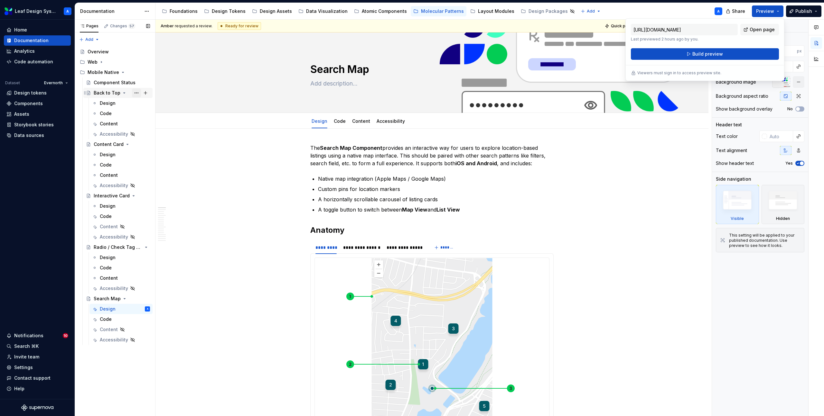
click at [137, 93] on button "Page tree" at bounding box center [136, 92] width 9 height 9
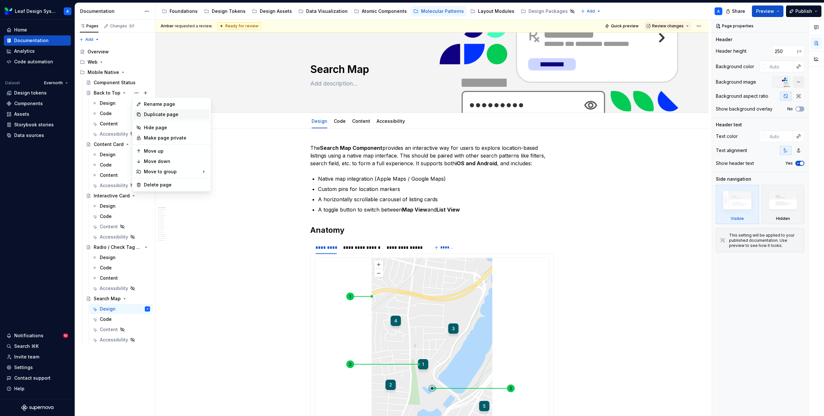
click at [152, 115] on div "Duplicate page" at bounding box center [175, 114] width 63 height 6
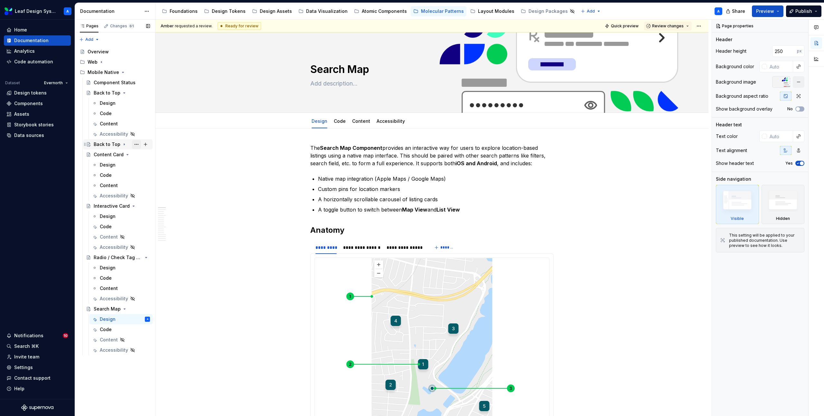
click at [139, 143] on button "Page tree" at bounding box center [136, 144] width 9 height 9
type textarea "*"
click at [157, 153] on div "Rename page" at bounding box center [175, 155] width 63 height 6
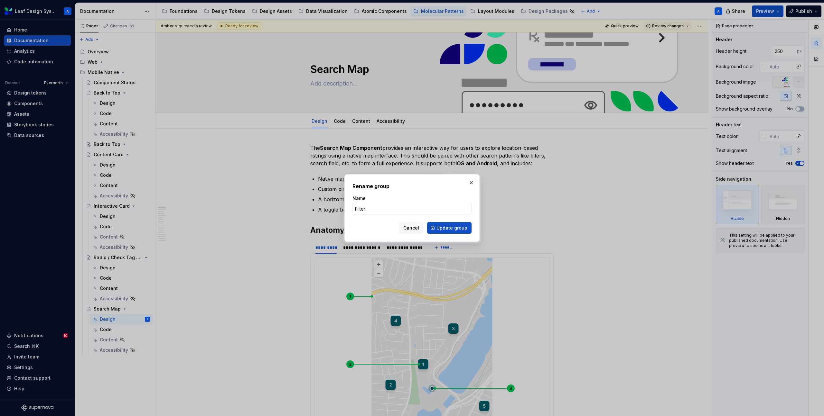
type input "Filters"
click button "Update group" at bounding box center [449, 228] width 44 height 12
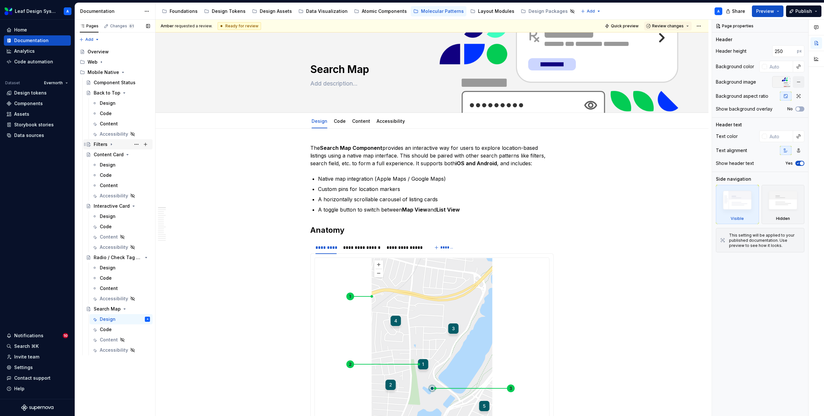
click at [112, 145] on icon "Page tree" at bounding box center [111, 144] width 5 height 5
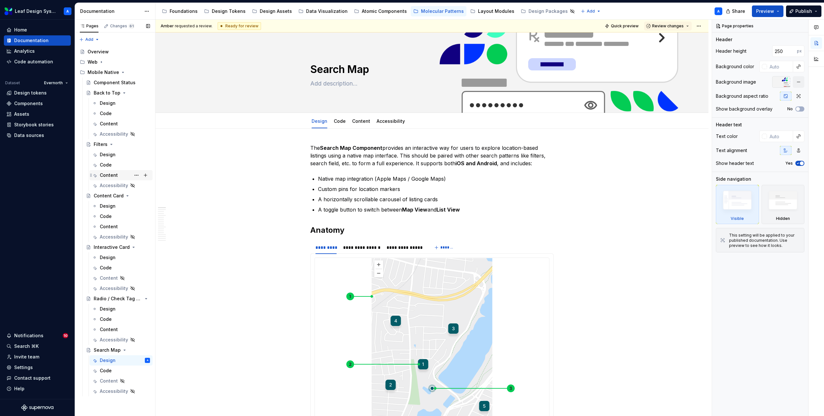
click at [114, 174] on div "Content" at bounding box center [109, 175] width 18 height 6
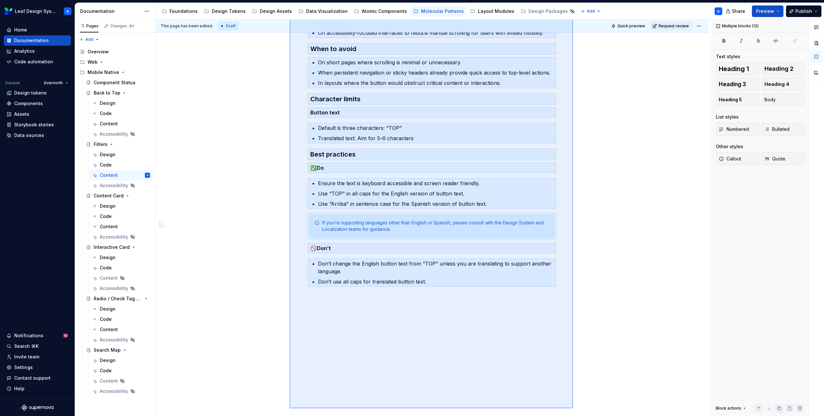
scroll to position [159, 0]
drag, startPoint x: 290, startPoint y: 143, endPoint x: 579, endPoint y: 332, distance: 346.3
click at [579, 332] on div "This page has been edited. Draft Quick preview Request review Filters Edit head…" at bounding box center [433, 218] width 556 height 397
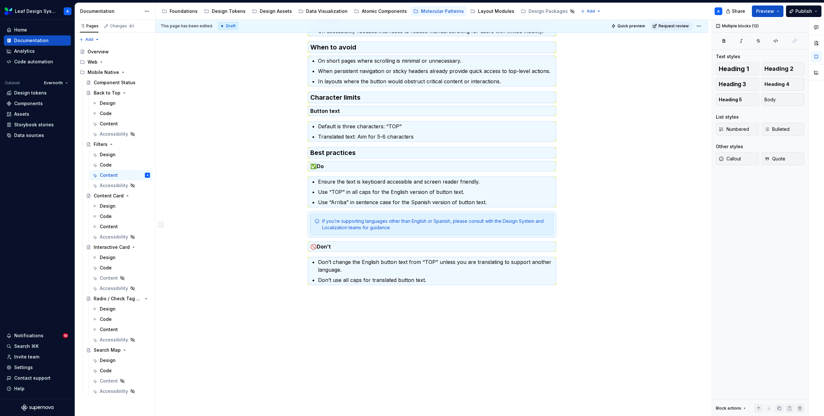
scroll to position [0, 0]
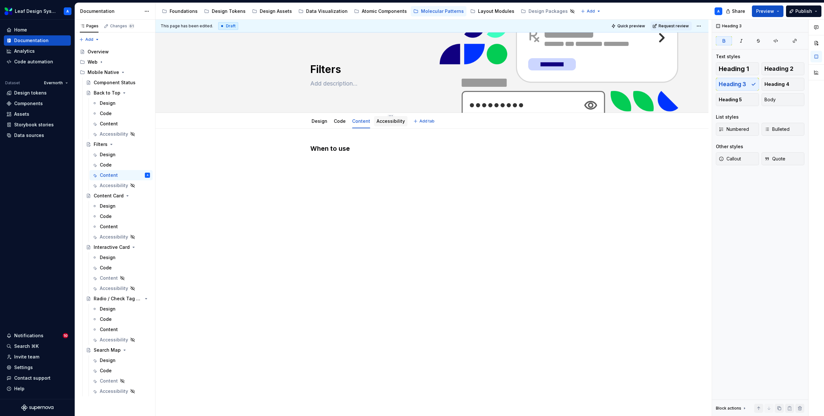
click at [380, 124] on div "Accessibility" at bounding box center [390, 121] width 28 height 6
click at [134, 174] on button "Page tree" at bounding box center [136, 175] width 9 height 9
click at [154, 212] on div "Hide tab" at bounding box center [175, 210] width 63 height 6
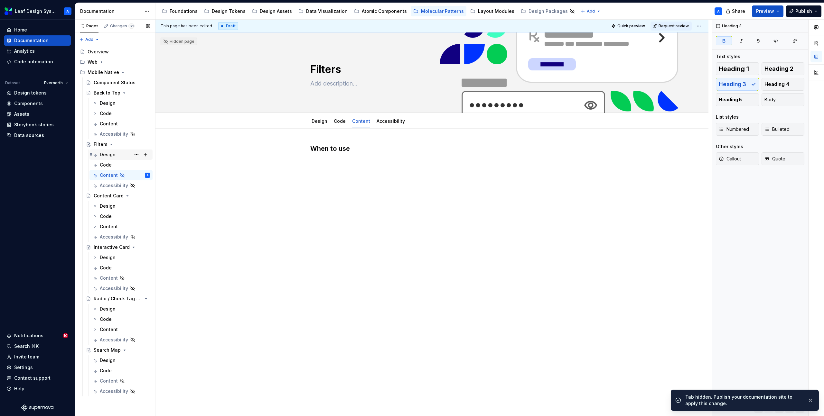
click at [109, 154] on div "Design" at bounding box center [108, 155] width 16 height 6
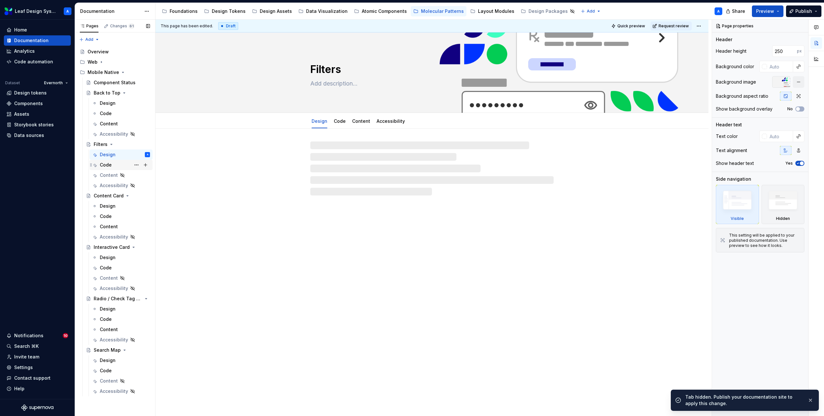
click at [110, 162] on div "Code" at bounding box center [106, 165] width 12 height 6
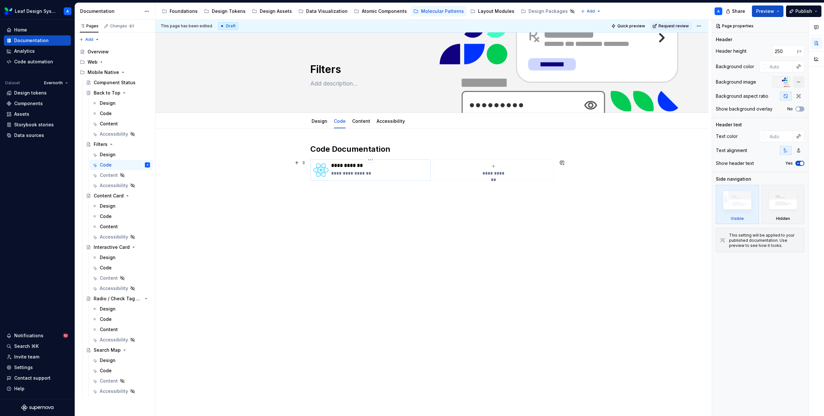
click at [358, 174] on p "**********" at bounding box center [379, 173] width 97 height 6
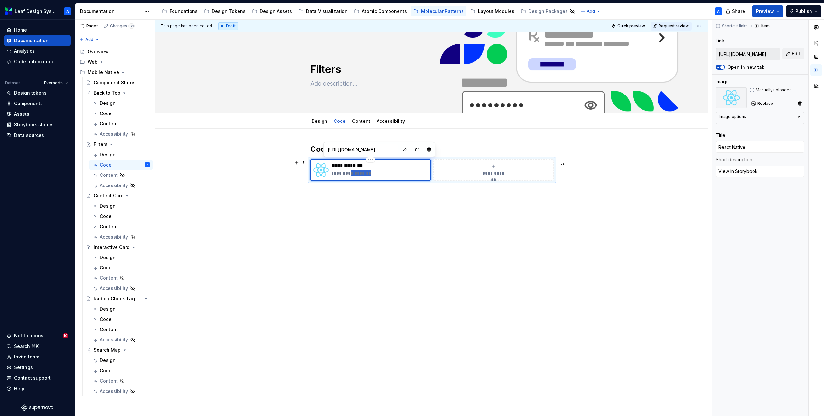
click at [358, 174] on p "**********" at bounding box center [379, 173] width 97 height 6
click at [371, 173] on p "**********" at bounding box center [379, 173] width 97 height 6
click at [369, 181] on div "**********" at bounding box center [431, 170] width 243 height 21
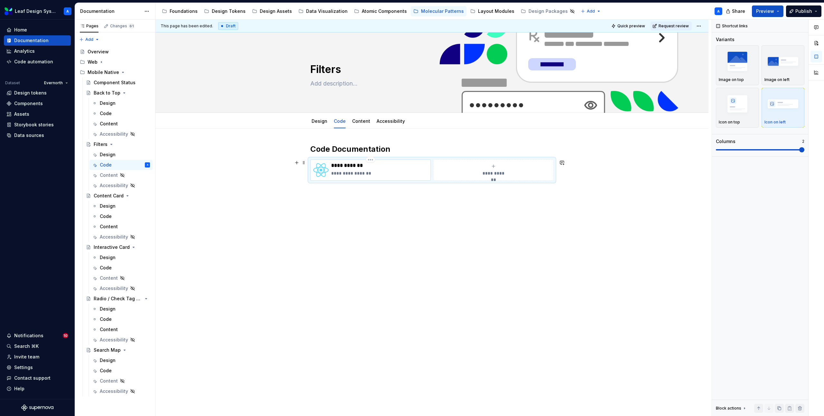
click at [362, 167] on p "**********" at bounding box center [379, 165] width 97 height 6
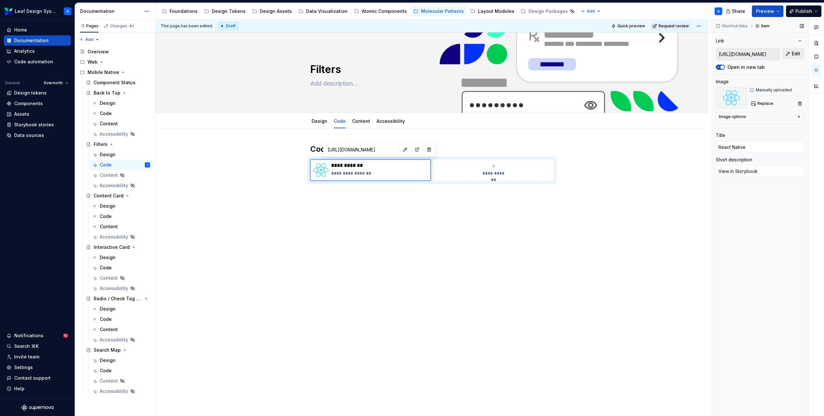
click at [793, 56] on span "Edit" at bounding box center [795, 54] width 8 height 6
type textarea "*"
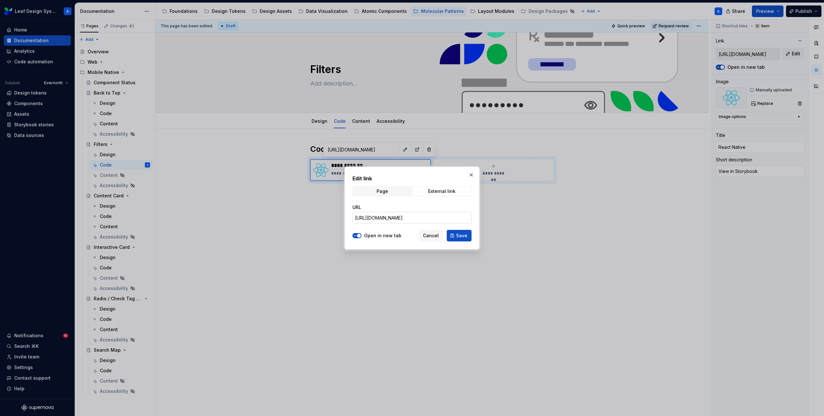
click at [441, 218] on input "[URL][DOMAIN_NAME]" at bounding box center [411, 218] width 119 height 12
paste input "filter-filter-button-grou"
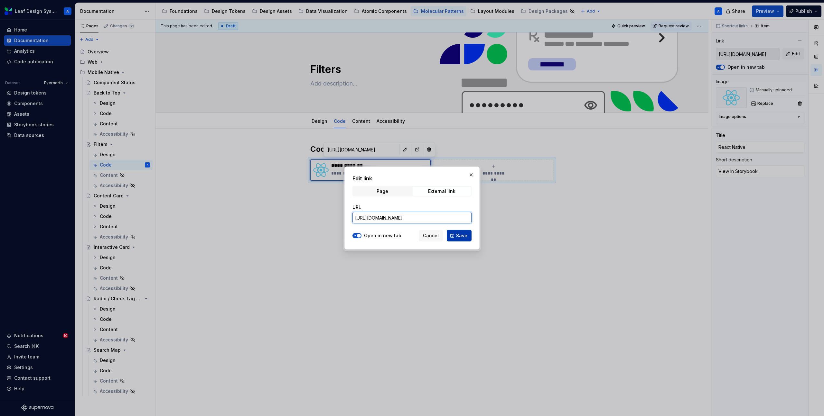
type input "[URL][DOMAIN_NAME]"
click at [460, 235] on span "Save" at bounding box center [461, 236] width 11 height 6
type textarea "*"
type input "[URL][DOMAIN_NAME]"
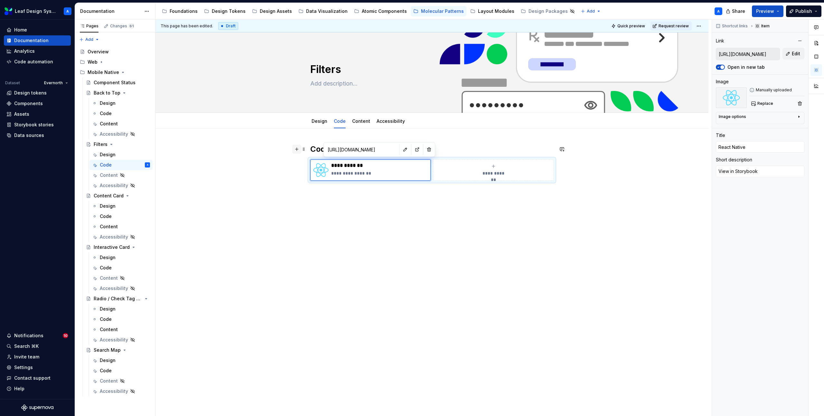
type textarea "*"
click at [300, 149] on button "button" at bounding box center [296, 149] width 9 height 9
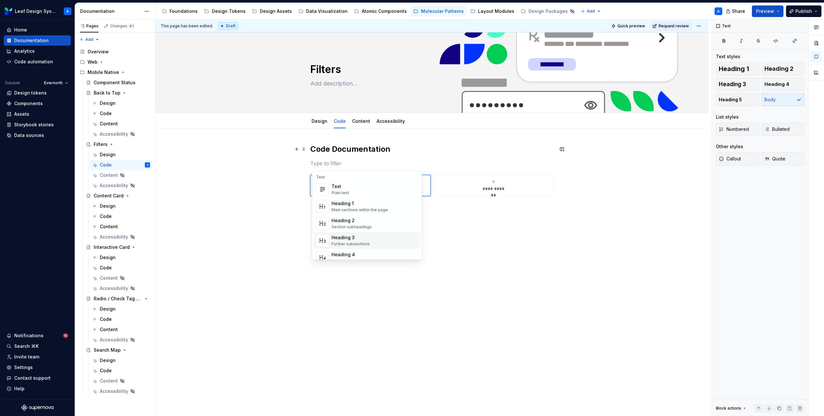
click at [346, 237] on div "Heading 3" at bounding box center [350, 238] width 38 height 6
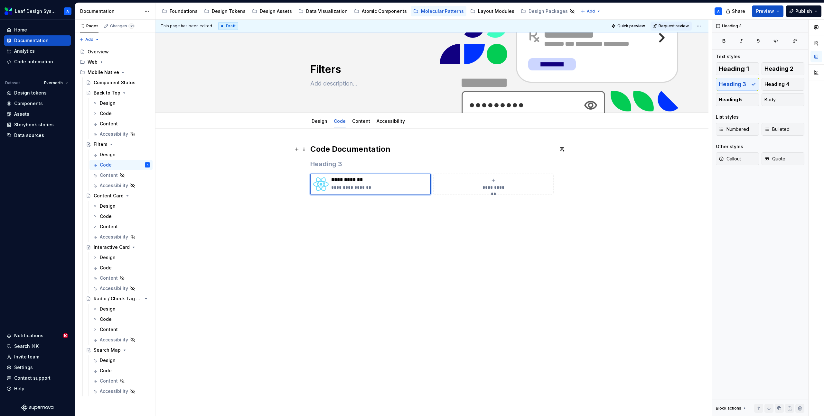
click at [324, 150] on h2 "Code Documentation" at bounding box center [431, 149] width 243 height 10
click at [325, 163] on h3 at bounding box center [431, 164] width 243 height 9
click at [318, 224] on div "**********" at bounding box center [431, 228] width 553 height 199
click at [281, 167] on div "**********" at bounding box center [431, 236] width 553 height 214
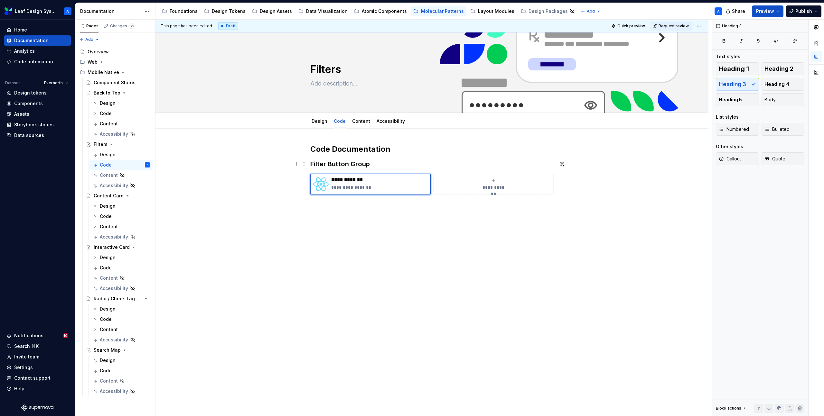
click at [281, 166] on div "**********" at bounding box center [431, 236] width 553 height 214
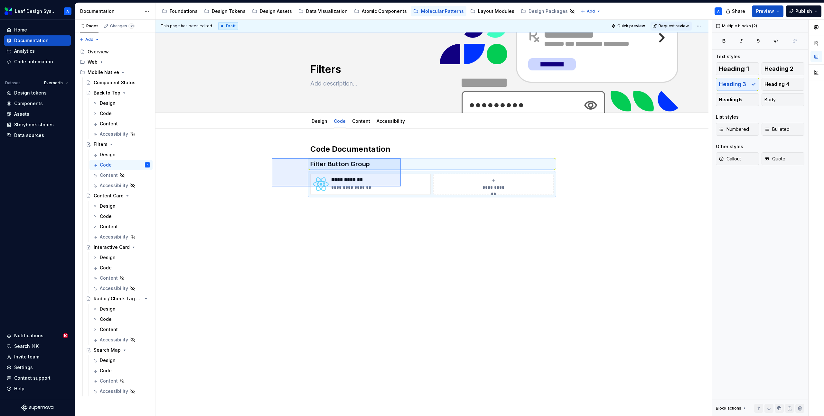
drag, startPoint x: 277, startPoint y: 158, endPoint x: 400, endPoint y: 187, distance: 127.0
click at [400, 187] on div "**********" at bounding box center [433, 218] width 556 height 397
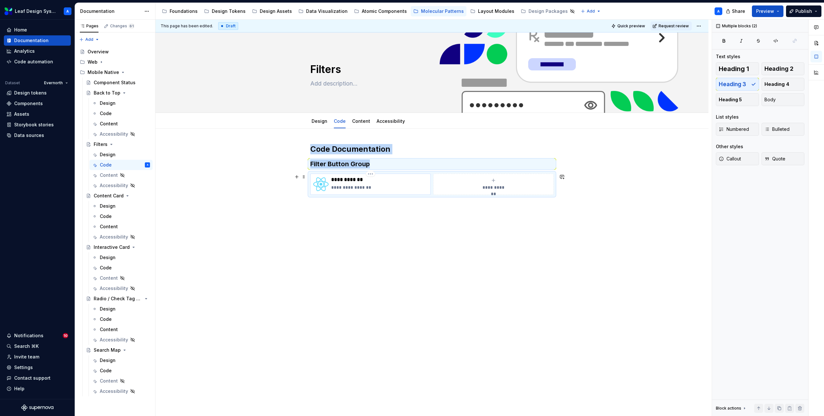
copy div "Code Documentation Filter Button Group"
click at [310, 164] on h3 "Filter Button Group" at bounding box center [431, 164] width 243 height 9
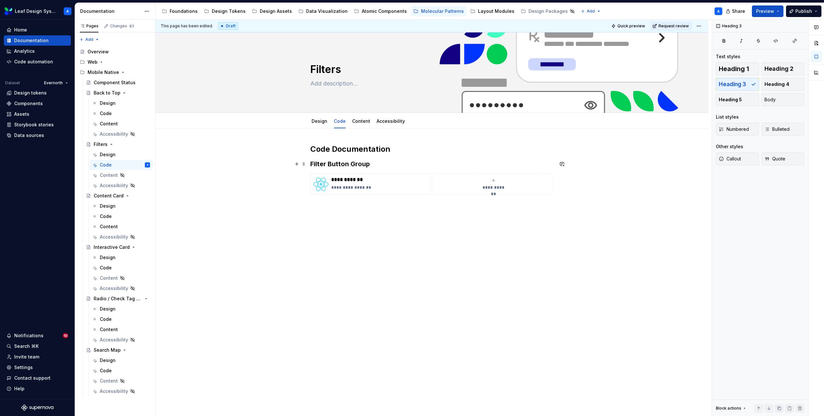
click at [313, 164] on h3 "Filter Button Group" at bounding box center [431, 164] width 243 height 9
click at [311, 165] on div "**********" at bounding box center [431, 257] width 553 height 257
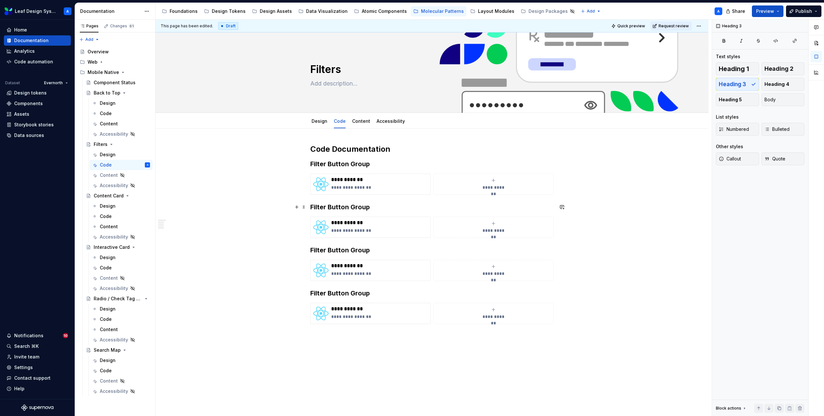
click at [359, 209] on h3 "Filter Button Group" at bounding box center [431, 207] width 243 height 9
click at [365, 227] on p "**********" at bounding box center [379, 230] width 97 height 6
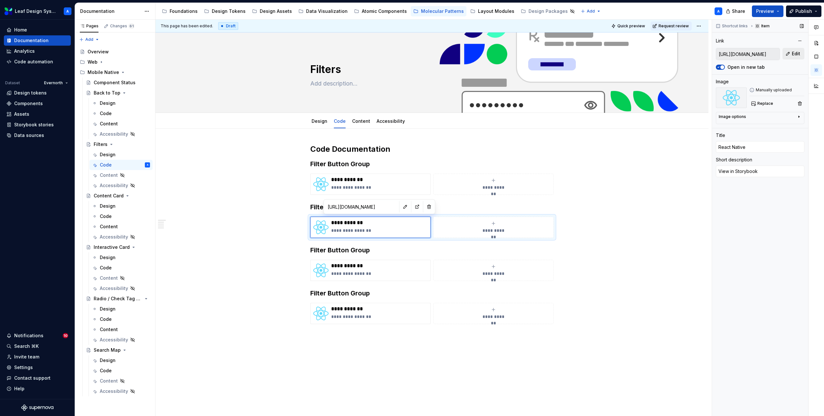
click at [790, 51] on button "Edit" at bounding box center [793, 54] width 22 height 12
type textarea "*"
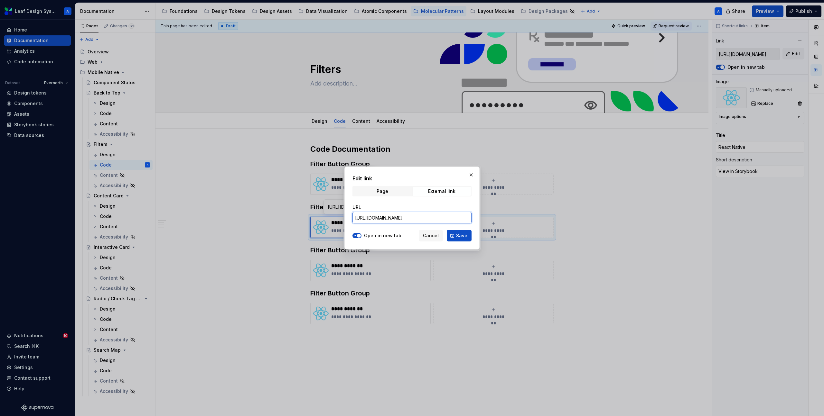
click at [435, 216] on input "[URL][DOMAIN_NAME]" at bounding box center [411, 218] width 119 height 12
paste input "text"
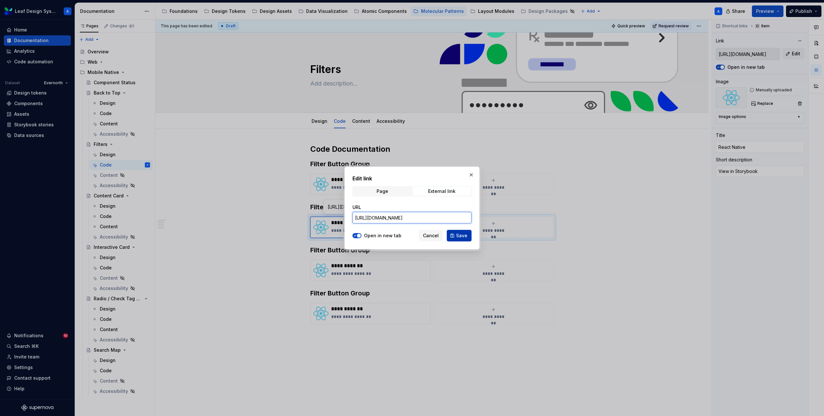
type input "[URL][DOMAIN_NAME]"
click at [461, 233] on span "Save" at bounding box center [461, 236] width 11 height 6
type textarea "*"
type input "[URL][DOMAIN_NAME]"
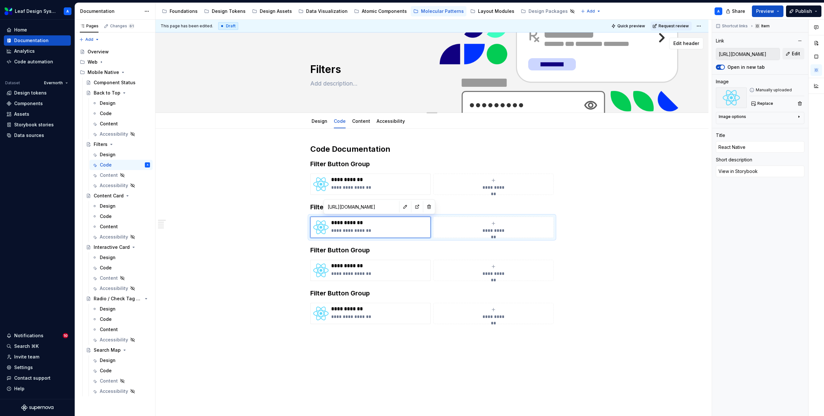
type textarea "*"
type input "[URL][DOMAIN_NAME]"
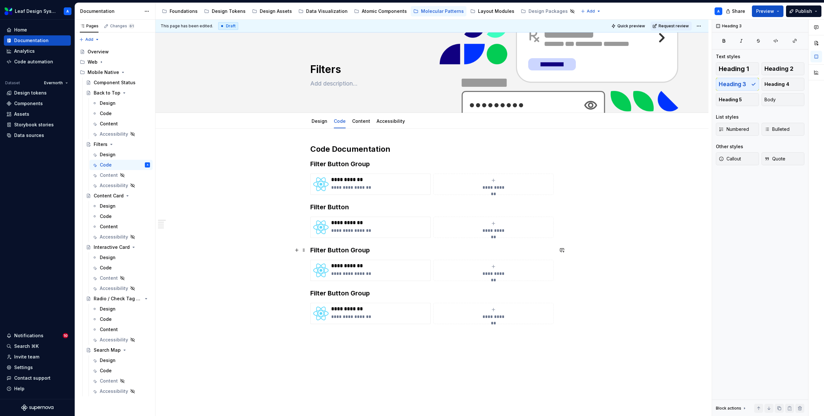
click at [352, 252] on h3 "Filter Button Group" at bounding box center [431, 250] width 243 height 9
click at [373, 275] on p "**********" at bounding box center [379, 274] width 97 height 6
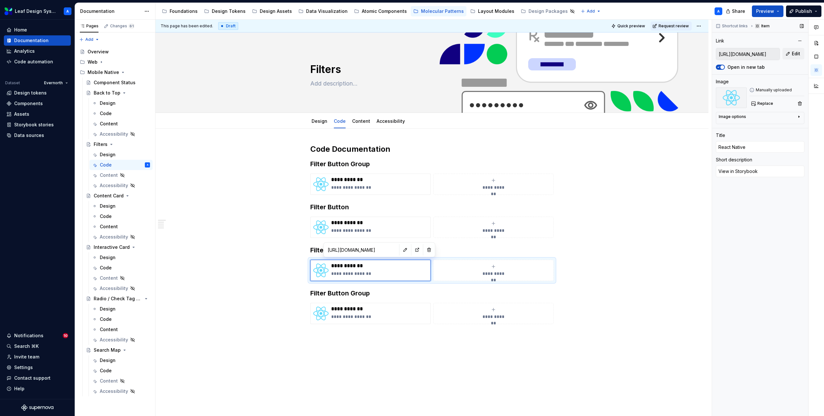
click at [760, 56] on input "[URL][DOMAIN_NAME]" at bounding box center [747, 54] width 63 height 12
click at [794, 54] on span "Edit" at bounding box center [795, 54] width 8 height 6
type textarea "*"
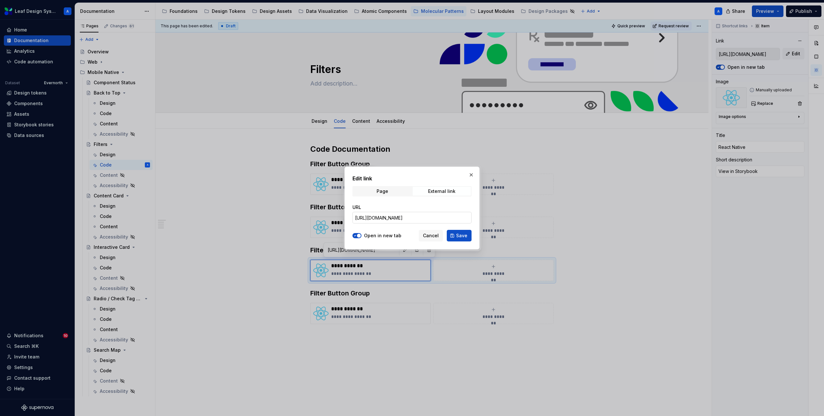
click at [451, 216] on input "[URL][DOMAIN_NAME]" at bounding box center [411, 218] width 119 height 12
paste input "tag-item"
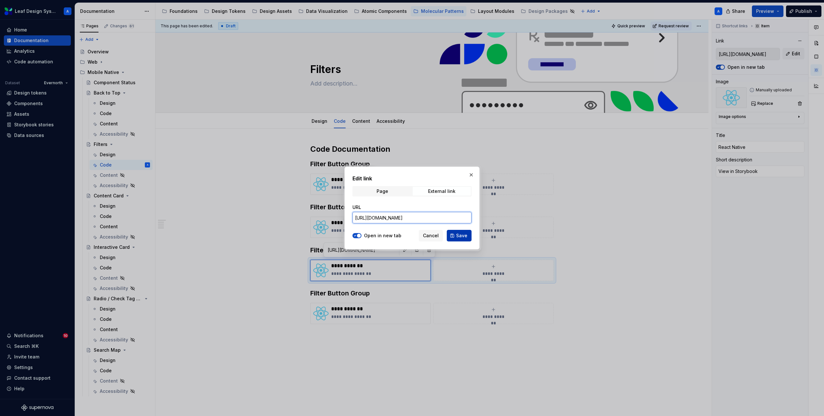
type input "[URL][DOMAIN_NAME]"
click at [460, 233] on span "Save" at bounding box center [461, 236] width 11 height 6
type textarea "*"
type input "[URL][DOMAIN_NAME]"
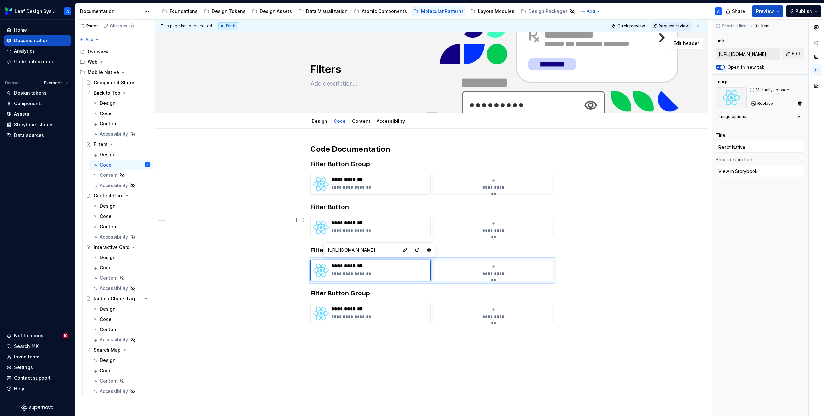
type textarea "*"
type input "[URL][DOMAIN_NAME]"
click at [349, 296] on h3 "Filter Button Group" at bounding box center [431, 293] width 243 height 9
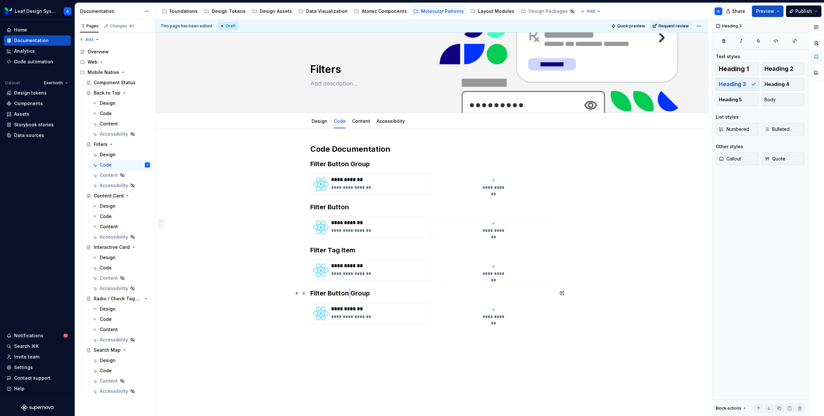
click at [349, 296] on h3 "Filter Button Group" at bounding box center [431, 293] width 243 height 9
click at [354, 308] on p "**********" at bounding box center [379, 309] width 97 height 6
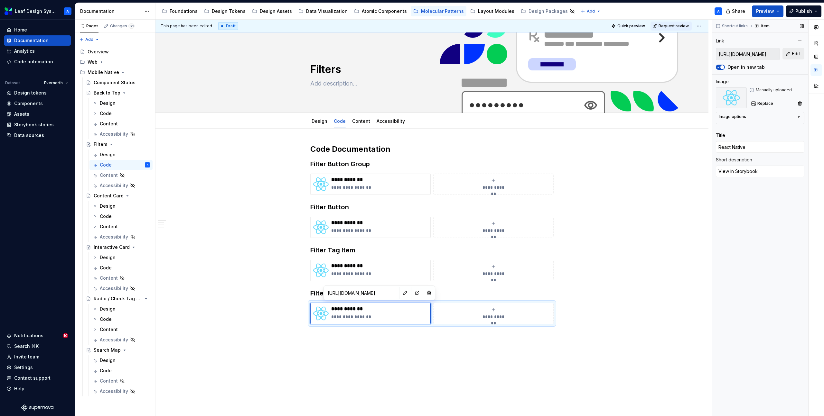
click at [798, 57] on span "Edit" at bounding box center [795, 54] width 8 height 6
type textarea "*"
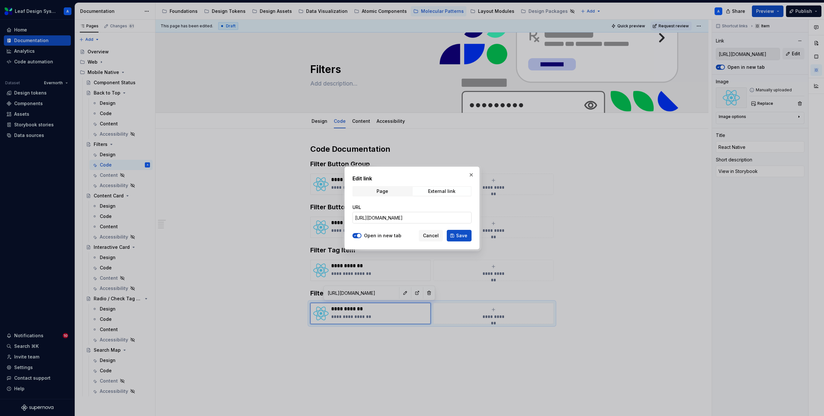
click at [417, 222] on input "[URL][DOMAIN_NAME]" at bounding box center [411, 218] width 119 height 12
click at [418, 222] on input "[URL][DOMAIN_NAME]" at bounding box center [411, 218] width 119 height 12
paste input "tag"
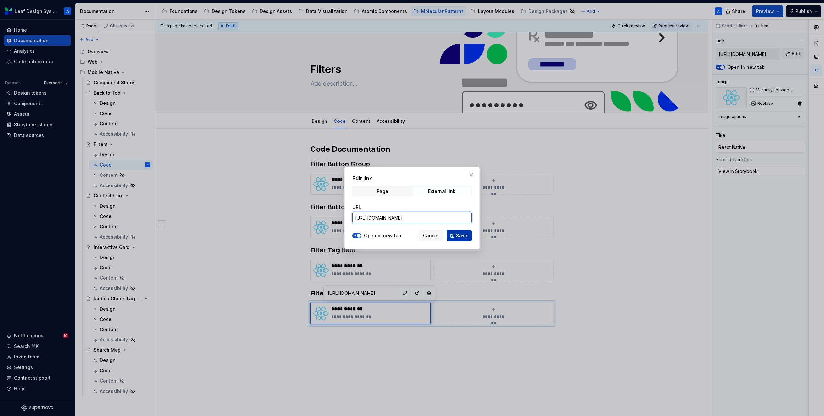
type input "[URL][DOMAIN_NAME]"
click at [458, 237] on span "Save" at bounding box center [461, 236] width 11 height 6
type textarea "*"
type input "[URL][DOMAIN_NAME]"
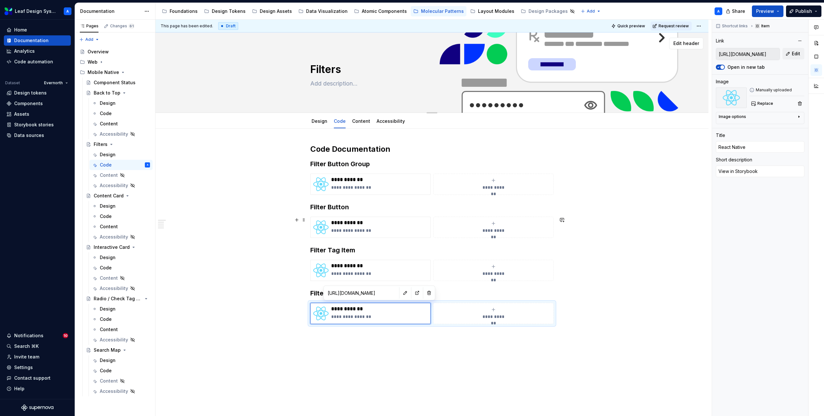
type textarea "*"
type input "[URL][DOMAIN_NAME]"
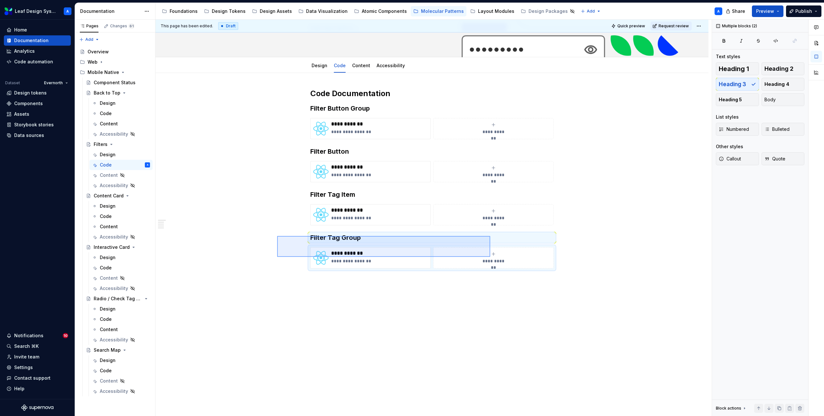
drag, startPoint x: 277, startPoint y: 236, endPoint x: 492, endPoint y: 258, distance: 216.3
click at [492, 258] on div "**********" at bounding box center [433, 218] width 556 height 397
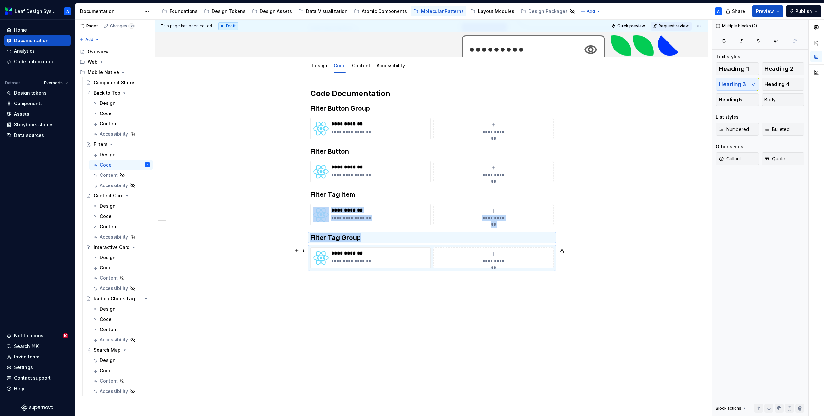
copy div "**********"
click at [312, 239] on h3 "Filter Tag Group" at bounding box center [431, 237] width 243 height 9
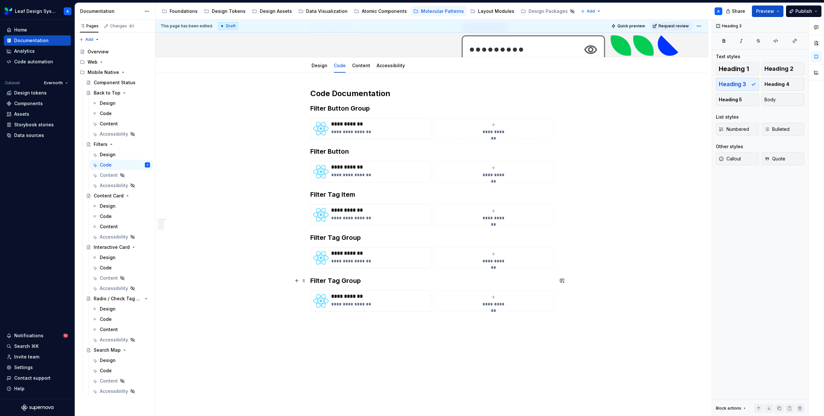
click at [350, 282] on h3 "Filter Tag Group" at bounding box center [431, 280] width 243 height 9
click at [353, 304] on p "**********" at bounding box center [379, 304] width 97 height 6
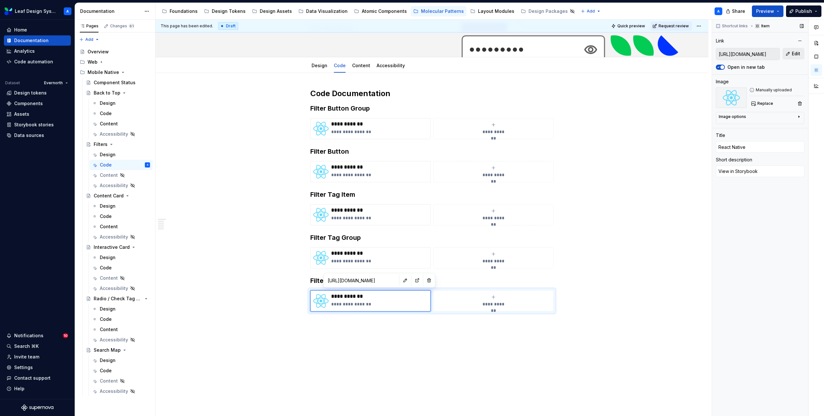
click at [790, 54] on button "Edit" at bounding box center [793, 54] width 22 height 12
type textarea "*"
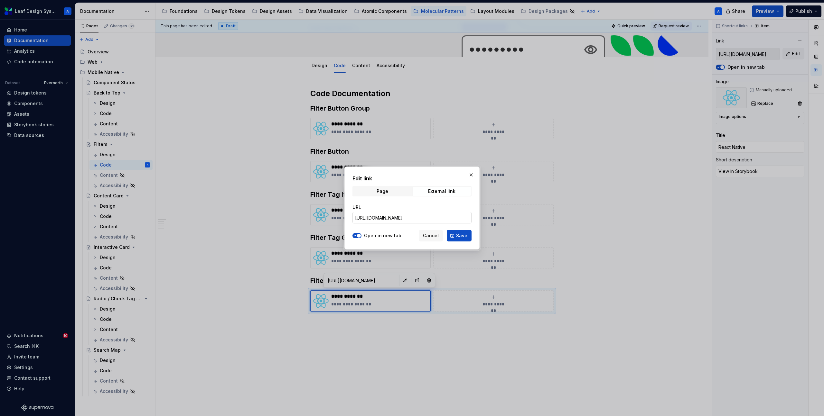
click at [422, 219] on input "[URL][DOMAIN_NAME]" at bounding box center [411, 218] width 119 height 12
paste input "modal"
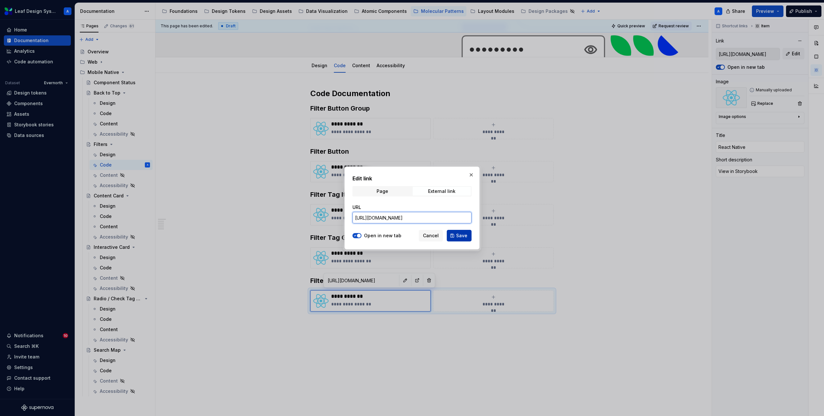
type input "[URL][DOMAIN_NAME]"
click at [458, 235] on span "Save" at bounding box center [461, 236] width 11 height 6
type textarea "*"
type input "[URL][DOMAIN_NAME]"
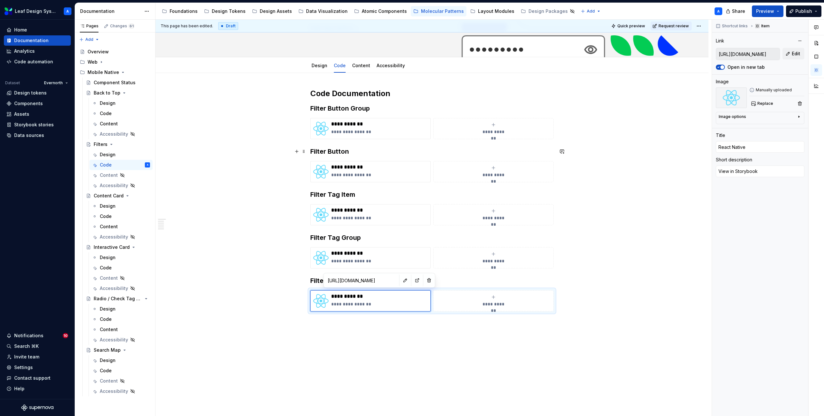
click at [260, 154] on div "**********" at bounding box center [431, 266] width 553 height 387
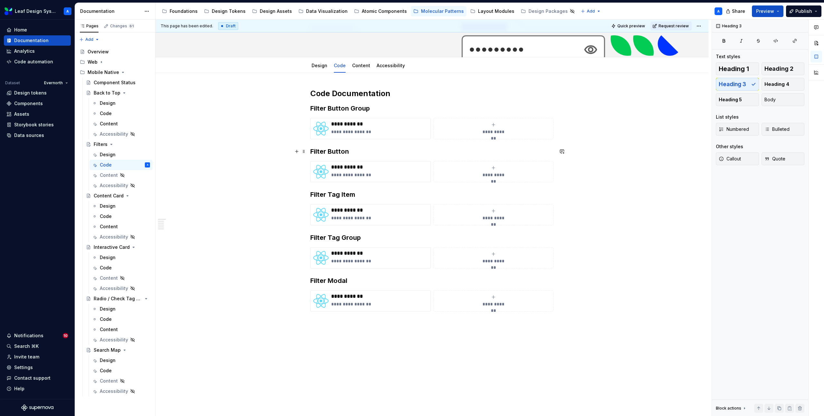
click at [325, 153] on h3 "Filter Button" at bounding box center [431, 151] width 243 height 9
click at [340, 141] on span "Heading 3" at bounding box center [338, 138] width 20 height 5
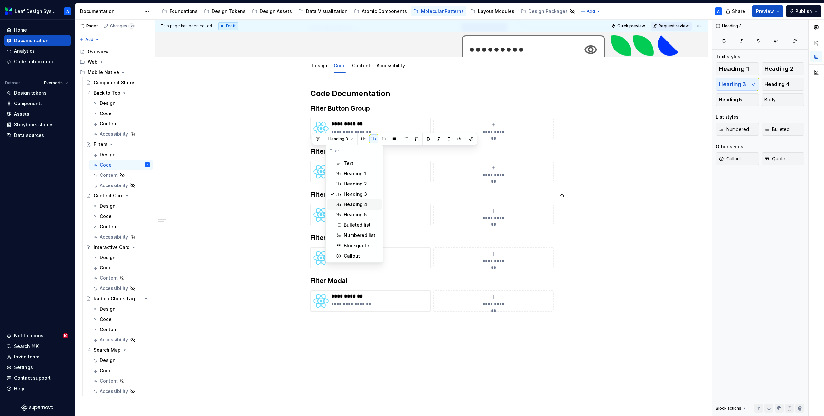
click at [346, 200] on span "Heading 4" at bounding box center [354, 204] width 55 height 10
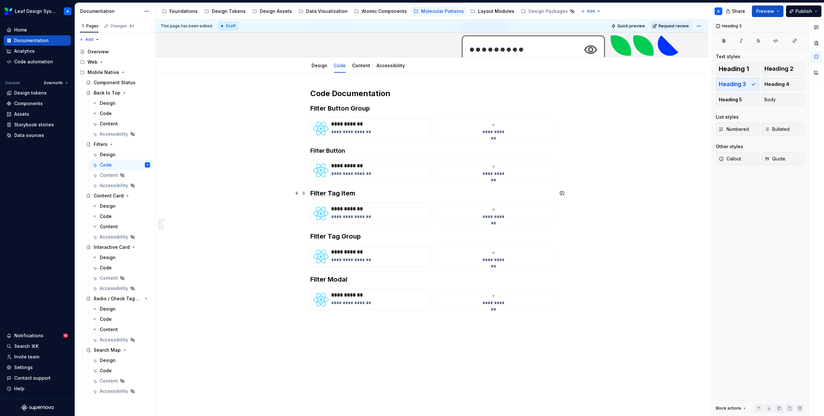
click at [335, 190] on h3 "Filter Tag Item" at bounding box center [431, 193] width 243 height 9
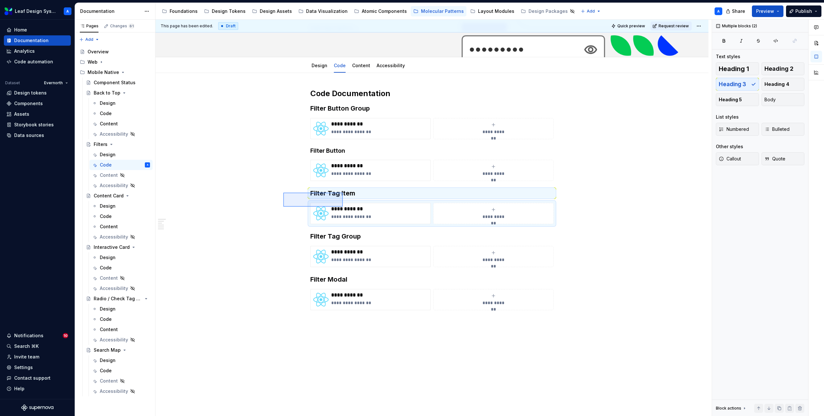
drag, startPoint x: 283, startPoint y: 193, endPoint x: 354, endPoint y: 211, distance: 73.5
click at [354, 211] on div "**********" at bounding box center [433, 218] width 556 height 397
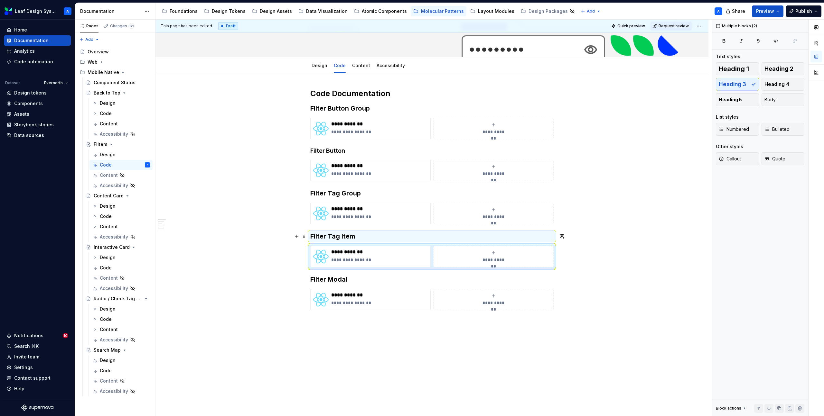
click at [317, 236] on h3 "Filter Tag Item" at bounding box center [431, 236] width 243 height 9
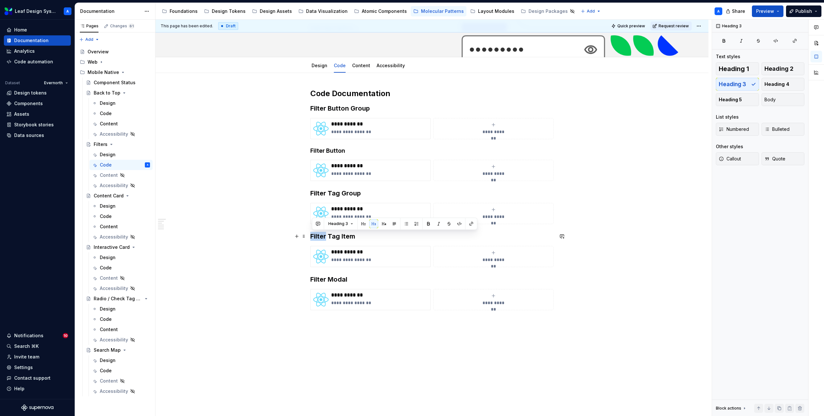
click at [317, 236] on h3 "Filter Tag Item" at bounding box center [431, 236] width 243 height 9
click at [305, 236] on span at bounding box center [303, 236] width 5 height 9
click at [338, 230] on div "**********" at bounding box center [431, 206] width 243 height 237
click at [345, 235] on h3 "Filter Tag Item" at bounding box center [431, 236] width 243 height 9
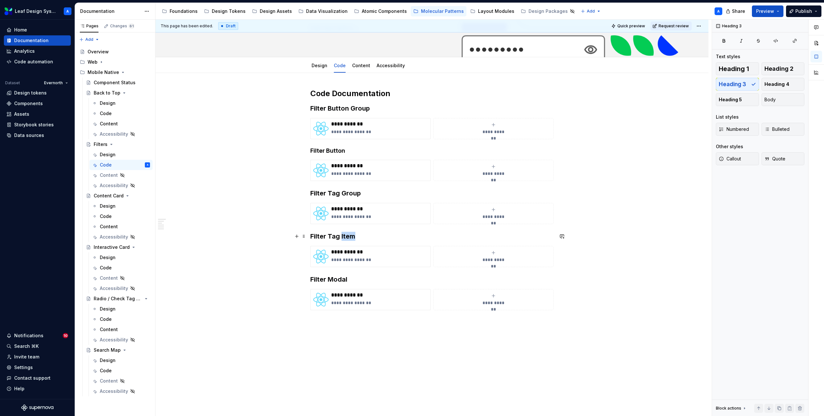
click at [345, 235] on h3 "Filter Tag Item" at bounding box center [431, 236] width 243 height 9
click at [342, 219] on button "Heading 3" at bounding box center [340, 223] width 31 height 9
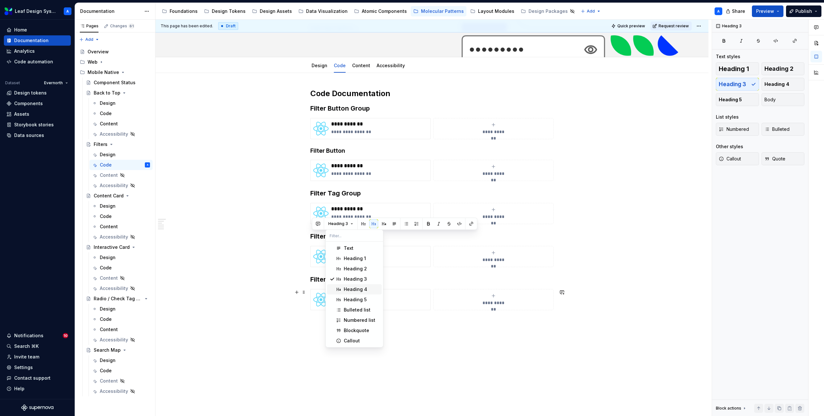
click at [353, 289] on div "Heading 4" at bounding box center [355, 289] width 23 height 6
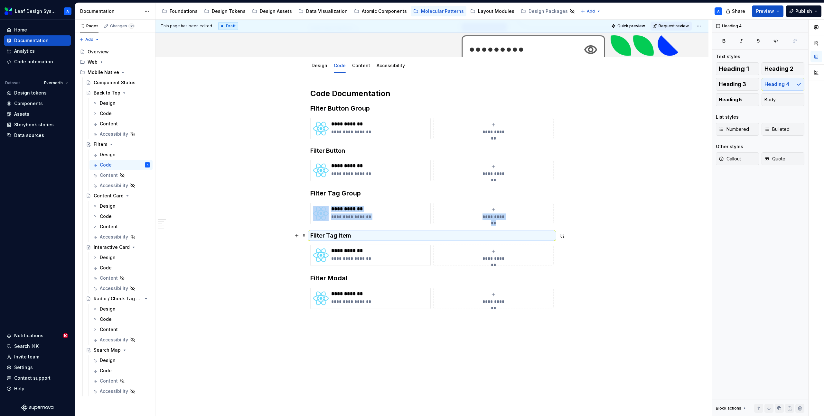
click at [262, 232] on div "**********" at bounding box center [431, 265] width 553 height 384
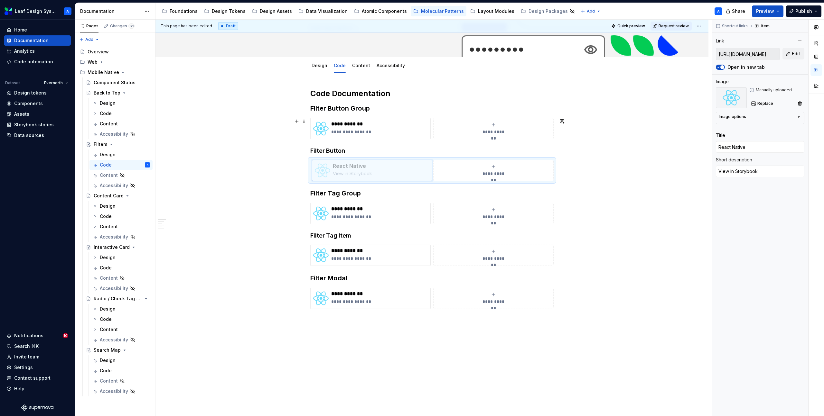
drag, startPoint x: 324, startPoint y: 172, endPoint x: 448, endPoint y: 129, distance: 131.7
click at [448, 129] on body "Leaf Design System A Home Documentation Analytics Code automation Dataset Evern…" at bounding box center [412, 208] width 824 height 416
click at [261, 189] on div "**********" at bounding box center [431, 265] width 553 height 384
click at [260, 248] on div "**********" at bounding box center [431, 265] width 553 height 384
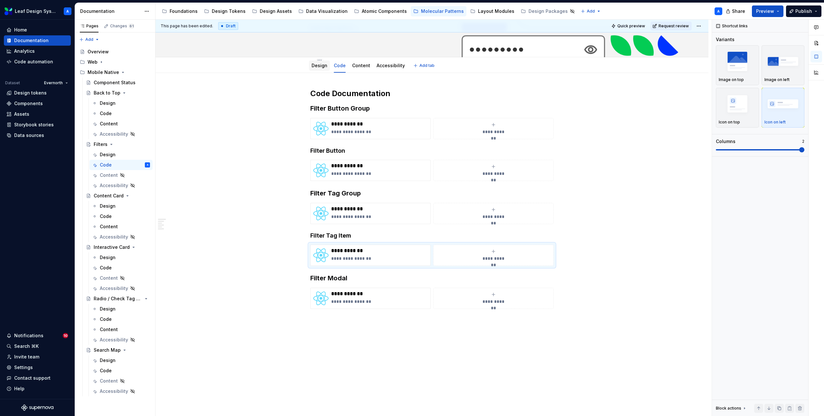
click at [317, 68] on div "Design" at bounding box center [319, 65] width 16 height 6
click at [315, 65] on link "Design" at bounding box center [319, 65] width 16 height 5
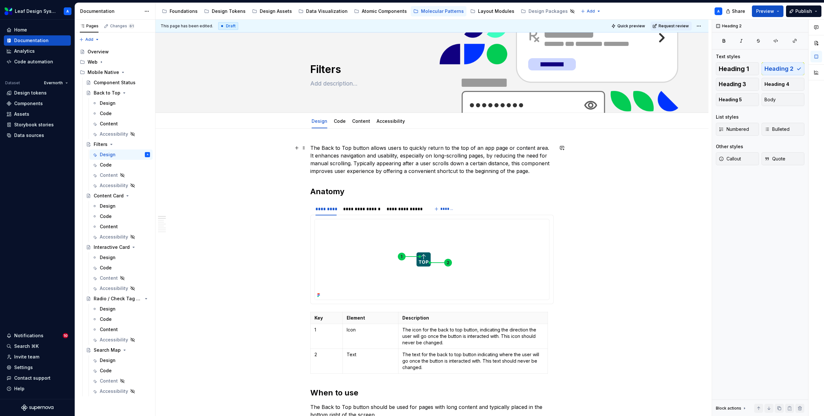
type textarea "*"
click at [537, 170] on p "The Back to Top button allows users to quickly return to the top of an app page…" at bounding box center [431, 159] width 243 height 31
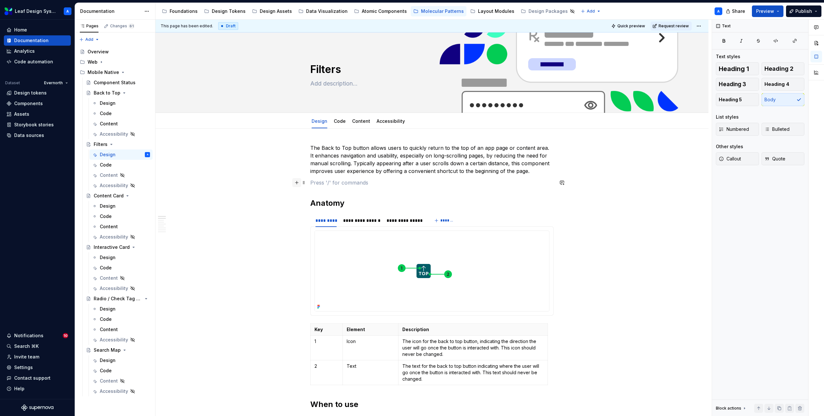
click at [299, 182] on button "button" at bounding box center [296, 182] width 9 height 9
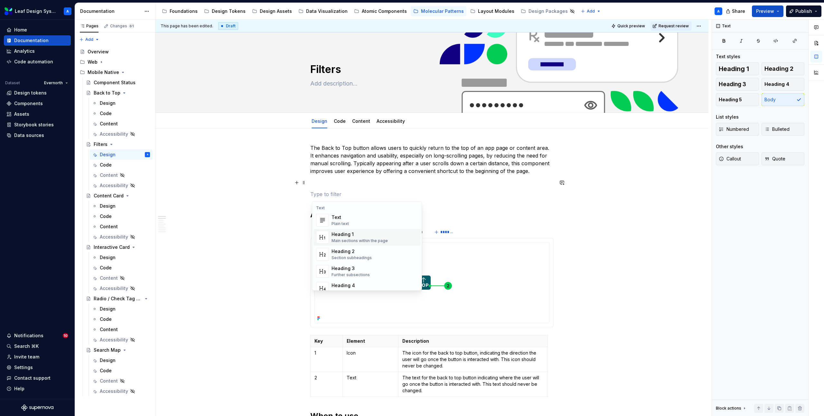
click at [353, 237] on div "Heading 1" at bounding box center [359, 234] width 56 height 6
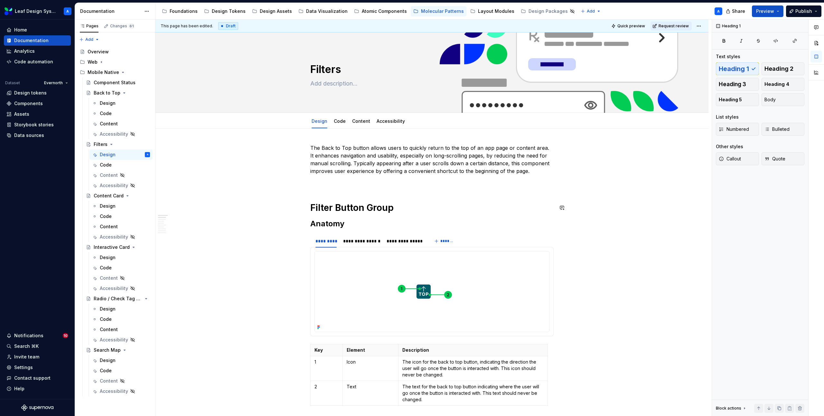
click at [321, 184] on p at bounding box center [431, 183] width 243 height 8
click at [306, 184] on span at bounding box center [303, 182] width 5 height 9
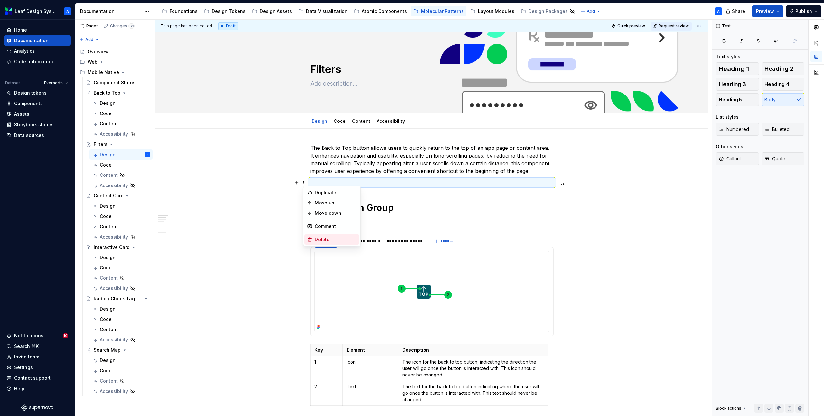
click at [324, 239] on div "Delete" at bounding box center [336, 239] width 42 height 6
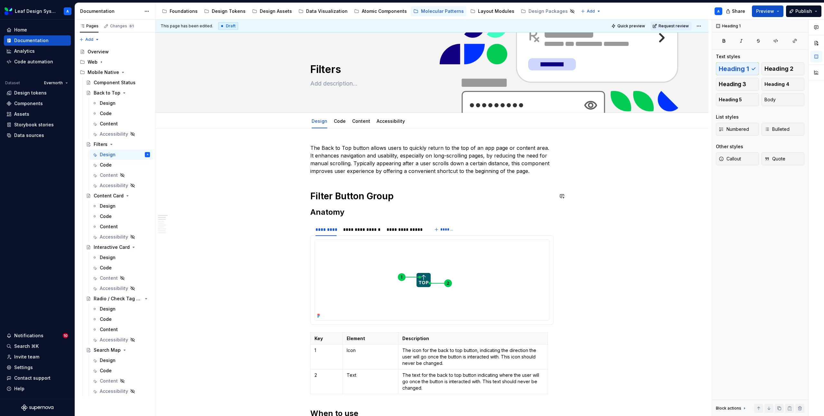
click at [318, 165] on p "The Back to Top button allows users to quickly return to the top of an app page…" at bounding box center [431, 159] width 243 height 31
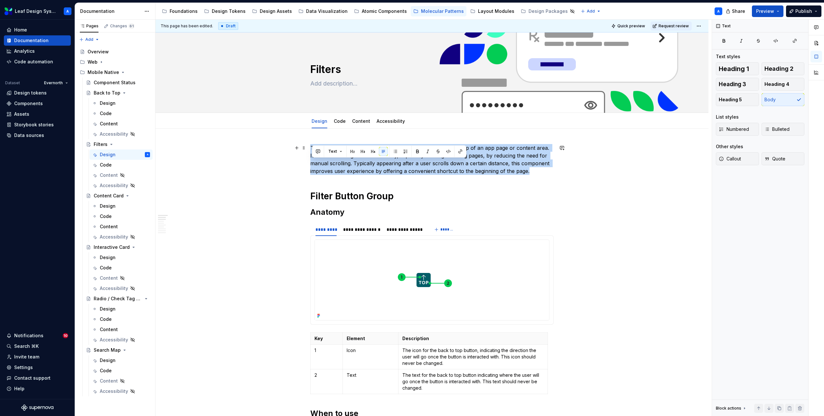
click at [318, 165] on p "The Back to Top button allows users to quickly return to the top of an app page…" at bounding box center [431, 159] width 243 height 31
click at [306, 147] on span at bounding box center [303, 147] width 5 height 9
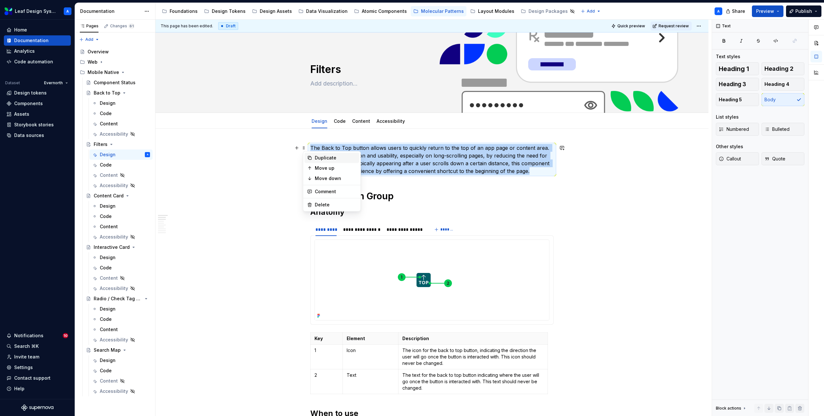
click at [323, 160] on div "Duplicate" at bounding box center [336, 158] width 42 height 6
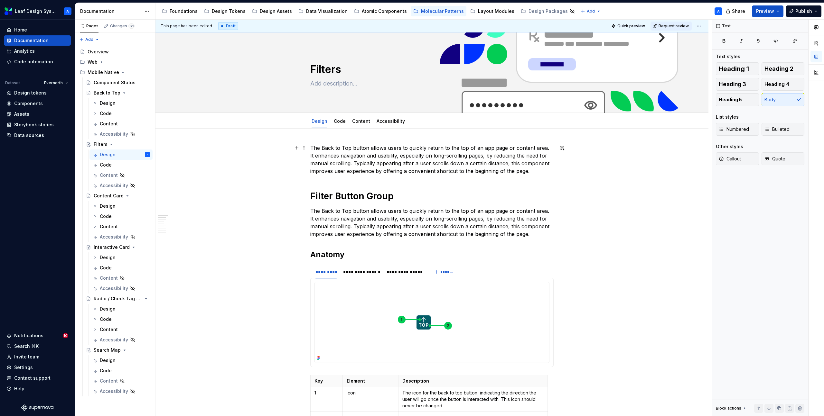
click at [337, 160] on p "The Back to Top button allows users to quickly return to the top of an app page…" at bounding box center [431, 159] width 243 height 31
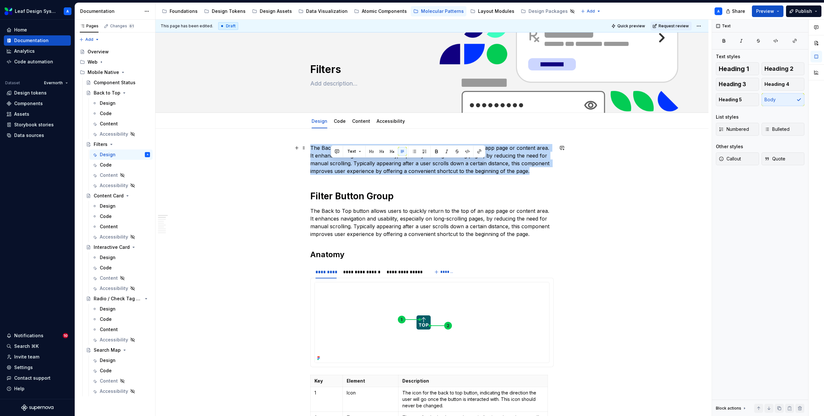
click at [337, 160] on p "The Back to Top button allows users to quickly return to the top of an app page…" at bounding box center [431, 159] width 243 height 31
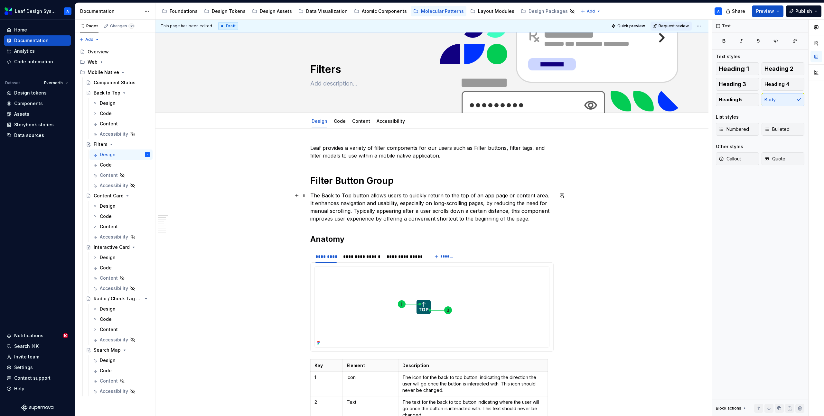
click at [343, 198] on p "The Back to Top button allows users to quickly return to the top of an app page…" at bounding box center [431, 207] width 243 height 31
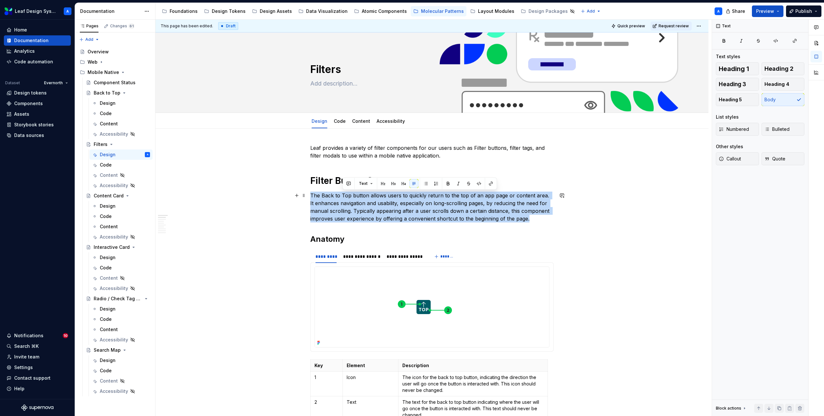
click at [343, 198] on p "The Back to Top button allows users to quickly return to the top of an app page…" at bounding box center [431, 207] width 243 height 31
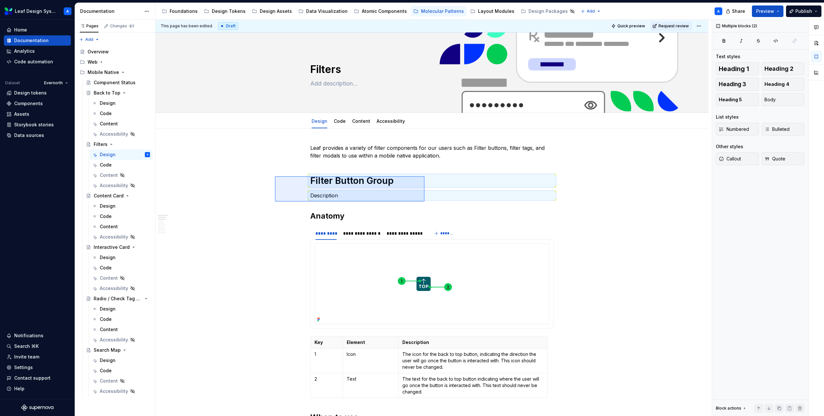
drag, startPoint x: 275, startPoint y: 176, endPoint x: 424, endPoint y: 202, distance: 151.7
click at [424, 202] on div "**********" at bounding box center [433, 218] width 556 height 397
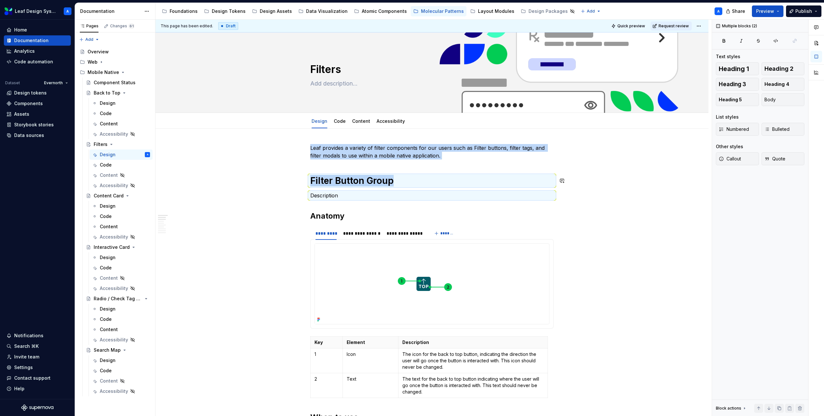
copy div "Leaf provides a variety of filter components for our users such as Filter butto…"
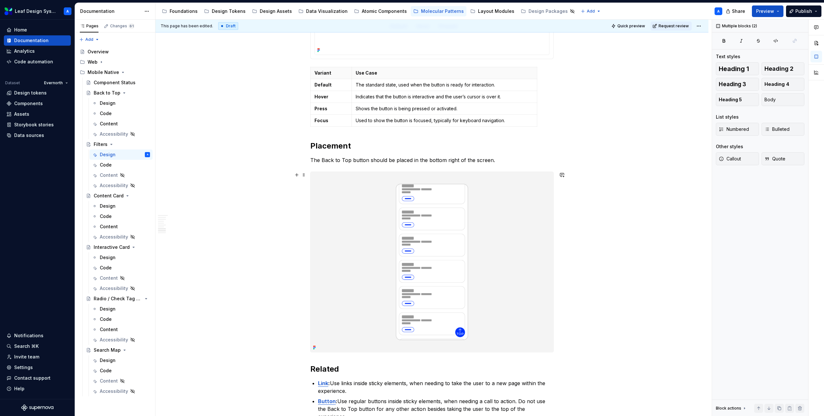
scroll to position [1129, 0]
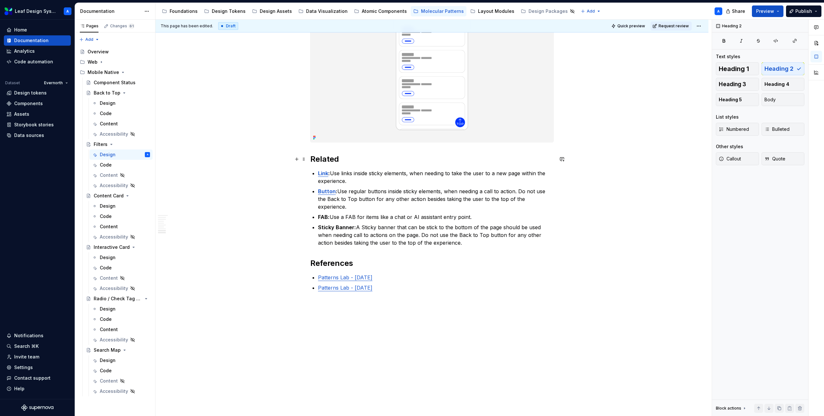
click at [311, 156] on h2 "Related" at bounding box center [431, 159] width 243 height 10
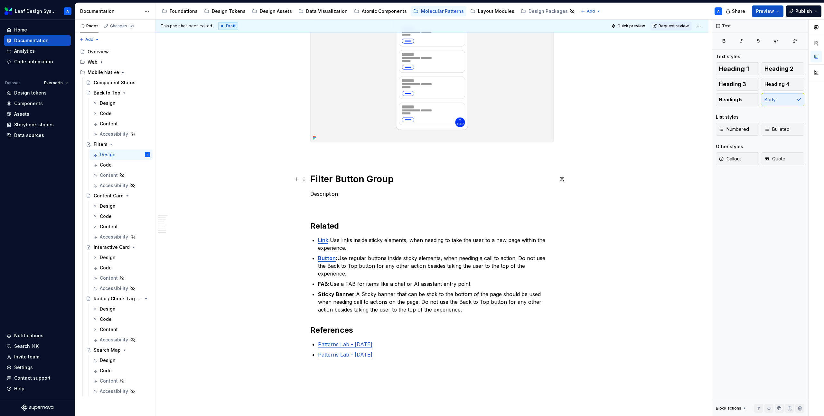
click at [339, 179] on h1 "Filter Button Group" at bounding box center [431, 179] width 243 height 12
click at [354, 177] on h1 "Filter Button Group" at bounding box center [431, 179] width 243 height 12
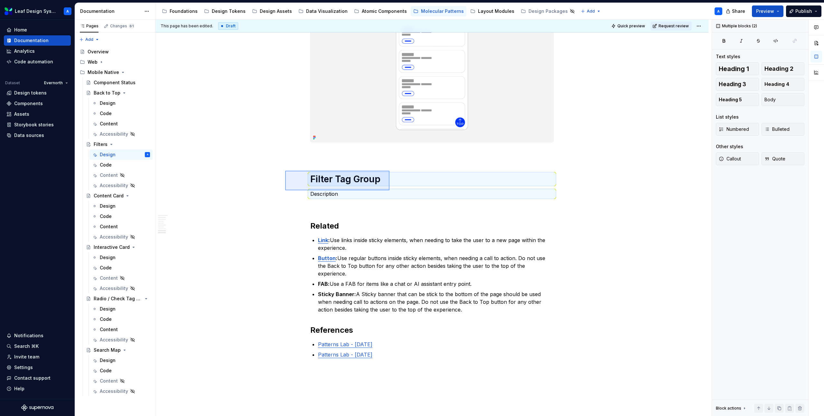
drag, startPoint x: 285, startPoint y: 171, endPoint x: 389, endPoint y: 191, distance: 105.8
click at [389, 190] on div "**********" at bounding box center [433, 218] width 556 height 397
copy div "Filter Tag Group"
click at [335, 205] on p at bounding box center [431, 206] width 243 height 8
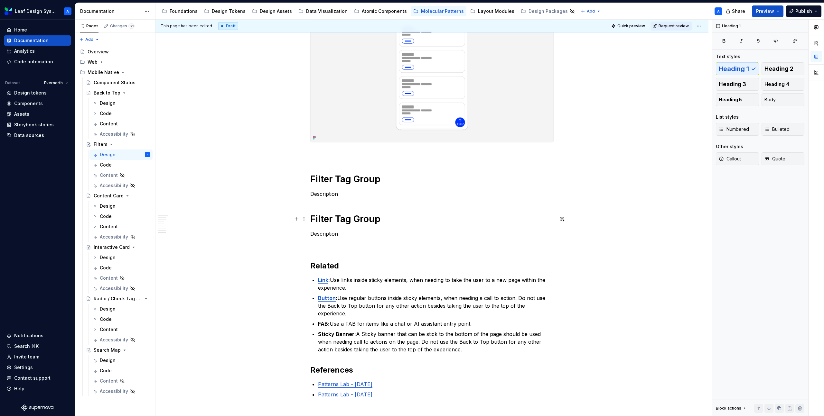
click at [343, 219] on h1 "Filter Tag Group" at bounding box center [431, 219] width 243 height 12
click at [373, 221] on h1 "Filter Tag Group" at bounding box center [431, 219] width 243 height 12
drag, startPoint x: 388, startPoint y: 219, endPoint x: 337, endPoint y: 219, distance: 50.5
click at [337, 219] on h1 "Filter Tag Group" at bounding box center [431, 219] width 243 height 12
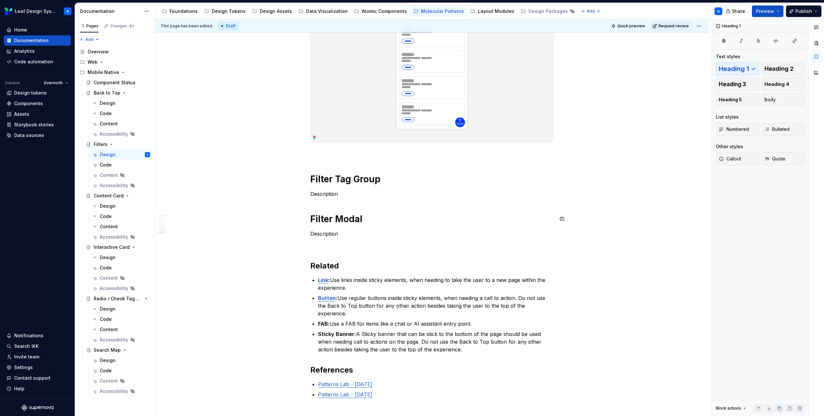
click at [207, 295] on div "**********" at bounding box center [433, 218] width 556 height 397
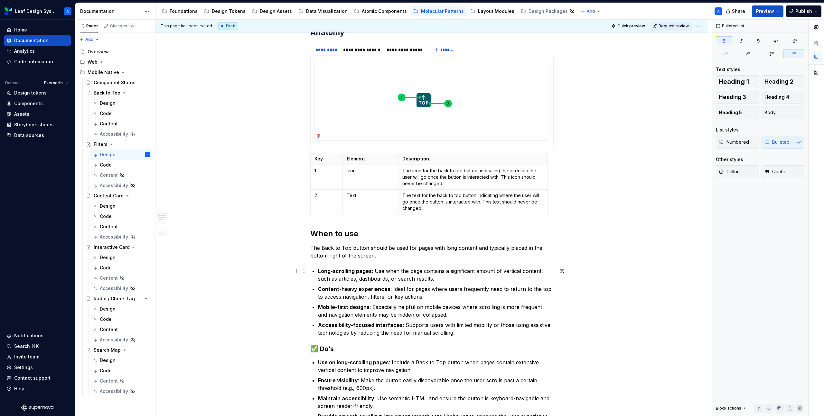
scroll to position [0, 0]
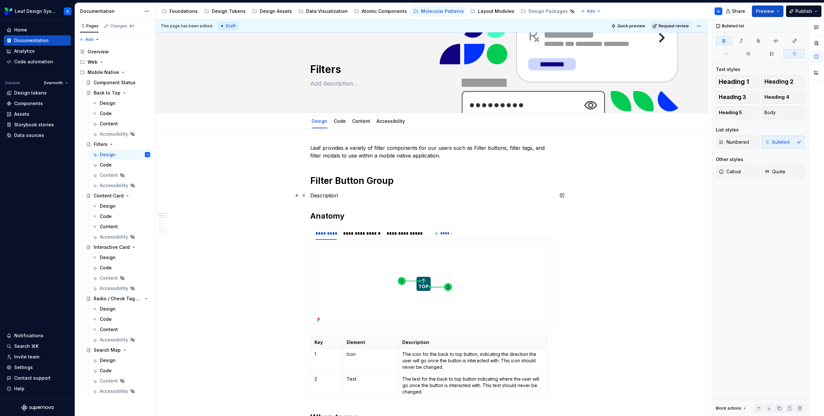
click at [339, 195] on p "Description" at bounding box center [431, 196] width 243 height 8
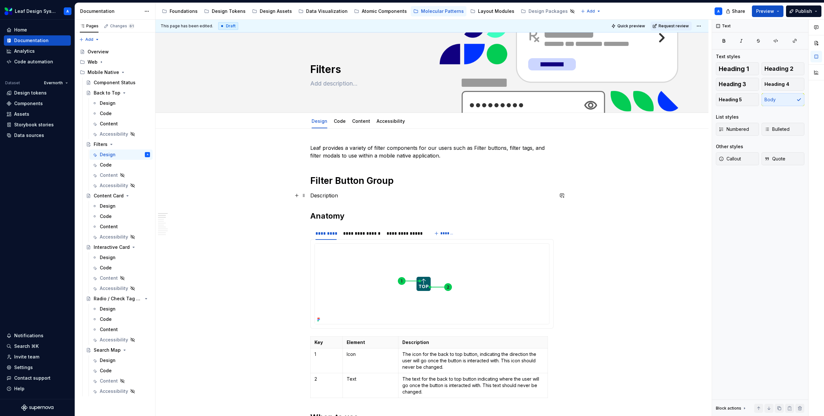
click at [339, 195] on p "Description" at bounding box center [431, 196] width 243 height 8
type textarea "*"
click at [334, 198] on p "Description" at bounding box center [431, 196] width 243 height 8
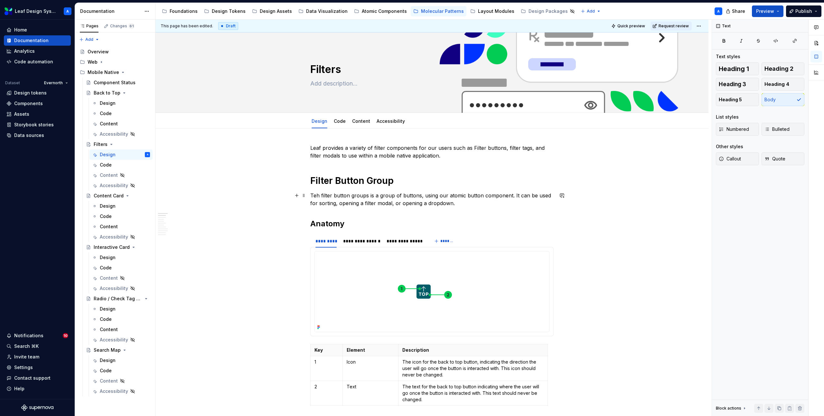
click at [316, 195] on p "Teh filter button groups is a group of buttons, using our atomic button compone…" at bounding box center [431, 199] width 243 height 15
click at [320, 157] on p "Leaf provides a variety of filter components for our users such as Filter butto…" at bounding box center [431, 151] width 243 height 15
click at [314, 146] on p "Leaf provides a variety of filter components for our users such as Filter butto…" at bounding box center [431, 151] width 243 height 15
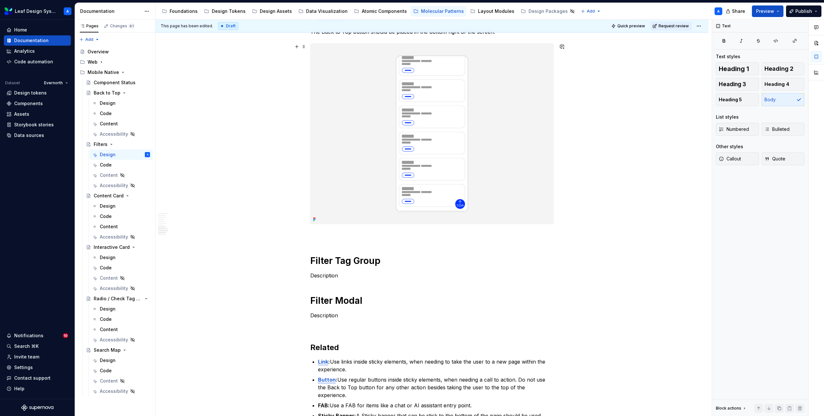
scroll to position [1066, 0]
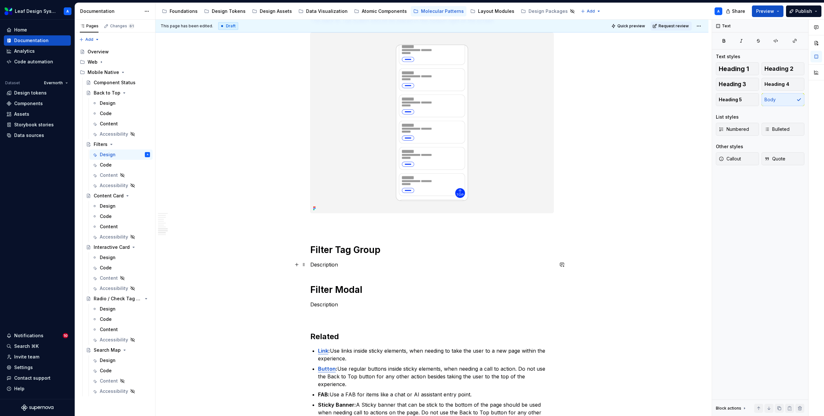
click at [331, 267] on p "Description" at bounding box center [431, 265] width 243 height 8
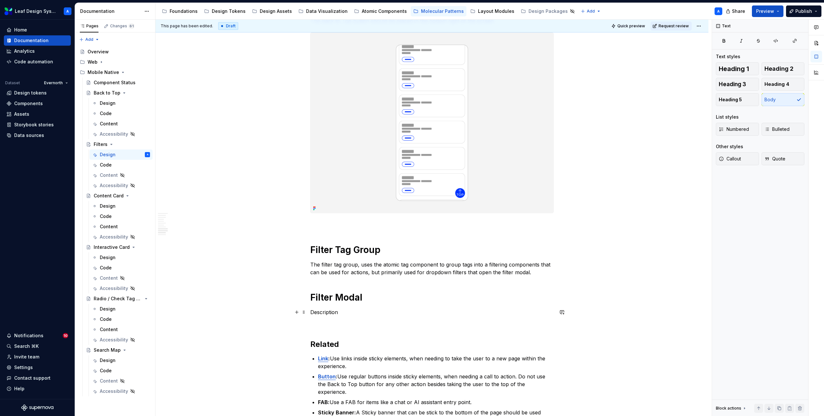
click at [342, 310] on p "Description" at bounding box center [431, 312] width 243 height 8
click at [332, 315] on p "Description" at bounding box center [431, 312] width 243 height 8
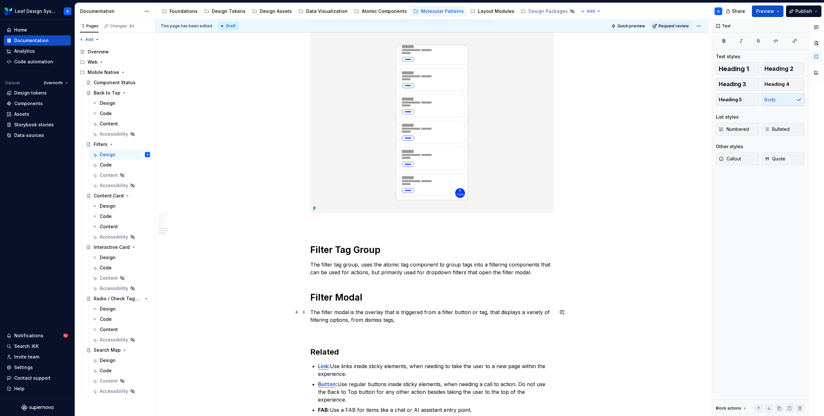
click at [351, 320] on p "The filter modal is the overlay that is triggered from a filter button or tag, …" at bounding box center [431, 315] width 243 height 15
click at [399, 319] on p "The filter modal is the overlay that is triggered from a filter button or tag, …" at bounding box center [431, 315] width 243 height 15
click at [356, 321] on p "The filter modal is the overlay that is triggered from a filter button or tag, …" at bounding box center [431, 315] width 243 height 15
click at [396, 320] on p "The filter modal is the overlay that is triggered from a filter button or tag, …" at bounding box center [431, 315] width 243 height 15
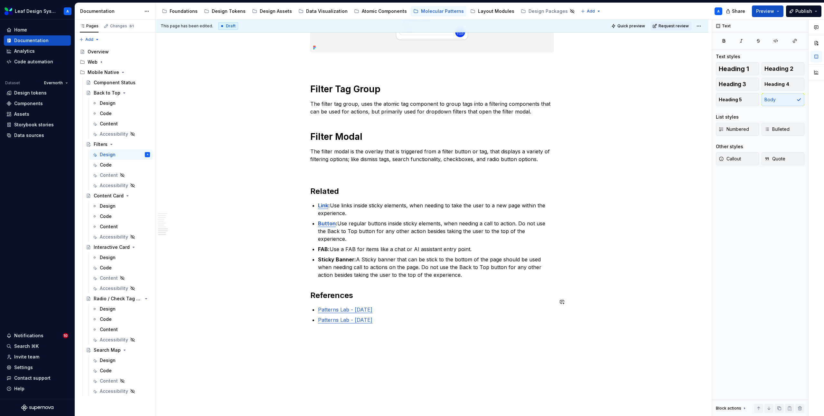
scroll to position [1252, 0]
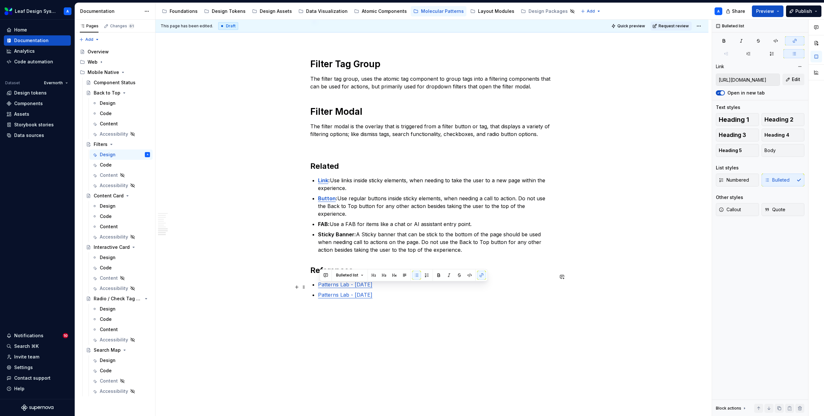
type input "[URL][DOMAIN_NAME]"
drag, startPoint x: 404, startPoint y: 286, endPoint x: 319, endPoint y: 277, distance: 85.5
click at [319, 281] on ul "Patterns Lab - [DATE] Patterns Lab - [DATE]" at bounding box center [435, 290] width 235 height 18
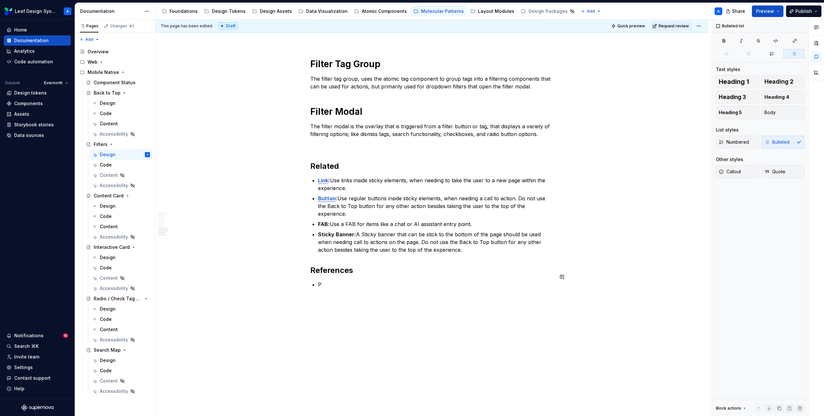
scroll to position [1249, 0]
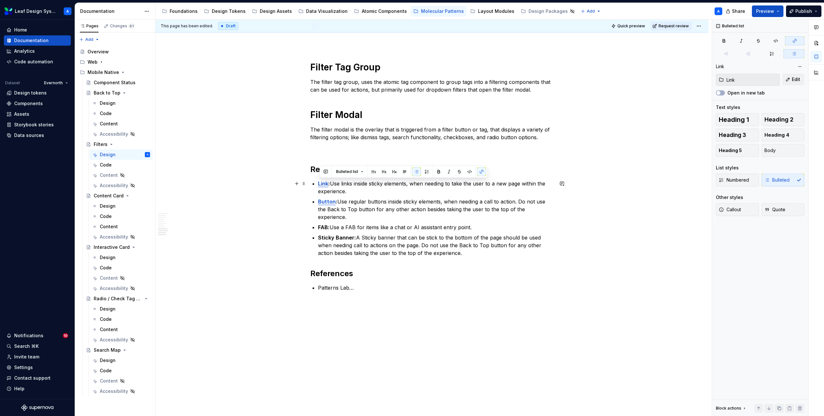
type input "Button"
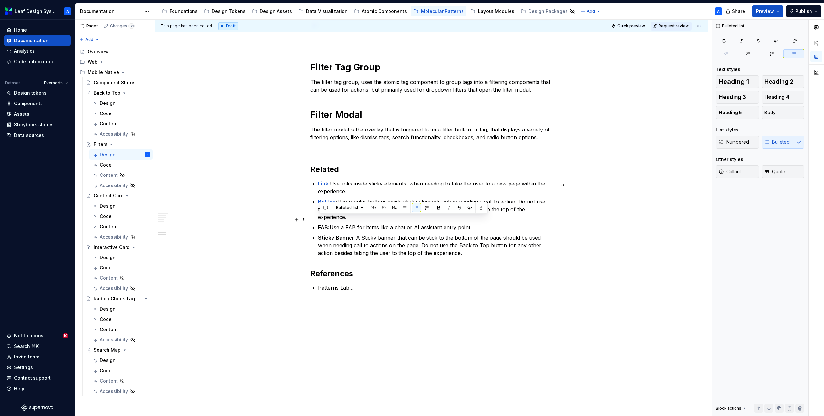
drag, startPoint x: 467, startPoint y: 246, endPoint x: 317, endPoint y: 215, distance: 153.7
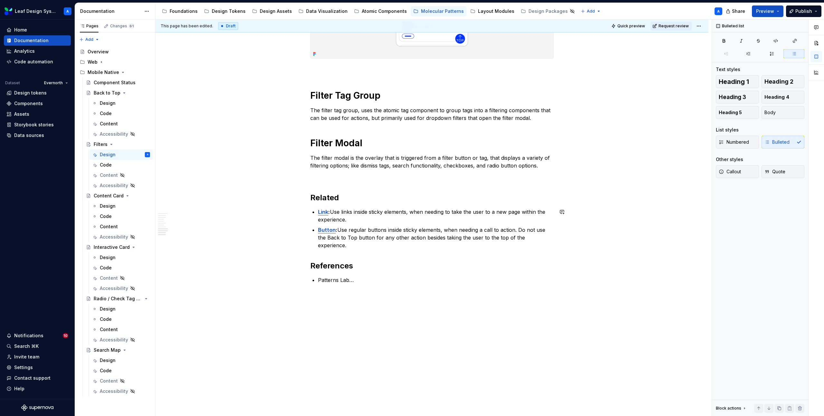
scroll to position [1213, 0]
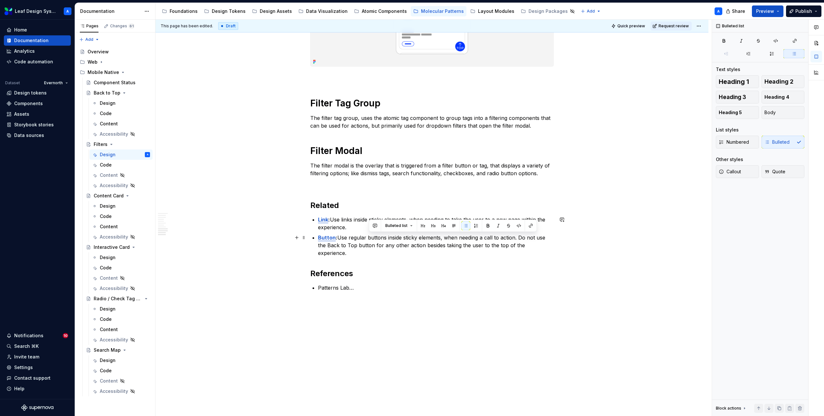
drag, startPoint x: 554, startPoint y: 245, endPoint x: 368, endPoint y: 238, distance: 186.1
click at [368, 238] on p "Button : Use regular buttons inside sticky elements, when needing a call to act…" at bounding box center [435, 245] width 235 height 23
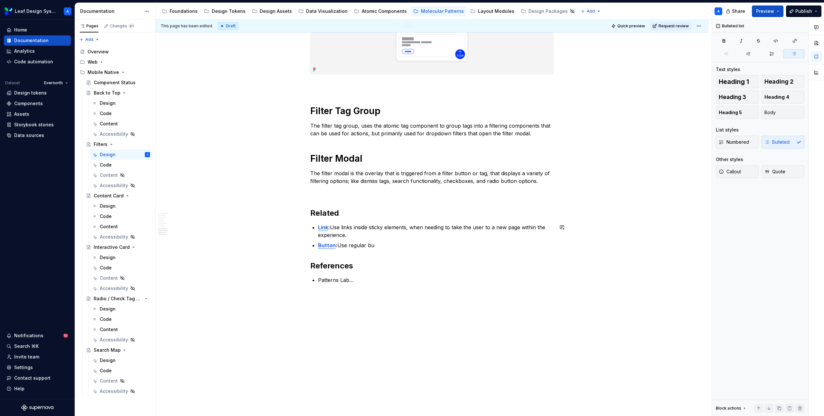
scroll to position [1205, 0]
drag, startPoint x: 357, startPoint y: 235, endPoint x: 335, endPoint y: 228, distance: 23.4
click at [335, 228] on p "Link : Use links inside sticky elements, when needing to take the user to a new…" at bounding box center [435, 231] width 235 height 15
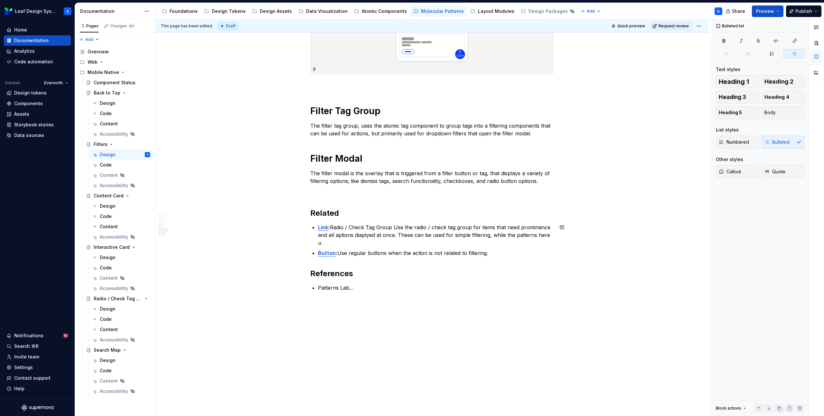
scroll to position [1213, 0]
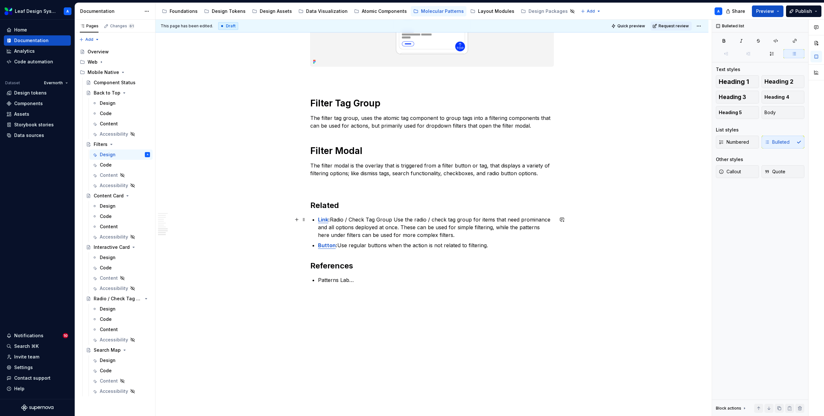
click at [368, 228] on p "Link : Radio / Check Tag Group Use the radio / check tag group for items that n…" at bounding box center [435, 227] width 235 height 23
drag, startPoint x: 393, startPoint y: 220, endPoint x: 334, endPoint y: 222, distance: 59.6
click at [334, 222] on p "Link : Radio / Check Tag Group Use the radio / check tag group for items that n…" at bounding box center [435, 227] width 235 height 23
copy p "Radio / Check Tag Group"
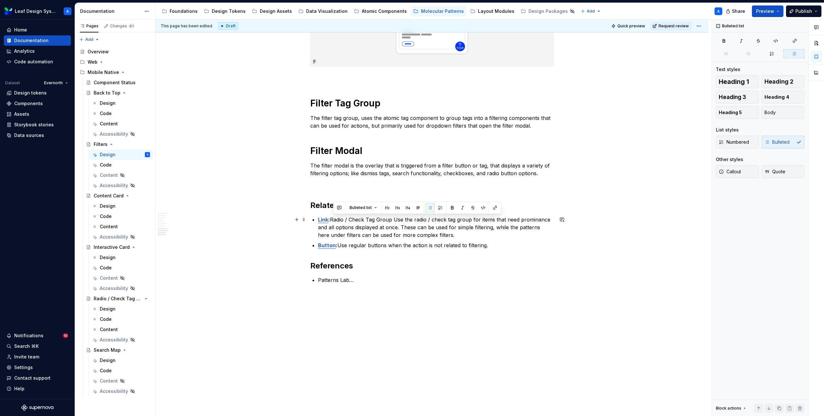
click at [326, 221] on strong "Link" at bounding box center [323, 219] width 10 height 6
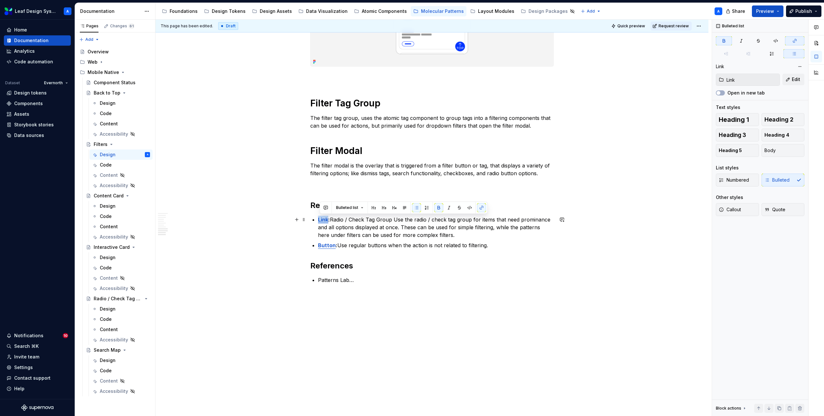
click at [326, 221] on strong "Link" at bounding box center [323, 219] width 10 height 6
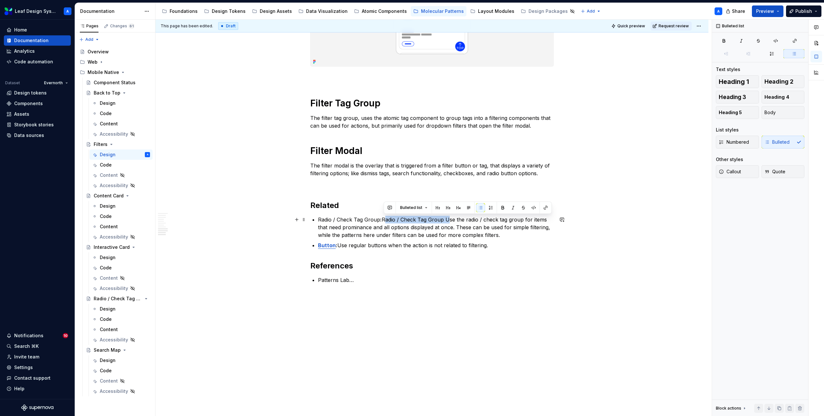
drag, startPoint x: 384, startPoint y: 220, endPoint x: 447, endPoint y: 220, distance: 63.1
click at [447, 220] on p "Radio / Check Tag Group : Radio / Check Tag Group Use the radio / check tag gro…" at bounding box center [435, 227] width 235 height 23
drag, startPoint x: 381, startPoint y: 221, endPoint x: 320, endPoint y: 221, distance: 60.8
click at [320, 221] on p "Radio / Check Tag Group : Use the radio / check tag group for items that need p…" at bounding box center [435, 227] width 235 height 23
click at [481, 206] on button "button" at bounding box center [481, 207] width 9 height 9
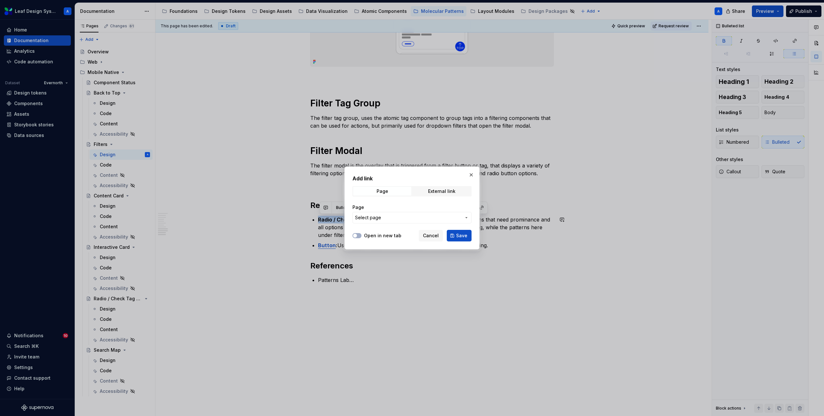
click at [391, 218] on span "Select page" at bounding box center [408, 218] width 106 height 6
type input "radio"
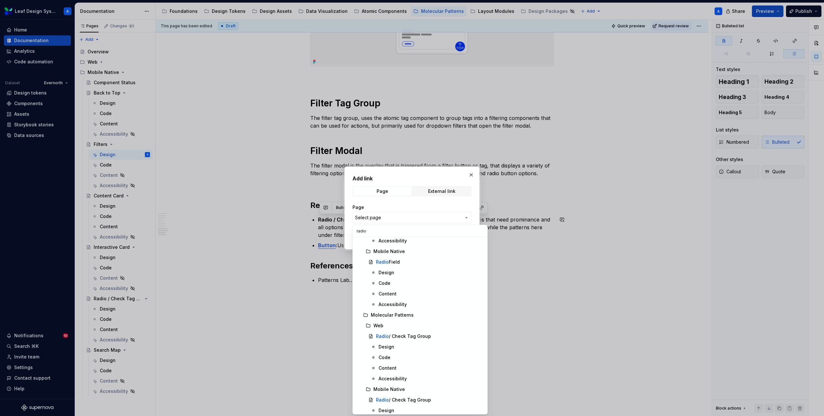
scroll to position [101, 0]
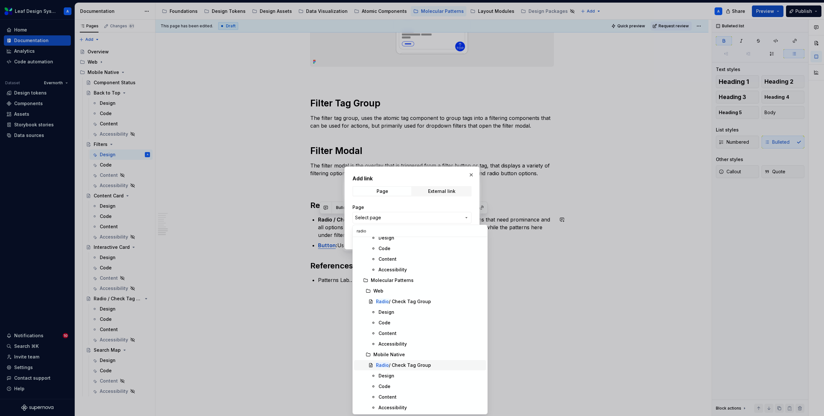
click at [410, 363] on div "Radio / Check Tag Group" at bounding box center [403, 365] width 55 height 6
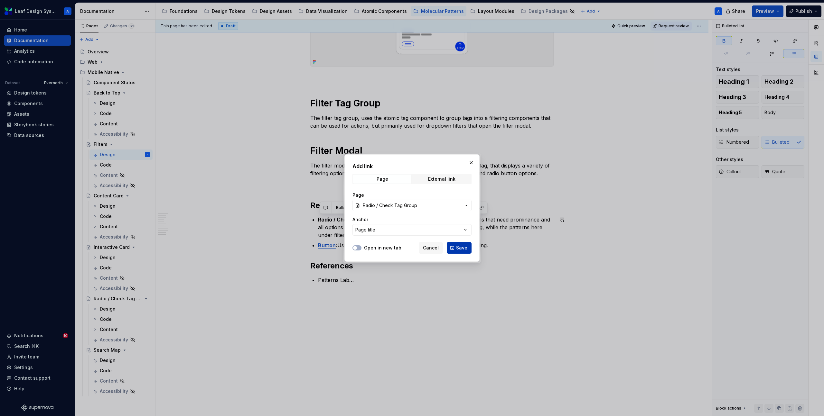
click at [457, 243] on button "Save" at bounding box center [458, 248] width 25 height 12
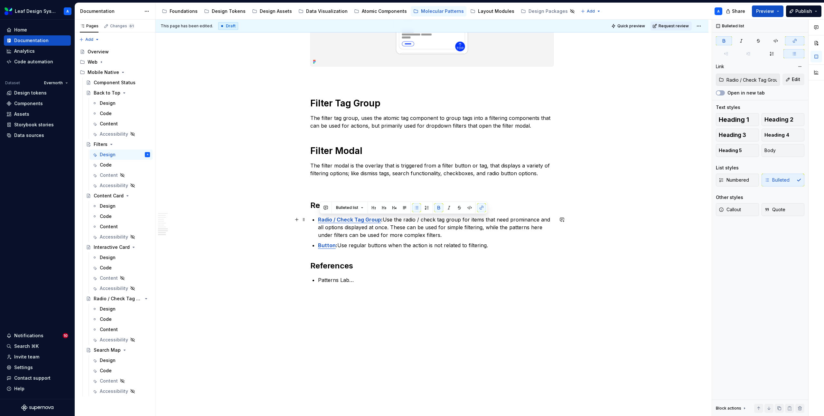
click at [345, 222] on strong "Radio / Check Tag Group" at bounding box center [349, 219] width 63 height 6
type input "Button"
click at [330, 245] on strong "Button" at bounding box center [327, 245] width 18 height 6
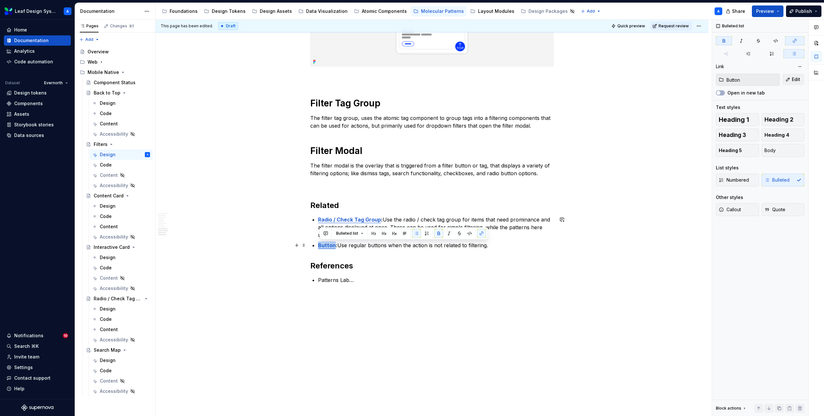
click at [330, 245] on strong "Button" at bounding box center [327, 245] width 18 height 6
click at [484, 232] on span at bounding box center [481, 233] width 9 height 9
click at [482, 234] on button "button" at bounding box center [481, 233] width 9 height 9
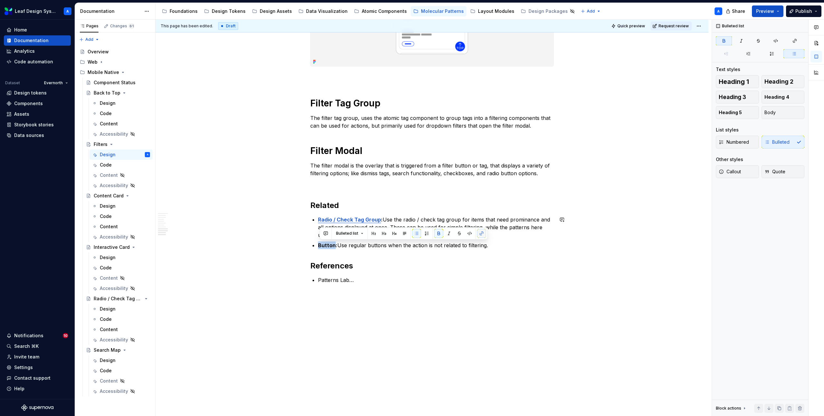
click at [482, 234] on button "button" at bounding box center [481, 233] width 9 height 9
click at [483, 230] on button "button" at bounding box center [481, 233] width 9 height 9
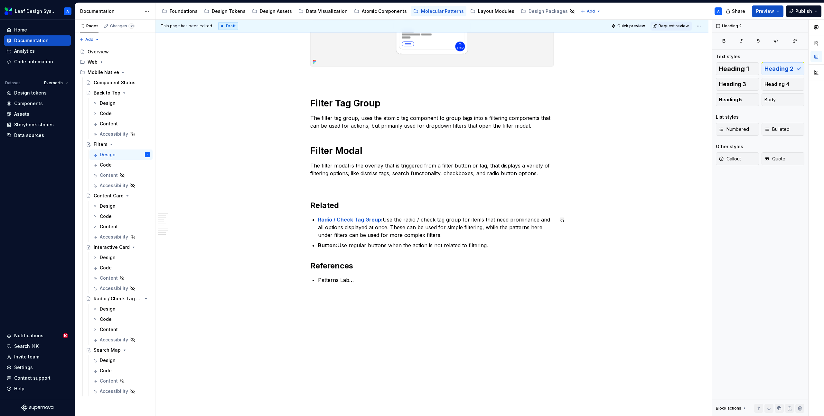
click at [323, 248] on strong "Button:" at bounding box center [327, 245] width 19 height 6
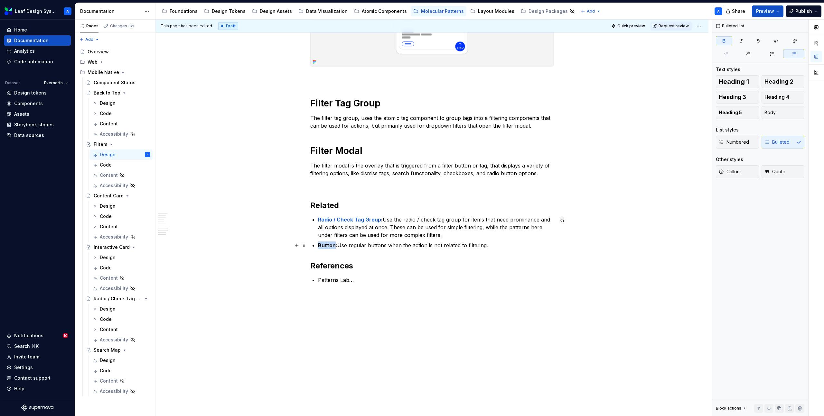
click at [323, 248] on strong "Button:" at bounding box center [327, 245] width 19 height 6
click at [477, 235] on button "button" at bounding box center [481, 233] width 9 height 9
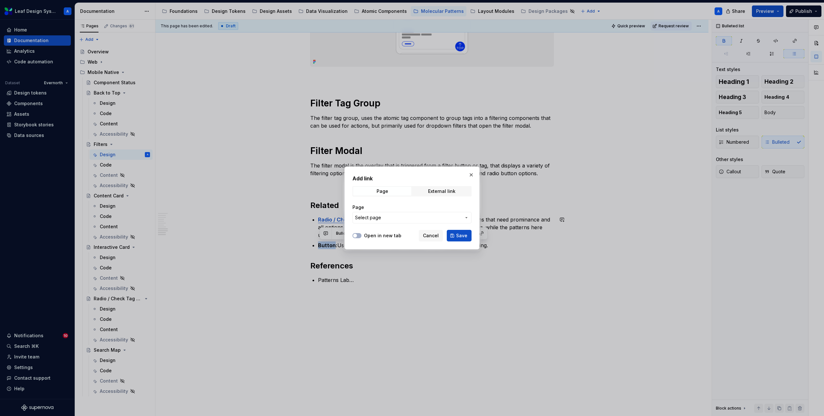
click at [391, 218] on span "Select page" at bounding box center [408, 218] width 106 height 6
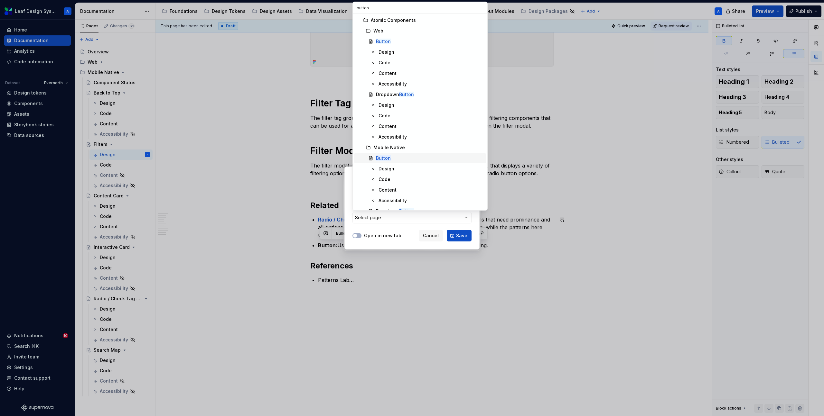
type input "button"
click at [385, 160] on mark "Button" at bounding box center [383, 157] width 15 height 5
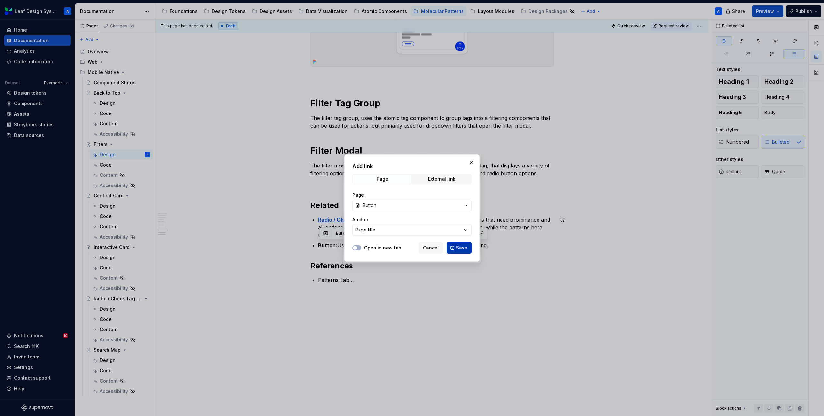
click at [458, 250] on span "Save" at bounding box center [461, 248] width 11 height 6
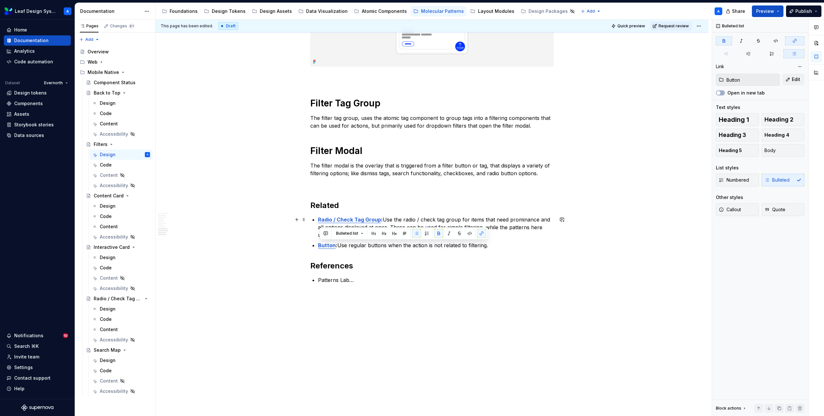
click at [511, 225] on p "Radio / Check Tag Group : Use the radio / check tag group for items that need p…" at bounding box center [435, 227] width 235 height 23
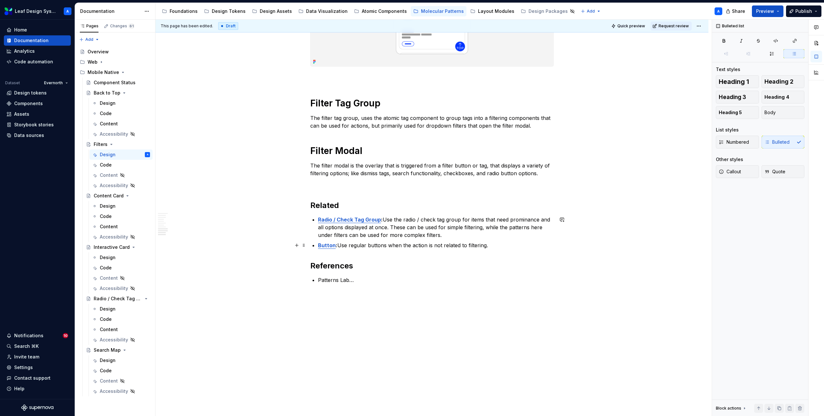
click at [511, 244] on p "Button : Use regular buttons when the action is not related to filtering." at bounding box center [435, 246] width 235 height 8
click at [513, 242] on p "Button : Use regular buttons when the action is not related to filtering." at bounding box center [435, 246] width 235 height 8
click at [507, 244] on p "Button : Use regular buttons when the action is not related to filtering." at bounding box center [435, 246] width 235 height 8
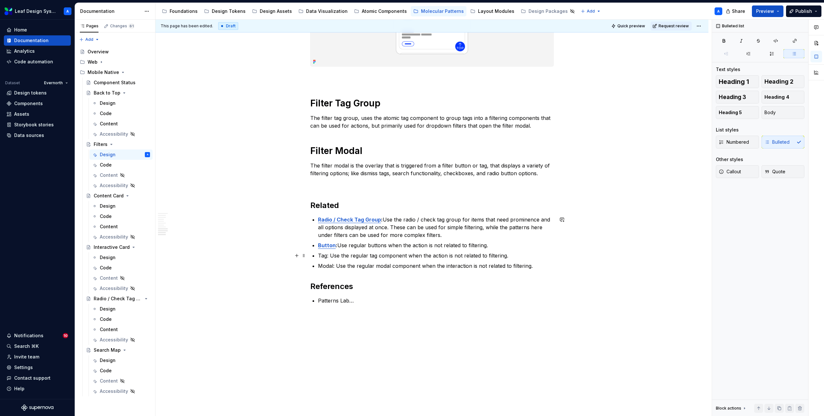
click at [322, 257] on p "Tag: Use the regular tag component when the action is not related to filtering." at bounding box center [435, 256] width 235 height 8
click at [481, 245] on button "button" at bounding box center [481, 243] width 9 height 9
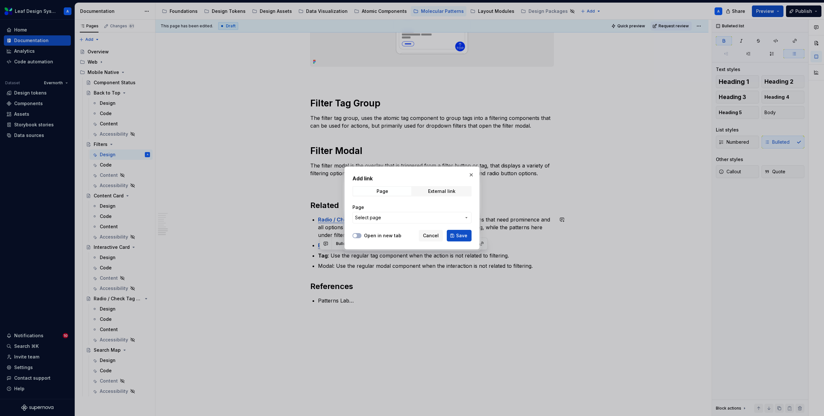
click at [429, 218] on span "Select page" at bounding box center [408, 218] width 106 height 6
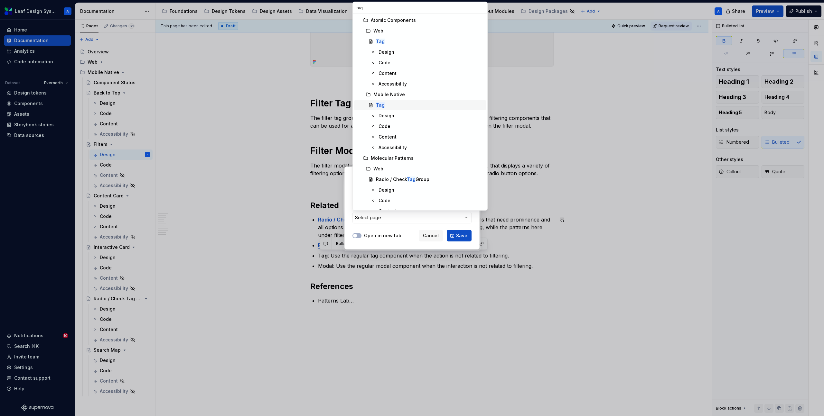
type input "tag"
click at [390, 107] on div "Tag" at bounding box center [429, 105] width 107 height 6
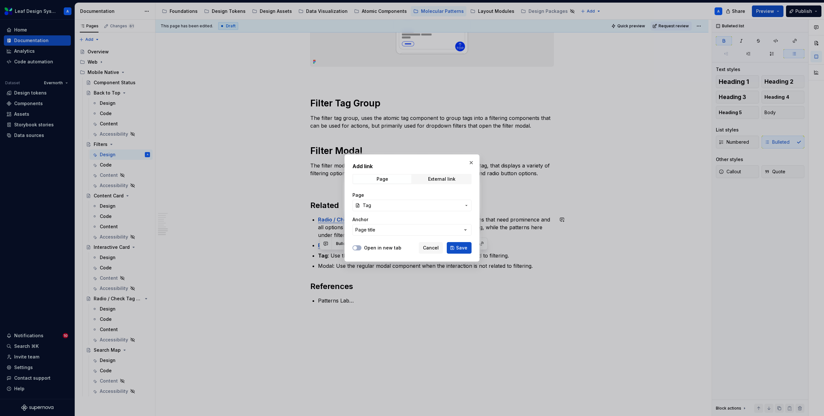
click at [459, 247] on span "Save" at bounding box center [461, 248] width 11 height 6
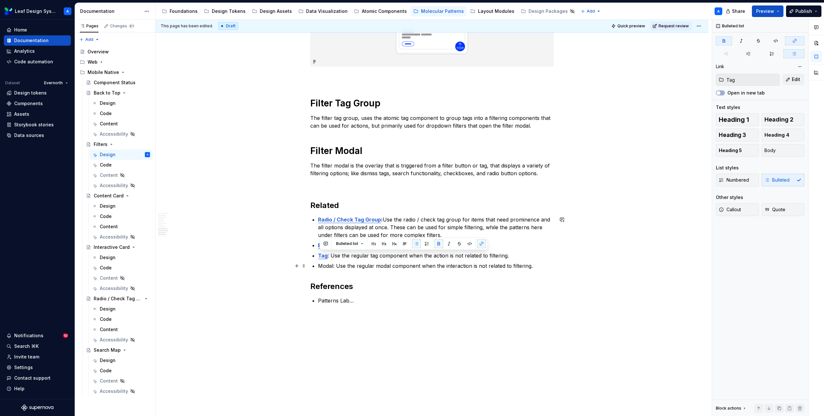
click at [328, 265] on p "Modal: Use the regular modal component when the interaction is not related to f…" at bounding box center [435, 266] width 235 height 8
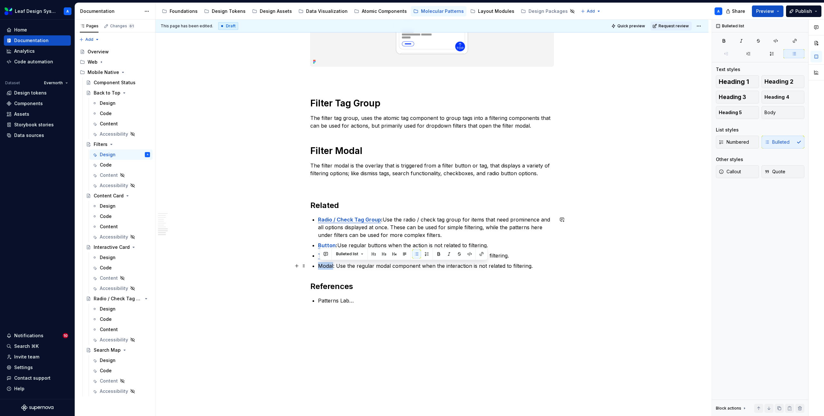
click at [328, 265] on p "Modal: Use the regular modal component when the interaction is not related to f…" at bounding box center [435, 266] width 235 height 8
click at [479, 254] on button "button" at bounding box center [481, 254] width 9 height 9
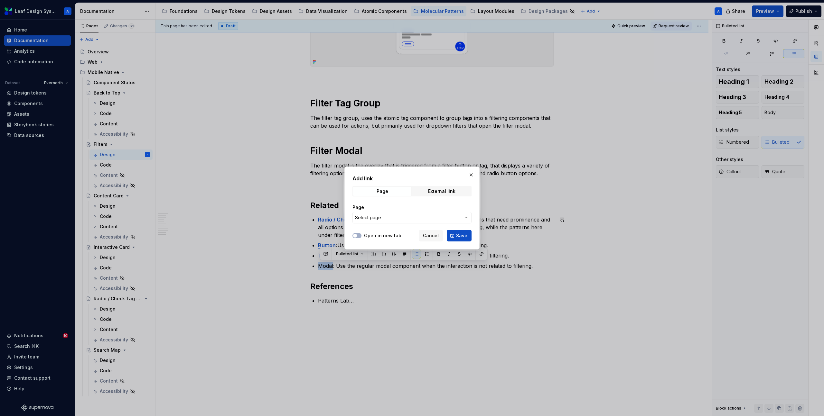
click at [391, 216] on span "Select page" at bounding box center [408, 218] width 106 height 6
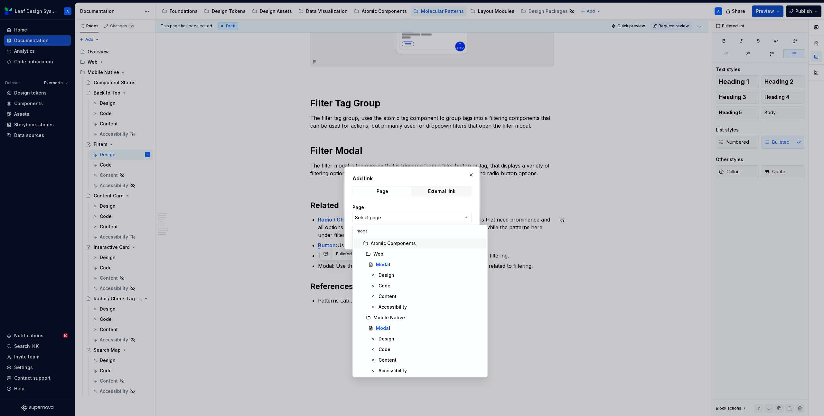
type input "modal"
click at [389, 328] on div "Modal" at bounding box center [429, 328] width 107 height 6
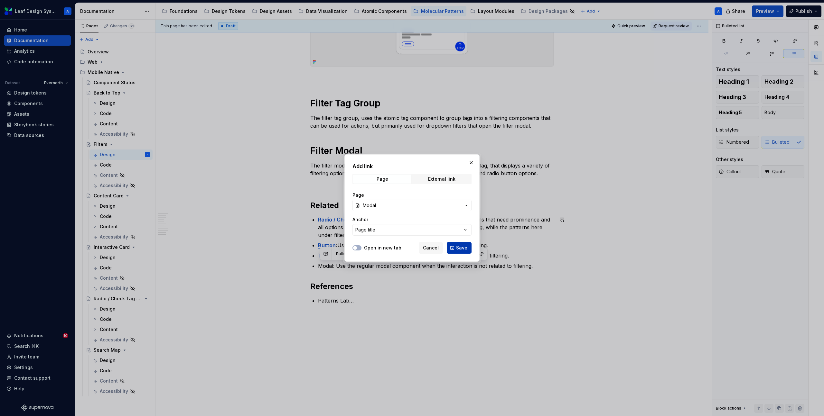
click at [456, 246] on button "Save" at bounding box center [458, 248] width 25 height 12
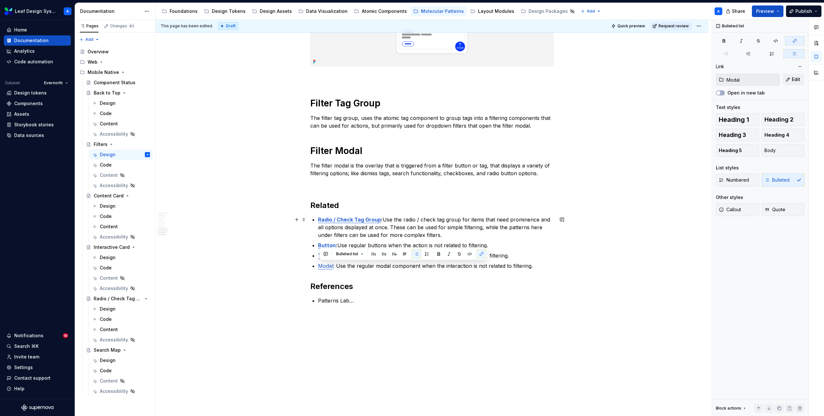
click at [516, 230] on p "Radio / Check Tag Group : Use the radio / check tag group for items that need p…" at bounding box center [435, 227] width 235 height 23
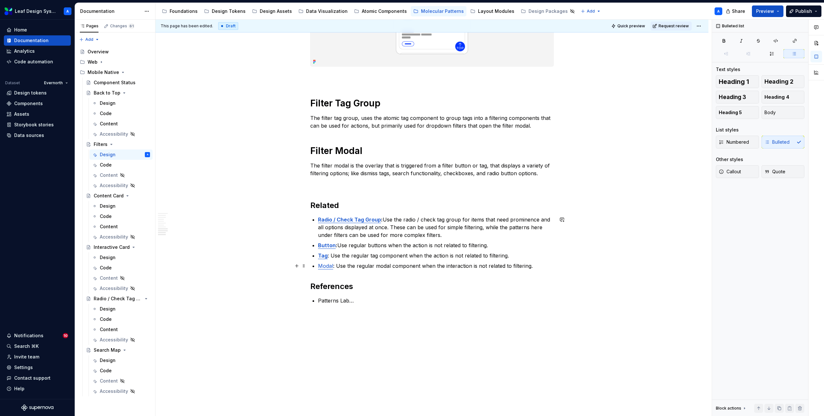
click at [325, 267] on link "Modal" at bounding box center [325, 266] width 15 height 6
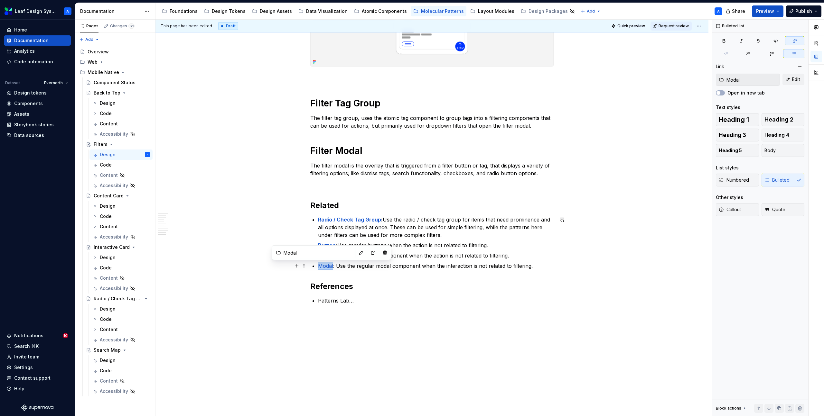
click at [325, 267] on link "Modal" at bounding box center [325, 266] width 15 height 6
click at [448, 231] on p "Radio / Check Tag Group : Use the radio / check tag group for items that need p…" at bounding box center [435, 227] width 235 height 23
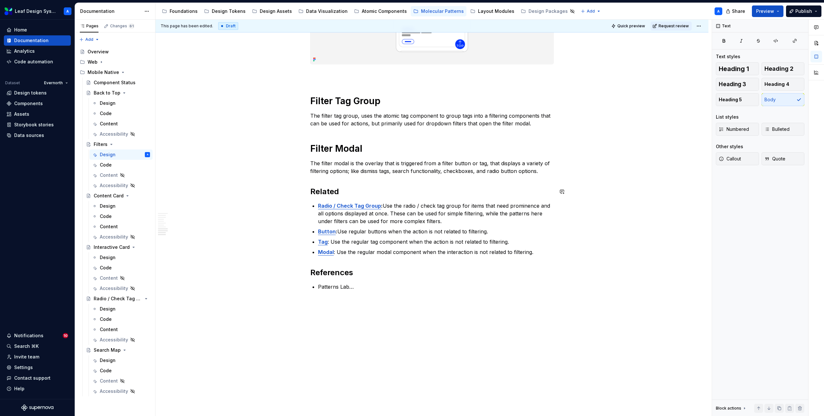
scroll to position [1222, 0]
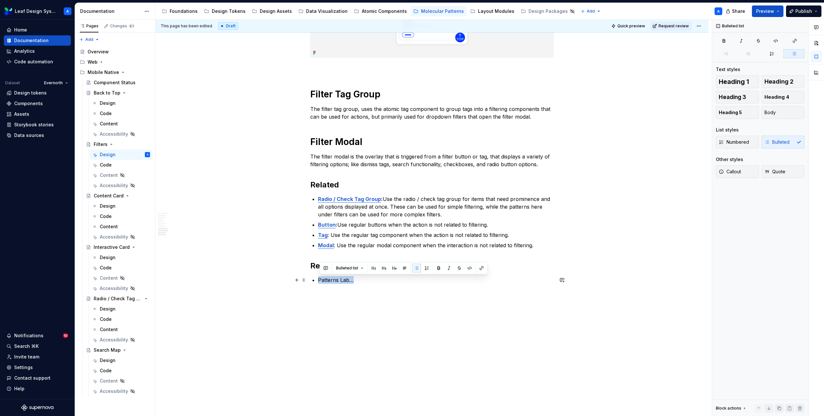
drag, startPoint x: 358, startPoint y: 278, endPoint x: 318, endPoint y: 278, distance: 40.5
drag, startPoint x: 393, startPoint y: 281, endPoint x: 318, endPoint y: 281, distance: 75.6
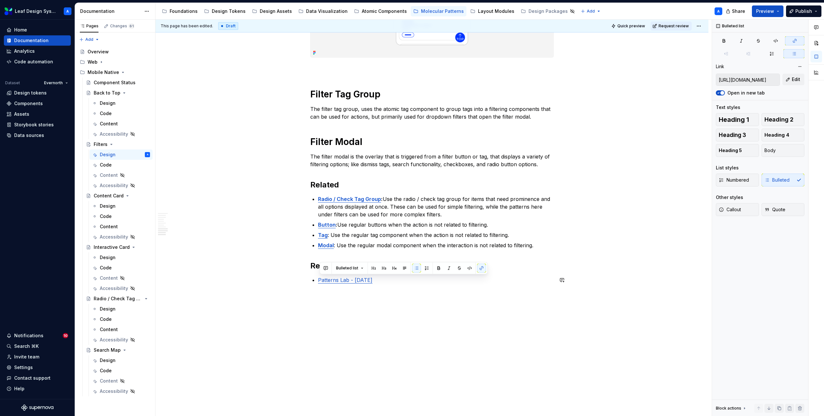
click at [428, 283] on p "Patterns Lab - [DATE]" at bounding box center [435, 280] width 235 height 8
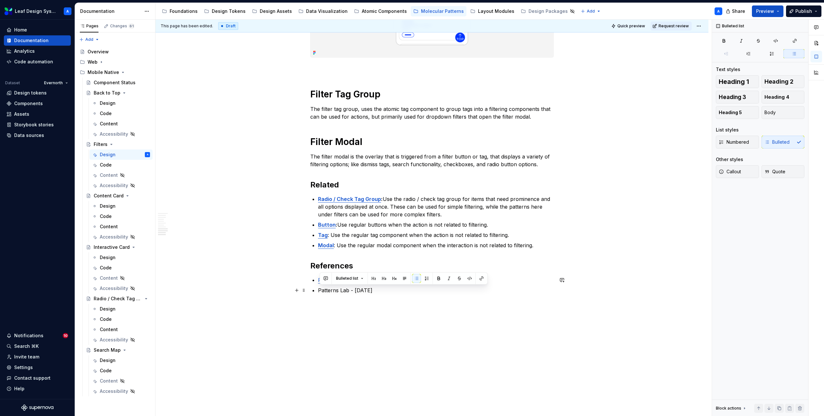
drag, startPoint x: 387, startPoint y: 291, endPoint x: 317, endPoint y: 290, distance: 69.8
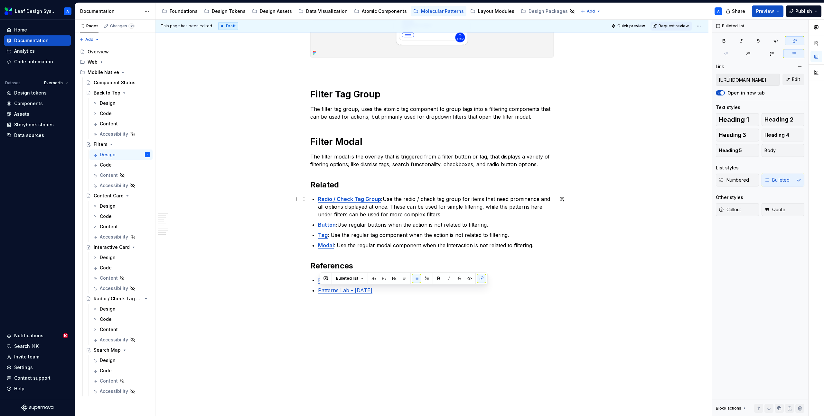
click at [542, 205] on p "Radio / Check Tag Group : Use the radio / check tag group for items that need p…" at bounding box center [435, 206] width 235 height 23
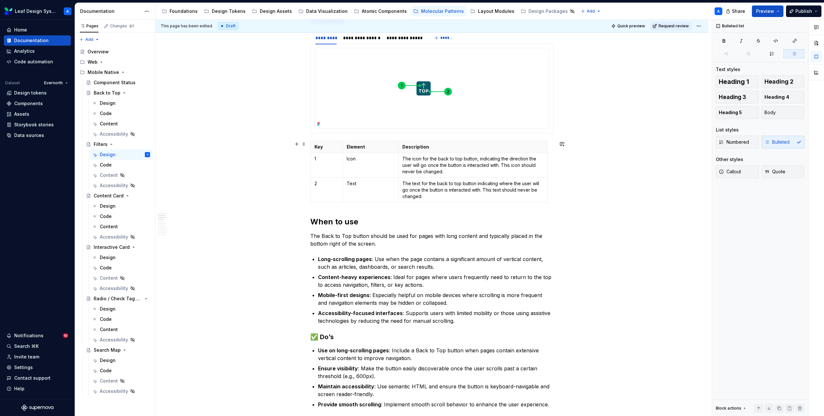
scroll to position [235, 0]
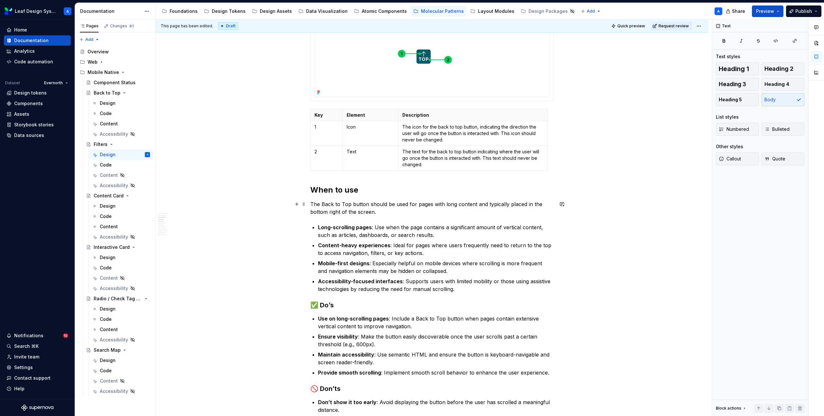
click at [353, 211] on p "The Back to Top button should be used for pages with long content and typically…" at bounding box center [431, 207] width 243 height 15
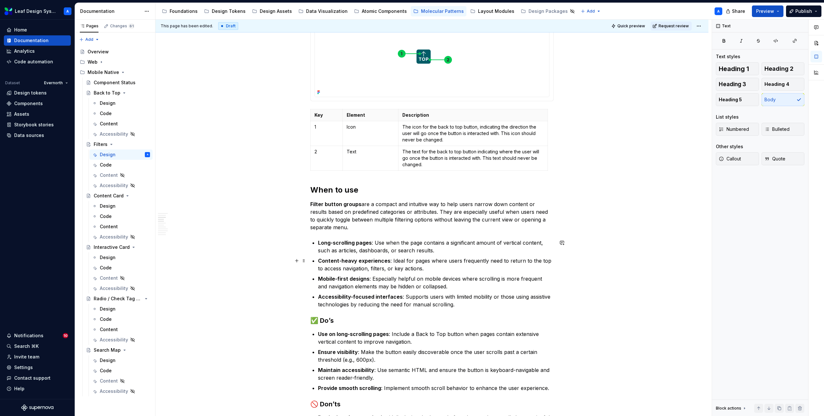
scroll to position [268, 0]
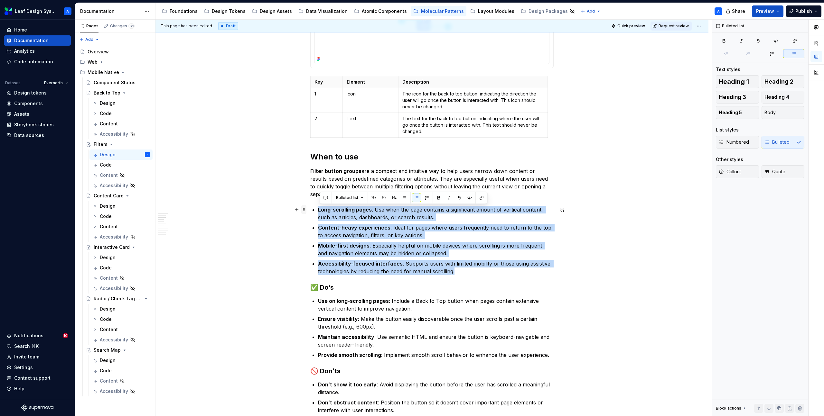
drag, startPoint x: 465, startPoint y: 274, endPoint x: 303, endPoint y: 213, distance: 173.7
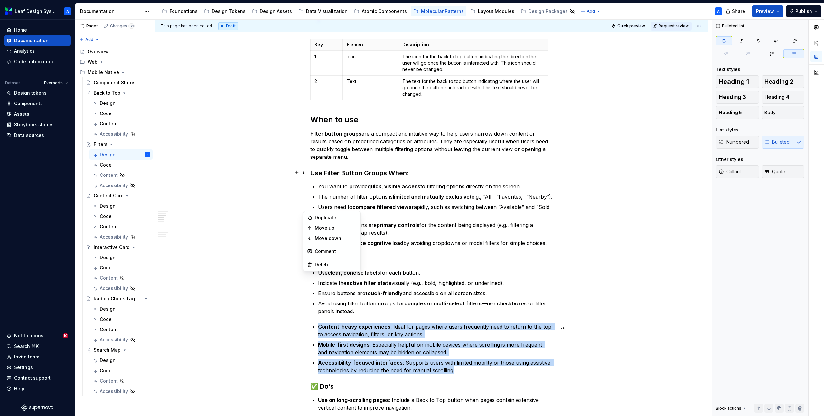
scroll to position [327, 0]
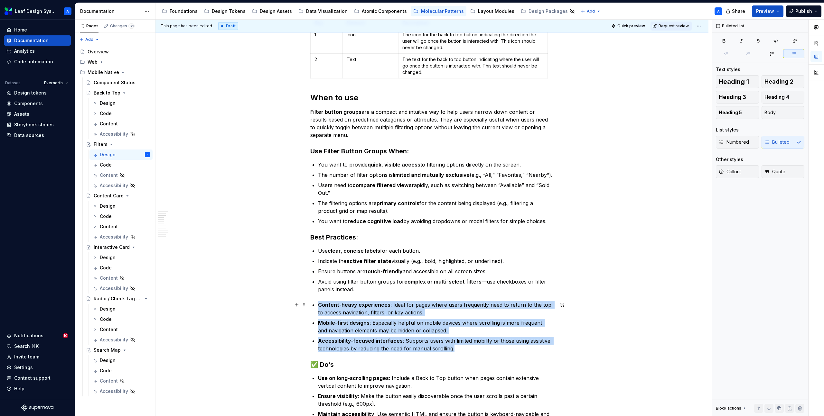
click at [443, 307] on p "Content-heavy experiences : Ideal for pages where users frequently need to retu…" at bounding box center [435, 308] width 235 height 15
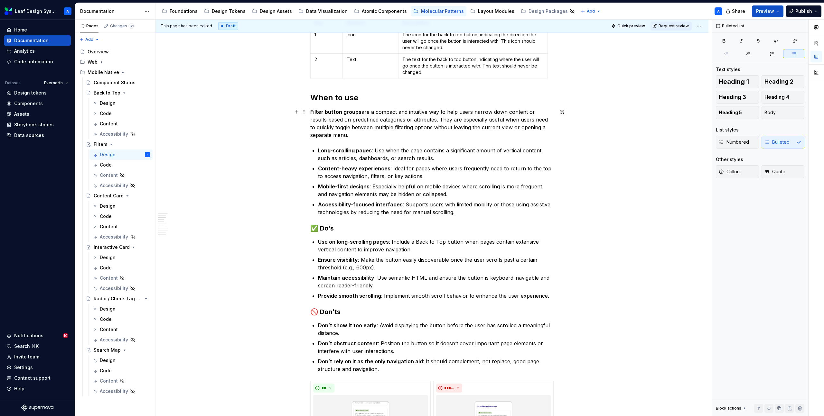
click at [355, 134] on p "Filter button groups are a compact and intuitive way to help users narrow down …" at bounding box center [431, 123] width 243 height 31
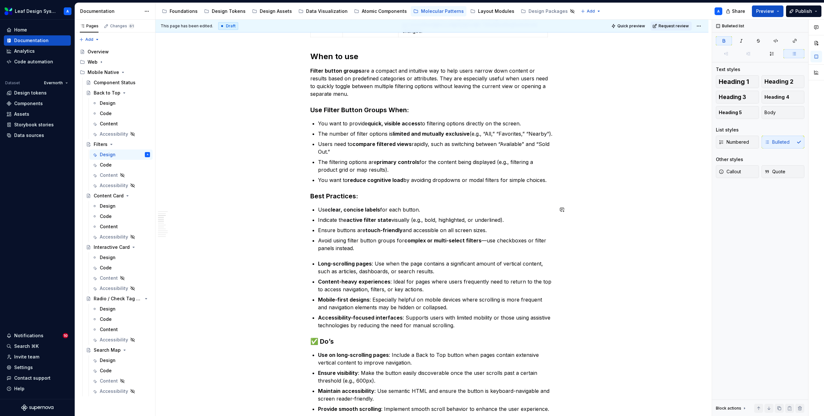
scroll to position [384, 0]
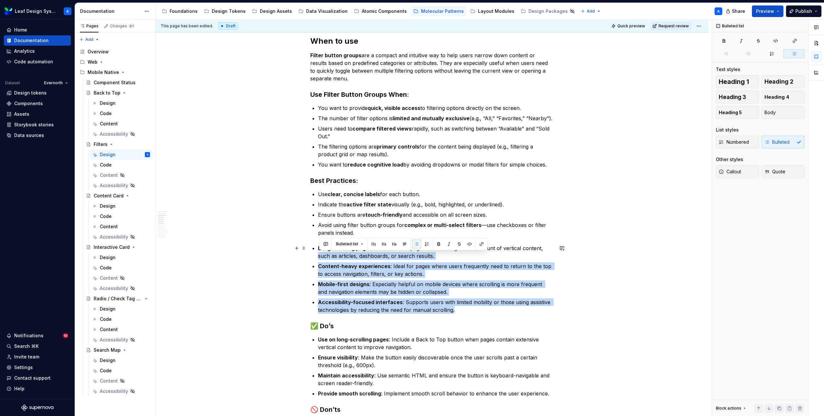
drag, startPoint x: 442, startPoint y: 307, endPoint x: 288, endPoint y: 253, distance: 163.3
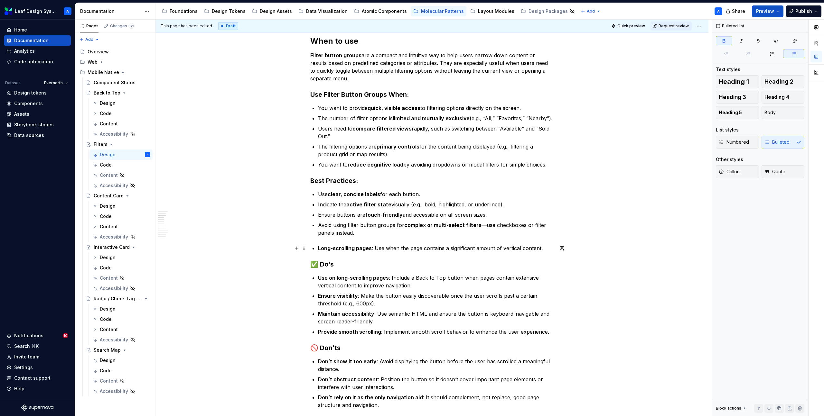
click at [334, 245] on strong "Long-scrolling pages" at bounding box center [345, 248] width 54 height 6
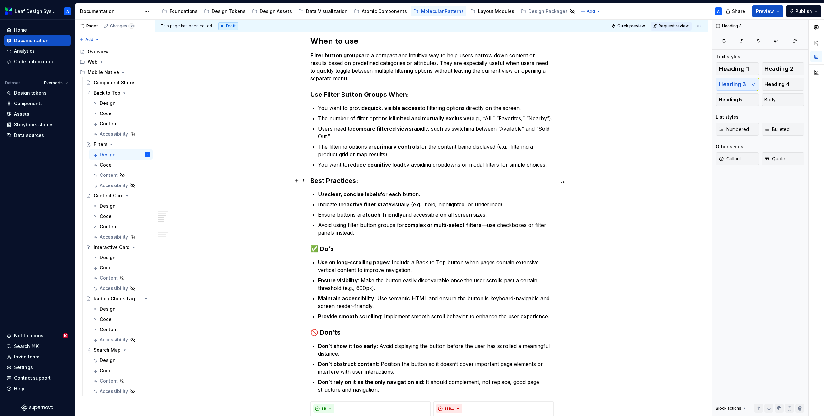
click at [336, 178] on h3 "Best Practices:" at bounding box center [431, 180] width 243 height 9
click at [344, 165] on button "Heading 3" at bounding box center [340, 168] width 31 height 9
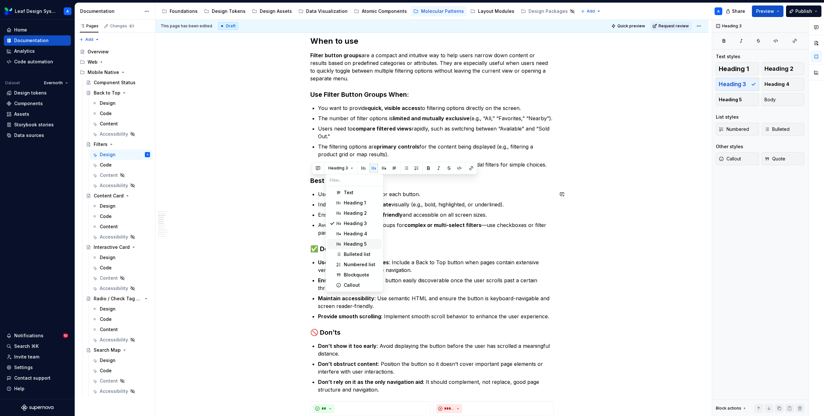
click at [354, 240] on span "Heading 5" at bounding box center [354, 244] width 55 height 10
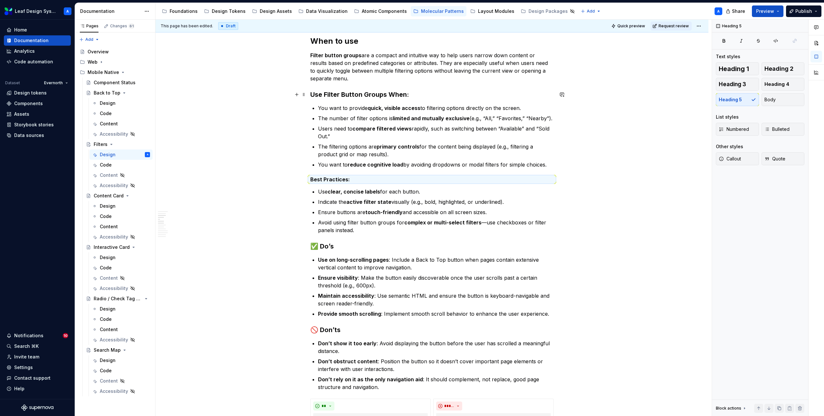
click at [336, 93] on h3 "Use Filter Button Groups When:" at bounding box center [431, 94] width 243 height 9
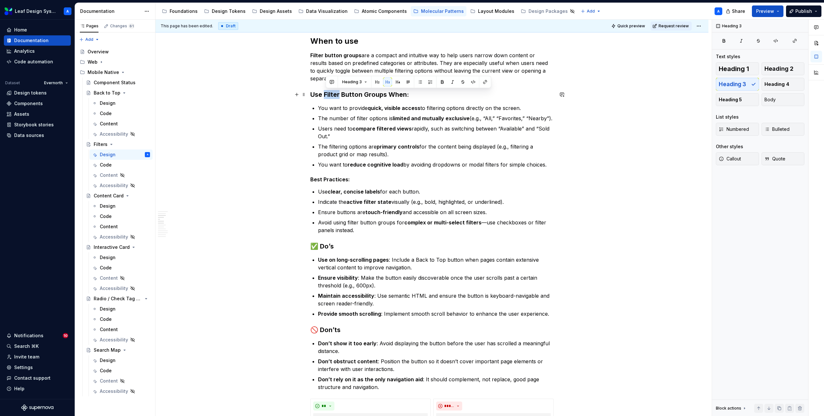
click at [336, 93] on h3 "Use Filter Button Groups When:" at bounding box center [431, 94] width 243 height 9
click at [341, 84] on span "Heading 3" at bounding box center [338, 81] width 20 height 5
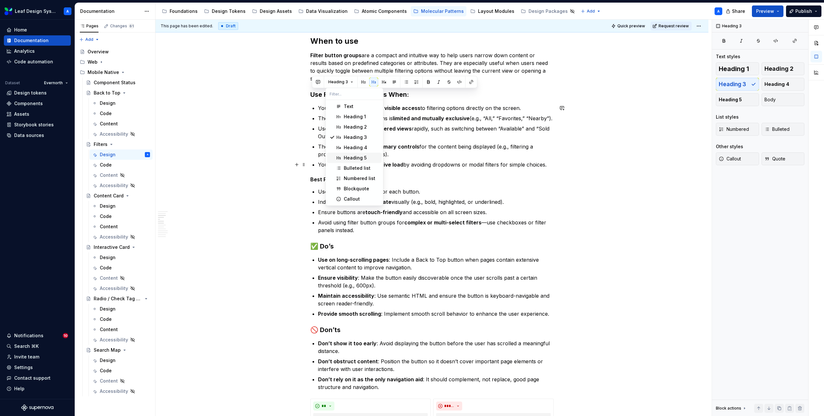
click at [354, 159] on div "Heading 5" at bounding box center [355, 158] width 23 height 6
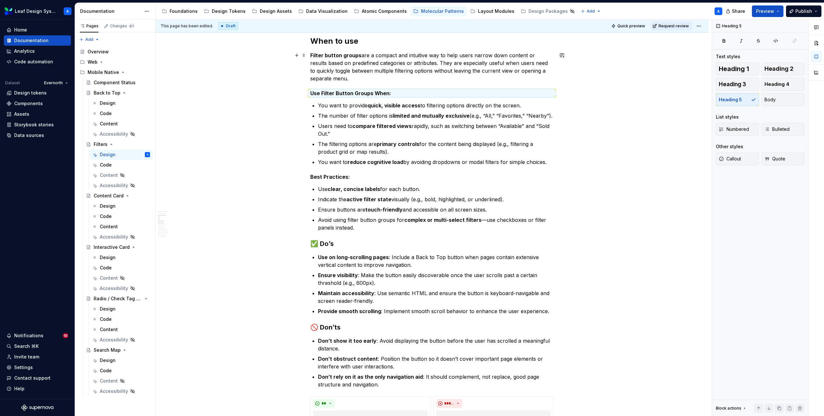
click at [319, 72] on p "Filter button groups are a compact and intuitive way to help users narrow down …" at bounding box center [431, 66] width 243 height 31
click at [490, 162] on p "You want to reduce cognitive load by avoiding dropdowns or modal filters for si…" at bounding box center [435, 162] width 235 height 8
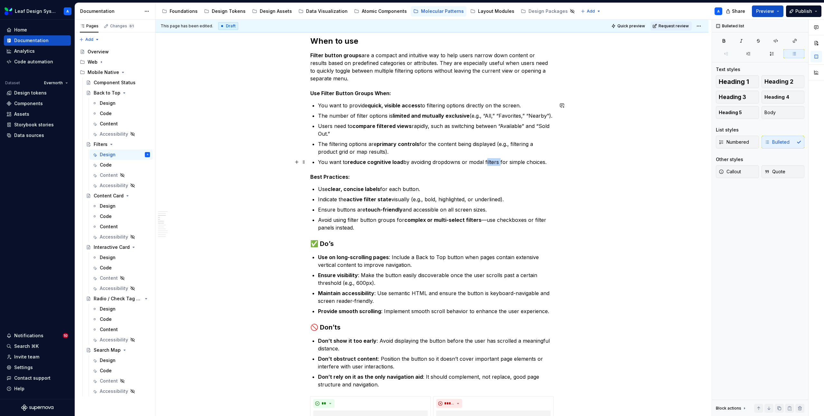
click at [490, 162] on p "You want to reduce cognitive load by avoiding dropdowns or modal filters for si…" at bounding box center [435, 162] width 235 height 8
click at [414, 199] on p "Indicate the active filter state visually (e.g., bold, highlighted, or underlin…" at bounding box center [435, 200] width 235 height 8
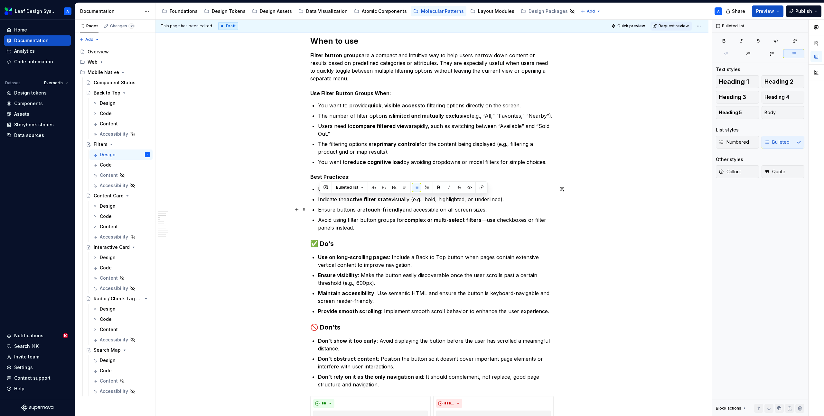
click at [403, 210] on p "Ensure buttons are touch-friendly and accessible on all screen sizes." at bounding box center [435, 210] width 235 height 8
click at [417, 208] on p "Ensure buttons are touch-friendly and accessible on all screen sizes." at bounding box center [435, 210] width 235 height 8
drag, startPoint x: 496, startPoint y: 208, endPoint x: 314, endPoint y: 198, distance: 182.0
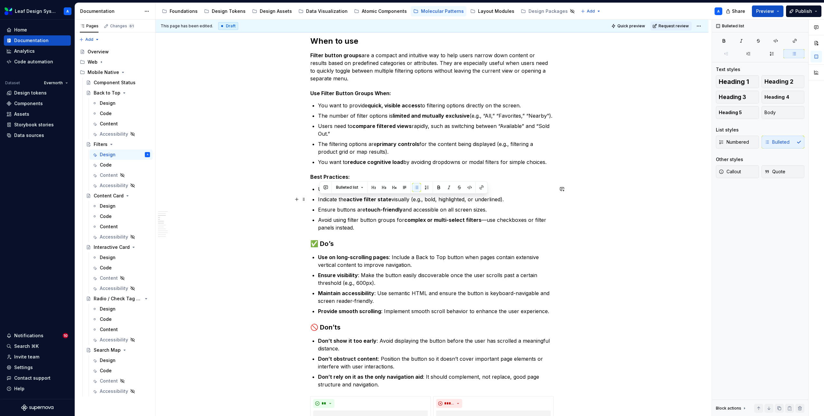
click at [318, 198] on ul "Use clear, concise labels for each button. Indicate the active filter state vis…" at bounding box center [435, 208] width 235 height 46
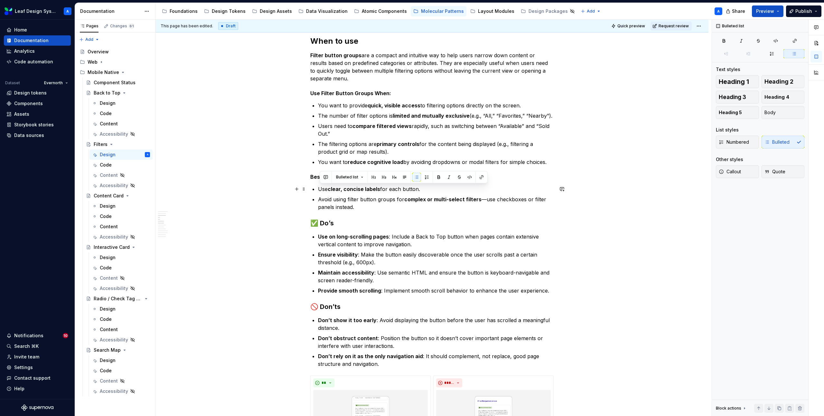
drag, startPoint x: 431, startPoint y: 188, endPoint x: 321, endPoint y: 191, distance: 109.7
click at [321, 191] on p "Use clear, concise labels for each button." at bounding box center [435, 189] width 235 height 8
copy p "Use clear, concise labels for each button."
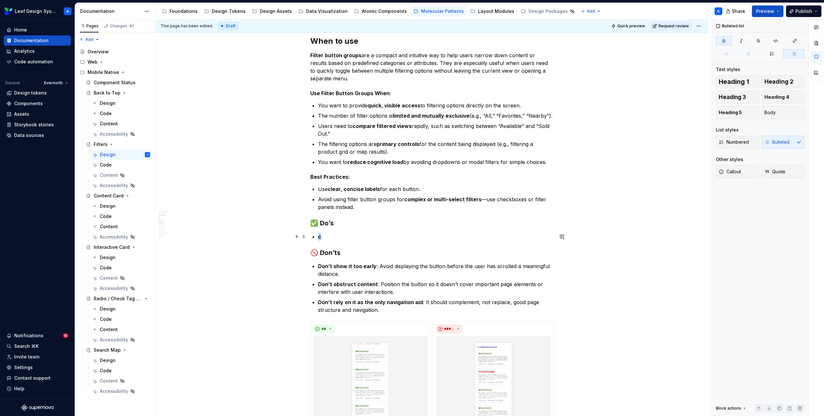
drag, startPoint x: 547, startPoint y: 291, endPoint x: 324, endPoint y: 239, distance: 229.5
click at [324, 237] on p "c" at bounding box center [435, 237] width 235 height 8
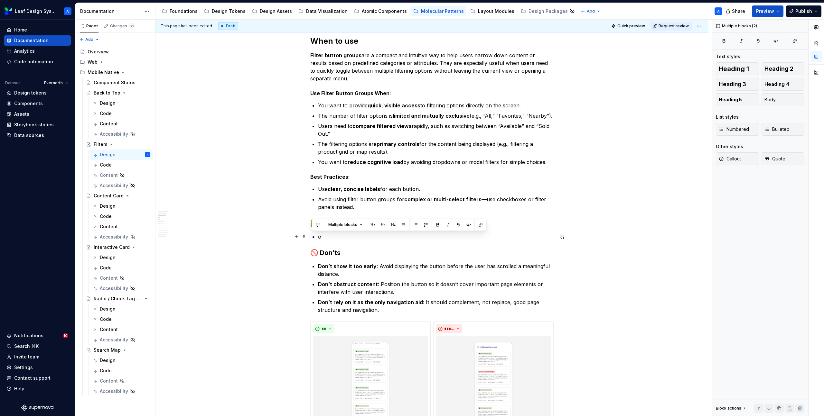
click at [321, 237] on strong "c" at bounding box center [319, 237] width 3 height 6
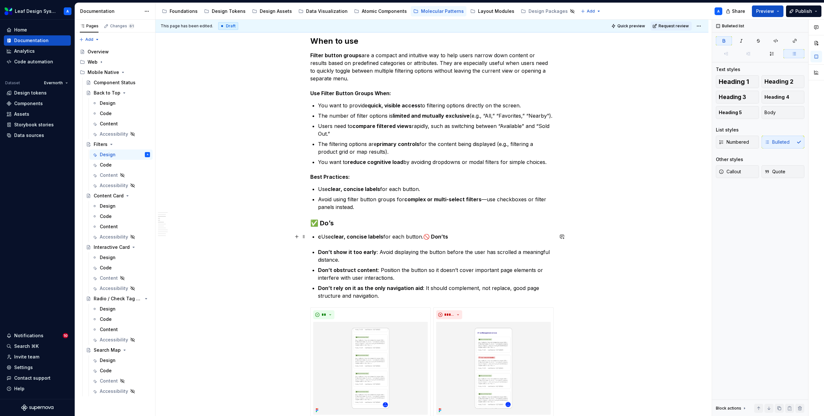
click at [321, 237] on strong "c" at bounding box center [319, 237] width 3 height 6
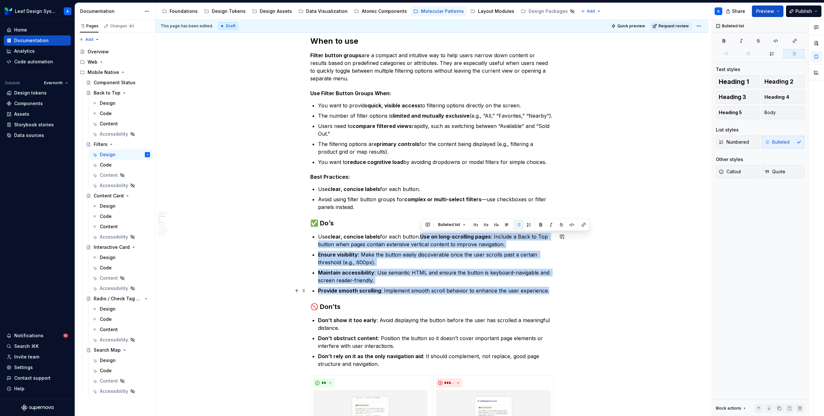
drag, startPoint x: 421, startPoint y: 236, endPoint x: 553, endPoint y: 290, distance: 142.6
click at [553, 290] on ul "Use clear, concise labels for each button. Use on long-scrolling pages : Includ…" at bounding box center [435, 264] width 235 height 62
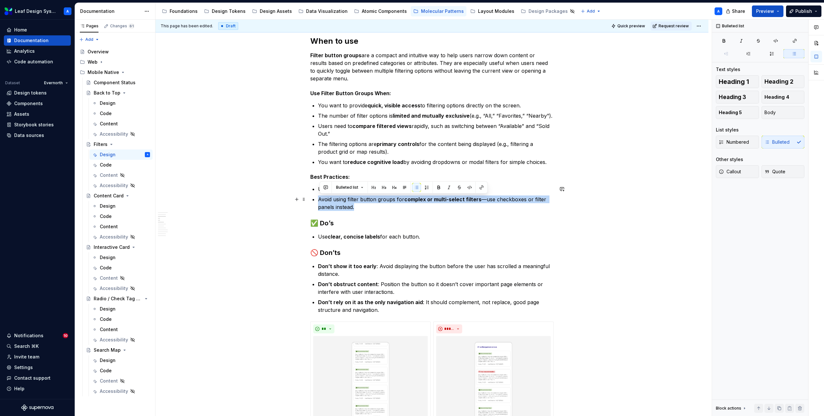
drag, startPoint x: 362, startPoint y: 207, endPoint x: 314, endPoint y: 202, distance: 48.1
click at [318, 202] on li "Avoid using filter button groups for complex or multi-select filters —use check…" at bounding box center [435, 203] width 235 height 15
copy p "Avoid using filter button groups for complex or multi-select filters —use check…"
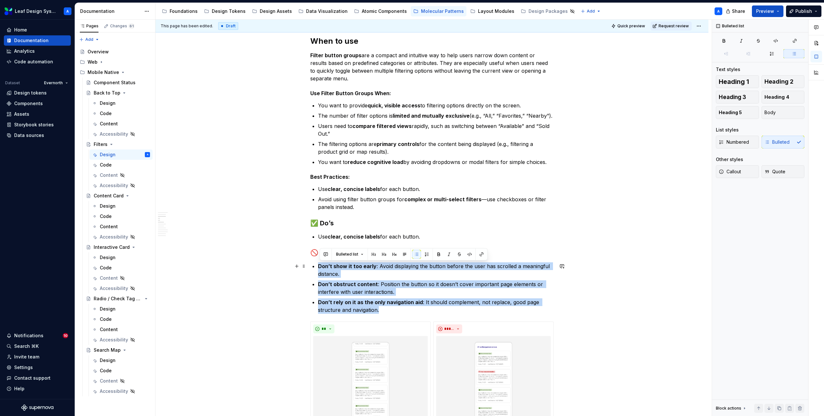
drag, startPoint x: 389, startPoint y: 309, endPoint x: 320, endPoint y: 266, distance: 81.1
click at [320, 266] on ul "Don’t show it too early : Avoid displaying the button before the user has scrol…" at bounding box center [435, 287] width 235 height 51
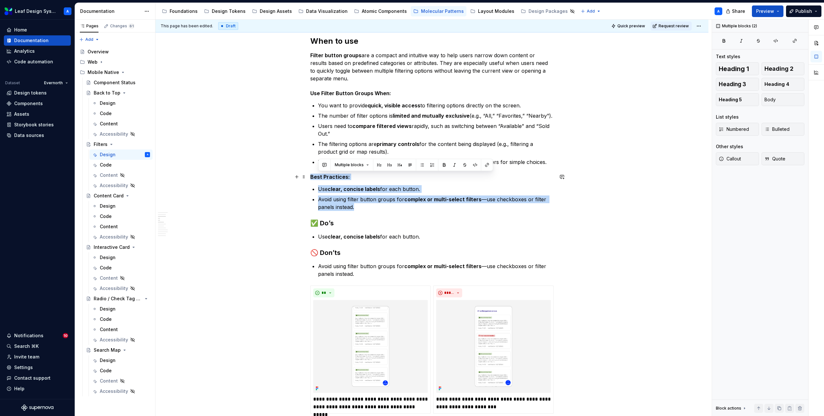
drag, startPoint x: 363, startPoint y: 209, endPoint x: 310, endPoint y: 178, distance: 61.2
click at [353, 200] on p "Avoid using filter button groups for complex or multi-select filters —use check…" at bounding box center [435, 203] width 235 height 15
drag, startPoint x: 362, startPoint y: 209, endPoint x: 311, endPoint y: 176, distance: 60.7
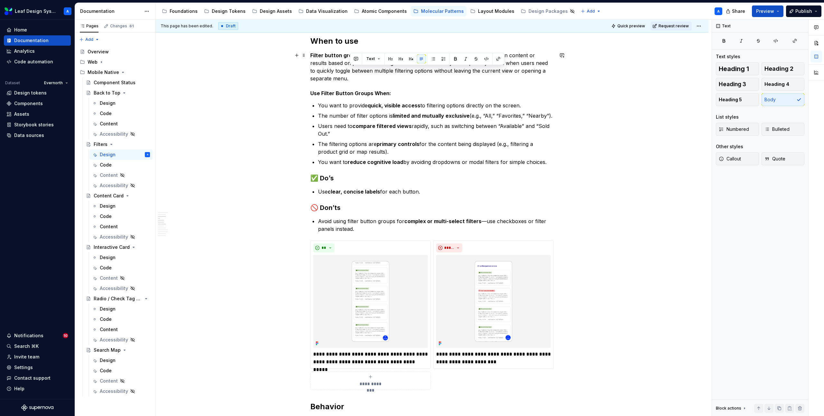
drag, startPoint x: 358, startPoint y: 81, endPoint x: 507, endPoint y: 71, distance: 149.3
click at [507, 71] on p "Filter button groups are a compact and intuitive way to help users narrow down …" at bounding box center [431, 66] width 243 height 31
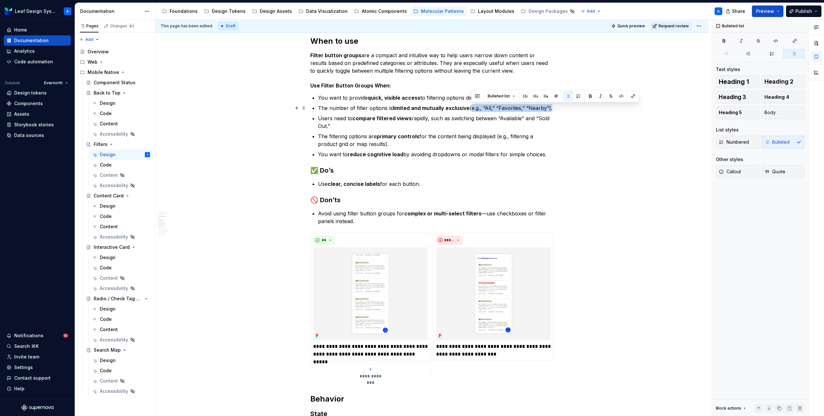
drag, startPoint x: 551, startPoint y: 108, endPoint x: 471, endPoint y: 107, distance: 80.4
click at [471, 107] on p "The number of filter options is limited and mutually exclusive (e.g., “All,” “F…" at bounding box center [435, 108] width 235 height 8
drag, startPoint x: 393, startPoint y: 126, endPoint x: 429, endPoint y: 119, distance: 36.7
click at [429, 119] on p "Users need to compare filtered views rapidly, such as switching between “Availa…" at bounding box center [435, 122] width 235 height 15
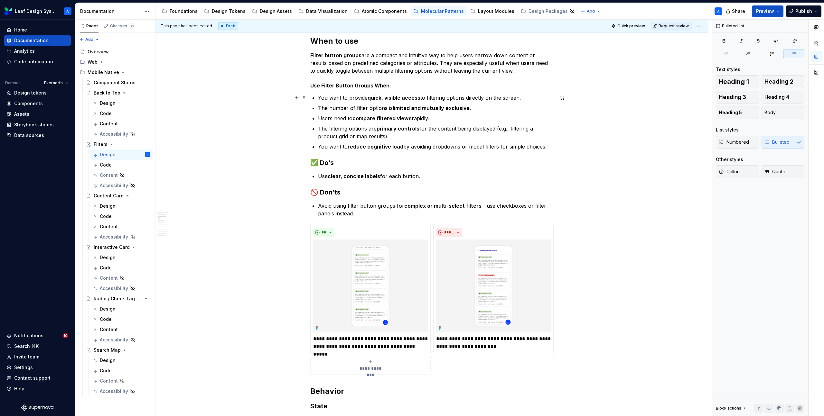
click at [525, 97] on p "You want to provide quick, visible access to filtering options directly on the …" at bounding box center [435, 98] width 235 height 8
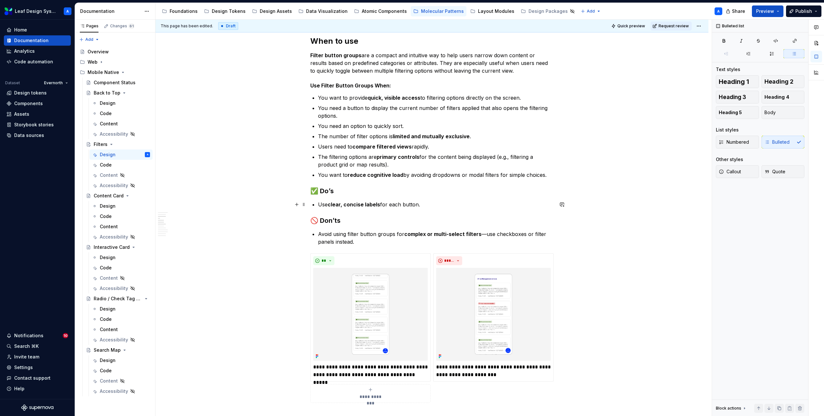
click at [435, 204] on p "Use clear, concise labels for each button." at bounding box center [435, 205] width 235 height 8
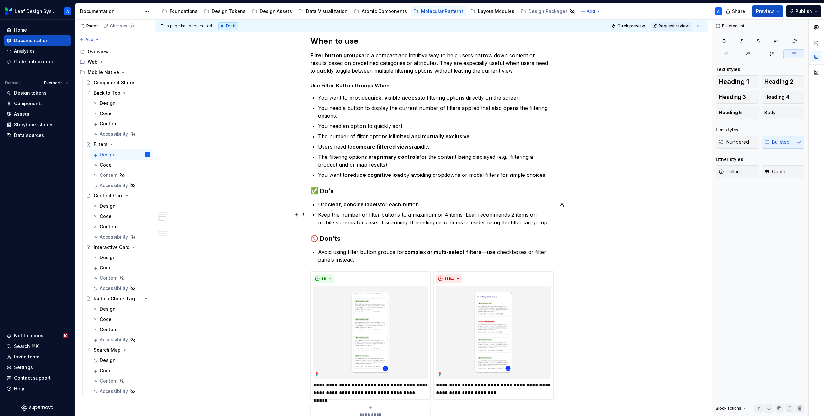
click at [539, 222] on p "Keep the number of filter buttons to a maximum or 4 items, Leaf recommends 2 it…" at bounding box center [435, 218] width 235 height 15
click at [368, 259] on p "Avoid using filter button groups for complex or multi-select filters —use check…" at bounding box center [435, 255] width 235 height 15
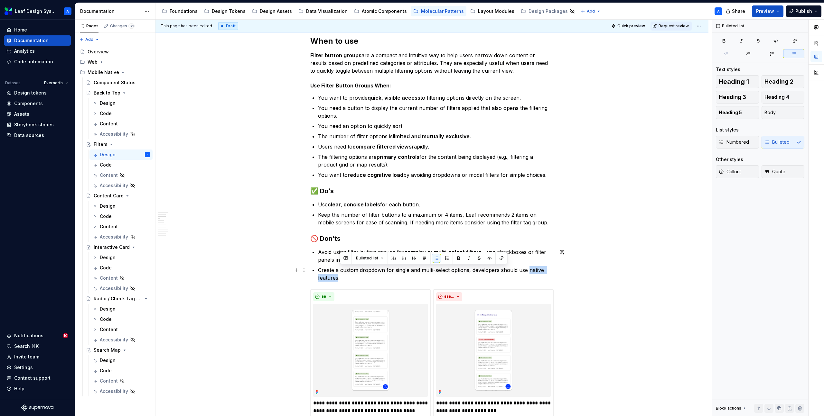
drag, startPoint x: 340, startPoint y: 279, endPoint x: 529, endPoint y: 270, distance: 189.4
click at [529, 270] on p "Create a custom dropdown for single and multi-select options, developers should…" at bounding box center [435, 273] width 235 height 15
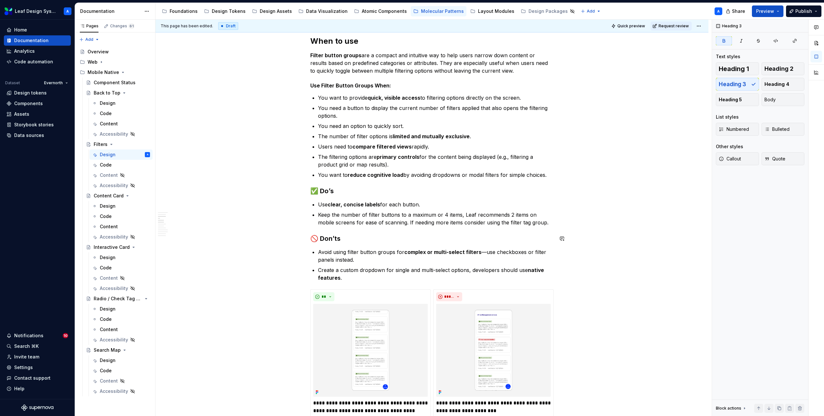
scroll to position [375, 0]
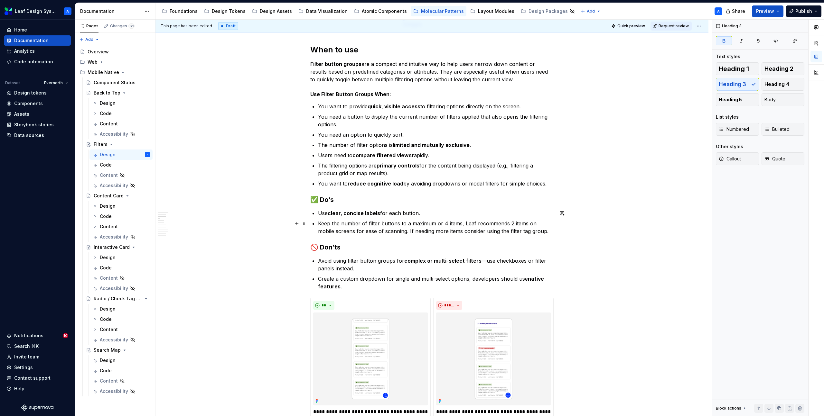
click at [535, 232] on p "Keep the number of filter buttons to a maximum or 4 items, Leaf recommends 2 it…" at bounding box center [435, 227] width 235 height 15
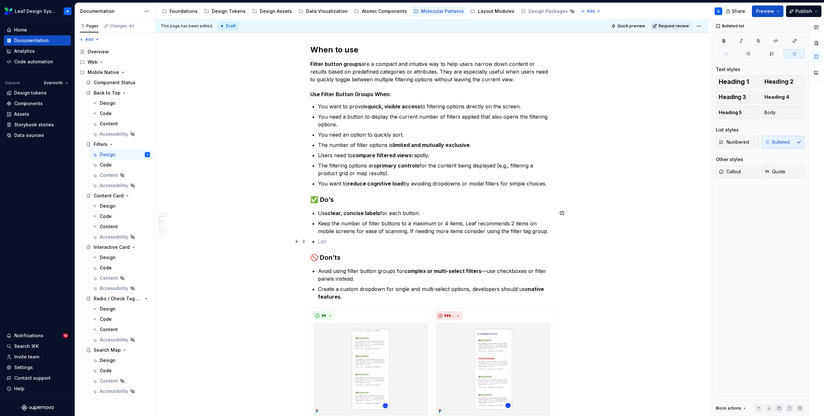
click at [330, 244] on p at bounding box center [435, 242] width 235 height 8
click at [326, 241] on p at bounding box center [435, 242] width 235 height 8
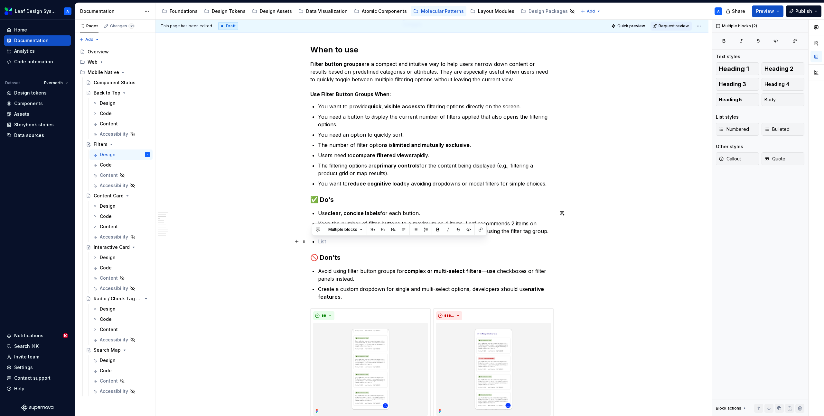
click at [326, 241] on p at bounding box center [435, 242] width 235 height 8
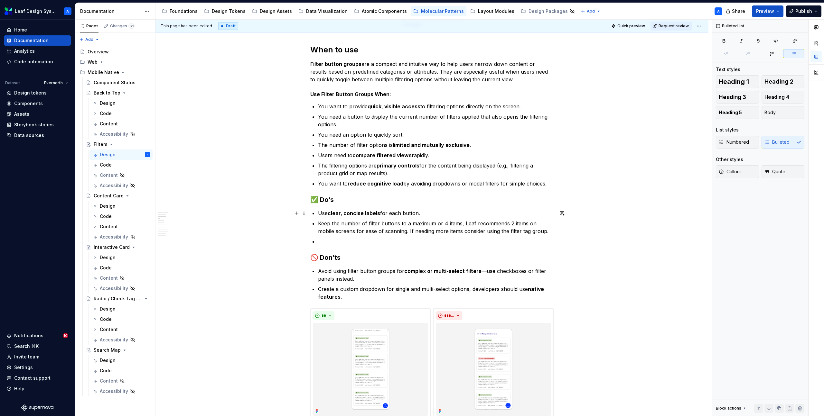
click at [321, 212] on p "Use clear, concise labels for each button." at bounding box center [435, 213] width 235 height 8
click at [335, 242] on p at bounding box center [435, 242] width 235 height 8
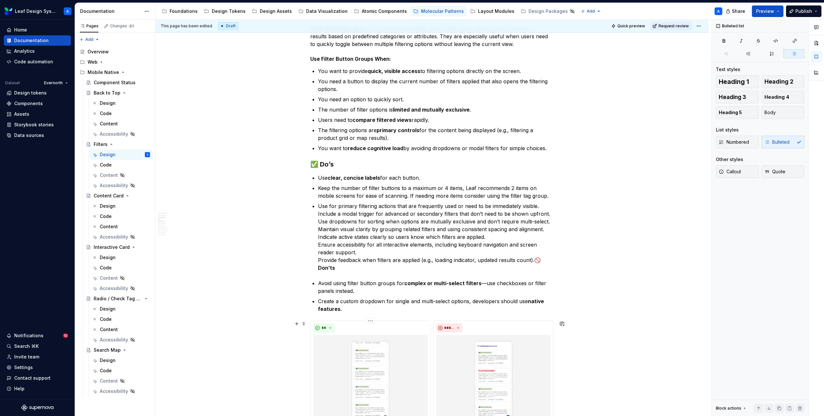
scroll to position [412, 0]
click at [537, 258] on strong "🚫 Don’ts" at bounding box center [430, 262] width 224 height 14
click at [374, 308] on p "Create a custom dropdown for single and multi-select options, developers should…" at bounding box center [435, 306] width 235 height 15
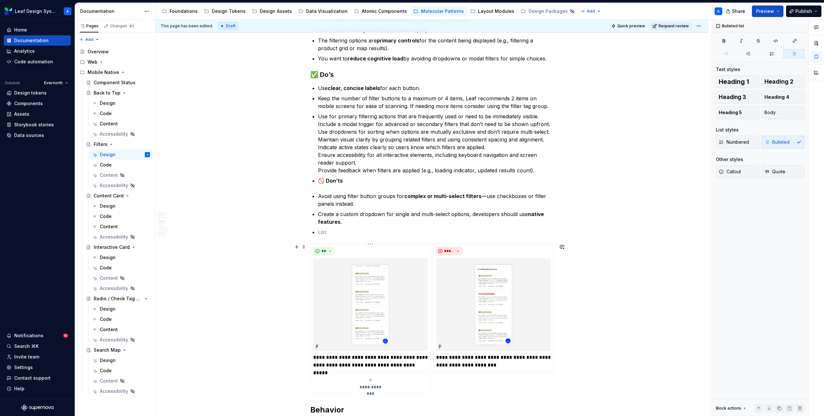
scroll to position [511, 0]
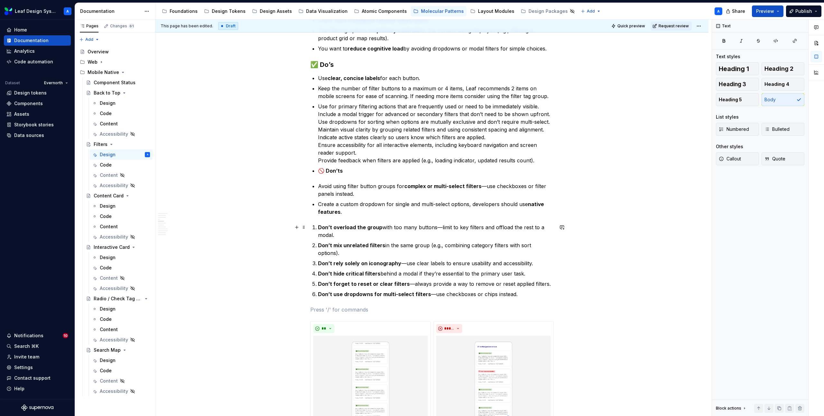
click at [318, 227] on li "Don’t overload the group with too many buttons—limit to key filters and offload…" at bounding box center [435, 231] width 235 height 15
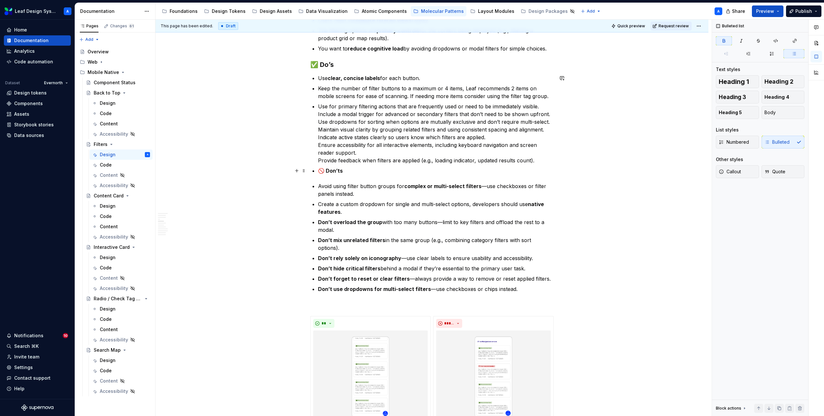
click at [324, 173] on strong "🚫 Don’ts" at bounding box center [330, 171] width 25 height 6
click at [331, 69] on div "**********" at bounding box center [431, 387] width 243 height 1506
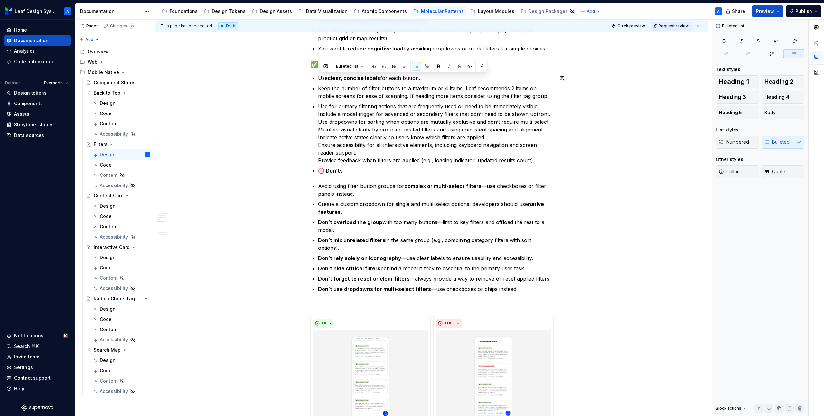
click at [331, 69] on div at bounding box center [331, 66] width 0 height 12
click at [321, 60] on div "Bulleted list" at bounding box center [403, 66] width 168 height 12
click at [313, 61] on strong "✅ Do’s" at bounding box center [321, 65] width 23 height 8
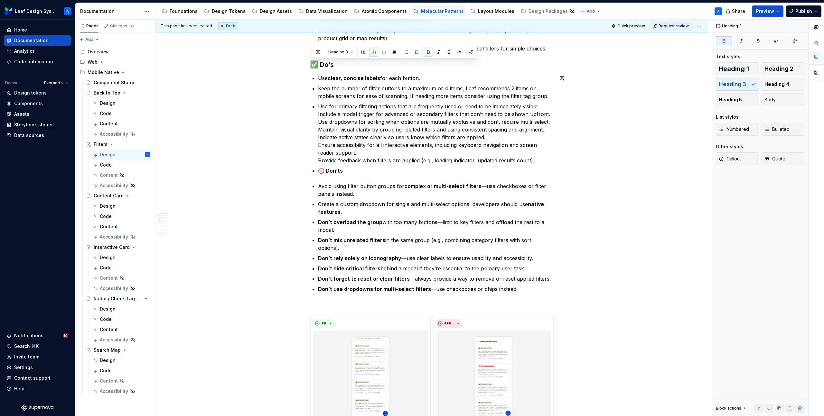
click at [313, 61] on strong "✅ Do’s" at bounding box center [321, 65] width 23 height 8
click at [334, 170] on strong "🚫 Don’ts" at bounding box center [330, 171] width 25 height 6
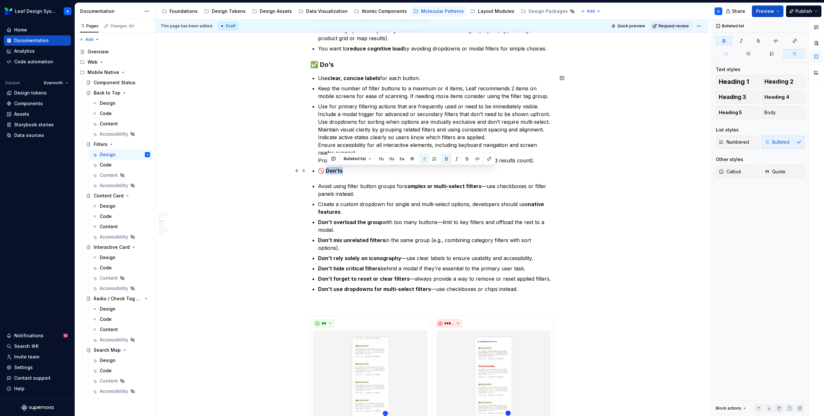
click at [334, 170] on strong "🚫 Don’ts" at bounding box center [330, 171] width 25 height 6
click at [351, 159] on span "Bulleted list" at bounding box center [347, 158] width 22 height 5
click at [365, 216] on div "Heading 3" at bounding box center [362, 214] width 23 height 6
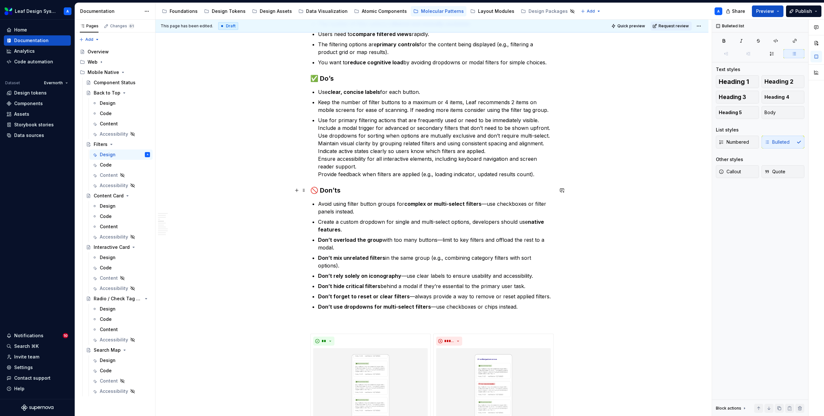
scroll to position [496, 0]
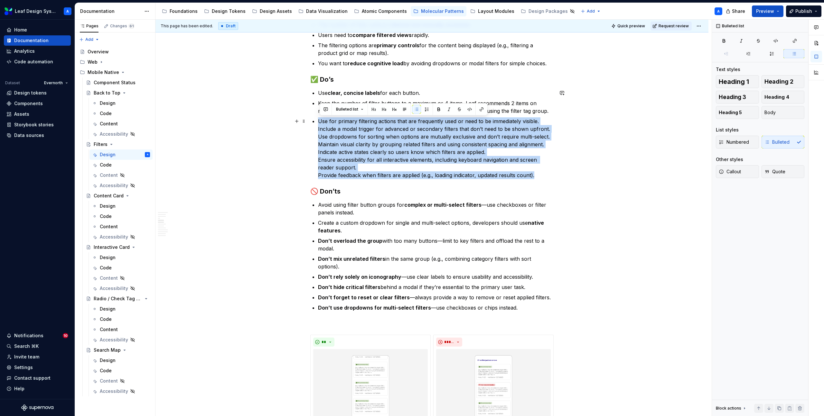
drag, startPoint x: 537, startPoint y: 175, endPoint x: 318, endPoint y: 117, distance: 225.9
click at [318, 117] on div "**********" at bounding box center [431, 403] width 243 height 1510
click at [320, 120] on p "Use for primary filtering actions that are frequently used or need to be immedi…" at bounding box center [435, 148] width 235 height 62
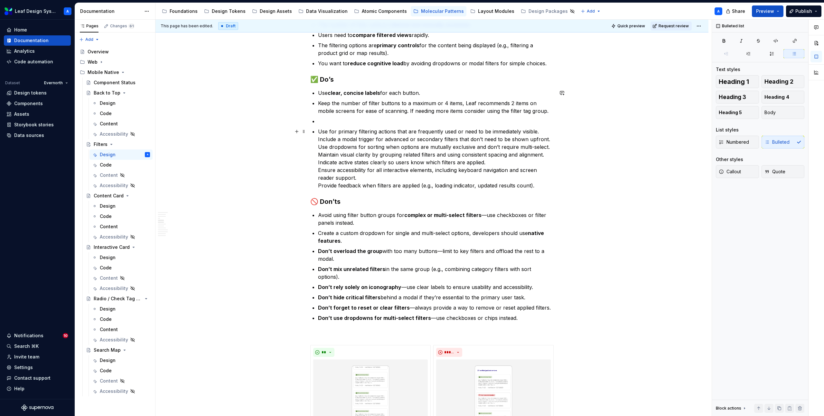
click at [551, 187] on p "Use for primary filtering actions that are frequently used or need to be immedi…" at bounding box center [435, 159] width 235 height 62
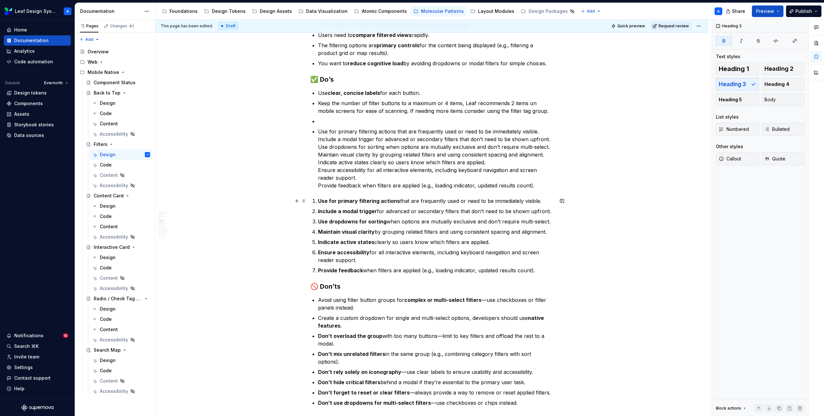
click at [318, 201] on li "Use for primary filtering actions that are frequently used or need to be immedi…" at bounding box center [435, 201] width 235 height 8
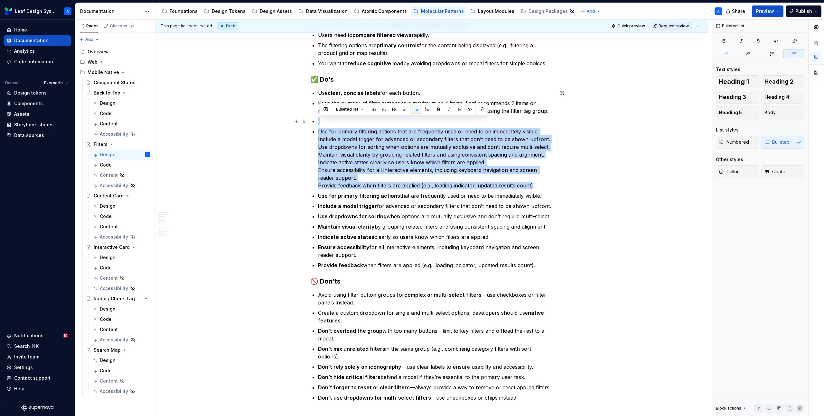
drag, startPoint x: 538, startPoint y: 188, endPoint x: 333, endPoint y: 122, distance: 215.8
click at [333, 122] on ul "Use clear, concise labels for each button. Keep the number of filter buttons to…" at bounding box center [435, 179] width 235 height 180
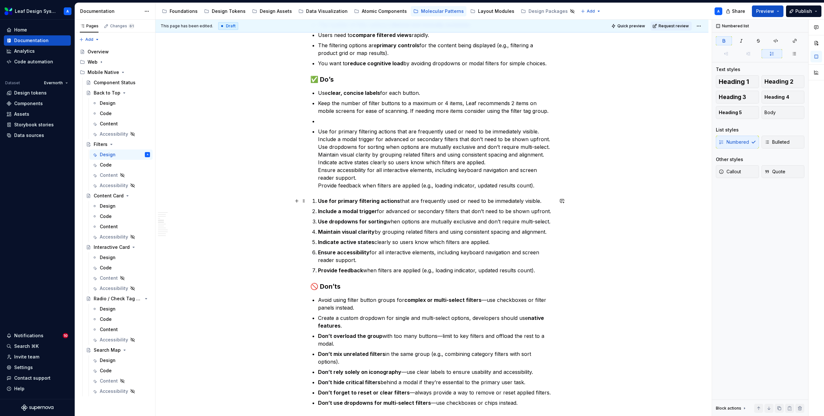
click at [319, 201] on strong "Use for primary filtering actions" at bounding box center [359, 201] width 82 height 6
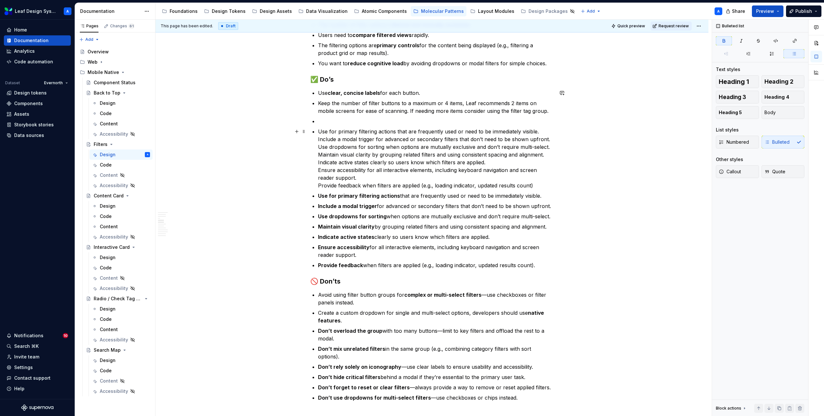
click at [470, 182] on p "Use for primary filtering actions that are frequently used or need to be immedi…" at bounding box center [435, 159] width 235 height 62
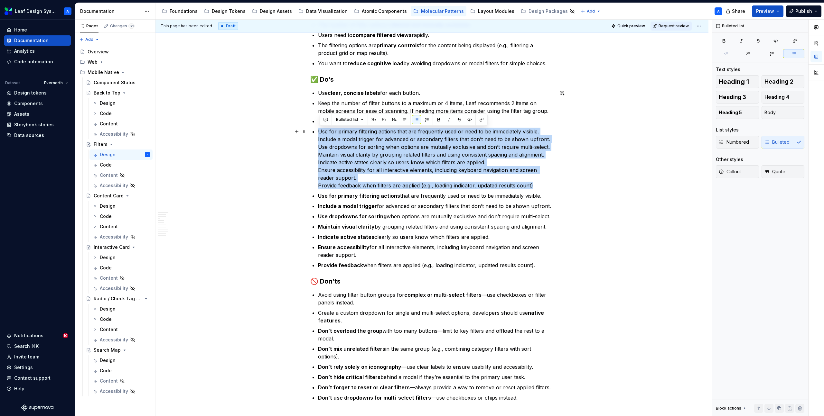
drag, startPoint x: 542, startPoint y: 186, endPoint x: 319, endPoint y: 132, distance: 229.2
click at [319, 132] on p "Use for primary filtering actions that are frequently used or need to be immedi…" at bounding box center [435, 159] width 235 height 62
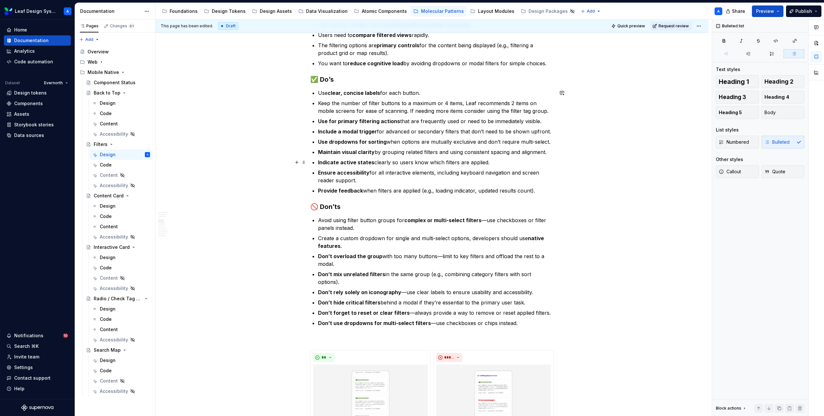
click at [390, 163] on p "Indicate active states clearly so users know which filters are applied." at bounding box center [435, 163] width 235 height 8
click at [392, 182] on p "Ensure accessibility for all interactive elements, including keyboard navigatio…" at bounding box center [435, 176] width 235 height 15
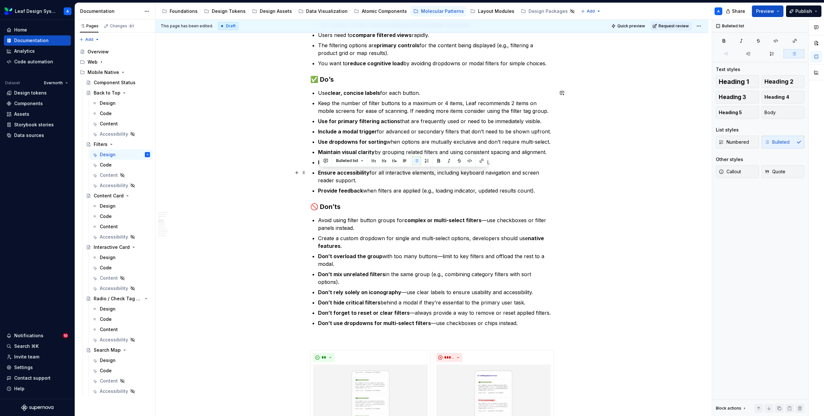
click at [392, 182] on p "Ensure accessibility for all interactive elements, including keyboard navigatio…" at bounding box center [435, 176] width 235 height 15
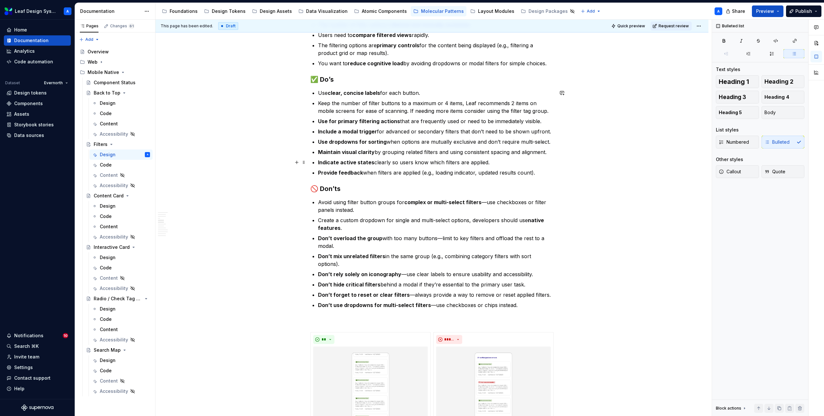
click at [400, 162] on p "Indicate active states clearly so users know which filters are applied." at bounding box center [435, 163] width 235 height 8
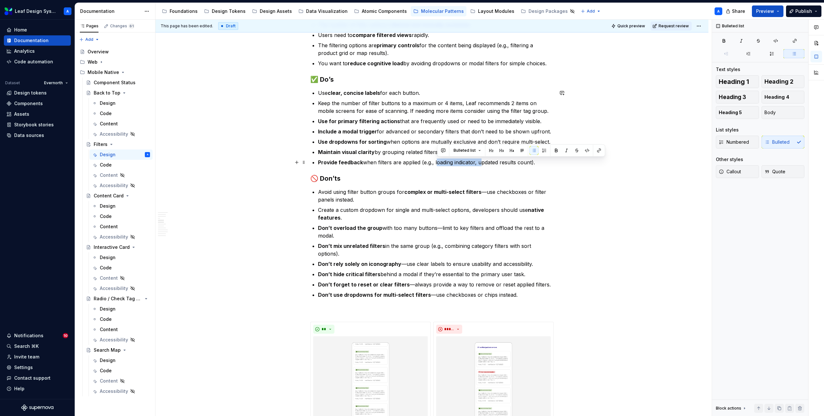
drag, startPoint x: 480, startPoint y: 163, endPoint x: 437, endPoint y: 164, distance: 42.5
click at [437, 164] on p "Provide feedback when filters are applied (e.g., loading indicator, updated res…" at bounding box center [435, 163] width 235 height 8
click at [320, 211] on p "Create a custom dropdown for single and multi-select options, developers should…" at bounding box center [435, 213] width 235 height 15
click at [349, 229] on strong "Don’t overload the group" at bounding box center [350, 228] width 64 height 6
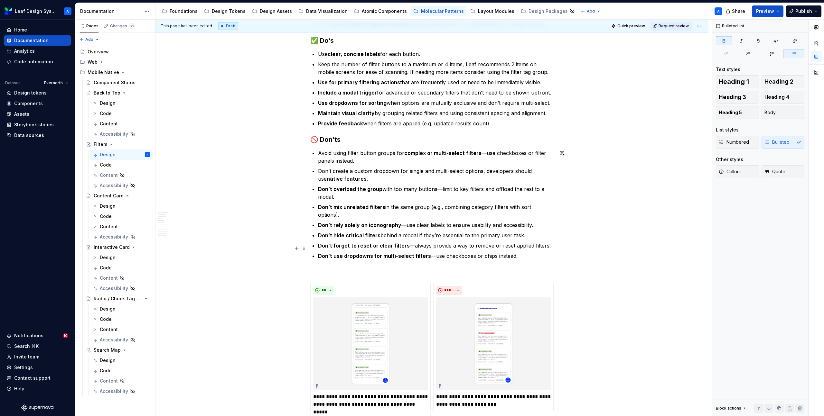
scroll to position [562, 0]
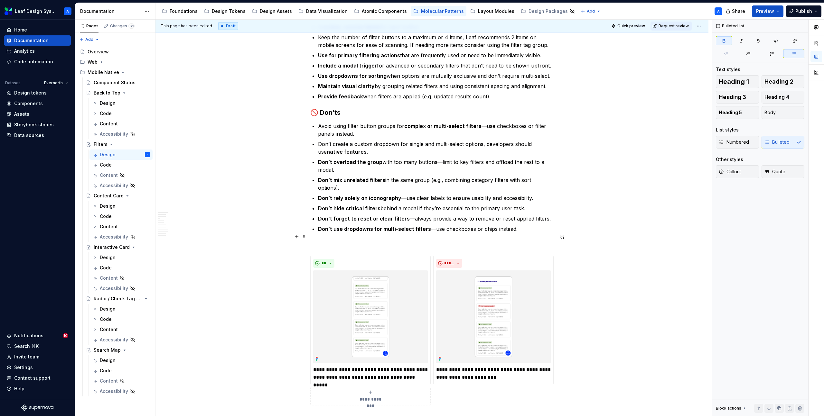
click at [366, 241] on p at bounding box center [431, 245] width 243 height 8
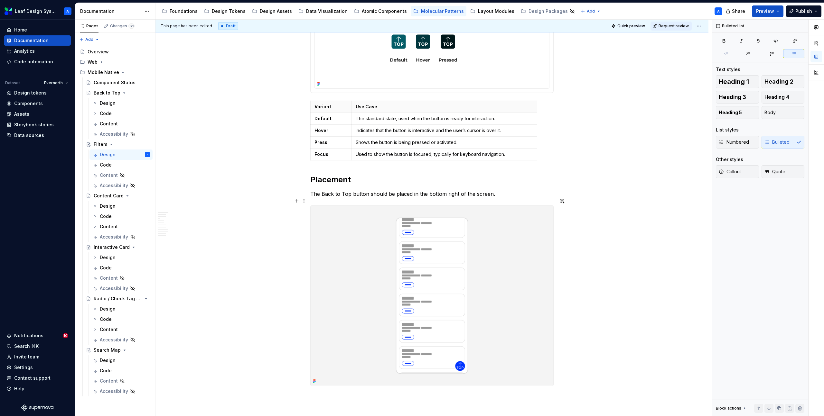
scroll to position [985, 0]
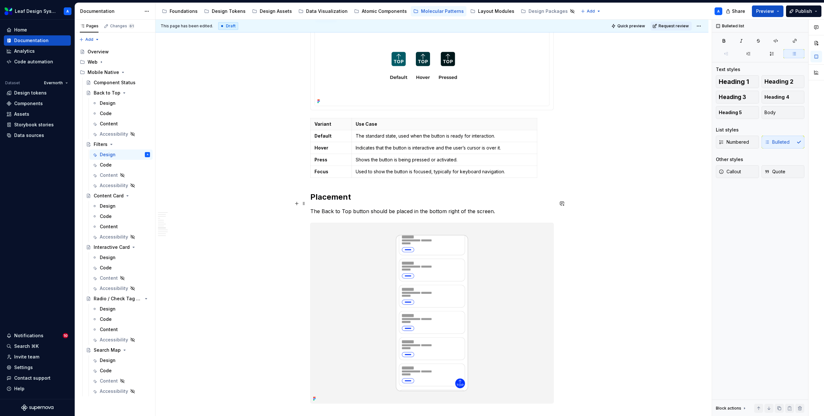
click at [331, 207] on p "The Back to Top button should be placed in the bottom right of the screen." at bounding box center [431, 211] width 243 height 8
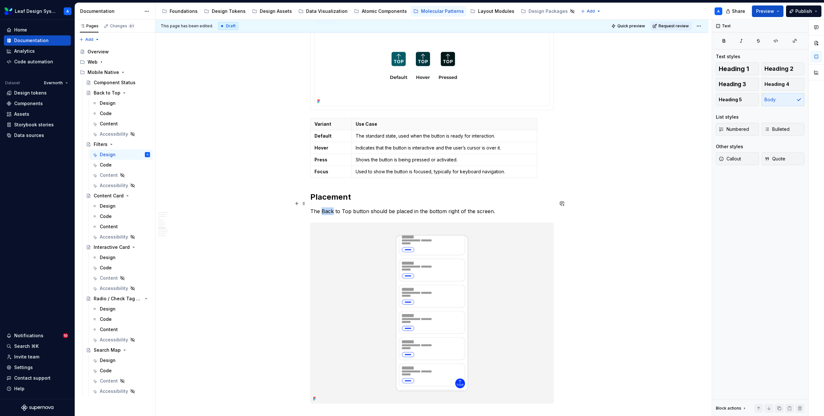
click at [331, 207] on p "The Back to Top button should be placed in the bottom right of the screen." at bounding box center [431, 211] width 243 height 8
click at [326, 207] on p "Filter should be placed above the content that is being filtered, typically at …" at bounding box center [431, 211] width 243 height 8
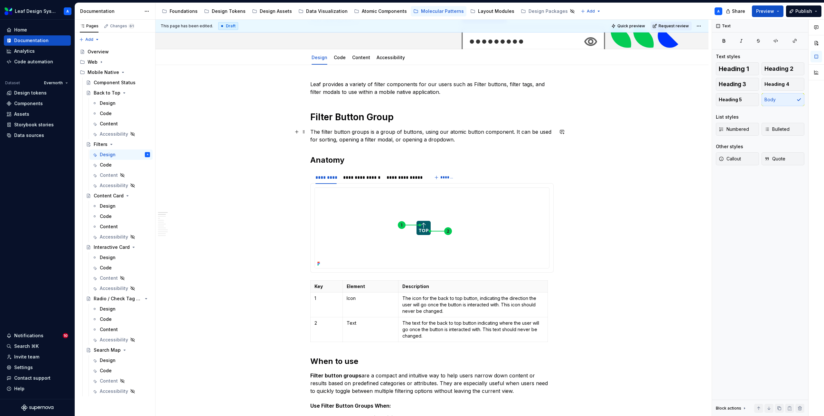
scroll to position [0, 0]
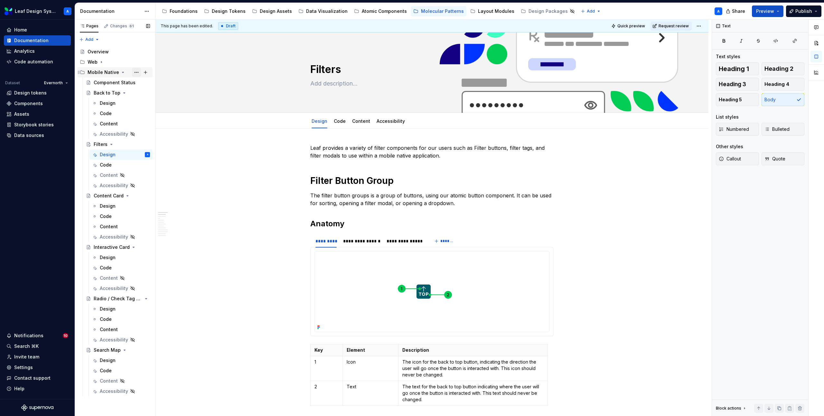
click at [135, 71] on button "Page tree" at bounding box center [136, 72] width 9 height 9
type textarea "*"
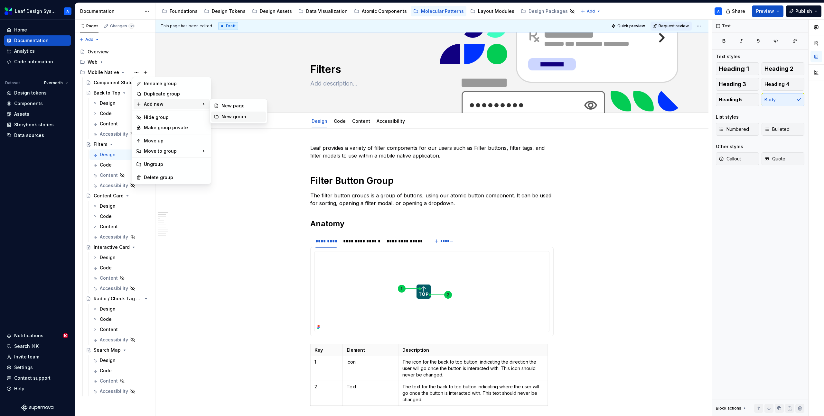
click at [228, 115] on div "New group" at bounding box center [242, 117] width 42 height 6
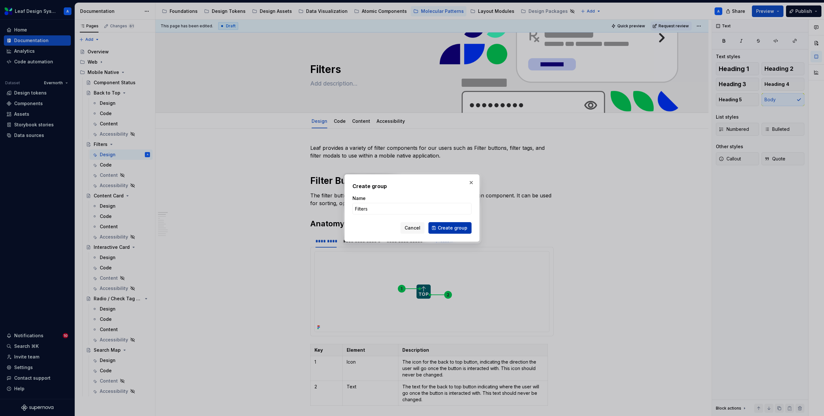
type input "Filters"
click at [450, 226] on span "Create group" at bounding box center [452, 228] width 30 height 6
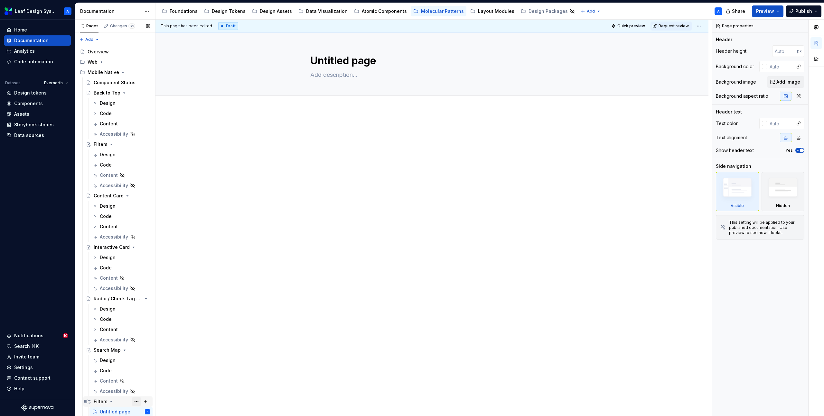
click at [134, 400] on button "Page tree" at bounding box center [136, 401] width 9 height 9
click at [150, 368] on div "Move up" at bounding box center [175, 369] width 63 height 6
click at [137, 351] on button "Page tree" at bounding box center [136, 350] width 9 height 9
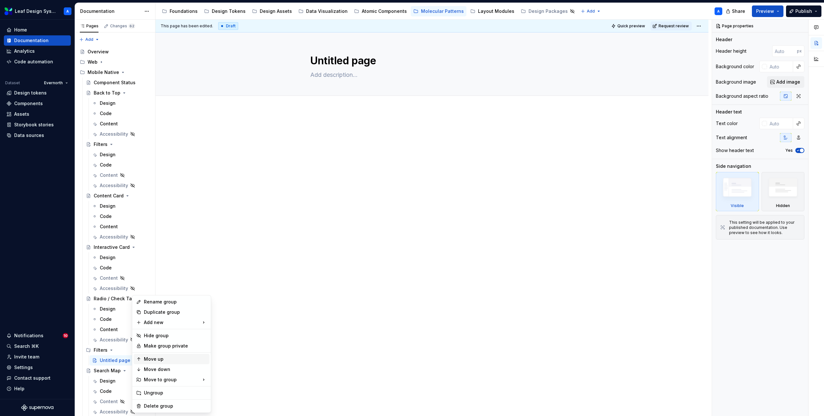
click at [156, 360] on div "Move up" at bounding box center [175, 359] width 63 height 6
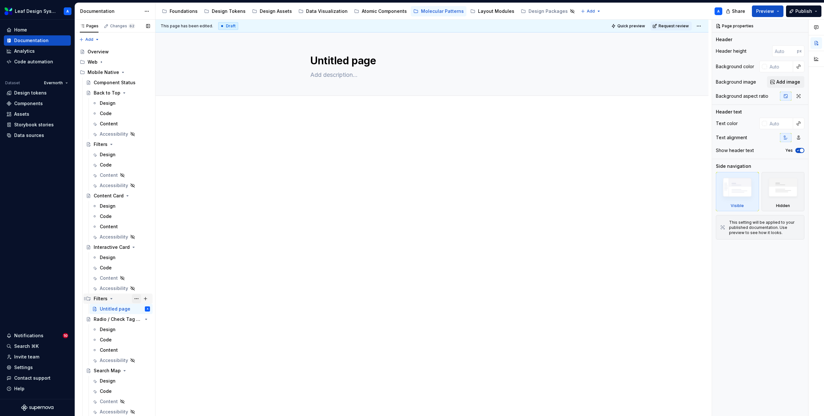
click at [135, 299] on button "Page tree" at bounding box center [136, 298] width 9 height 9
click at [161, 363] on div "Move up" at bounding box center [171, 359] width 76 height 10
click at [135, 247] on button "Page tree" at bounding box center [136, 247] width 9 height 9
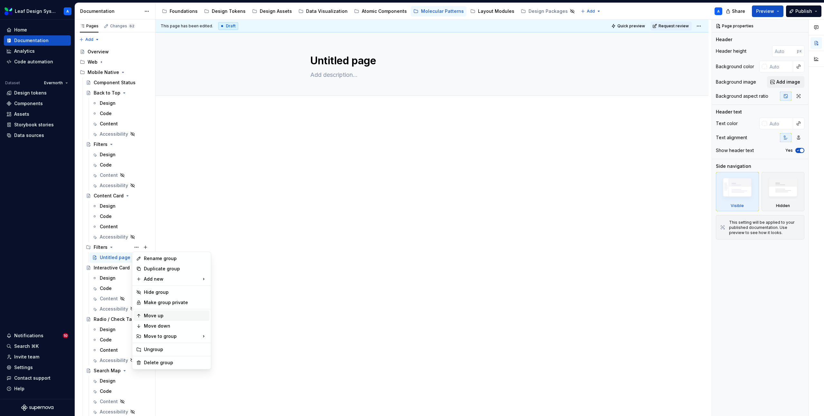
click at [158, 315] on div "Move up" at bounding box center [175, 316] width 63 height 6
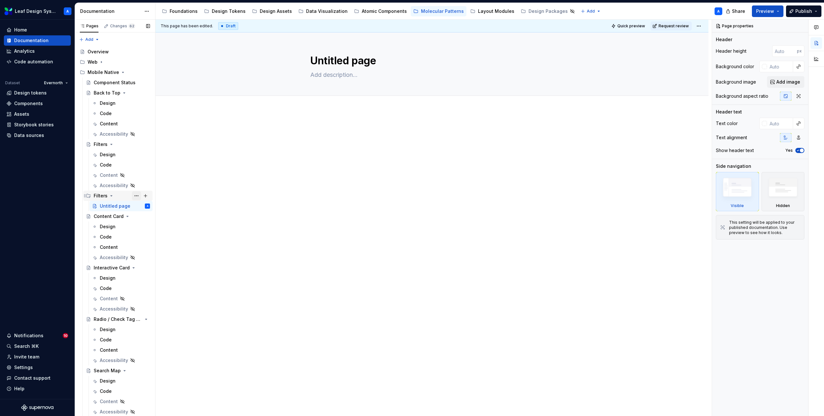
click at [135, 197] on button "Page tree" at bounding box center [136, 195] width 9 height 9
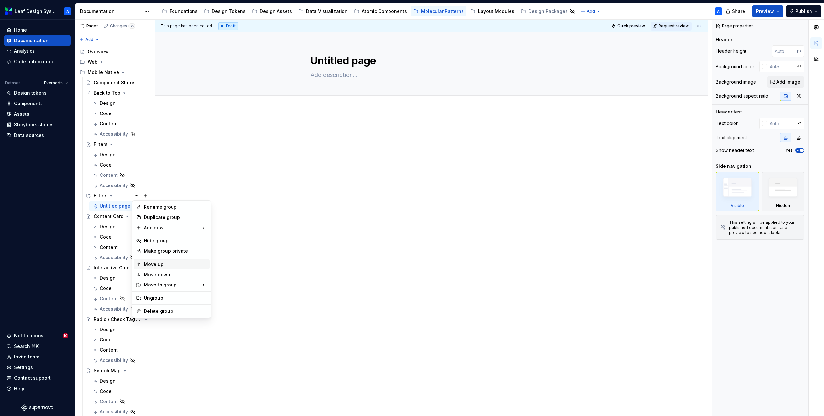
click at [165, 262] on div "Move up" at bounding box center [175, 264] width 63 height 6
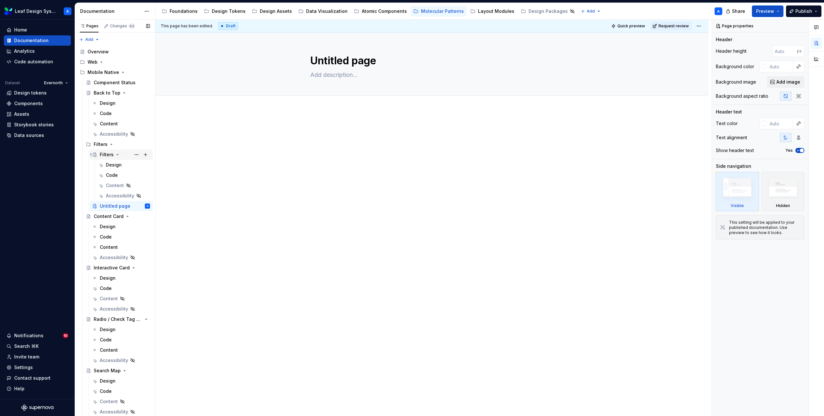
click at [104, 154] on div "Filters" at bounding box center [107, 155] width 14 height 6
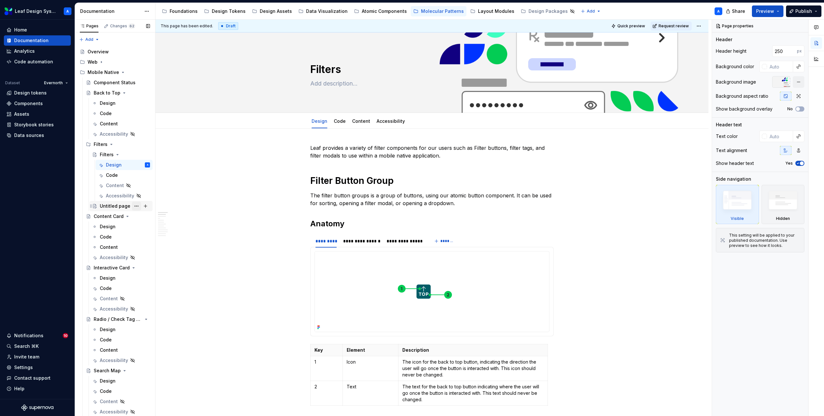
click at [137, 206] on button "Page tree" at bounding box center [136, 206] width 9 height 9
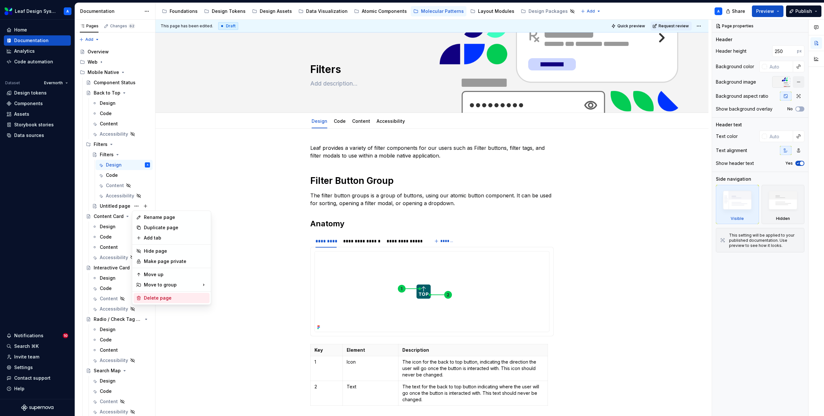
click at [163, 296] on div "Delete page" at bounding box center [175, 298] width 63 height 6
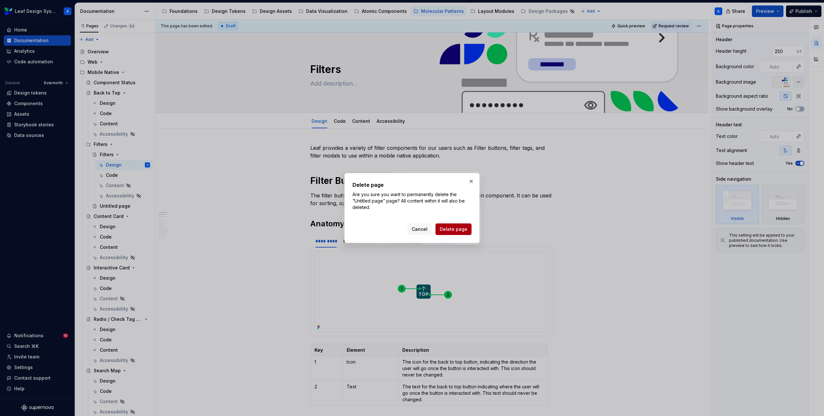
click at [446, 228] on span "Delete page" at bounding box center [453, 229] width 28 height 6
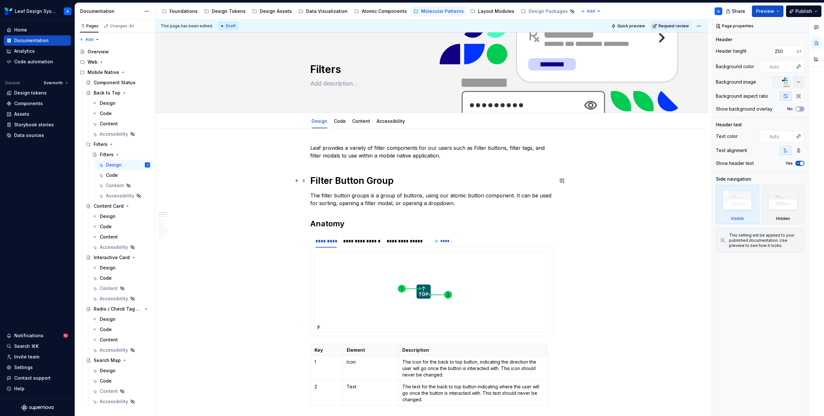
click at [356, 181] on h1 "Filter Button Group" at bounding box center [431, 181] width 243 height 12
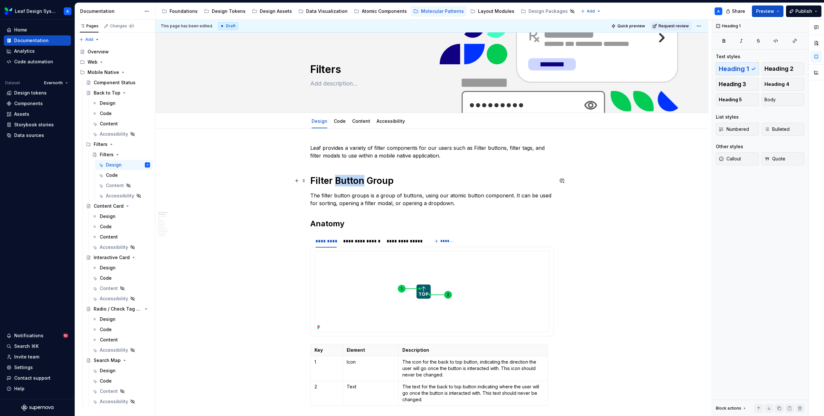
click at [356, 181] on h1 "Filter Button Group" at bounding box center [431, 181] width 243 height 12
copy h1 "Filter Button Group"
click at [326, 70] on textarea "Filters" at bounding box center [430, 69] width 243 height 15
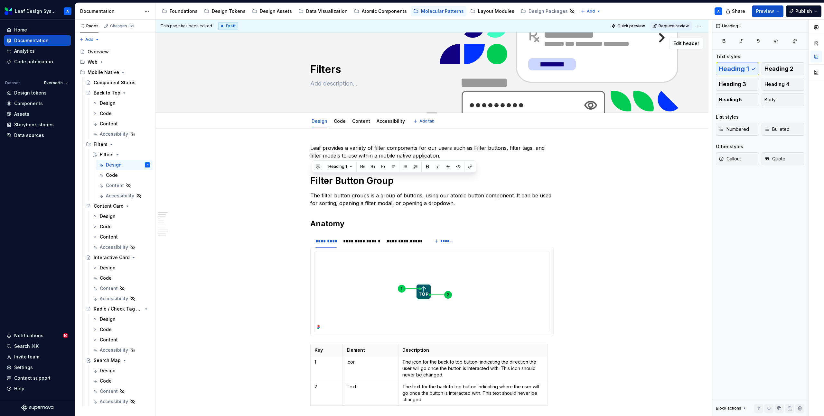
paste textarea "Button Group"
type textarea "*"
type textarea "Filter Button Group"
type textarea "*"
type textarea "Filter Button Group"
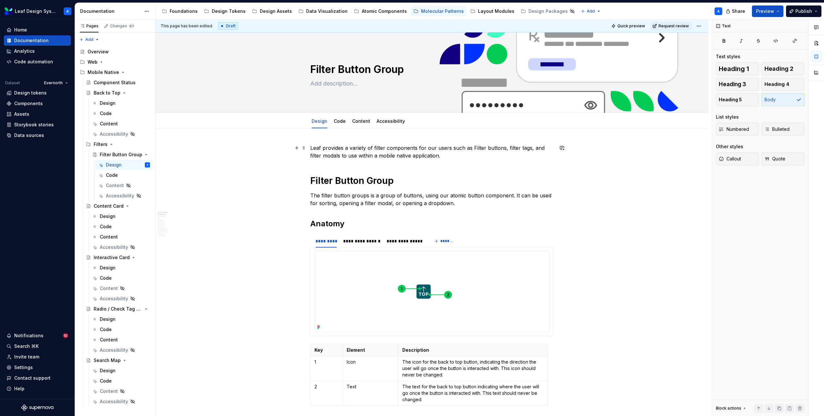
click at [352, 149] on p "Leaf provides a variety of filter components for our users such as Filter butto…" at bounding box center [431, 151] width 243 height 15
copy p "Leaf provides a variety of filter components for our users such as Filter butto…"
click at [100, 144] on div "Filters" at bounding box center [101, 144] width 14 height 6
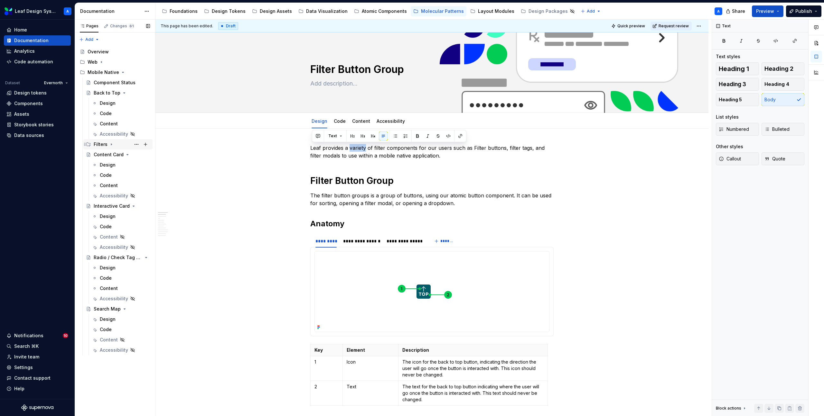
click at [100, 144] on div "Filters" at bounding box center [101, 144] width 14 height 6
click at [398, 182] on h1 "Filter Button Group" at bounding box center [431, 181] width 243 height 12
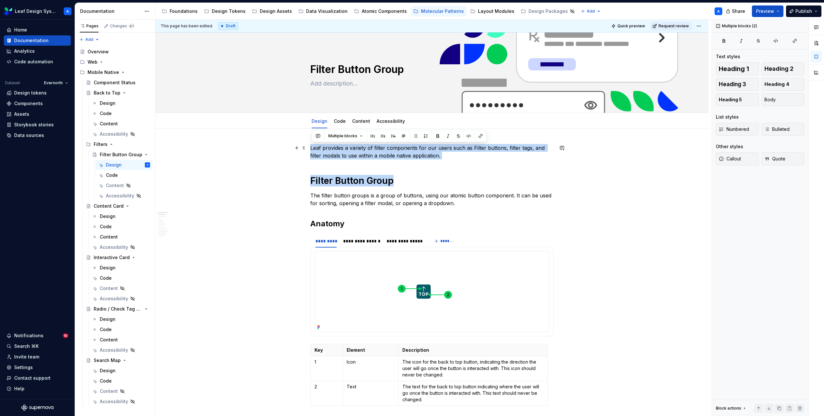
drag, startPoint x: 402, startPoint y: 182, endPoint x: 309, endPoint y: 146, distance: 99.5
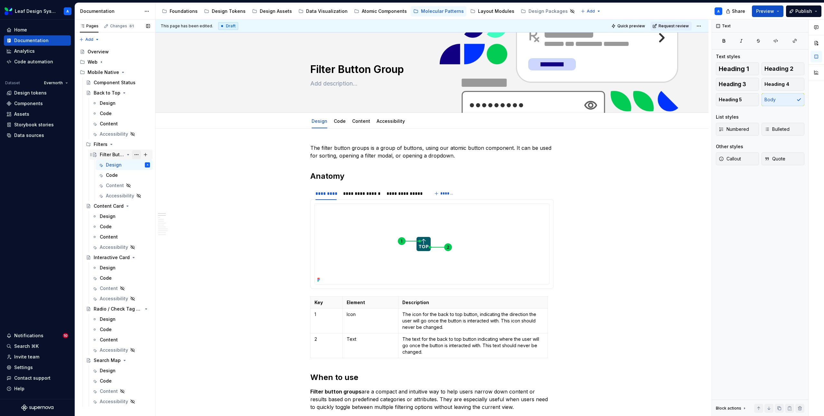
click at [135, 153] on button "Page tree" at bounding box center [136, 154] width 9 height 9
click at [154, 175] on div "Duplicate page" at bounding box center [175, 176] width 63 height 6
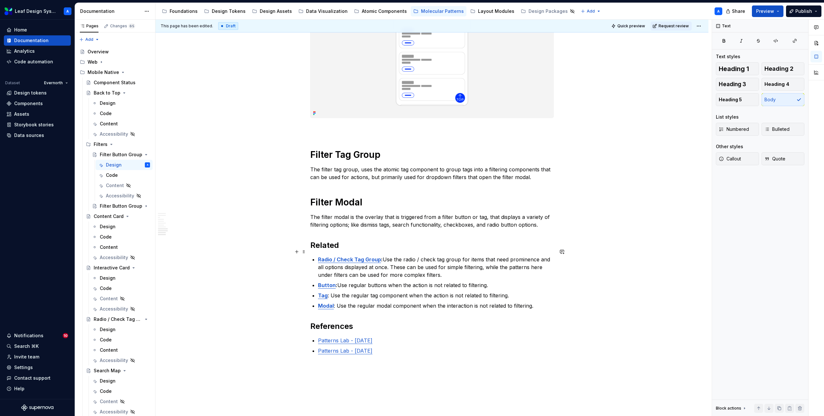
scroll to position [1225, 0]
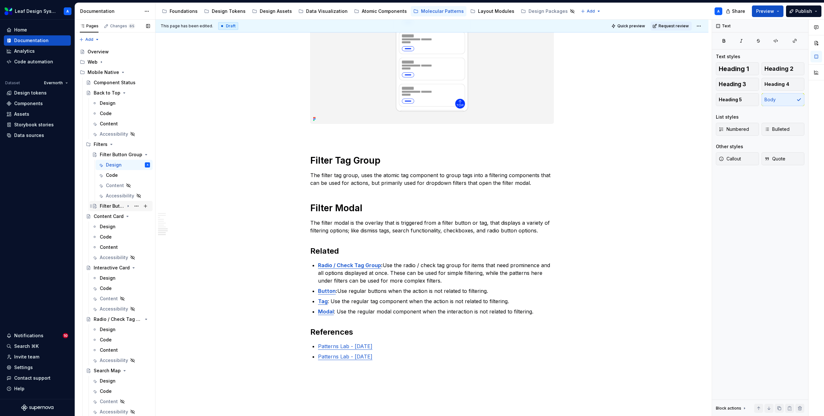
click at [111, 206] on div "Filter Button Group" at bounding box center [112, 206] width 24 height 6
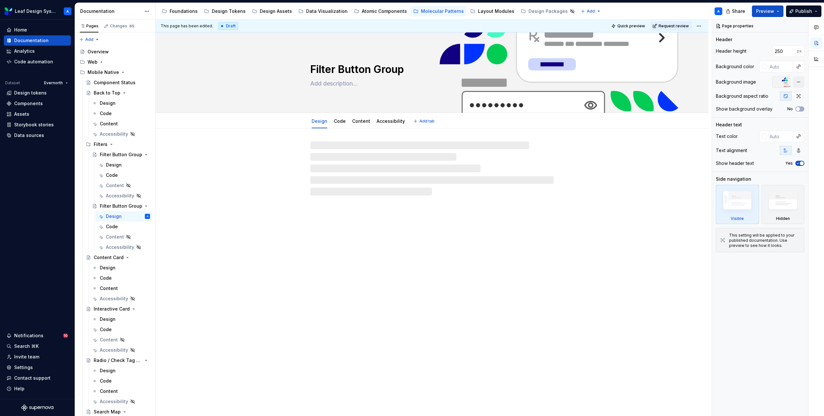
click at [331, 67] on textarea "Filter Button Group" at bounding box center [430, 69] width 243 height 15
click at [354, 68] on textarea "Filter Button Group" at bounding box center [430, 69] width 243 height 15
drag, startPoint x: 340, startPoint y: 68, endPoint x: 422, endPoint y: 68, distance: 82.4
click at [422, 68] on textarea "Filter Button Group" at bounding box center [430, 69] width 243 height 15
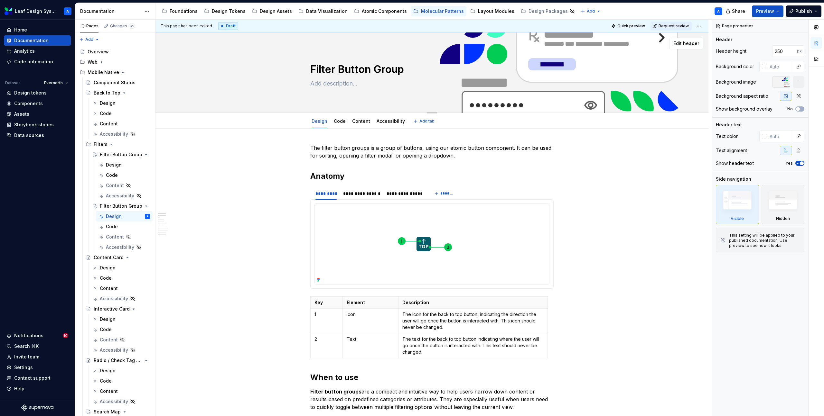
click at [399, 67] on textarea "Filter Button Group" at bounding box center [430, 69] width 243 height 15
click at [374, 69] on textarea "Filter Button Group" at bounding box center [430, 69] width 243 height 15
drag, startPoint x: 339, startPoint y: 69, endPoint x: 441, endPoint y: 70, distance: 102.3
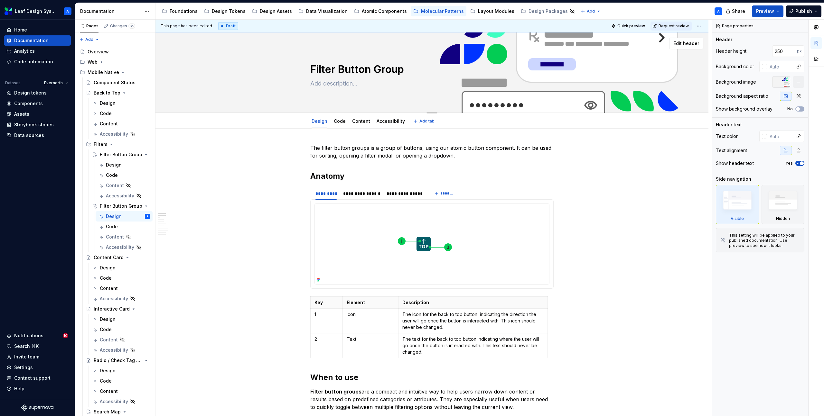
click at [441, 70] on textarea "Filter Button Group" at bounding box center [430, 69] width 243 height 15
type textarea "*"
type textarea "Filter T"
type textarea "*"
type textarea "Filter Ta"
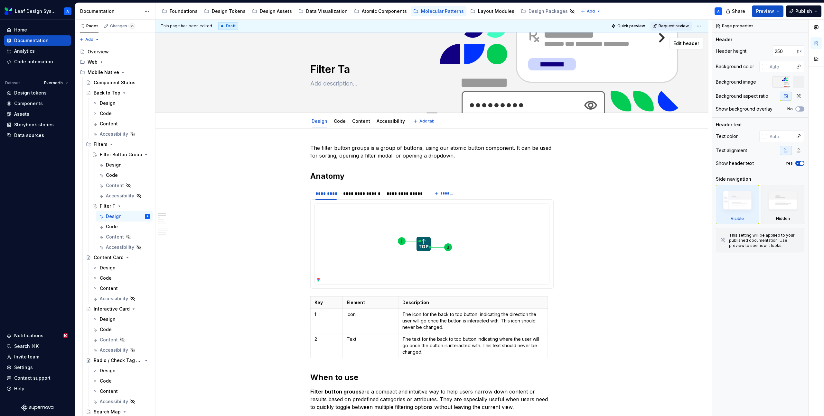
type textarea "*"
type textarea "Filter Tag"
type textarea "*"
type textarea "Filter Tag Gr"
type textarea "*"
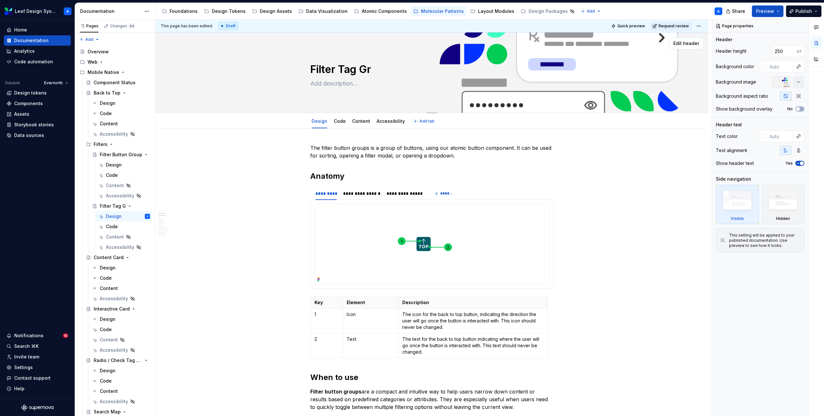
type textarea "Filter Tag Gro"
type textarea "*"
type textarea "Filter Tag Grou"
type textarea "*"
type textarea "Filter Tag Group"
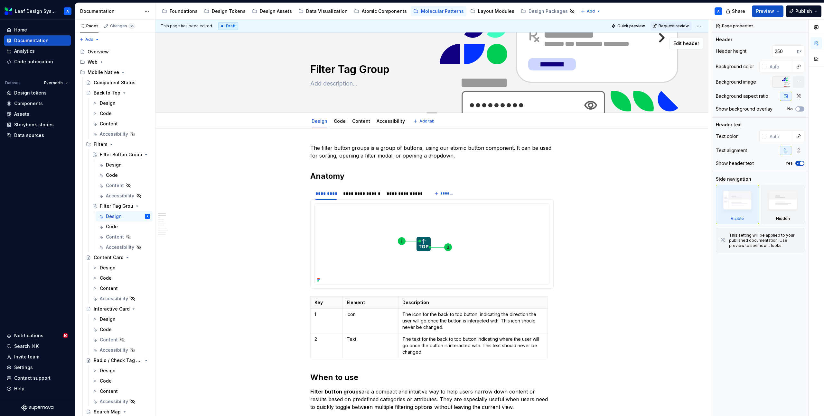
type textarea "*"
type textarea "Filter Tag Group"
type textarea "*"
type textarea "Filter Tag Group"
click at [136, 205] on button "Page tree" at bounding box center [136, 206] width 9 height 9
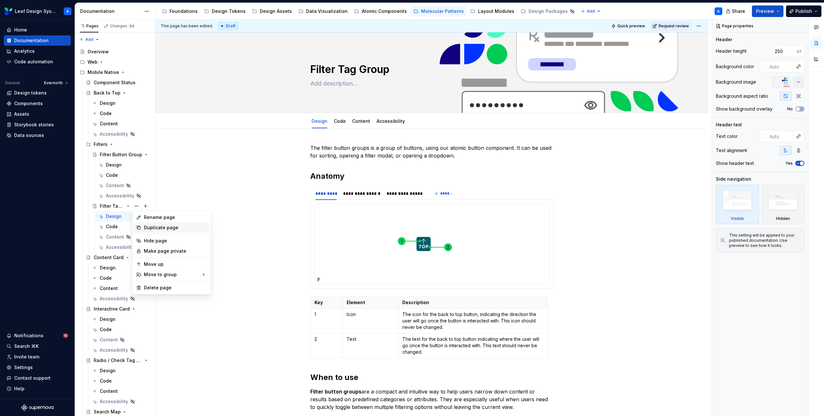
click at [161, 227] on div "Duplicate page" at bounding box center [175, 228] width 63 height 6
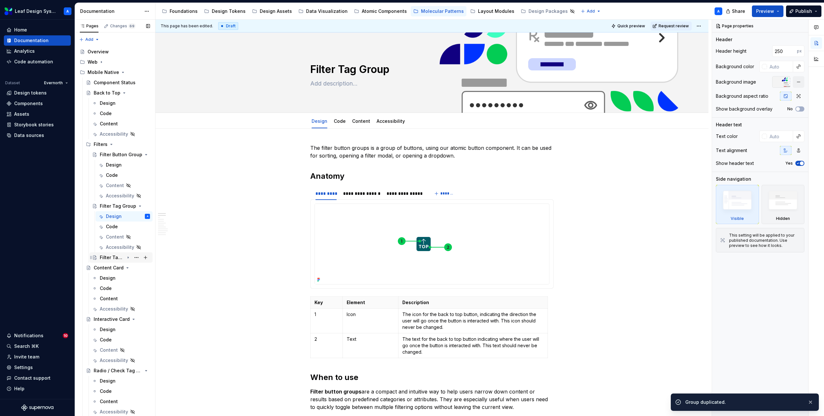
click at [124, 257] on div "Filter Tag Group" at bounding box center [112, 257] width 24 height 6
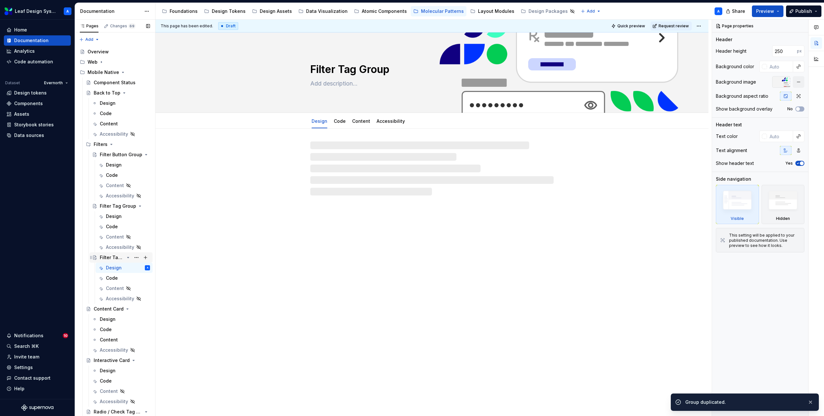
click at [110, 258] on div "Filter Tag Group" at bounding box center [112, 257] width 24 height 6
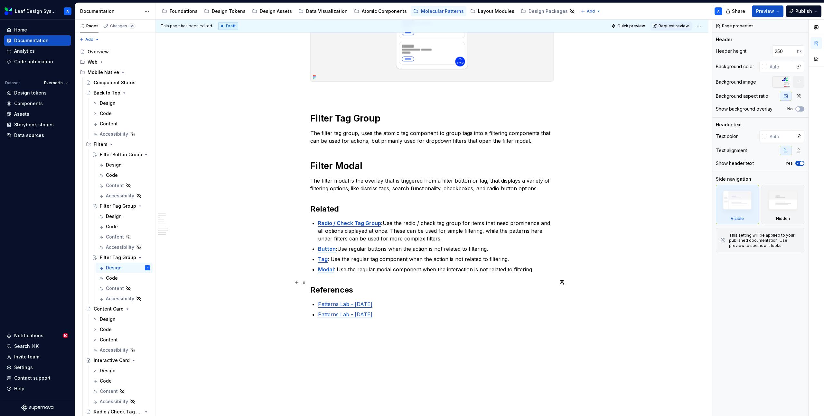
scroll to position [1294, 0]
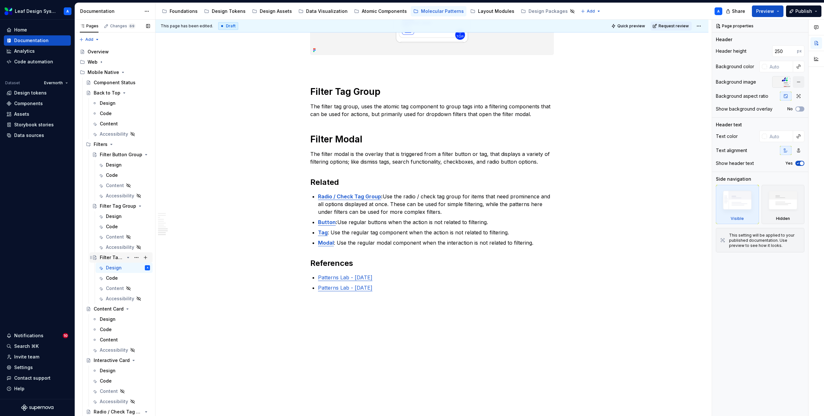
click at [110, 257] on div "Filter Tag Group" at bounding box center [112, 257] width 24 height 6
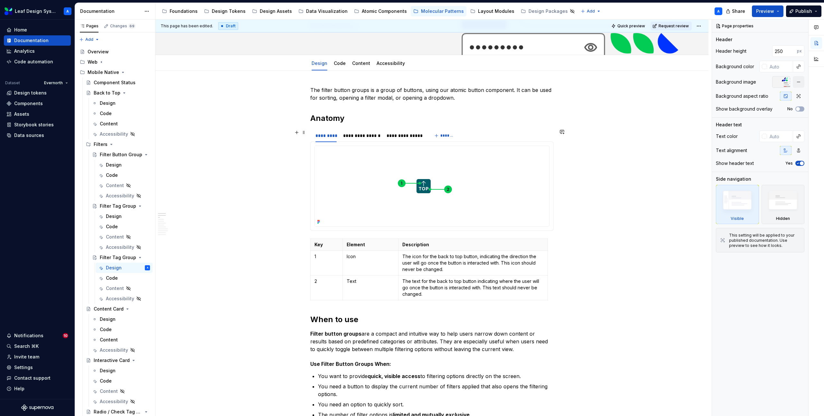
scroll to position [0, 0]
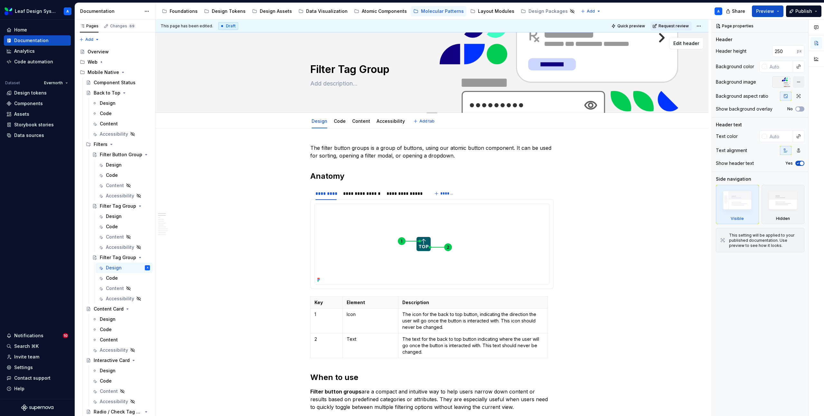
click at [360, 69] on textarea "Filter Tag Group" at bounding box center [430, 69] width 243 height 15
click at [341, 69] on textarea "Filter Tag Group" at bounding box center [430, 69] width 243 height 15
drag, startPoint x: 340, startPoint y: 69, endPoint x: 404, endPoint y: 68, distance: 63.7
click at [404, 68] on textarea "Filter Tag Group" at bounding box center [430, 69] width 243 height 15
type textarea "*"
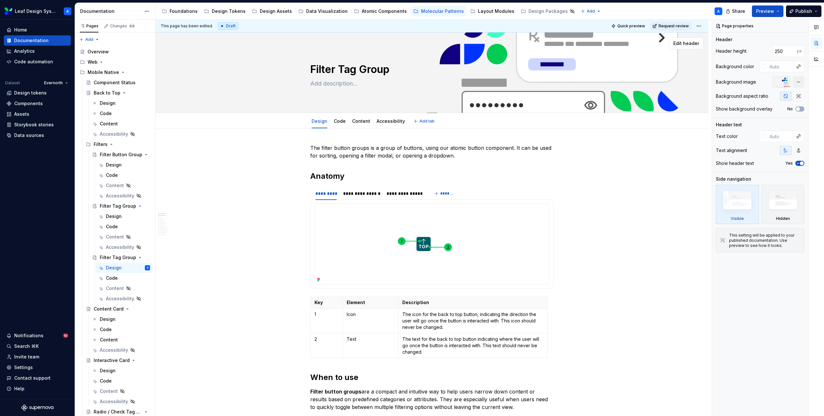
type textarea "Filter M"
type textarea "*"
type textarea "Filter Mo"
type textarea "*"
type textarea "Filter Mod"
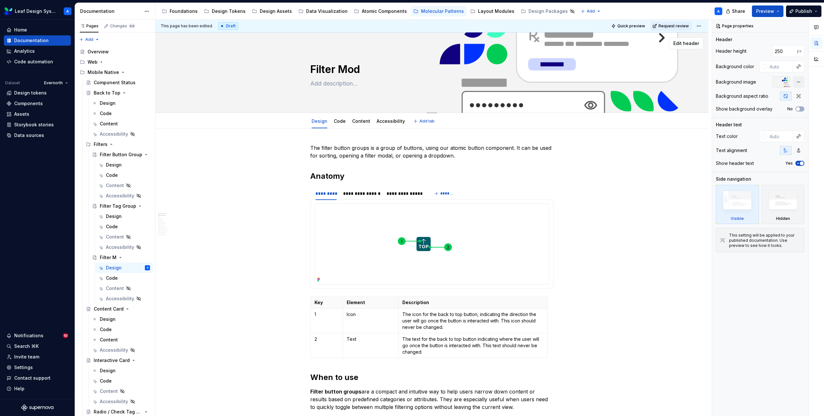
type textarea "*"
type textarea "Filter Moda"
type textarea "*"
type textarea "Filter Modal"
type textarea "*"
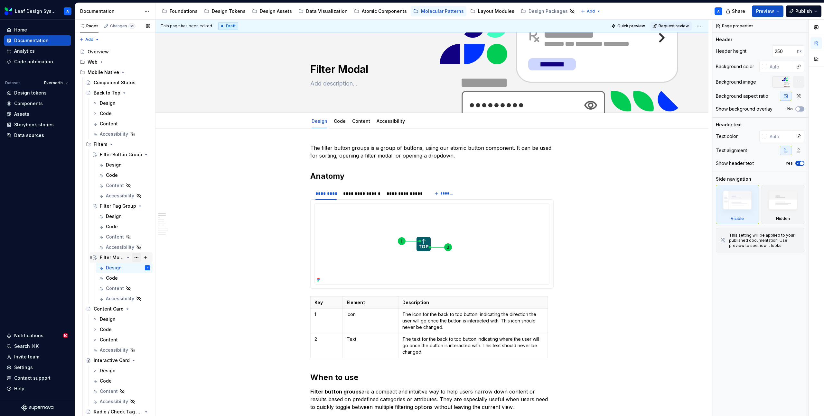
type textarea "Filter Modal"
click at [135, 256] on button "Page tree" at bounding box center [136, 257] width 9 height 9
click at [161, 279] on div "Duplicate page" at bounding box center [175, 279] width 63 height 6
click at [115, 307] on div "Filter Modal" at bounding box center [112, 309] width 24 height 6
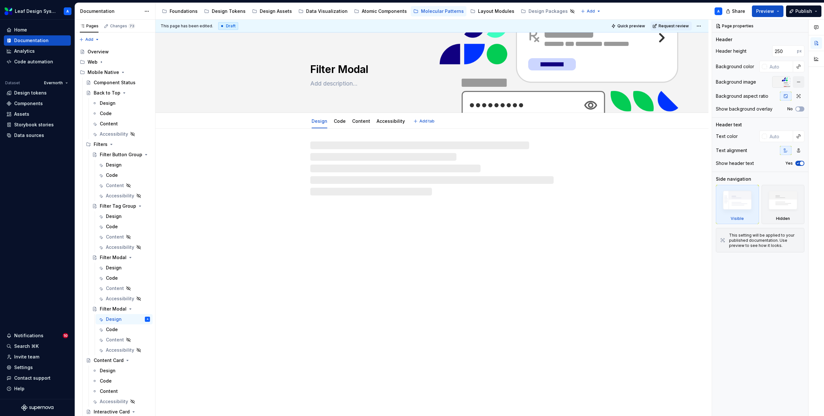
click at [357, 74] on textarea "Filter Modal" at bounding box center [430, 69] width 243 height 15
click at [355, 70] on textarea "Filter Modal" at bounding box center [430, 69] width 243 height 15
type textarea "*"
type textarea "Filter o"
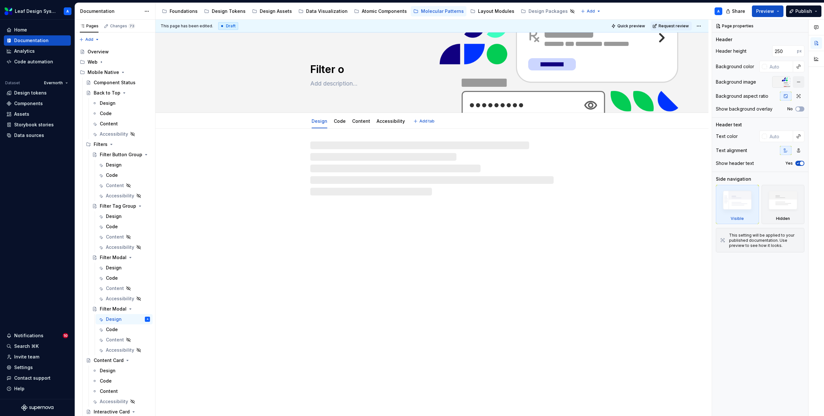
type textarea "*"
type textarea "Filter op"
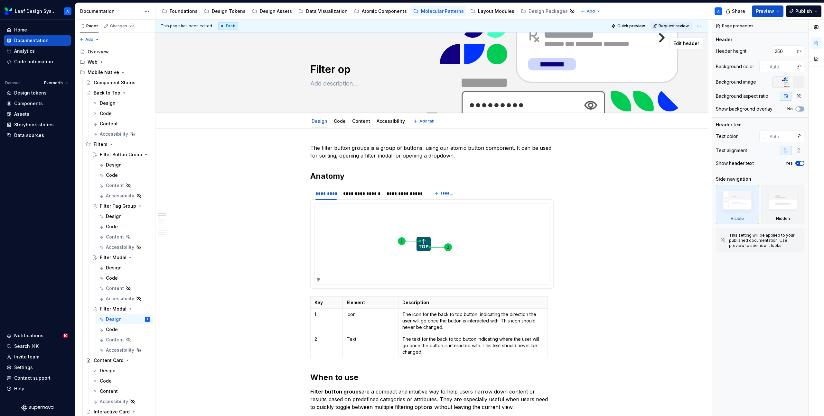
type textarea "*"
type textarea "Filter opd"
type textarea "*"
type textarea "Filter opdo"
type textarea "*"
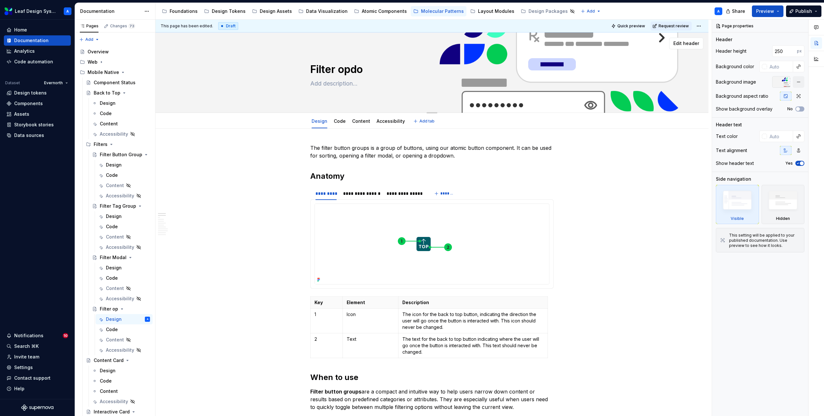
type textarea "Filter opdow"
type textarea "*"
type textarea "Filter opdown"
type textarea "*"
type textarea "Filter opdow"
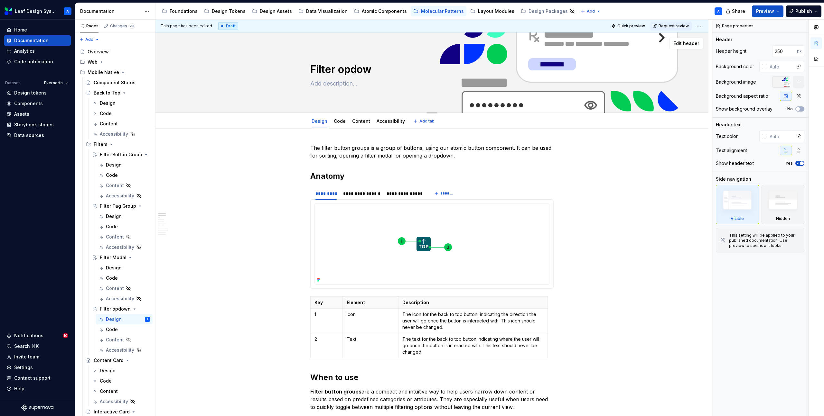
type textarea "*"
type textarea "Filter opdo"
type textarea "*"
type textarea "Filter opd"
type textarea "*"
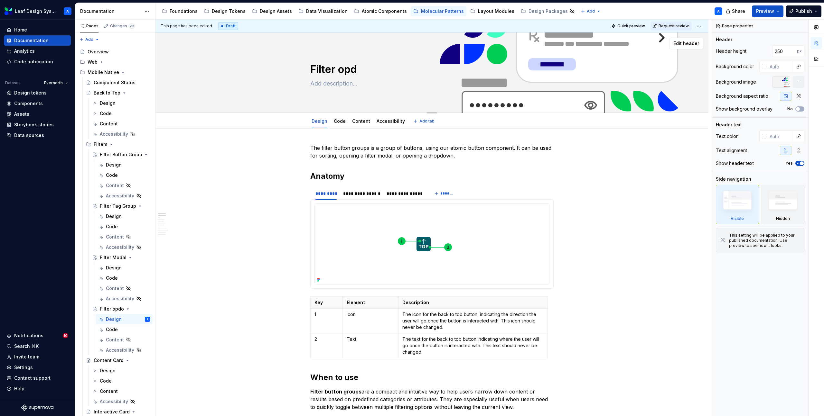
type textarea "Filter op"
type textarea "*"
type textarea "Filter o"
type textarea "*"
type textarea "Filter"
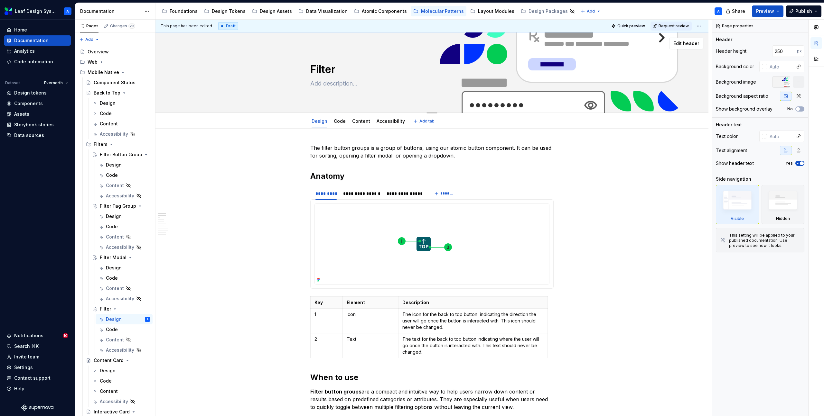
type textarea "*"
type textarea "Filter D"
type textarea "*"
type textarea "Filter Dr"
type textarea "*"
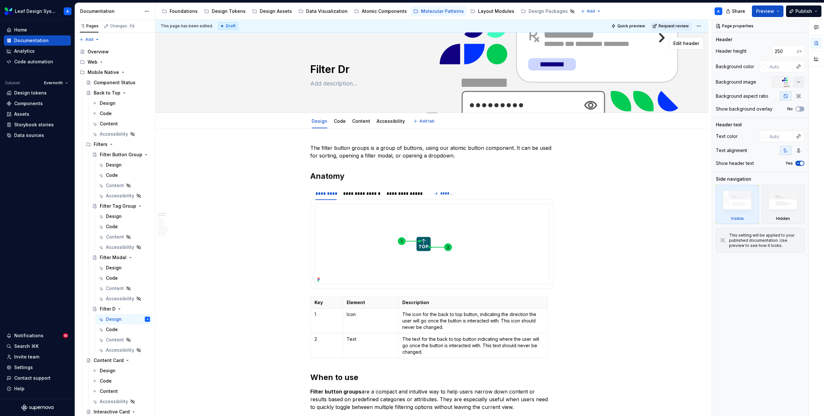
type textarea "Filter Dro"
type textarea "*"
type textarea "Filter Drop"
type textarea "*"
type textarea "Filter Dropdo"
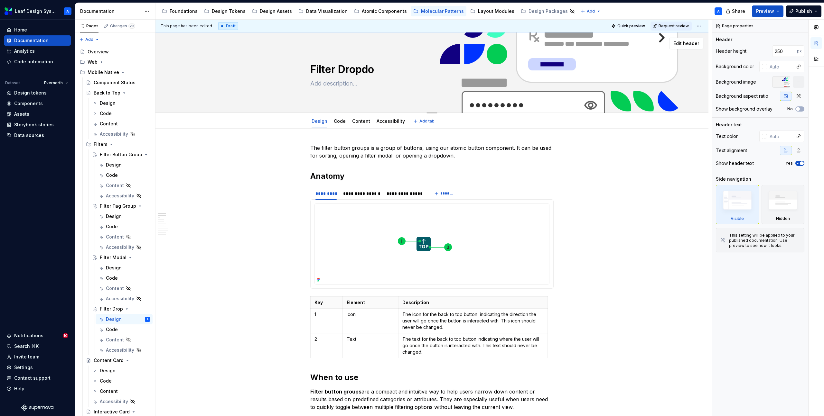
type textarea "*"
type textarea "Filter Dropdow"
type textarea "*"
type textarea "Filter Dropdown"
type textarea "*"
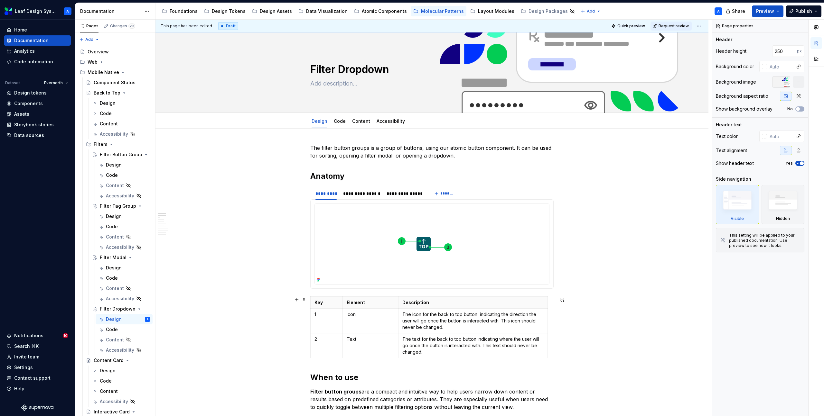
type textarea "Filter Dropdown"
click at [136, 310] on button "Page tree" at bounding box center [136, 309] width 9 height 9
click at [156, 332] on div "Duplicate page" at bounding box center [175, 330] width 63 height 6
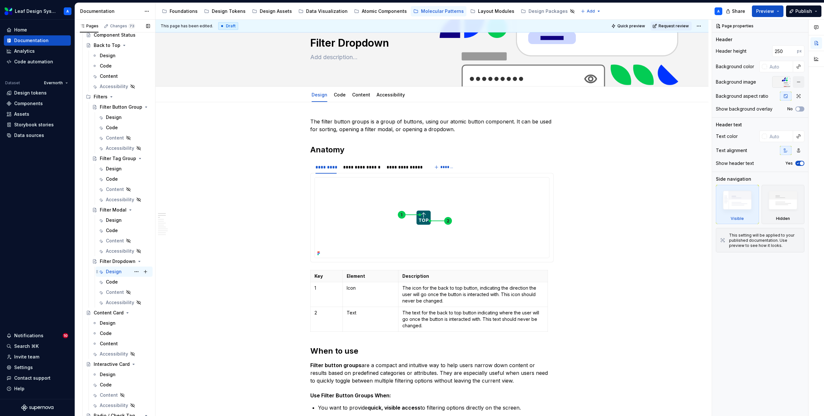
scroll to position [48, 0]
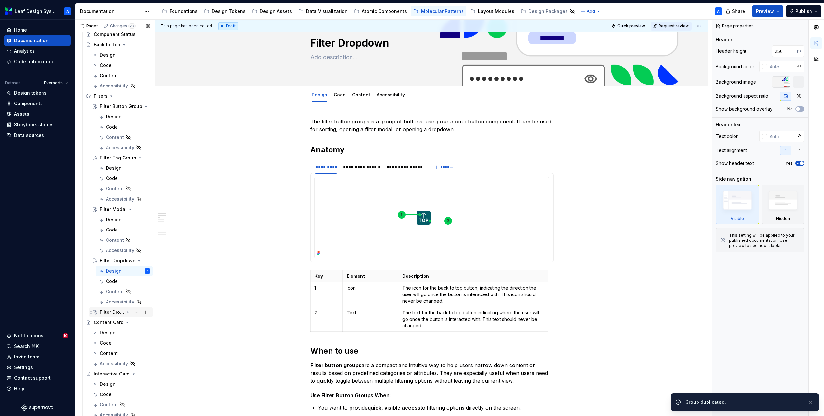
click at [121, 311] on div "Filter Dropdown" at bounding box center [112, 312] width 24 height 6
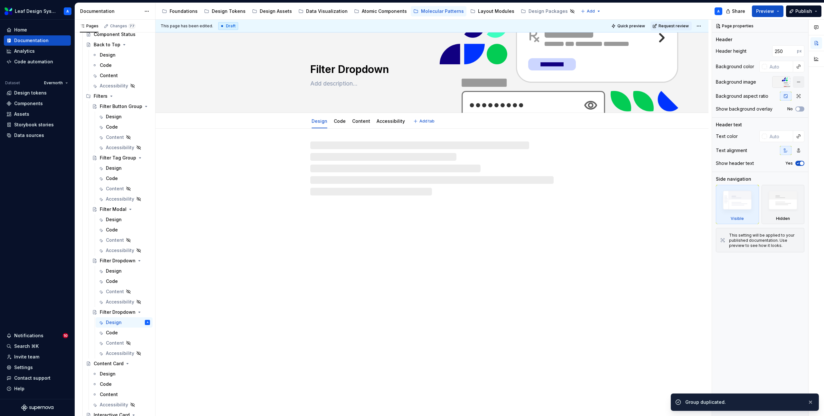
click at [366, 66] on textarea "Filter Dropdown" at bounding box center [430, 69] width 243 height 15
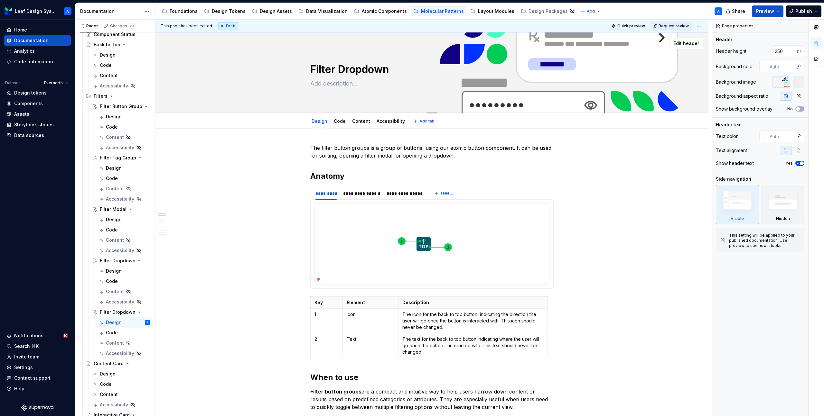
click at [361, 72] on textarea "Filter Dropdown" at bounding box center [430, 69] width 243 height 15
click at [353, 69] on textarea "Filter Dropdown" at bounding box center [430, 69] width 243 height 15
type textarea "*"
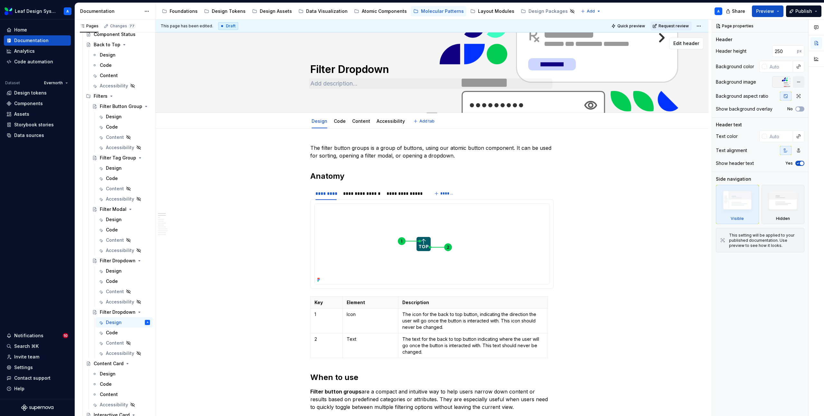
type textarea "Filter L"
type textarea "*"
type textarea "Filter Li"
type textarea "*"
type textarea "Filter Lis"
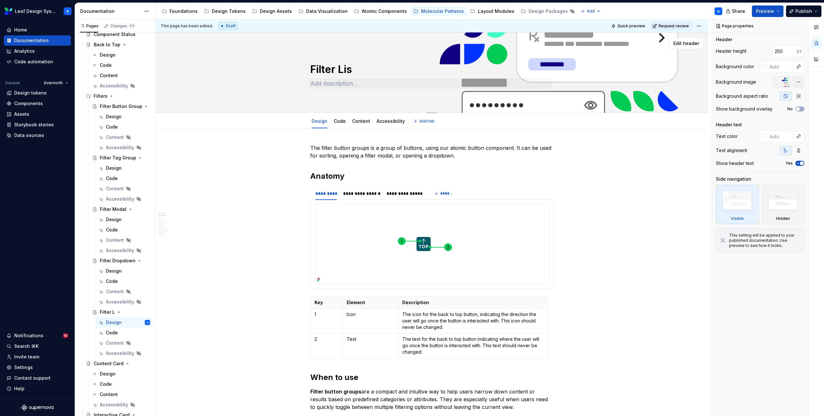
type textarea "*"
type textarea "Filter List"
type textarea "*"
type textarea "Filter List"
type textarea "*"
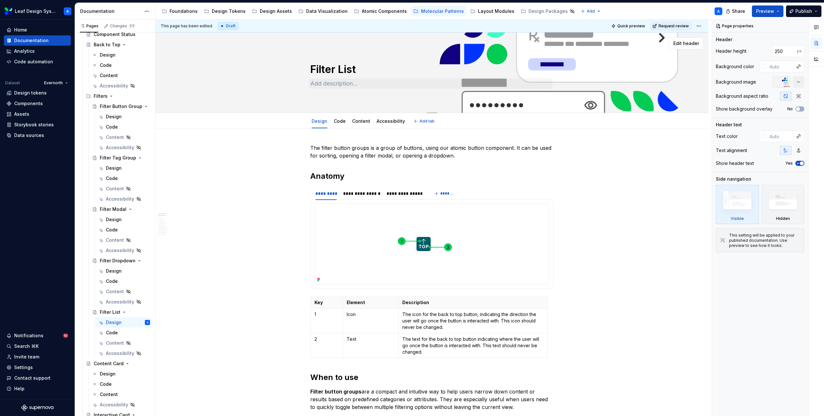
type textarea "Filter List G"
type textarea "*"
type textarea "Filter List GH"
type textarea "*"
type textarea "Filter List GHr"
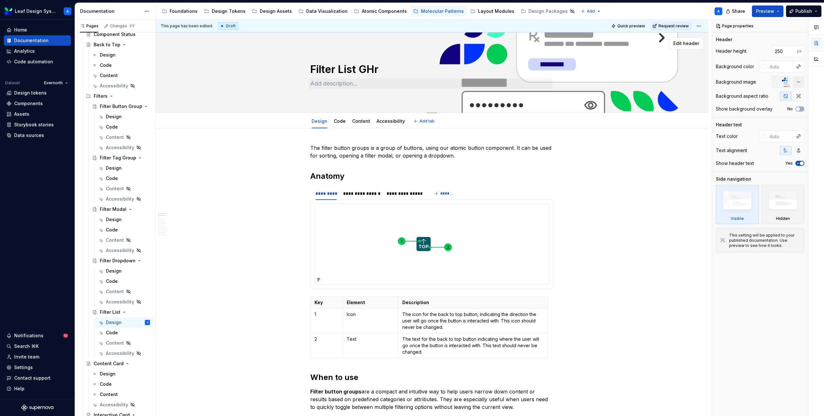
type textarea "*"
type textarea "Filter List GHro"
type textarea "*"
type textarea "Filter List GHrou"
type textarea "*"
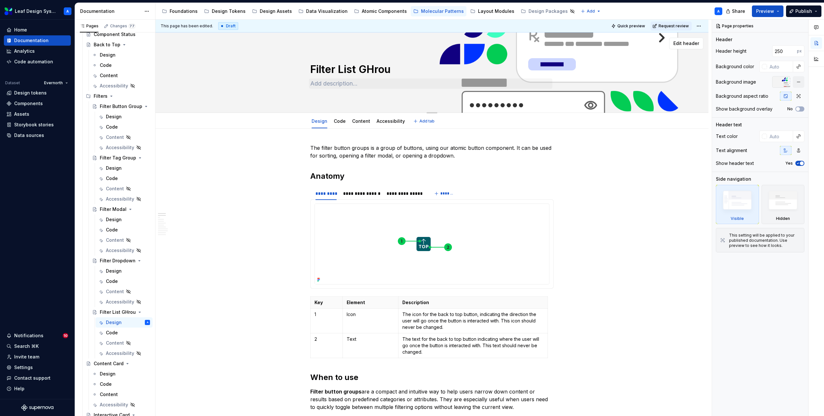
type textarea "Filter List GHro"
type textarea "*"
type textarea "Filter List GHr"
type textarea "*"
type textarea "Filter List GH"
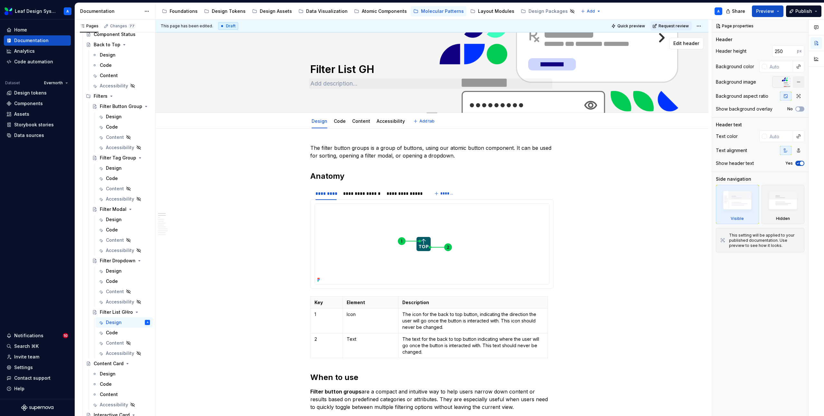
type textarea "*"
type textarea "Filter List G"
type textarea "*"
type textarea "Filter List Gr"
type textarea "*"
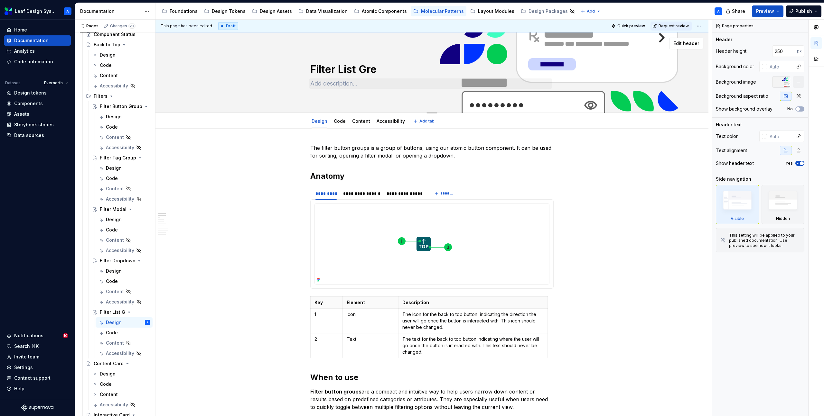
type textarea "Filter List Greo"
type textarea "*"
type textarea "Filter List Gre"
type textarea "*"
type textarea "Filter List Gr"
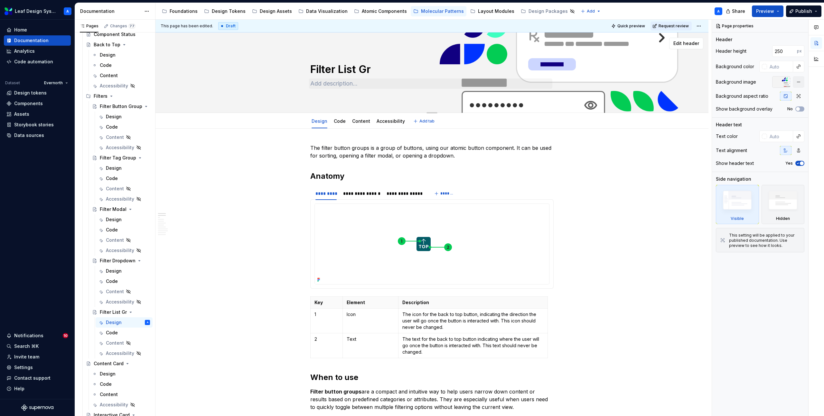
type textarea "*"
type textarea "Filter List Gro"
type textarea "*"
type textarea "Filter List Grou"
type textarea "*"
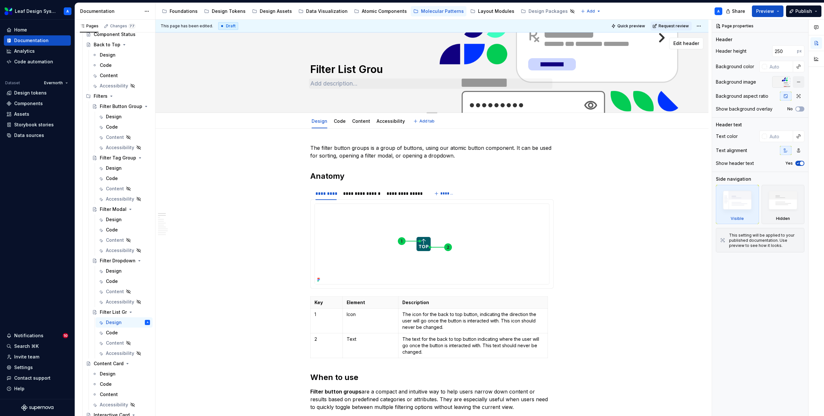
type textarea "Filter List Group"
type textarea "*"
type textarea "Filter List Group"
type textarea "*"
type textarea "Filter List Group"
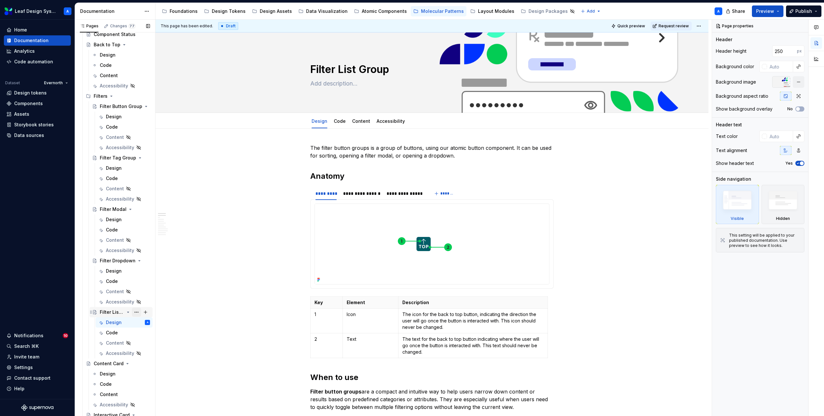
click at [134, 313] on button "Page tree" at bounding box center [136, 312] width 9 height 9
click at [159, 332] on div "Duplicate page" at bounding box center [175, 334] width 63 height 6
click at [107, 363] on div "Filter List Group" at bounding box center [112, 364] width 24 height 6
click at [346, 68] on textarea "Filter List Group" at bounding box center [430, 69] width 243 height 15
click at [366, 69] on textarea "Filter List Group" at bounding box center [430, 69] width 243 height 15
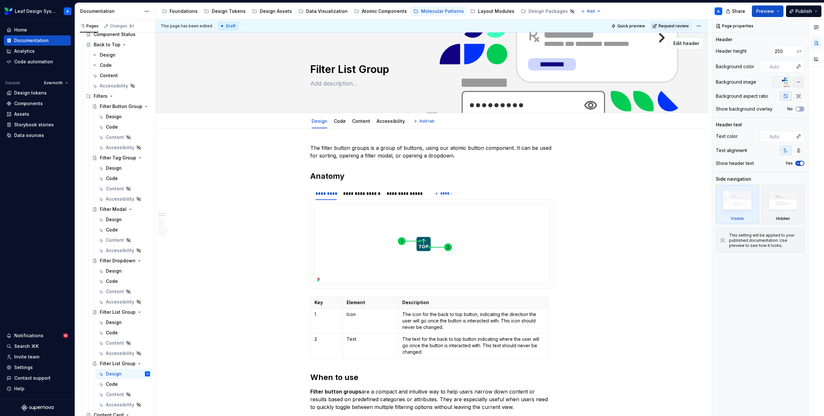
click at [366, 69] on textarea "Filter List Group" at bounding box center [430, 69] width 243 height 15
type textarea "*"
type textarea "D"
type textarea "*"
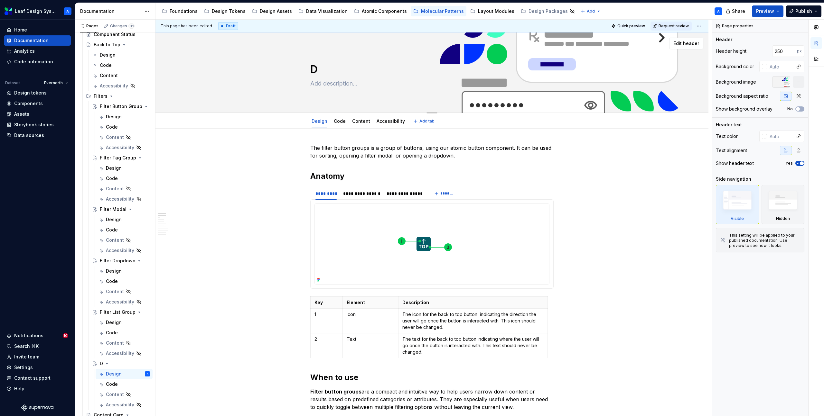
type textarea "Di"
type textarea "*"
type textarea "Dis"
type textarea "*"
type textarea "Dism"
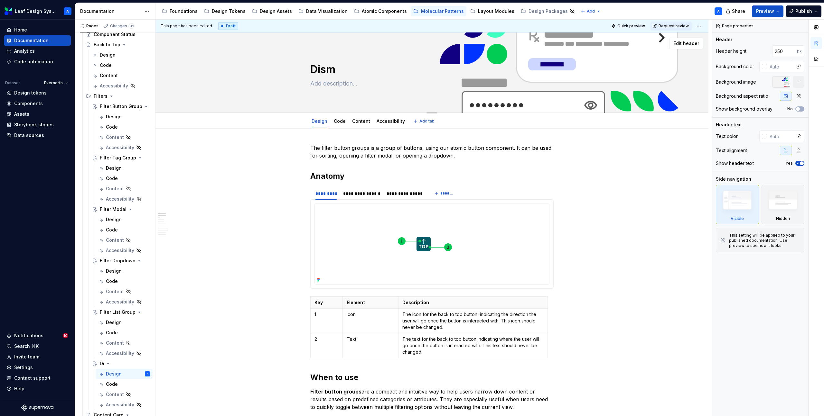
type textarea "*"
type textarea "Dismi"
type textarea "*"
type textarea "Dismis"
type textarea "*"
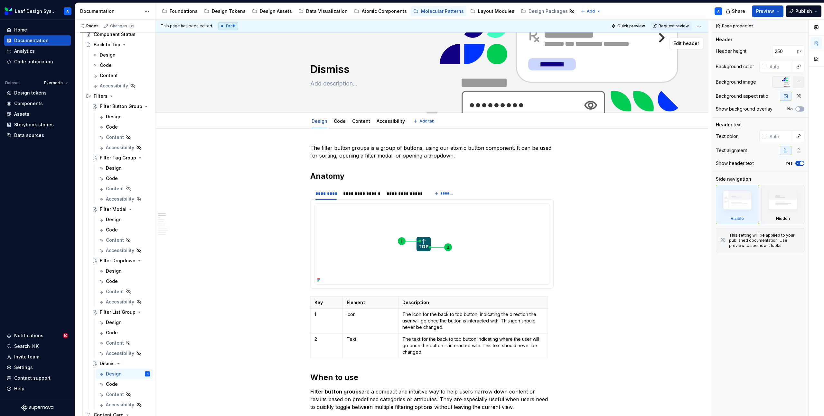
type textarea "Dismiss"
type textarea "*"
type textarea "Dismiss T"
type textarea "*"
type textarea "Dismiss Tag"
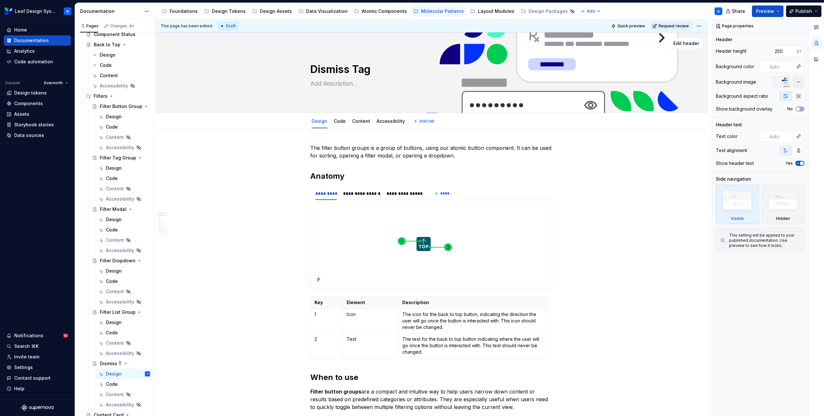
type textarea "*"
type textarea "Dismiss Tag"
type textarea "*"
type textarea "Dismiss Tag G"
type textarea "*"
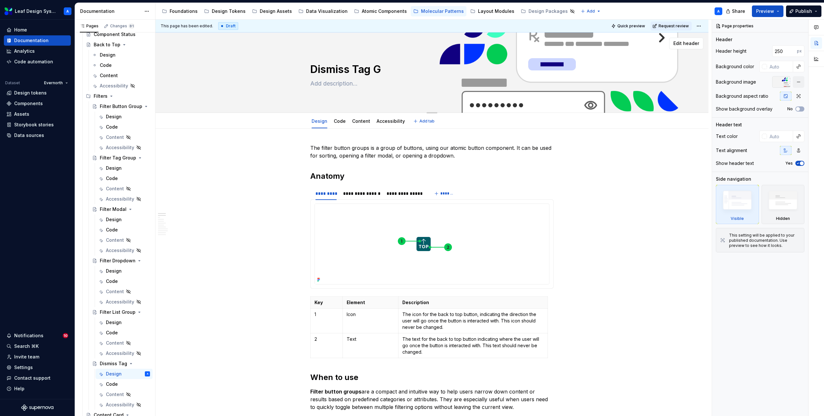
type textarea "Dismiss Tag Gr"
type textarea "*"
type textarea "Dismiss Tag Gro"
type textarea "*"
type textarea "Dismiss Tag Grou"
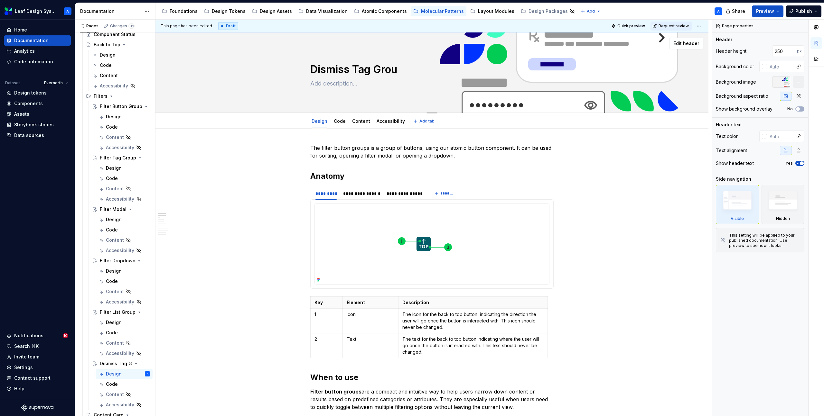
type textarea "*"
type textarea "Dismiss Tag Group"
type textarea "*"
type textarea "Dismiss Tag Group"
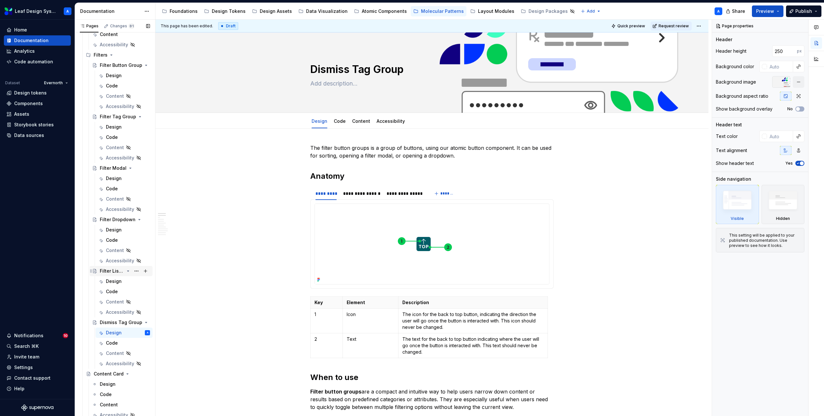
scroll to position [89, 0]
type textarea "*"
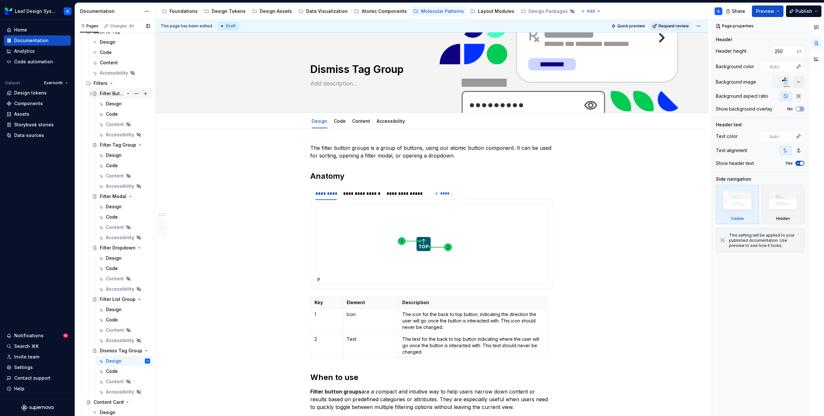
type textarea "Dismiss Tag Group"
click at [115, 95] on div "Filter Button Group" at bounding box center [112, 93] width 24 height 6
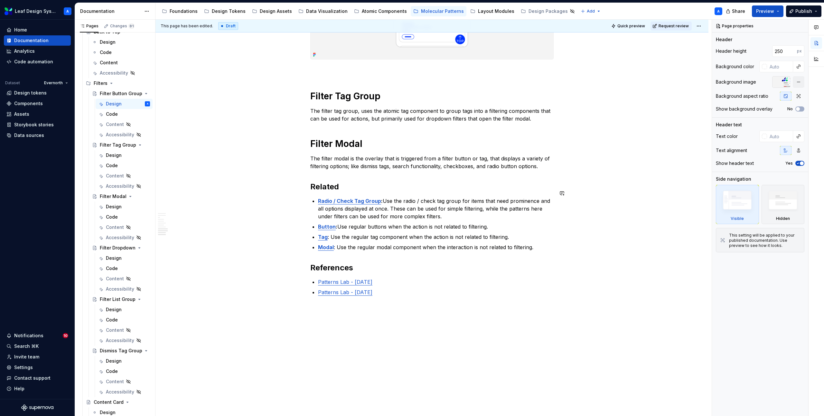
scroll to position [1288, 0]
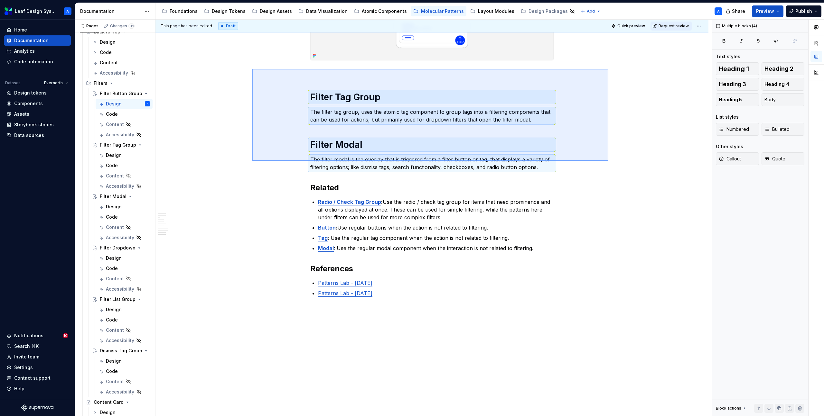
drag, startPoint x: 265, startPoint y: 70, endPoint x: 608, endPoint y: 161, distance: 354.8
click at [608, 161] on div "**********" at bounding box center [433, 218] width 556 height 397
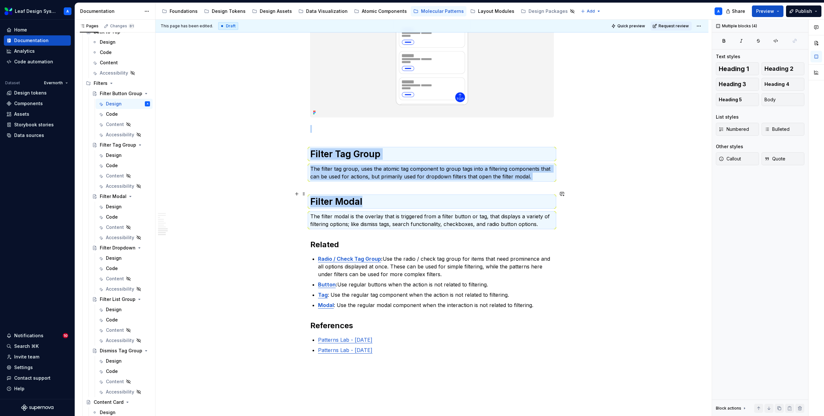
scroll to position [1173, 0]
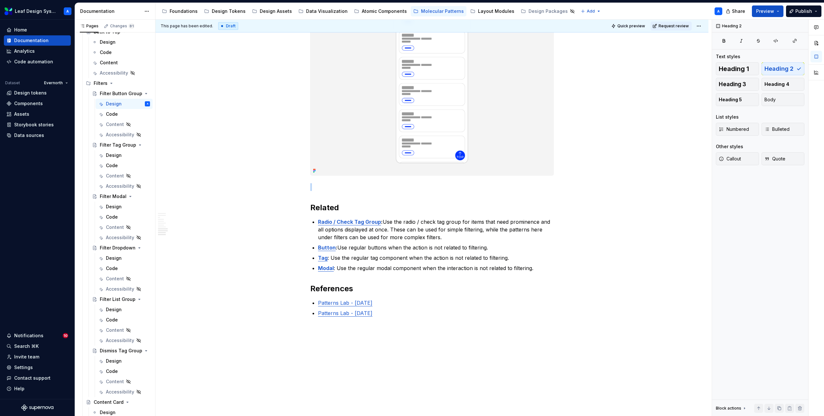
type textarea "*"
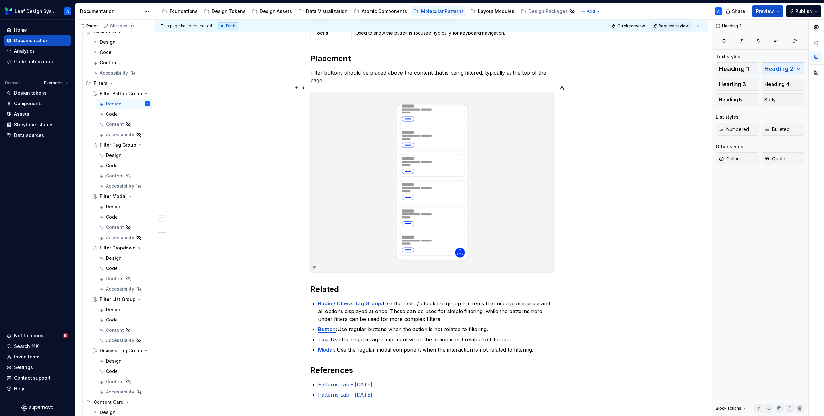
scroll to position [1108, 0]
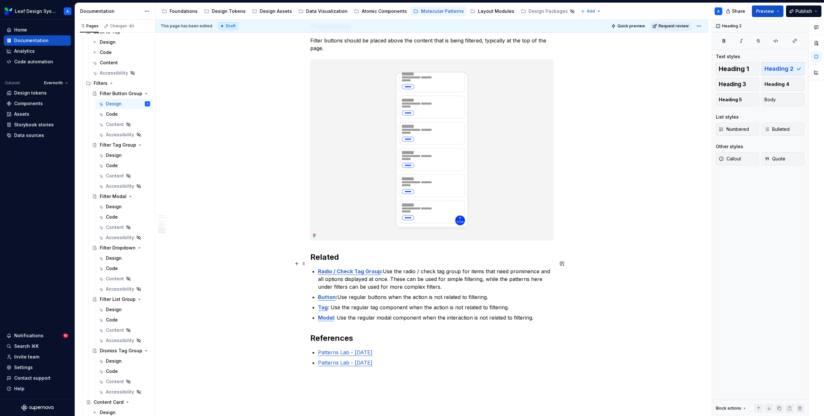
click at [453, 279] on p "Radio / Check Tag Group : Use the radio / check tag group for items that need p…" at bounding box center [435, 279] width 235 height 23
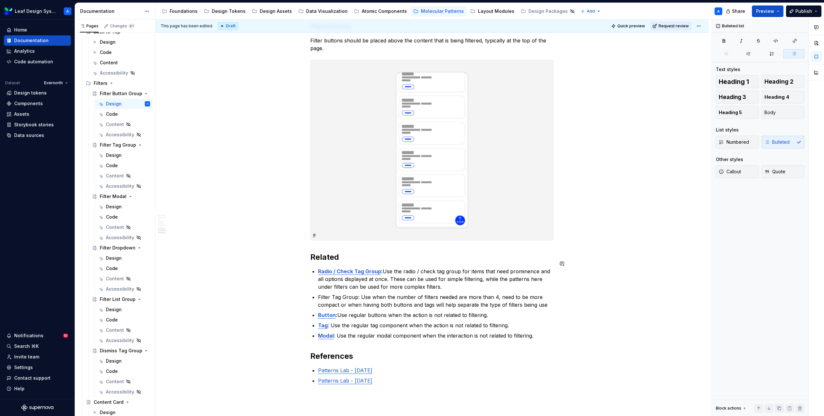
type textarea "*"
drag, startPoint x: 361, startPoint y: 289, endPoint x: 319, endPoint y: 290, distance: 42.2
click at [319, 293] on p "Filter Tag Group: Use when the number of filters needed are more than 4, need t…" at bounding box center [435, 300] width 235 height 15
click at [478, 277] on button "button" at bounding box center [481, 277] width 9 height 9
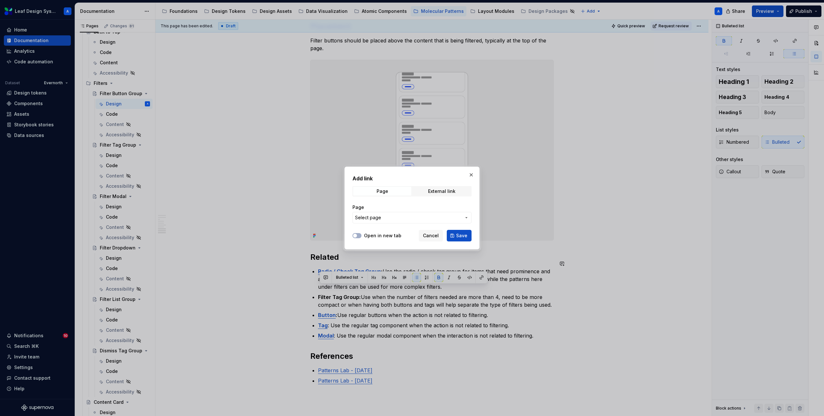
click at [412, 214] on button "Select page" at bounding box center [411, 218] width 119 height 12
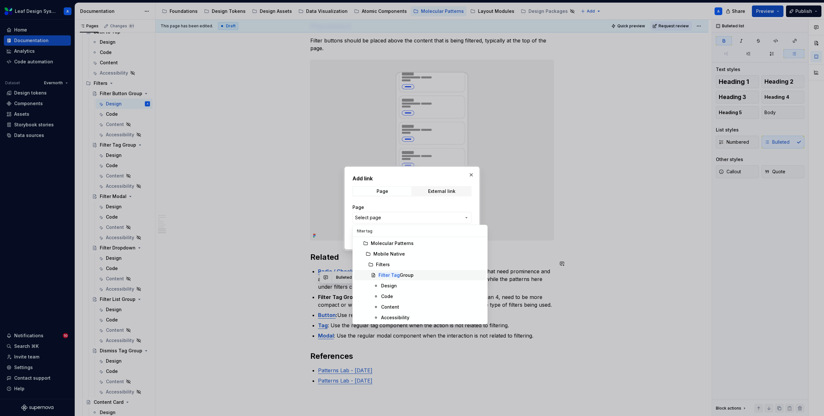
click at [403, 273] on div "Filter Tag Group" at bounding box center [395, 275] width 35 height 6
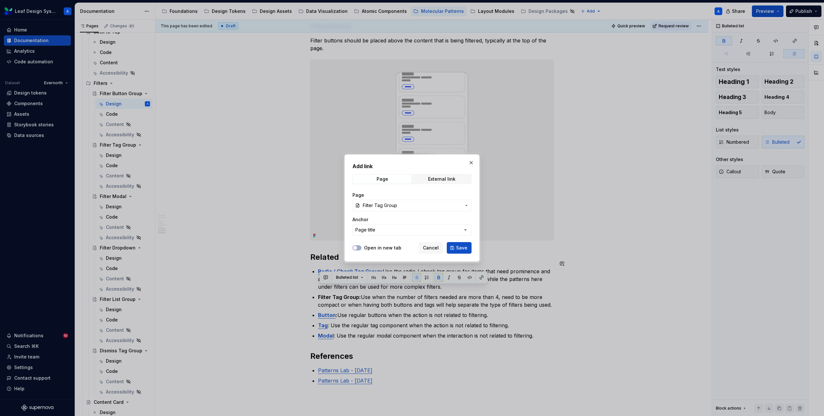
click at [455, 247] on button "Save" at bounding box center [458, 248] width 25 height 12
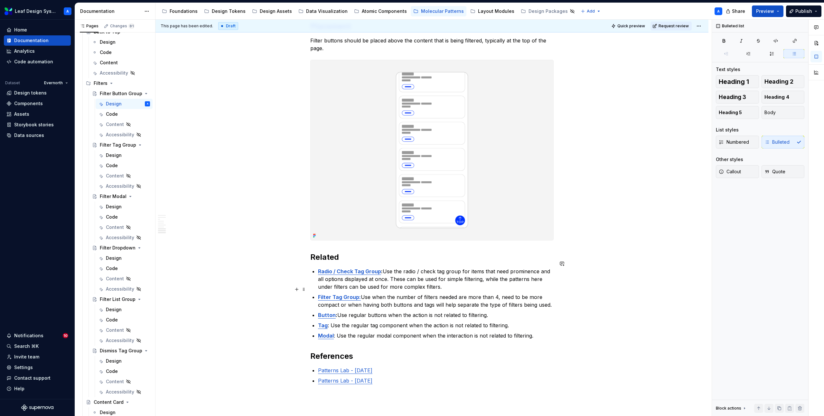
click at [553, 296] on p "Filter Tag Group: Use when the number of filters needed are more than 4, need t…" at bounding box center [435, 300] width 235 height 15
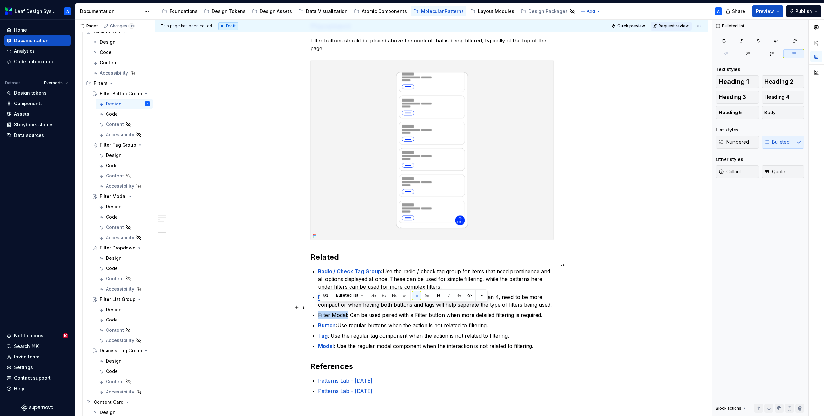
drag, startPoint x: 350, startPoint y: 307, endPoint x: 315, endPoint y: 307, distance: 35.1
click at [318, 311] on li "Filter Modal: Can be used paired with a Filter button when more detailed filter…" at bounding box center [435, 315] width 235 height 8
click at [480, 296] on button "button" at bounding box center [481, 295] width 9 height 9
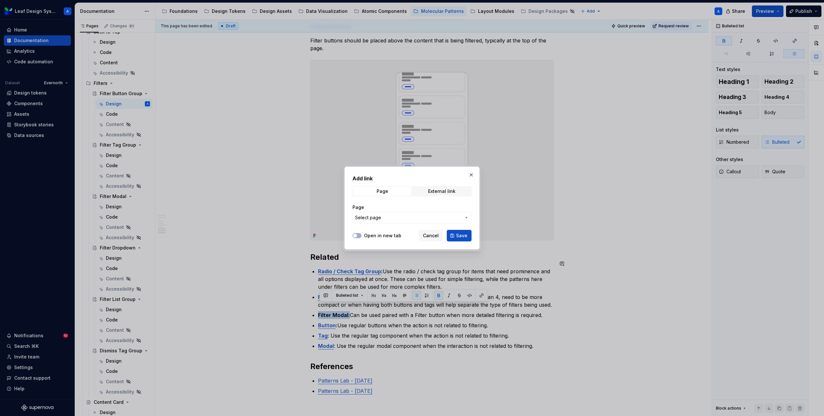
click at [416, 220] on span "Select page" at bounding box center [408, 218] width 106 height 6
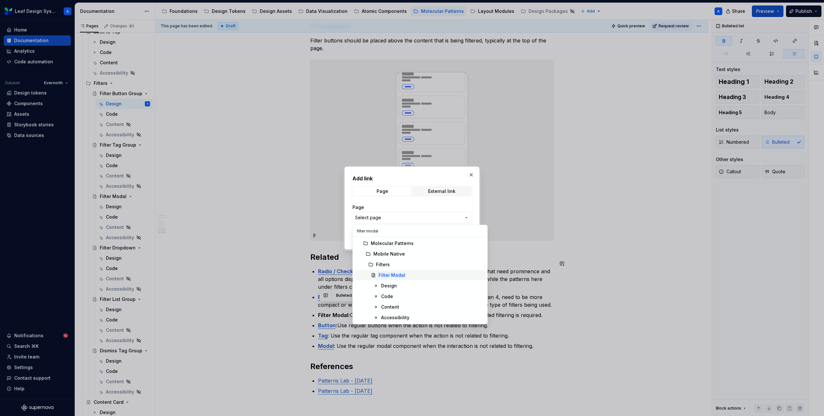
click at [396, 273] on mark "Filter Modal" at bounding box center [391, 274] width 27 height 5
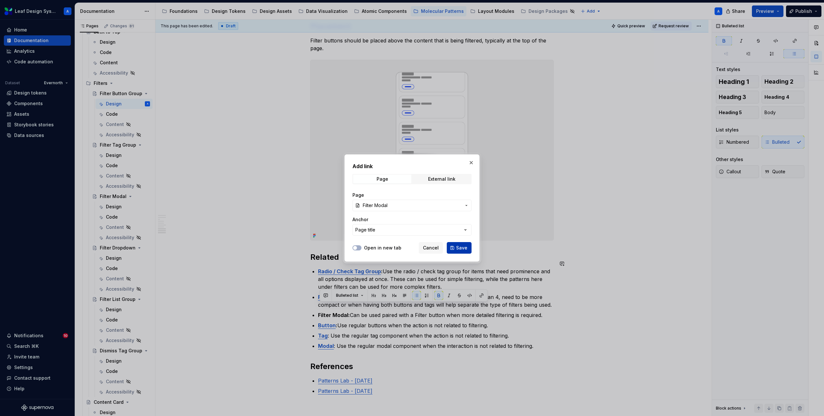
click at [459, 246] on span "Save" at bounding box center [461, 248] width 11 height 6
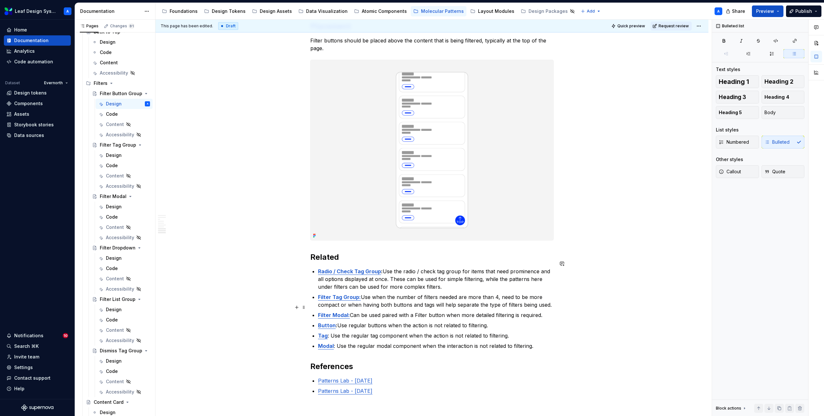
click at [548, 311] on p "Filter Modal: Can be used paired with a Filter button when more detailed filter…" at bounding box center [435, 315] width 235 height 8
click at [137, 249] on button "Page tree" at bounding box center [136, 248] width 9 height 9
click at [161, 337] on div "Delete page" at bounding box center [175, 340] width 63 height 6
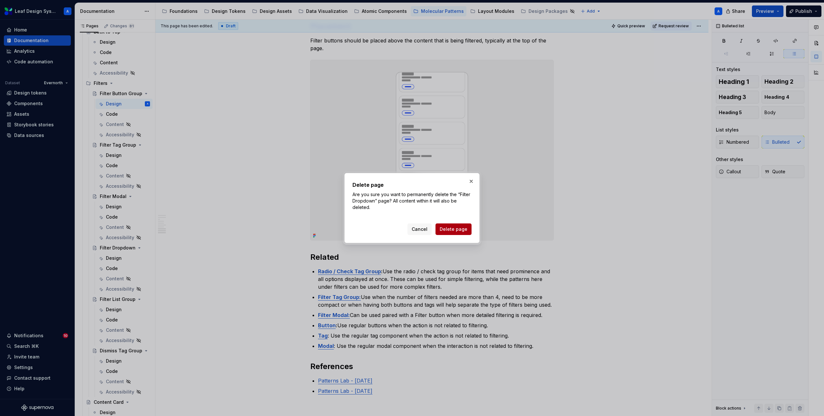
click at [456, 226] on span "Delete page" at bounding box center [453, 229] width 28 height 6
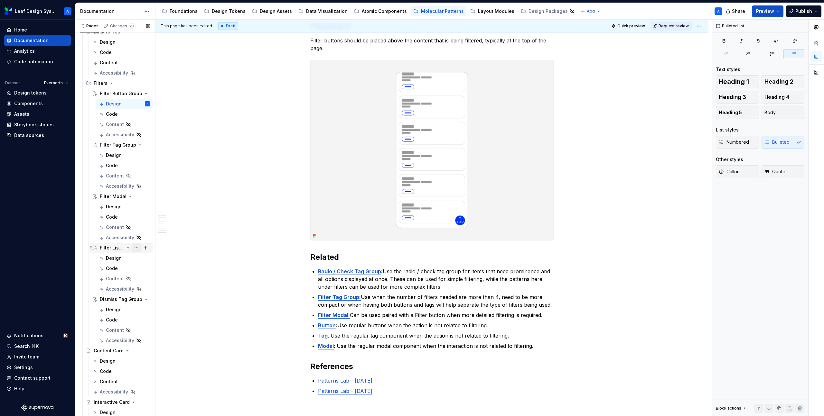
click at [136, 247] on button "Page tree" at bounding box center [136, 248] width 9 height 9
click at [156, 339] on div "Delete page" at bounding box center [175, 340] width 63 height 6
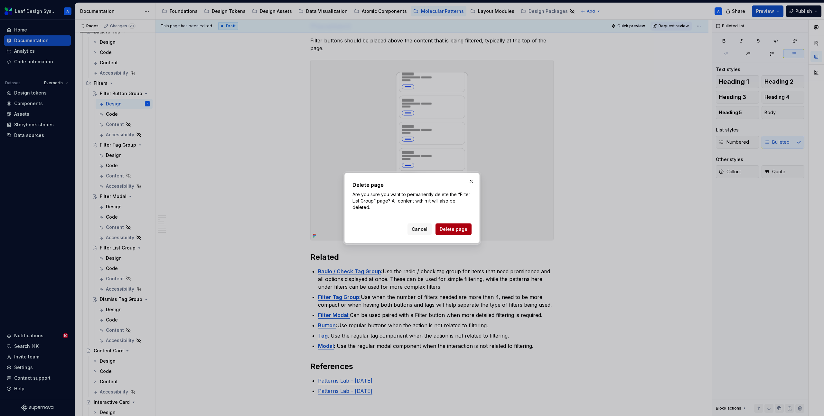
click at [459, 231] on span "Delete page" at bounding box center [453, 229] width 28 height 6
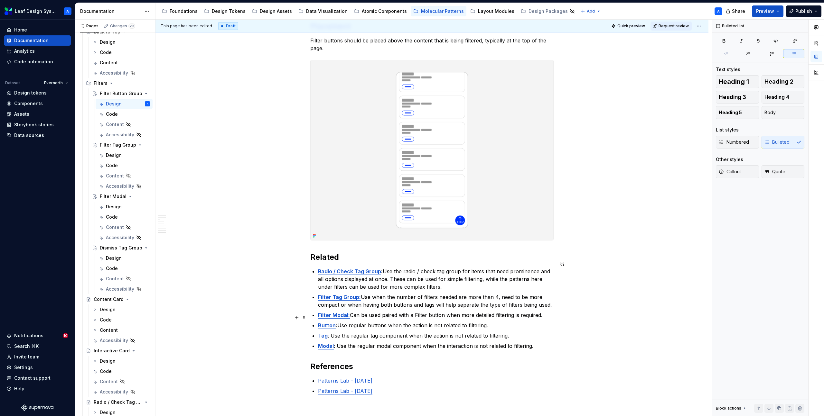
click at [549, 311] on p "Filter Modal: Can be used paired with a Filter button when more detailed filter…" at bounding box center [435, 315] width 235 height 8
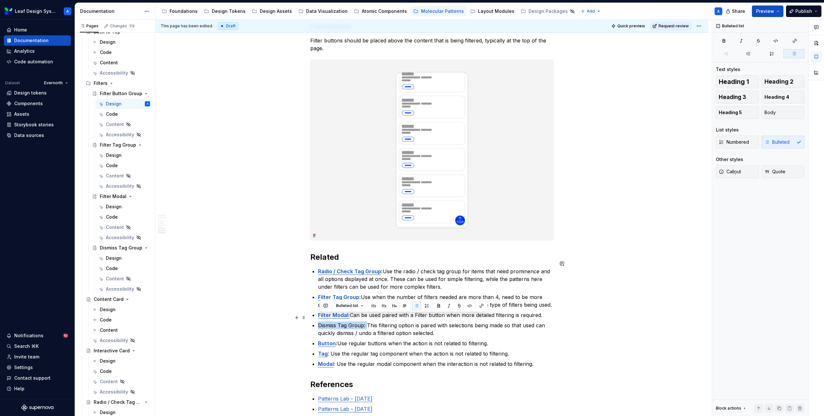
drag, startPoint x: 368, startPoint y: 317, endPoint x: 316, endPoint y: 319, distance: 51.8
click at [478, 304] on button "button" at bounding box center [481, 305] width 9 height 9
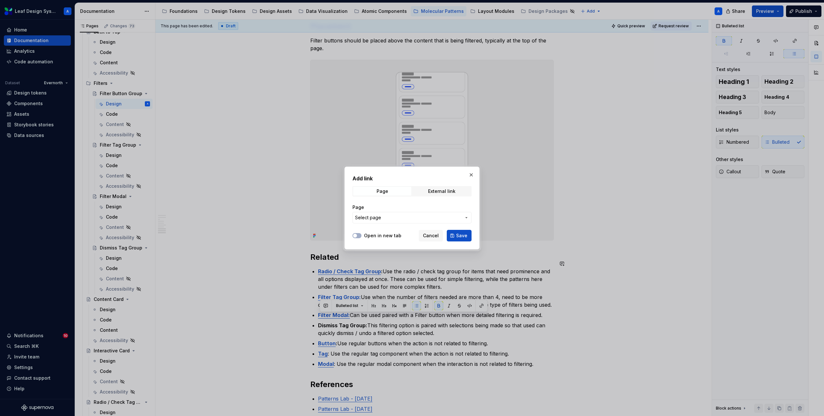
click at [433, 218] on span "Select page" at bounding box center [408, 218] width 106 height 6
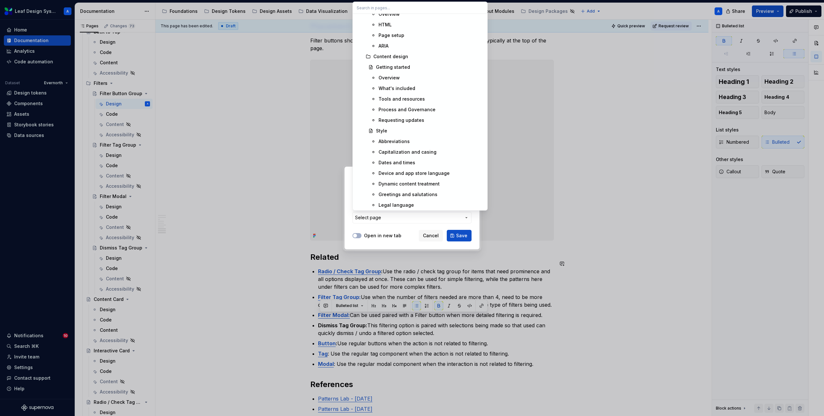
scroll to position [181, 0]
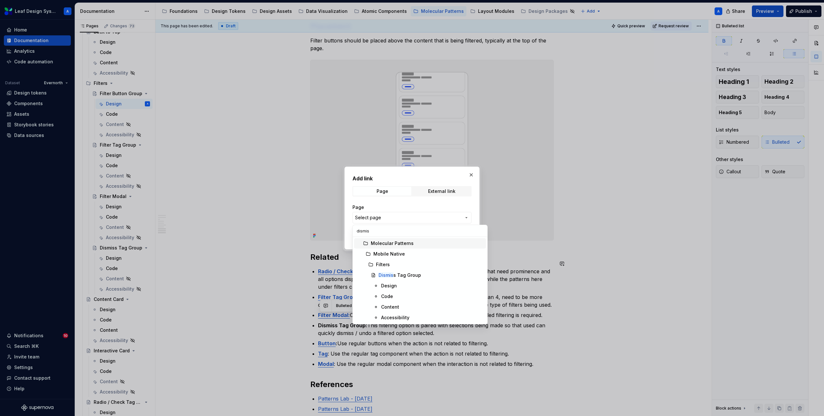
type input "dismiss"
click at [387, 277] on mark "Dismiss" at bounding box center [386, 274] width 17 height 5
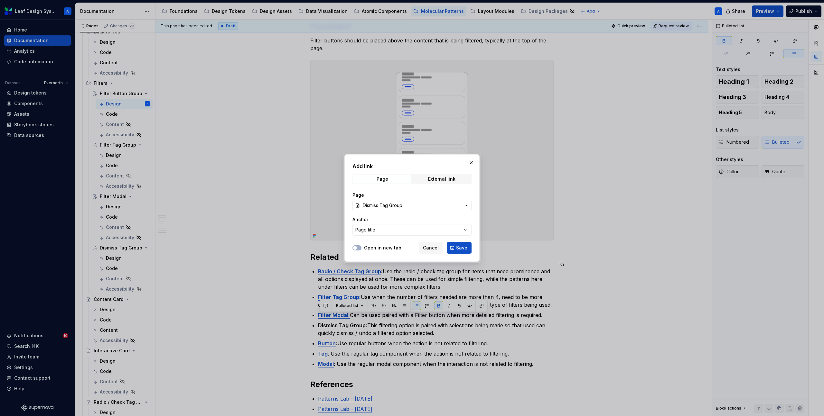
click at [468, 244] on button "Save" at bounding box center [458, 248] width 25 height 12
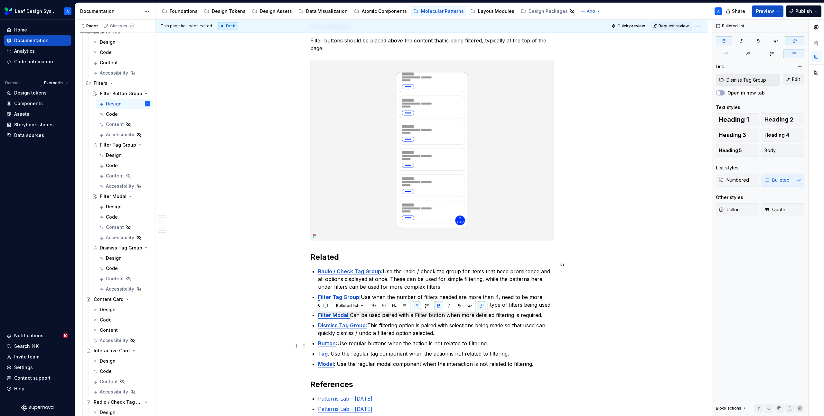
click at [472, 350] on p "Tag : Use the regular tag component when the action is not related to filtering." at bounding box center [435, 354] width 235 height 8
type input "Radio / Check Tag Group"
drag, startPoint x: 538, startPoint y: 359, endPoint x: 301, endPoint y: 264, distance: 255.1
copy ul "Radio / Check Tag Group : Use the radio / check tag group for items that need p…"
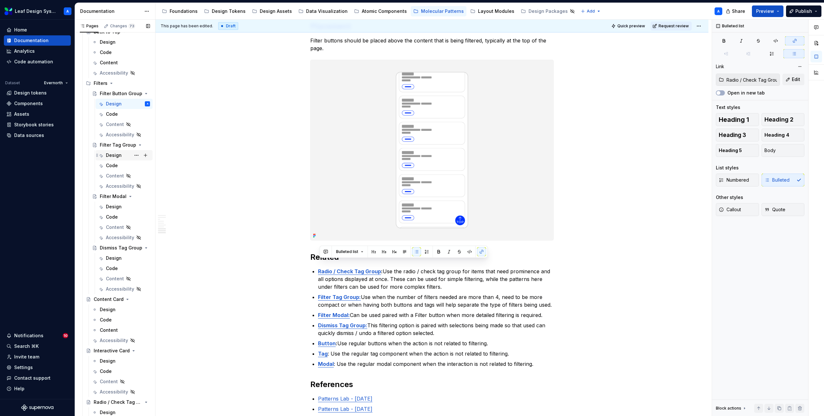
click at [116, 155] on div "Design" at bounding box center [114, 155] width 16 height 6
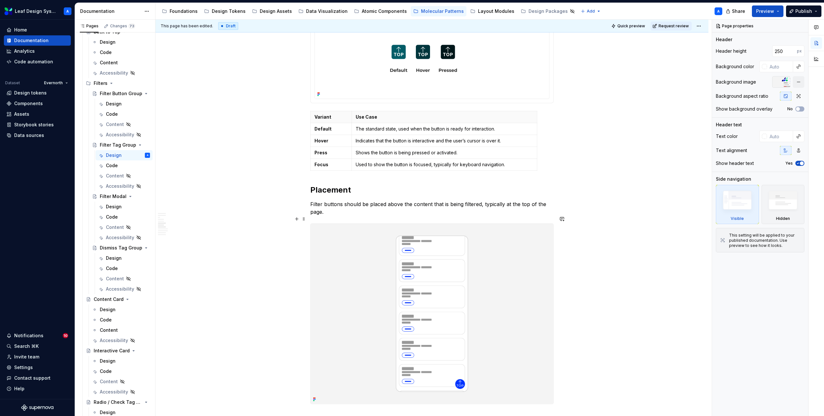
scroll to position [1294, 0]
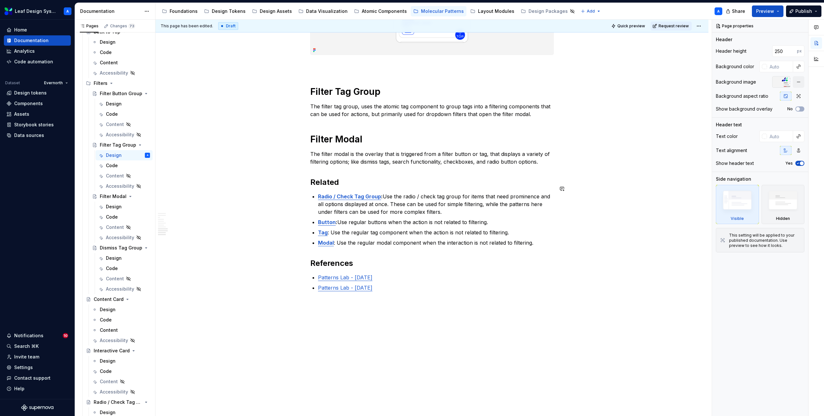
type textarea "*"
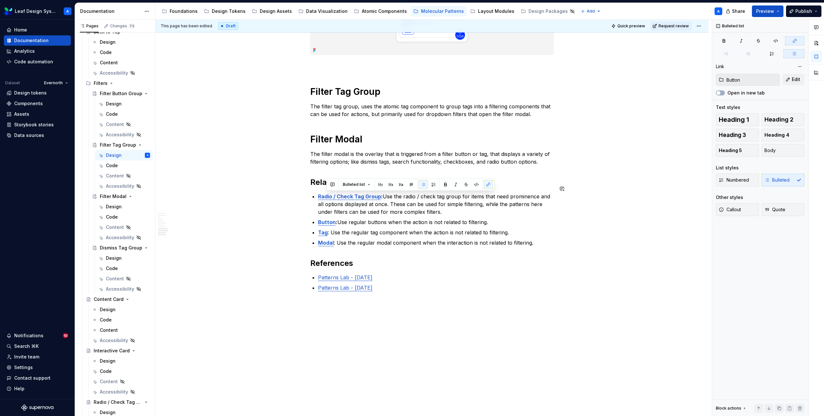
type input "Radio / Check Tag Group"
drag, startPoint x: 519, startPoint y: 235, endPoint x: 317, endPoint y: 189, distance: 207.2
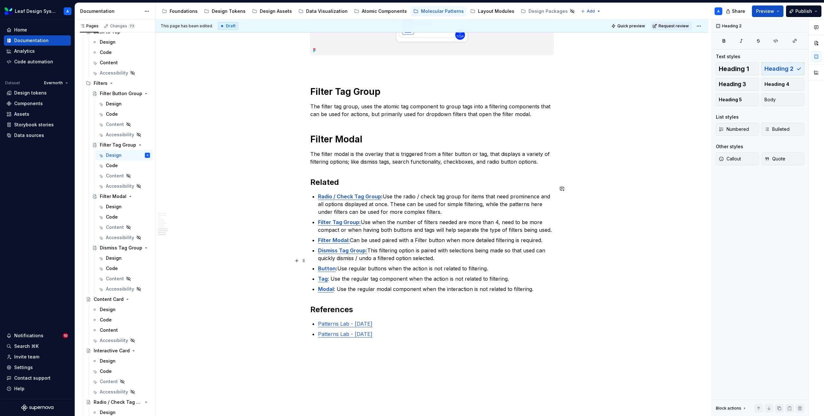
click at [475, 265] on p "Button : Use regular buttons when the action is not related to filtering." at bounding box center [435, 269] width 235 height 8
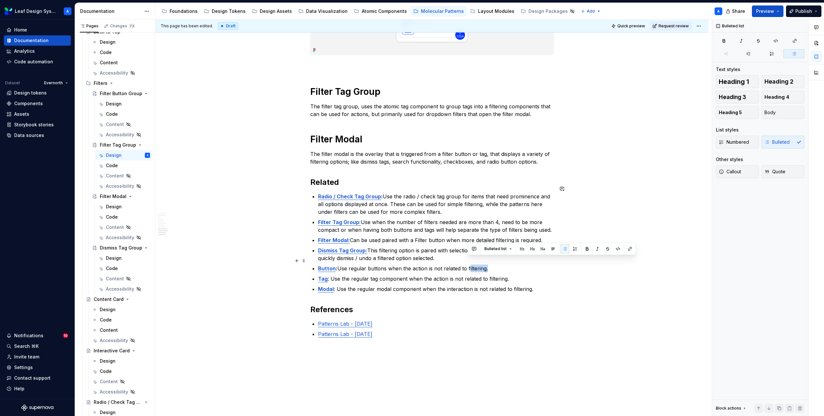
click at [475, 265] on p "Button : Use regular buttons when the action is not related to filtering." at bounding box center [435, 269] width 235 height 8
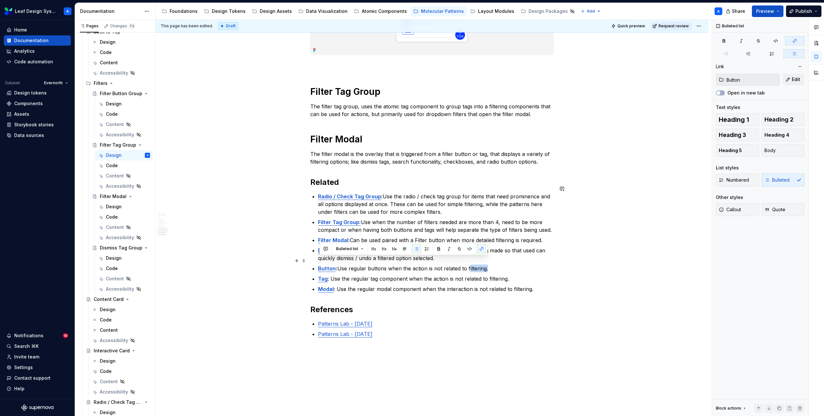
click at [475, 265] on p "Button : Use regular buttons when the action is not related to filtering." at bounding box center [435, 269] width 235 height 8
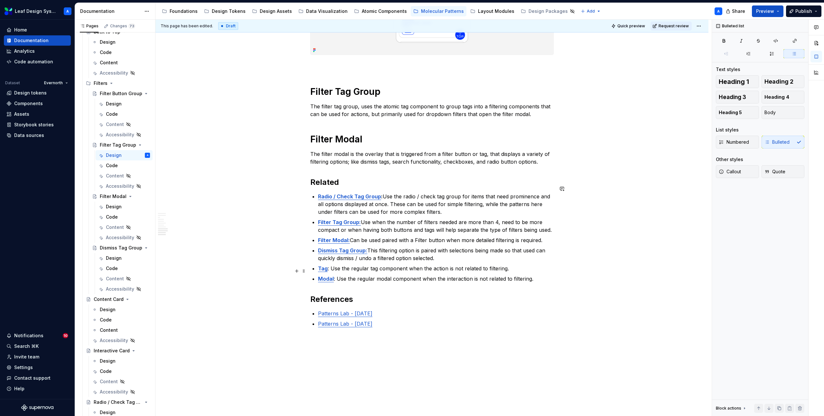
click at [468, 275] on p "Modal : Use the regular modal component when the interaction is not related to …" at bounding box center [435, 279] width 235 height 8
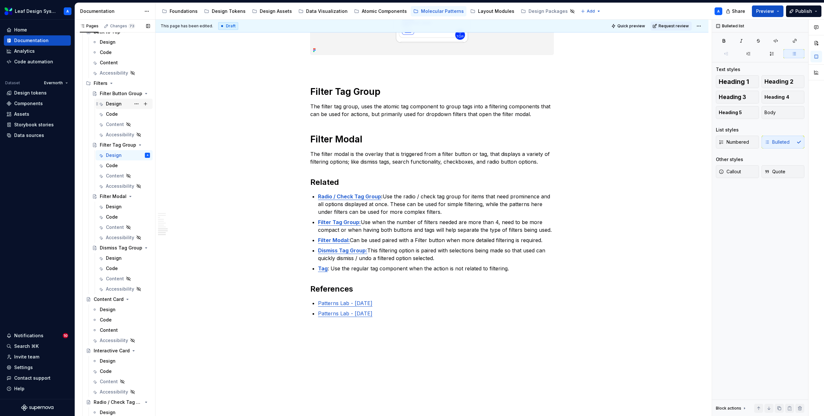
click at [109, 104] on div "Design" at bounding box center [114, 104] width 16 height 6
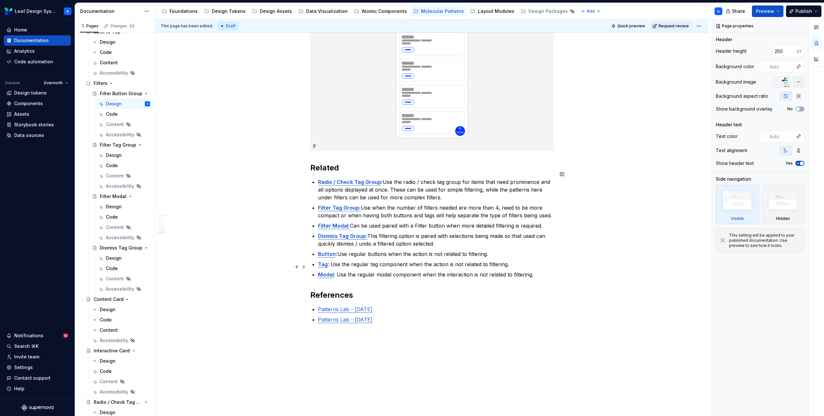
scroll to position [1229, 0]
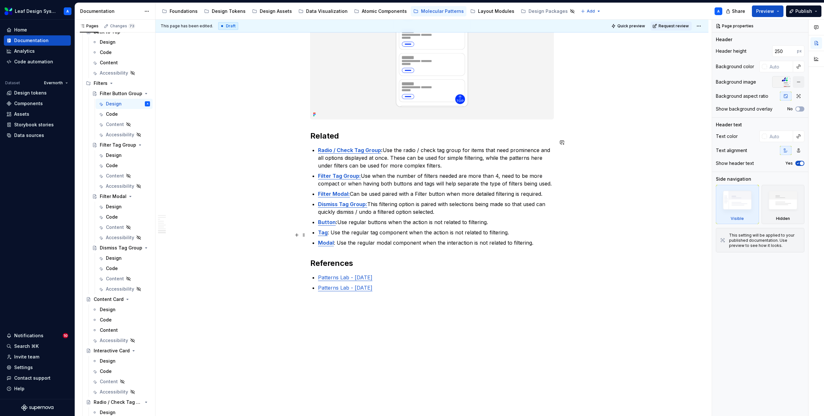
click at [364, 239] on p "Modal : Use the regular modal component when the interaction is not related to …" at bounding box center [435, 243] width 235 height 8
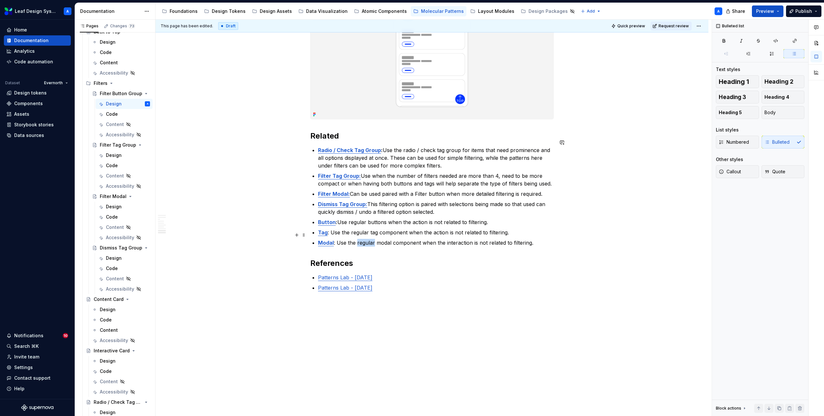
click at [364, 239] on p "Modal : Use the regular modal component when the interaction is not related to …" at bounding box center [435, 243] width 235 height 8
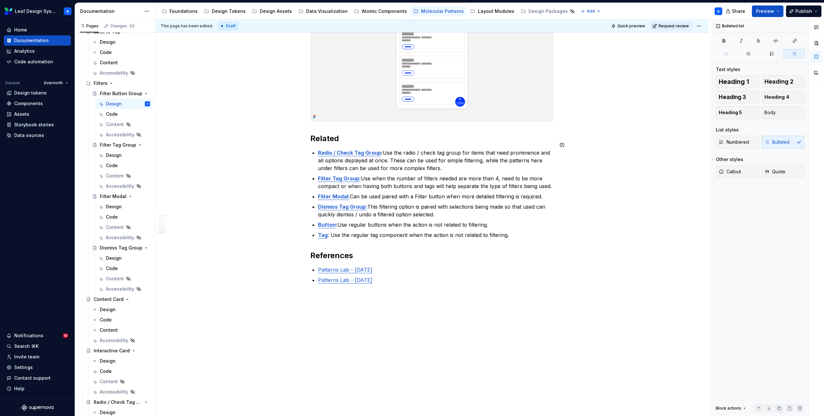
scroll to position [1219, 0]
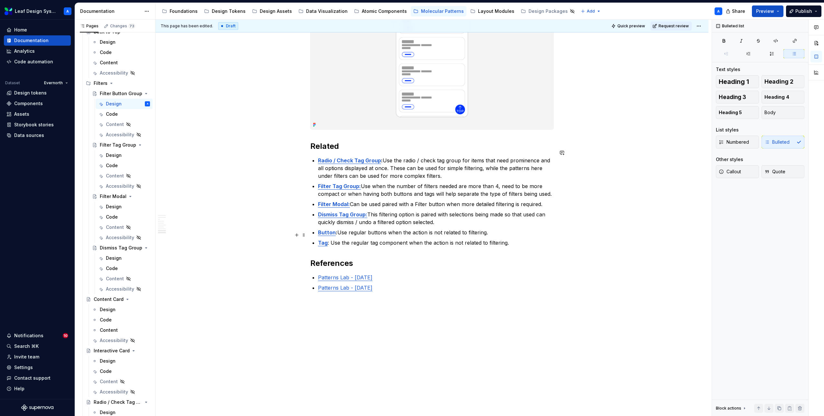
click at [355, 239] on p "Tag : Use the regular tag component when the action is not related to filtering." at bounding box center [435, 243] width 235 height 8
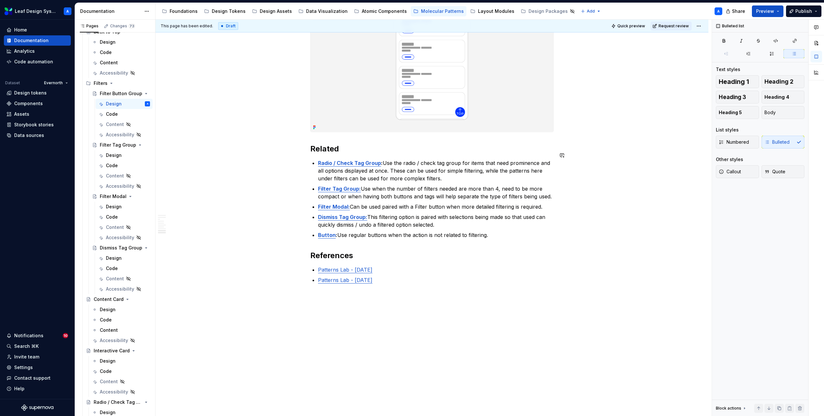
scroll to position [1209, 0]
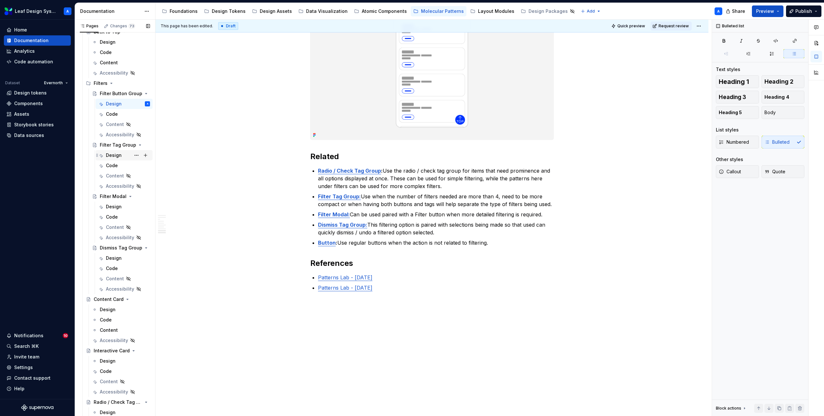
click at [114, 154] on div "Design" at bounding box center [114, 155] width 16 height 6
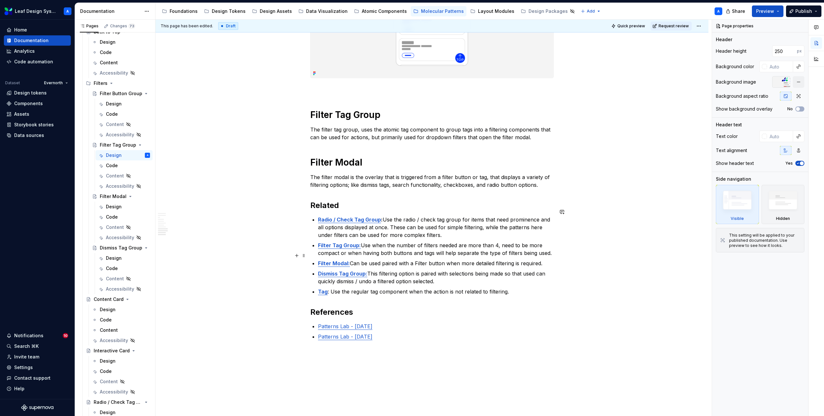
scroll to position [1271, 0]
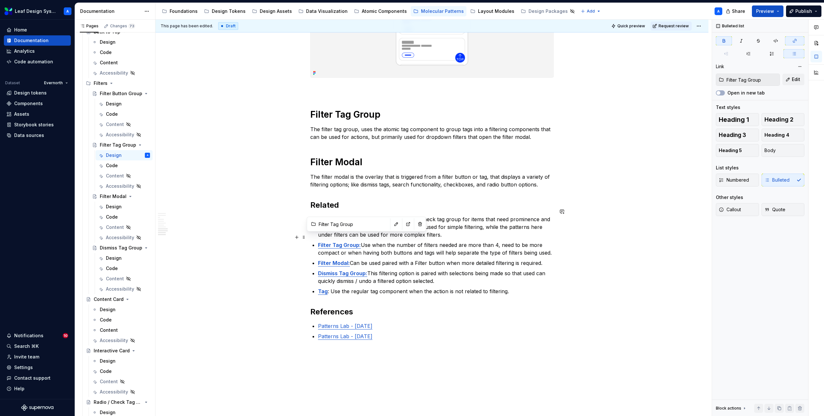
type textarea "*"
drag, startPoint x: 359, startPoint y: 238, endPoint x: 329, endPoint y: 238, distance: 29.9
click at [329, 242] on strong "Filter Tag Group:" at bounding box center [339, 245] width 43 height 6
click at [358, 242] on strong "Filter Tag Group:" at bounding box center [339, 245] width 43 height 6
click at [336, 242] on strong "Filter Tag Group:" at bounding box center [339, 245] width 43 height 6
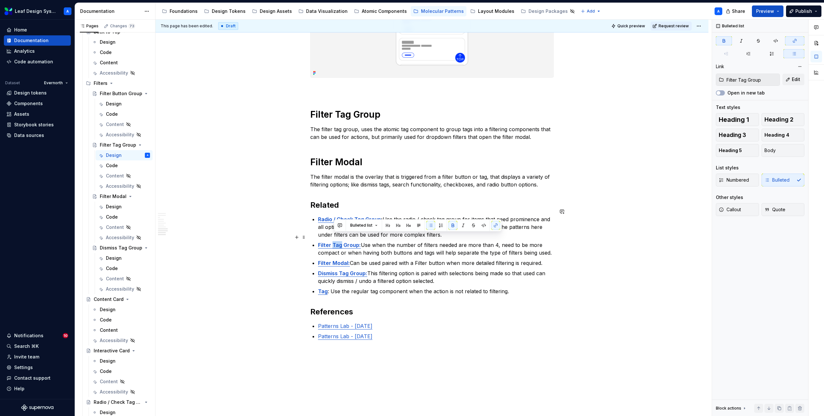
click at [336, 242] on strong "Filter Tag Group:" at bounding box center [339, 245] width 43 height 6
click at [382, 225] on button "button" at bounding box center [386, 224] width 9 height 9
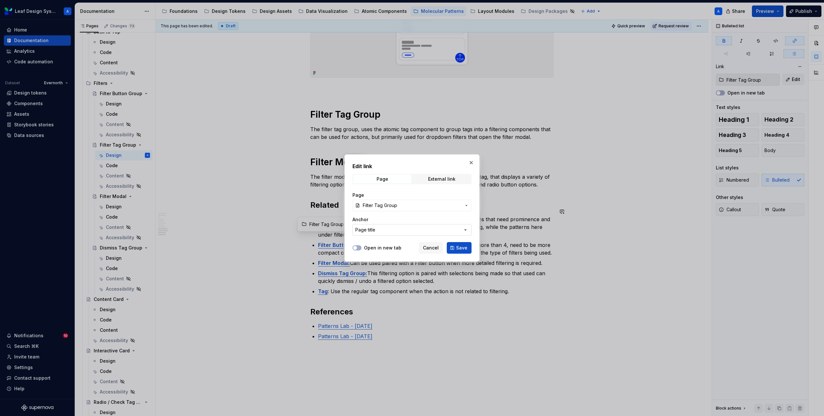
click at [380, 227] on button "Page title" at bounding box center [411, 230] width 119 height 12
type input "button group"
click at [412, 230] on div "Edit link Page External link Page Filter Tag Group Anchor Page title Open in ne…" at bounding box center [412, 208] width 824 height 416
click at [409, 230] on button "Page title" at bounding box center [411, 230] width 119 height 12
click at [398, 245] on input "text" at bounding box center [420, 243] width 134 height 12
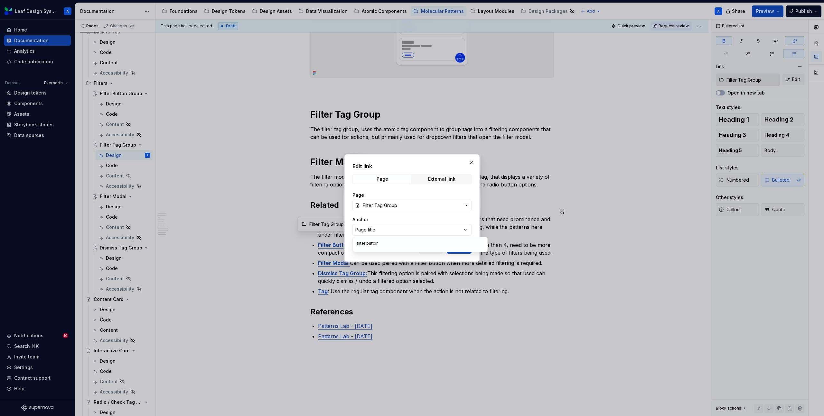
type input "filter button"
click at [401, 200] on div "Edit link Page External link Page Filter Tag Group Anchor Page title Open in ne…" at bounding box center [412, 208] width 824 height 416
click at [405, 207] on span "Filter Tag Group" at bounding box center [412, 205] width 98 height 6
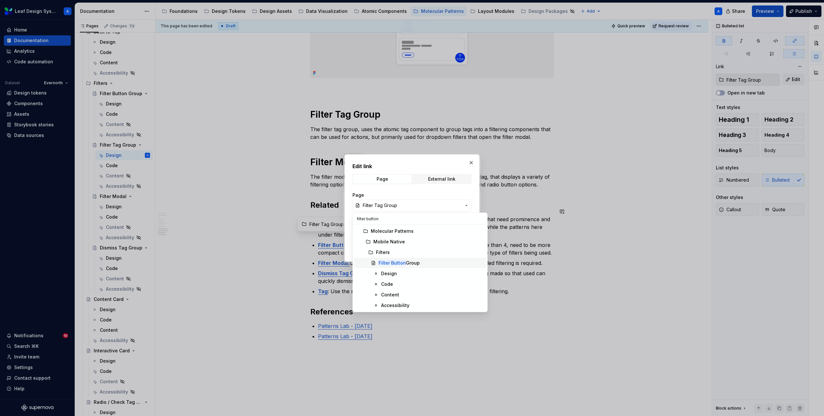
type input "filter button"
click at [407, 263] on div "Filter Button Group" at bounding box center [398, 263] width 41 height 6
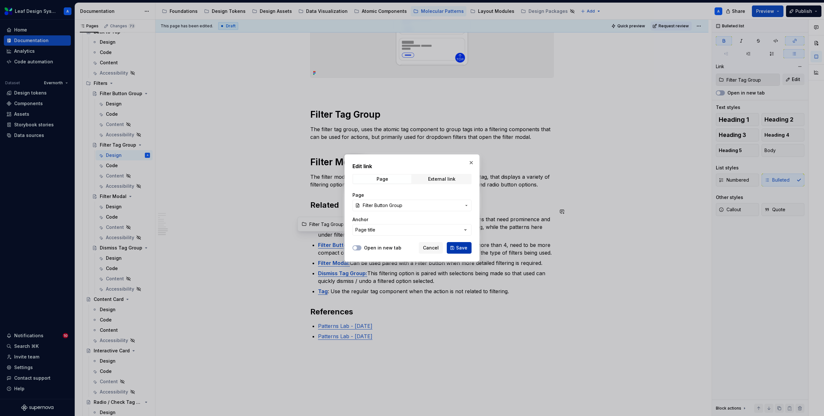
click at [460, 249] on span "Save" at bounding box center [461, 248] width 11 height 6
type input "Filter Button Group"
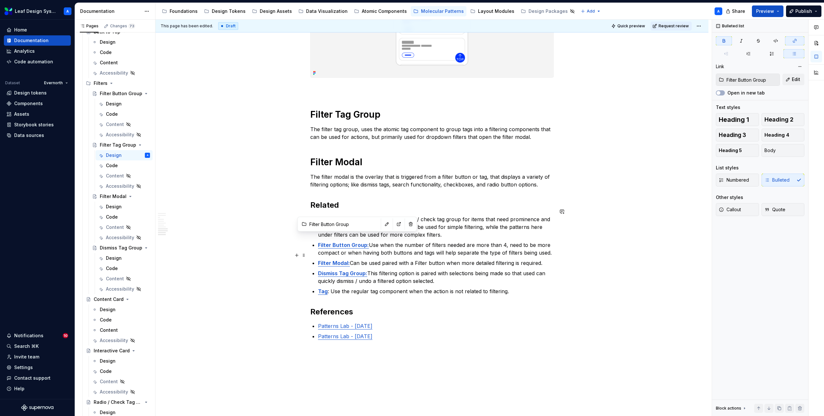
click at [403, 251] on ul "Radio / Check Tag Group : Use the radio / check tag group for items that need p…" at bounding box center [435, 256] width 235 height 80
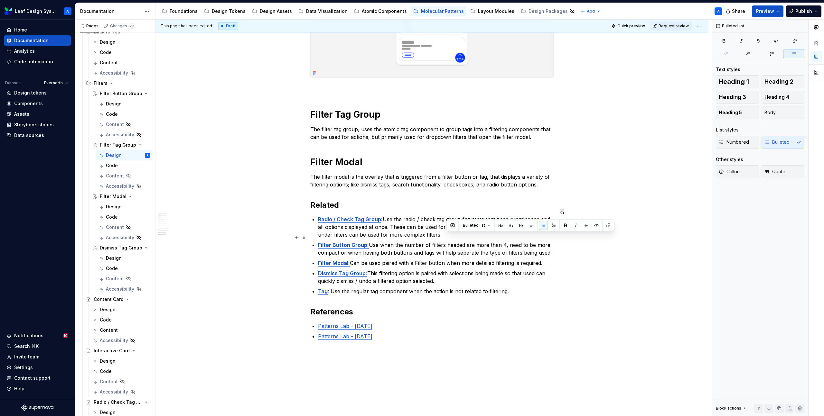
drag, startPoint x: 552, startPoint y: 244, endPoint x: 446, endPoint y: 238, distance: 106.7
click at [446, 241] on p "Filter Button Group: Use when the number of filters needed are more than 4, nee…" at bounding box center [435, 248] width 235 height 15
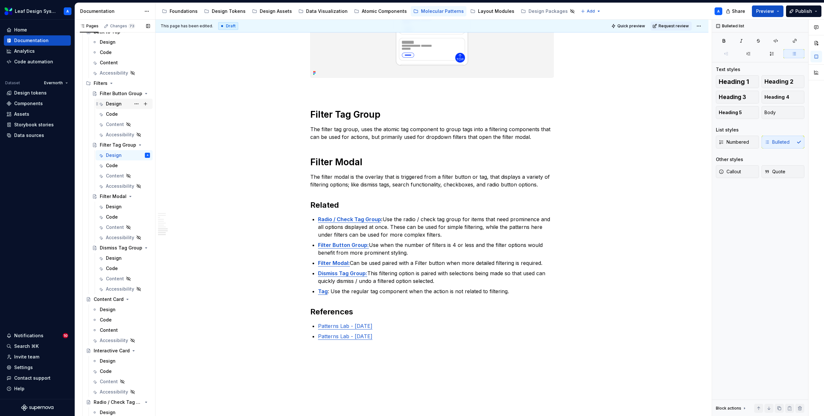
click at [109, 106] on div "Design" at bounding box center [114, 104] width 16 height 6
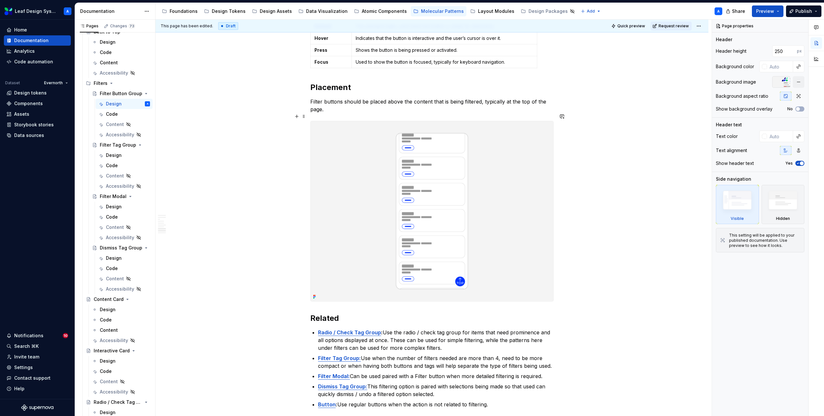
scroll to position [1209, 0]
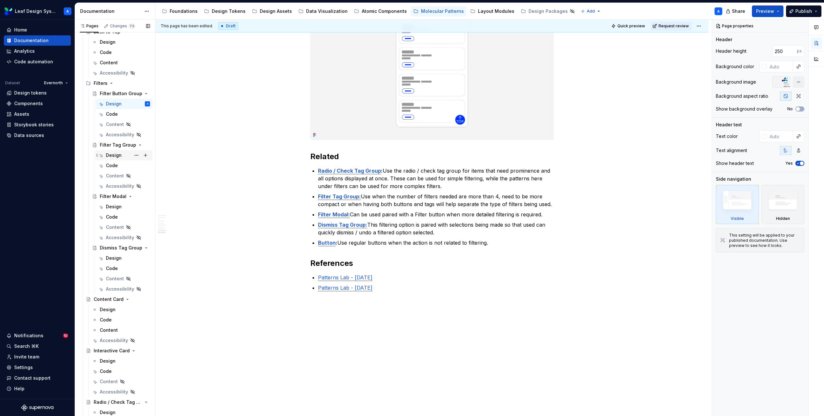
click at [112, 157] on div "Design" at bounding box center [114, 155] width 16 height 6
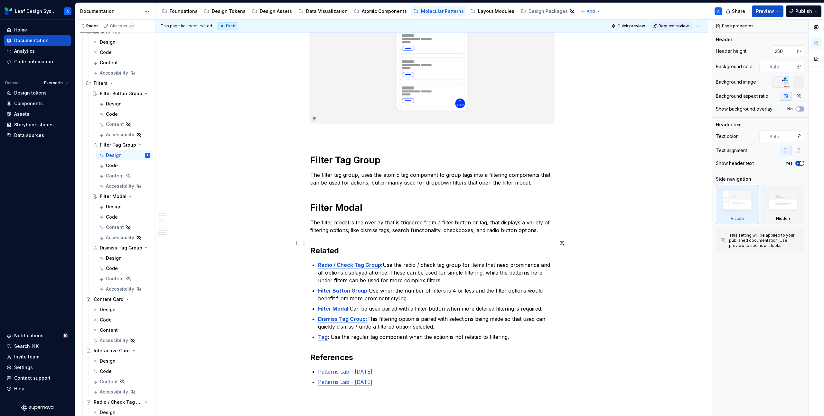
scroll to position [1228, 0]
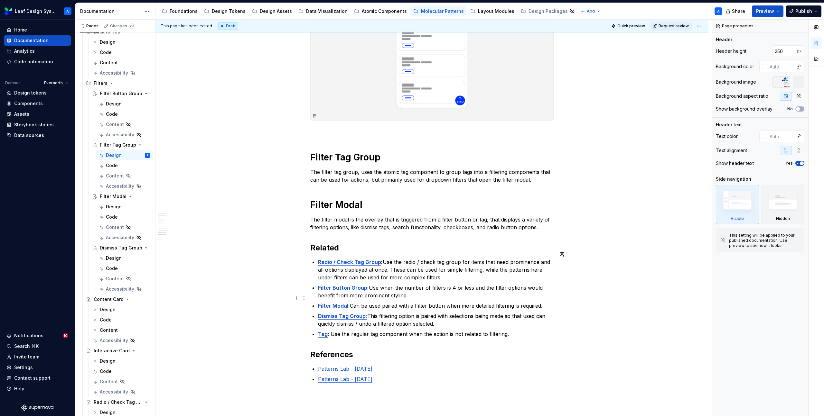
type textarea "*"
click at [432, 302] on p "Filter Modal: Can be used paired with a Filter button when more detailed filter…" at bounding box center [435, 306] width 235 height 8
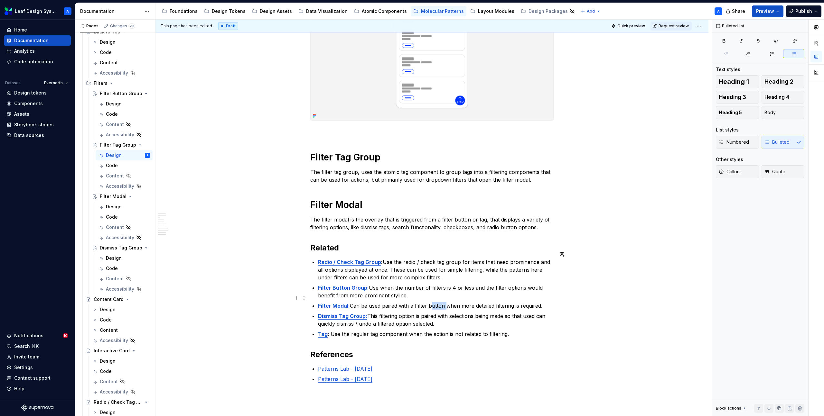
click at [432, 302] on p "Filter Modal: Can be used paired with a Filter button when more detailed filter…" at bounding box center [435, 306] width 235 height 8
click at [111, 103] on div "Design" at bounding box center [114, 104] width 16 height 6
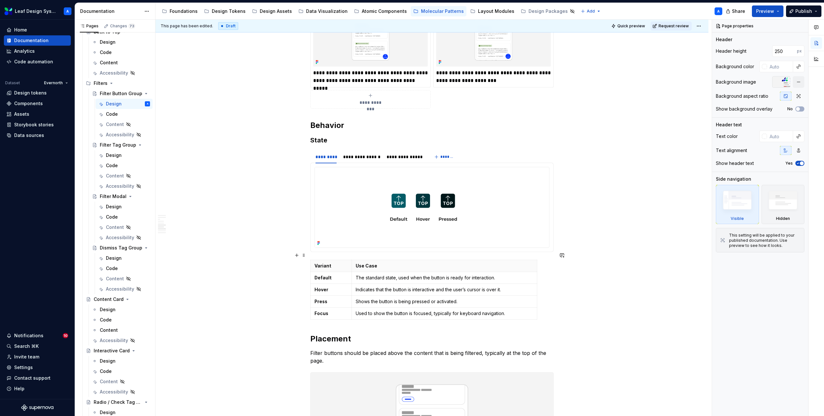
scroll to position [789, 0]
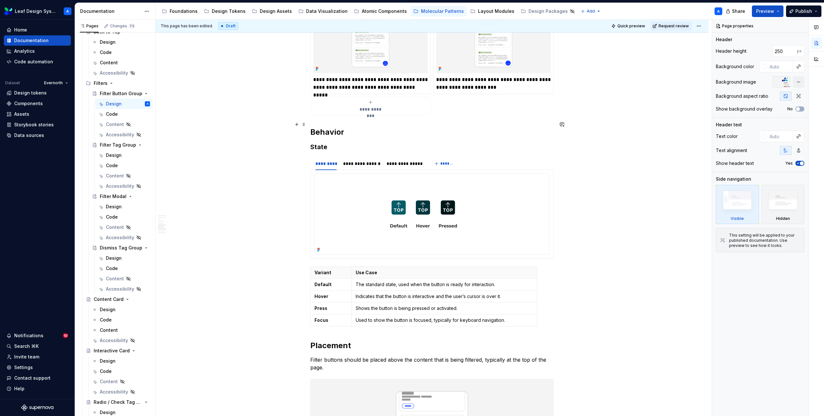
click at [346, 127] on h2 "Behavior" at bounding box center [431, 132] width 243 height 10
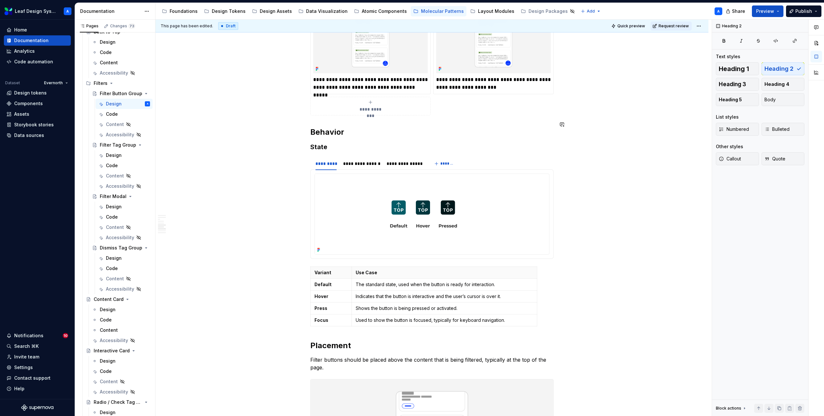
type textarea "*"
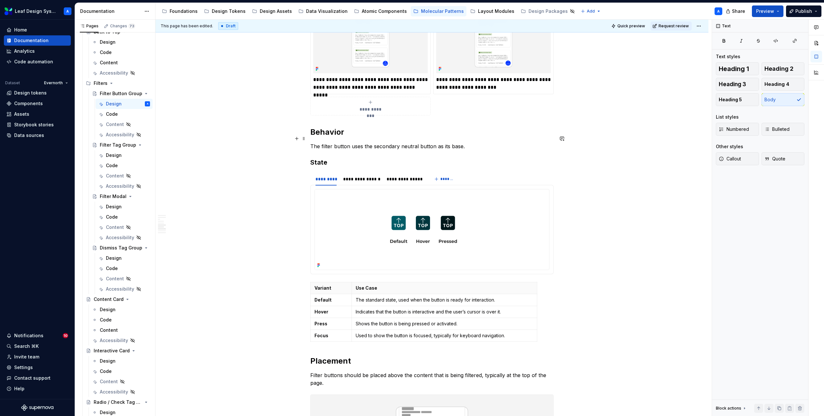
click at [458, 143] on p "The filter button uses the secondary neutral button as its base." at bounding box center [431, 147] width 243 height 8
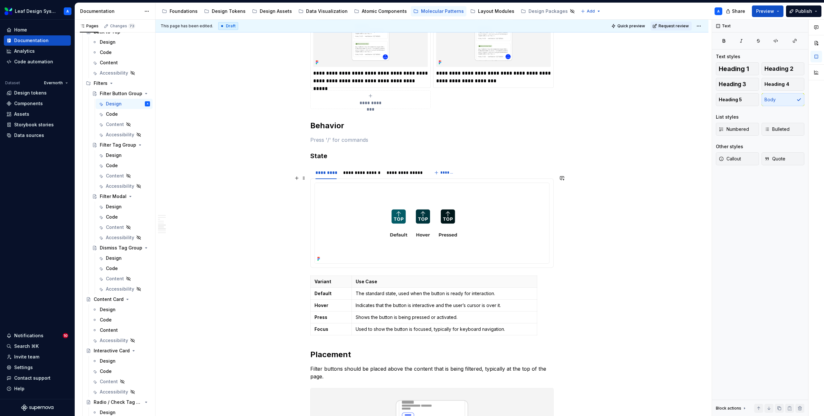
scroll to position [785, 0]
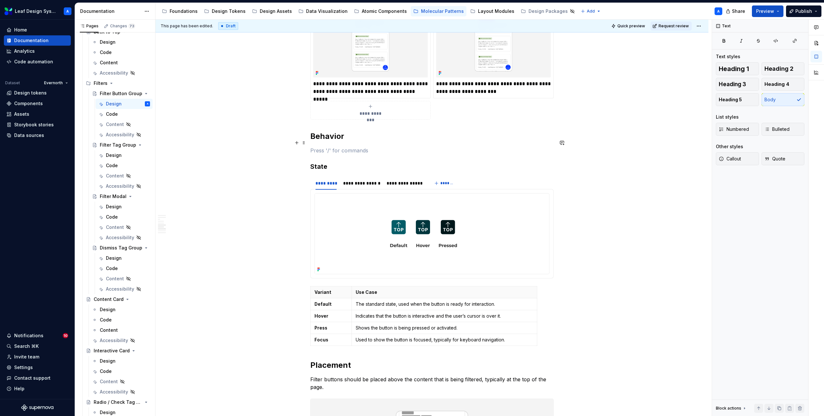
click at [336, 147] on p at bounding box center [431, 151] width 243 height 8
type textarea "*"
click at [315, 132] on h2 "Behavior" at bounding box center [431, 136] width 243 height 10
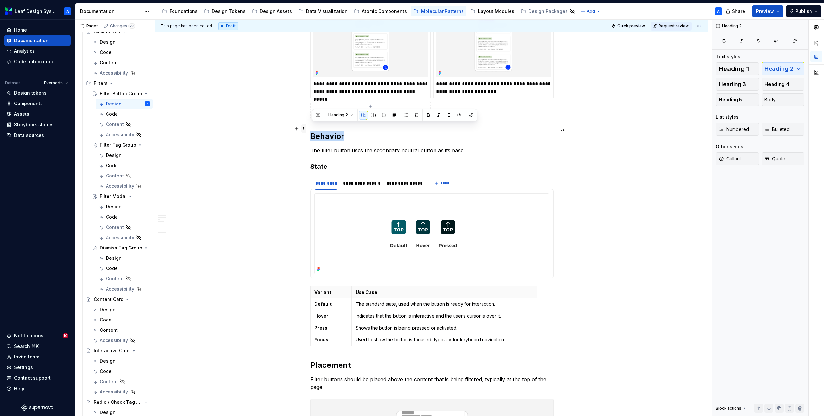
click at [306, 130] on span at bounding box center [303, 128] width 5 height 9
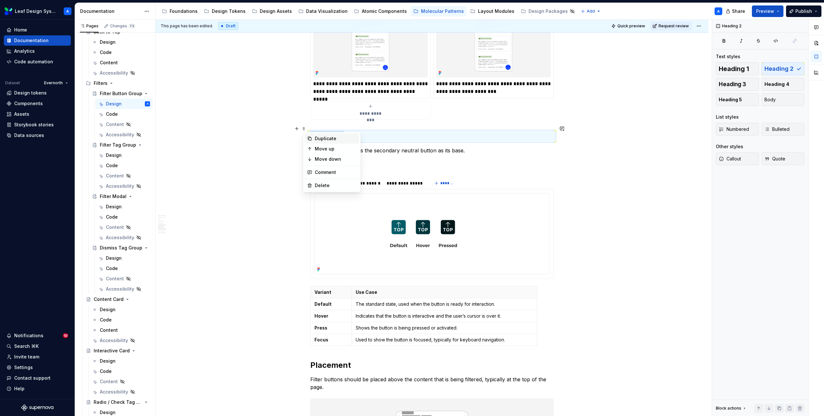
click at [327, 138] on div "Duplicate" at bounding box center [336, 138] width 42 height 6
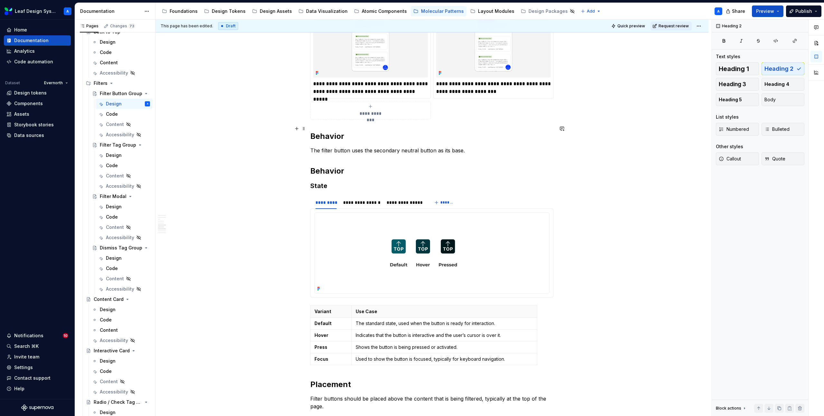
click at [325, 131] on h2 "Behavior" at bounding box center [431, 136] width 243 height 10
click at [327, 147] on p "The filter button uses the secondary neutral button as its base." at bounding box center [431, 151] width 243 height 8
click at [305, 142] on span at bounding box center [303, 142] width 5 height 9
click at [315, 152] on div "Duplicate" at bounding box center [336, 153] width 42 height 6
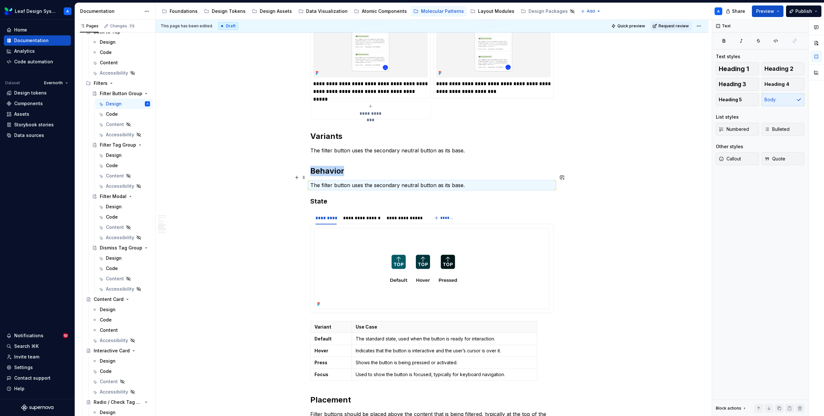
click at [454, 181] on p "The filter button uses the secondary neutral button as its base." at bounding box center [431, 185] width 243 height 8
click at [467, 181] on p "The filter button uses the secondary neutral button as its base." at bounding box center [431, 185] width 243 height 8
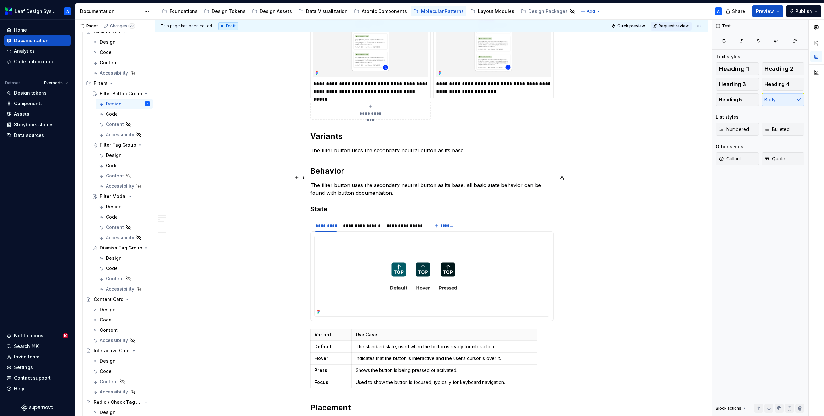
click at [348, 187] on p "The filter button uses the secondary neutral button as its base, all basic stat…" at bounding box center [431, 188] width 243 height 15
click at [490, 171] on button "button" at bounding box center [487, 173] width 9 height 9
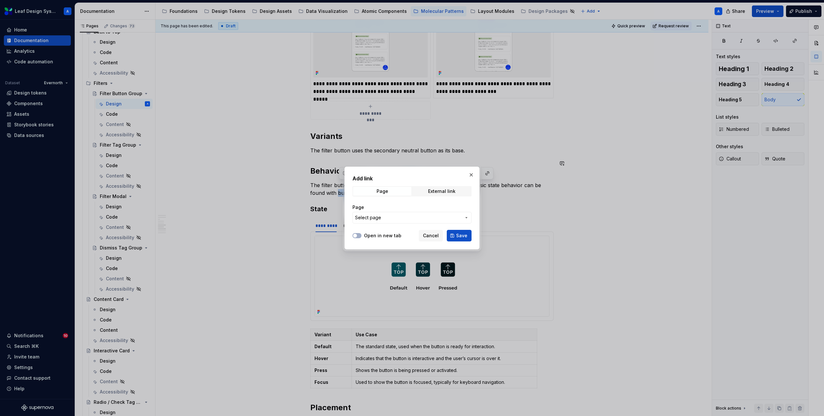
click at [409, 215] on span "Select page" at bounding box center [408, 218] width 106 height 6
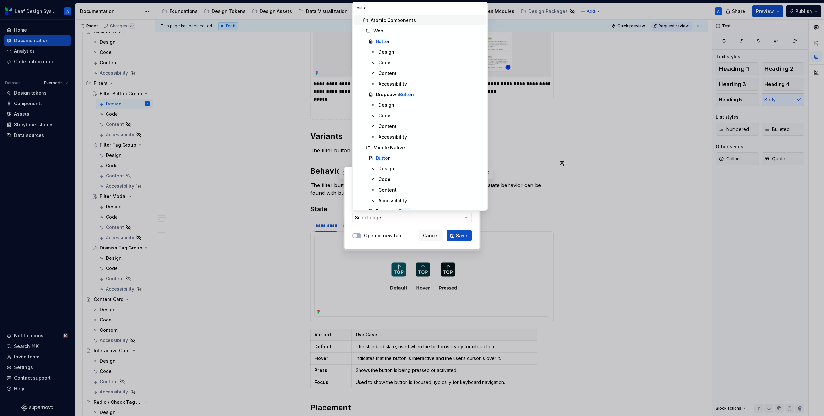
type input "button"
click at [382, 157] on mark "Button" at bounding box center [383, 157] width 15 height 5
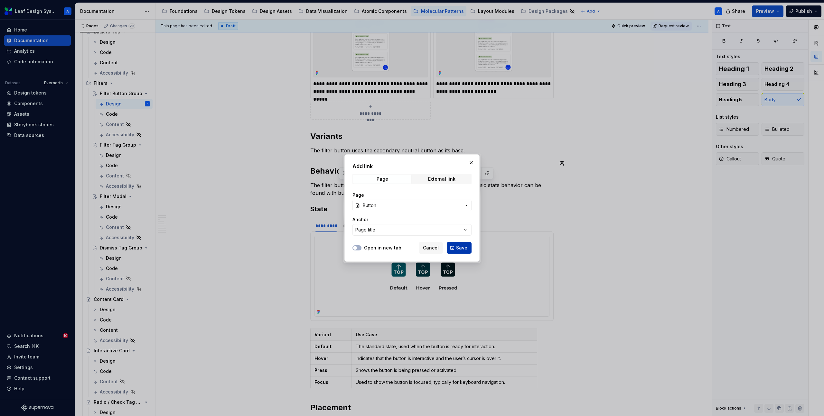
click at [461, 250] on span "Save" at bounding box center [461, 248] width 11 height 6
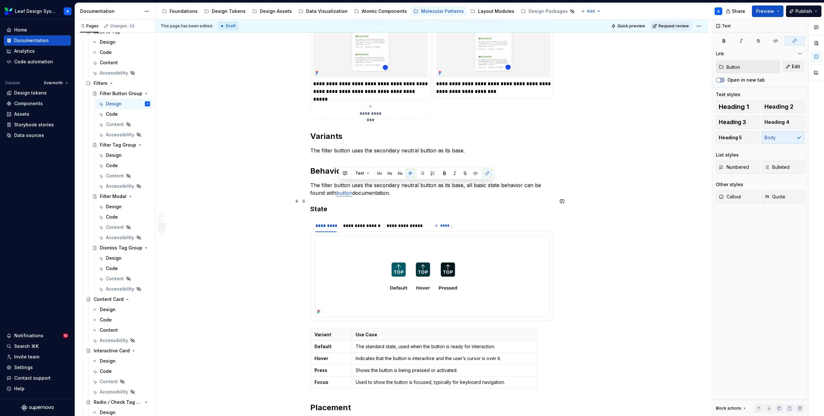
click at [325, 205] on h3 "State" at bounding box center [431, 209] width 243 height 9
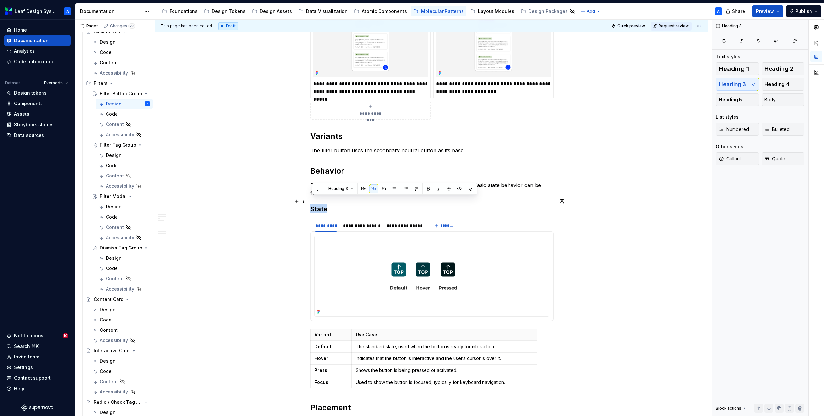
click at [325, 205] on h3 "State" at bounding box center [431, 209] width 243 height 9
click at [349, 205] on h3 "Dropdown options" at bounding box center [431, 209] width 243 height 9
click at [393, 205] on h3 "Dropdown Options" at bounding box center [431, 209] width 243 height 9
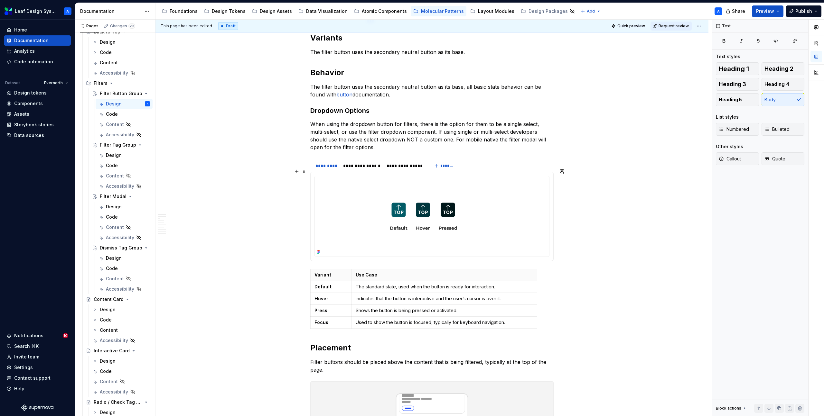
scroll to position [901, 0]
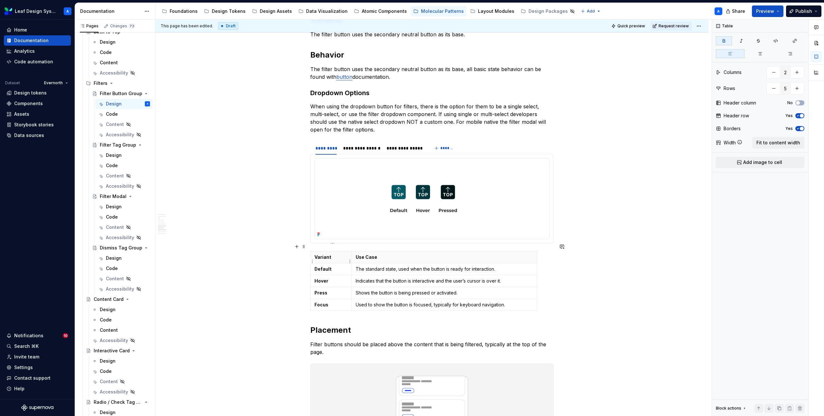
click at [327, 266] on p "Default" at bounding box center [330, 269] width 33 height 6
click at [327, 254] on p "Variant" at bounding box center [330, 257] width 33 height 6
click at [325, 254] on p "Variant" at bounding box center [330, 257] width 33 height 6
click at [325, 266] on strong "Default" at bounding box center [322, 268] width 17 height 5
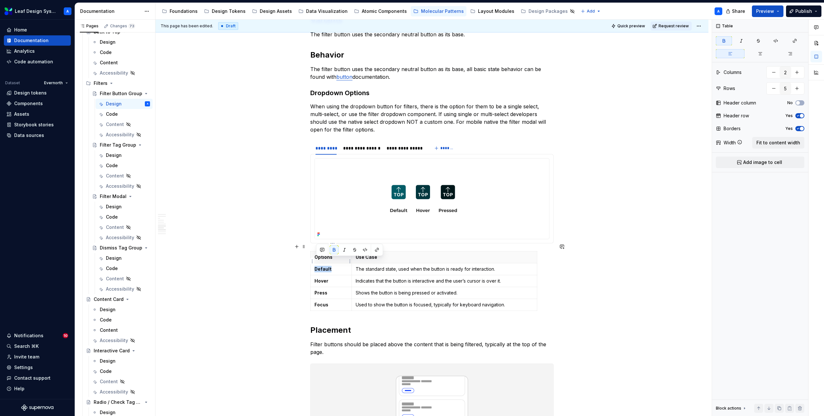
click at [325, 266] on strong "Default" at bounding box center [322, 268] width 17 height 5
click at [322, 266] on strong "Default" at bounding box center [322, 268] width 17 height 5
click at [324, 278] on strong "Hover" at bounding box center [321, 280] width 14 height 5
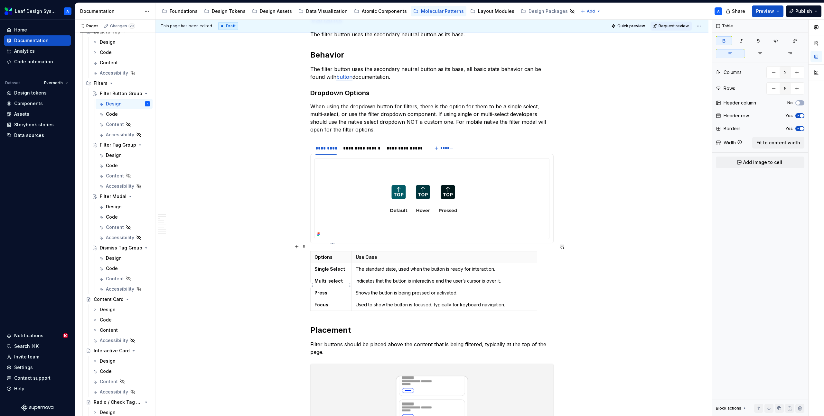
click at [326, 290] on strong "Press" at bounding box center [320, 292] width 13 height 5
click at [311, 299] on html "Leaf Design System A Home Documentation Analytics Code automation Dataset Evern…" at bounding box center [412, 208] width 824 height 416
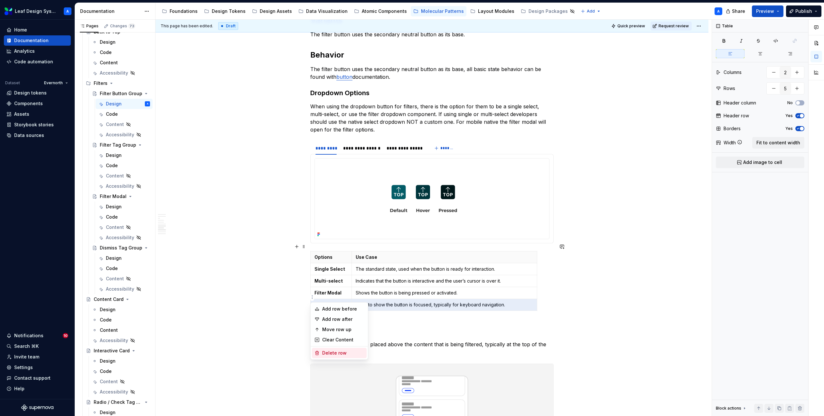
click at [335, 351] on div "Delete row" at bounding box center [343, 353] width 42 height 6
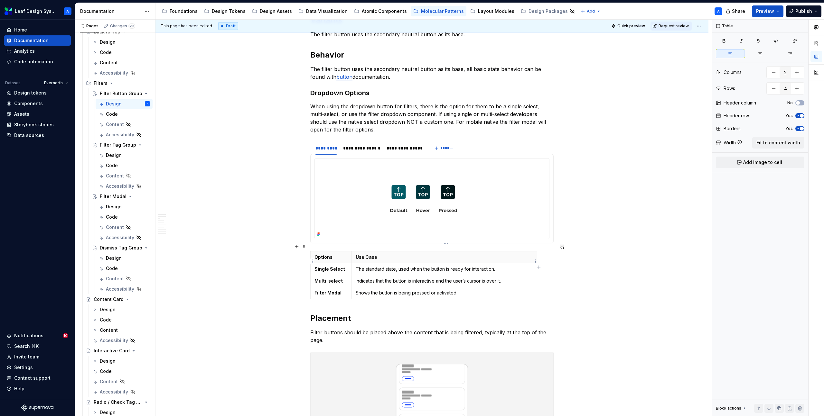
click at [371, 266] on p "The standard state, used when the button is ready for interaction." at bounding box center [443, 269] width 177 height 6
click at [371, 266] on p "Use for items that have a single selection. Will use native select elements." at bounding box center [443, 269] width 177 height 6
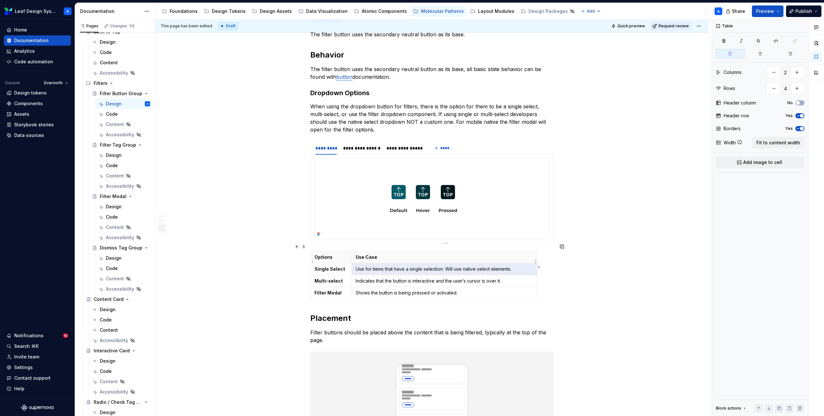
click at [371, 266] on p "Use for items that have a single selection. Will use native select elements." at bounding box center [443, 269] width 177 height 6
click at [374, 278] on p "Indicates that the button is interactive and the user’s cursor is over it." at bounding box center [443, 281] width 177 height 6
click at [418, 278] on p "Use for items that have a single selection. Will use native select elements." at bounding box center [443, 281] width 177 height 6
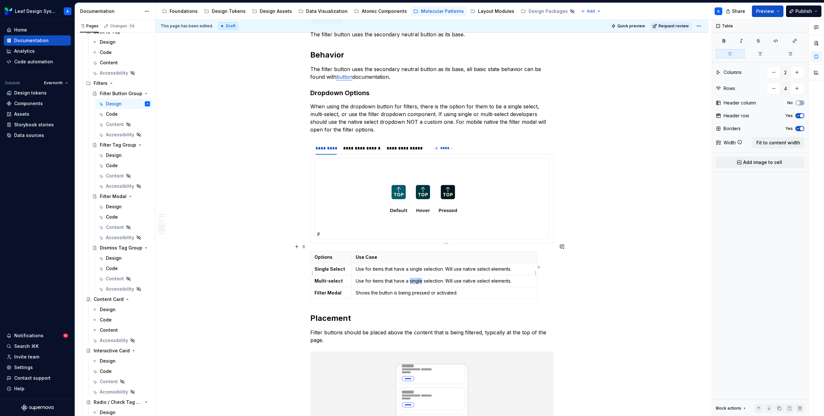
click at [418, 278] on p "Use for items that have a single selection. Will use native select elements." at bounding box center [443, 281] width 177 height 6
click at [447, 278] on p "Use for items that have a multiple selection. Will use native select elements." at bounding box center [443, 281] width 177 height 6
click at [432, 290] on p "Shows the button is being pressed or activated." at bounding box center [443, 293] width 177 height 6
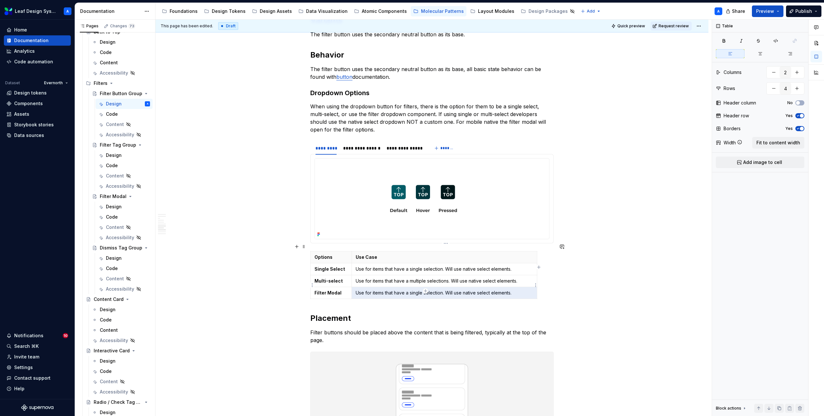
drag, startPoint x: 493, startPoint y: 284, endPoint x: 373, endPoint y: 284, distance: 120.0
click at [373, 290] on p "Use for items that have a single selection. Will use native select elements." at bounding box center [443, 293] width 177 height 6
click at [414, 290] on p "Use for items that have a single selection. Will use native select elements." at bounding box center [443, 293] width 177 height 6
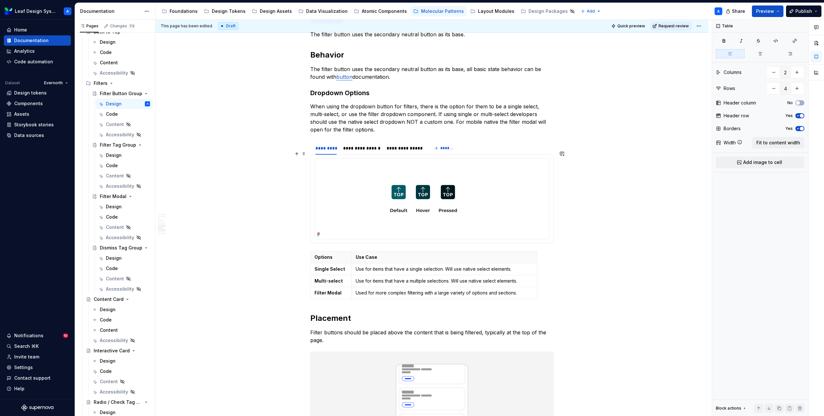
click at [425, 179] on img at bounding box center [423, 199] width 217 height 80
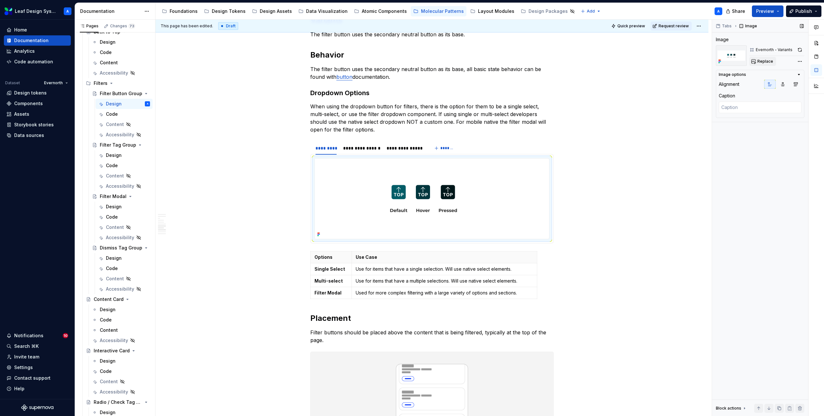
click at [761, 59] on span "Replace" at bounding box center [765, 61] width 16 height 5
type textarea "*"
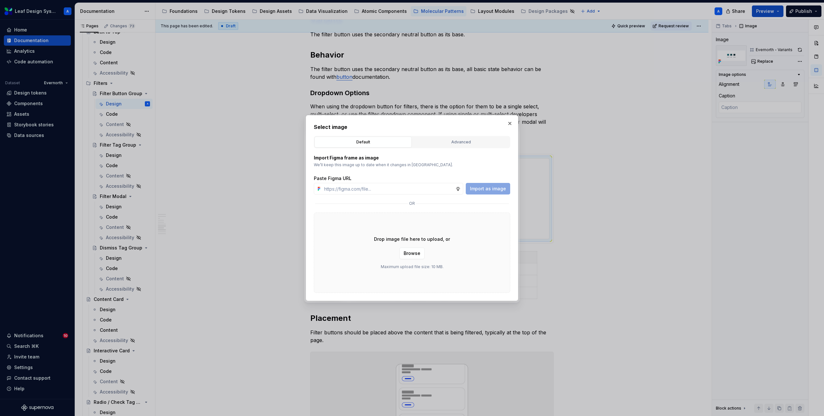
type input "https://www.figma.com/design/R5FNMiBYdBSXRtfBEXZGMx/Design-Documentation-Assets…"
type textarea "*"
type input "https://www.figma.com/design/R5FNMiBYdBSXRtfBEXZGMx/Design-Documentation-Assets…"
click at [497, 191] on span "Import as image" at bounding box center [488, 189] width 36 height 6
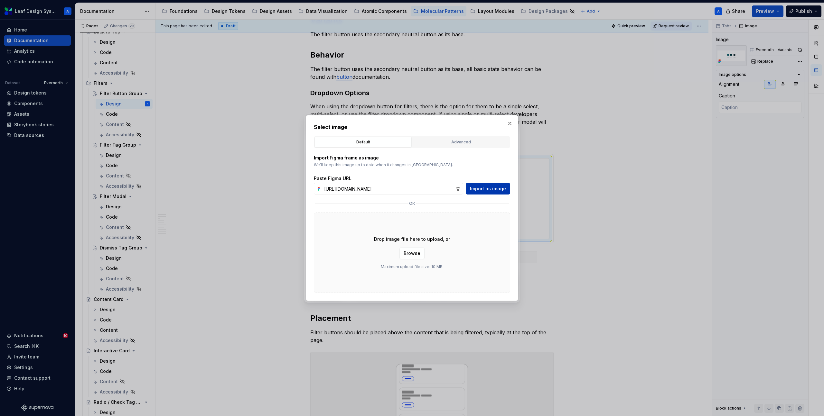
scroll to position [0, 0]
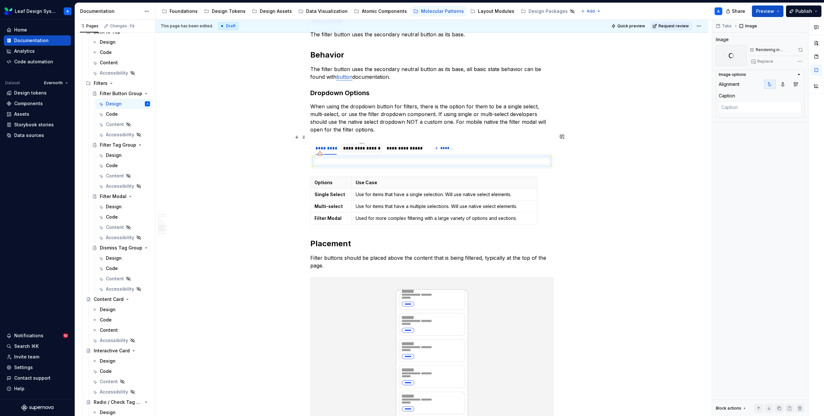
click at [367, 145] on div "**********" at bounding box center [361, 148] width 37 height 6
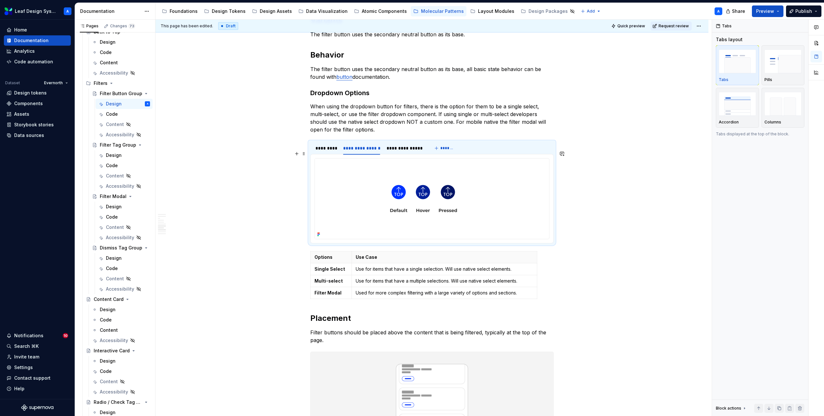
click at [393, 179] on img at bounding box center [423, 199] width 217 height 80
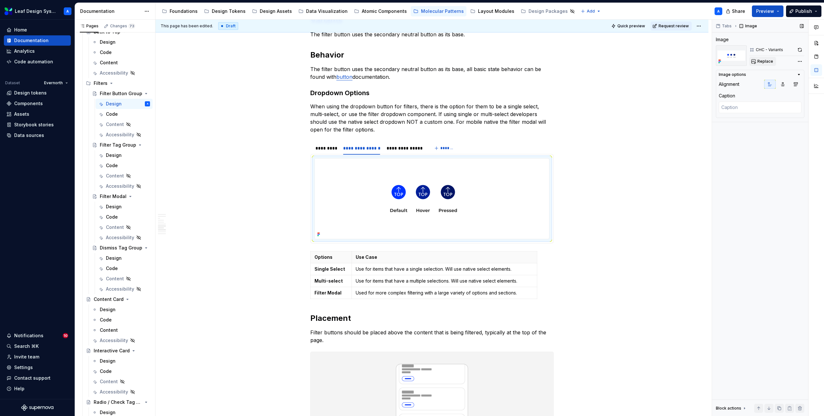
click at [765, 58] on button "Replace" at bounding box center [762, 61] width 27 height 9
type textarea "*"
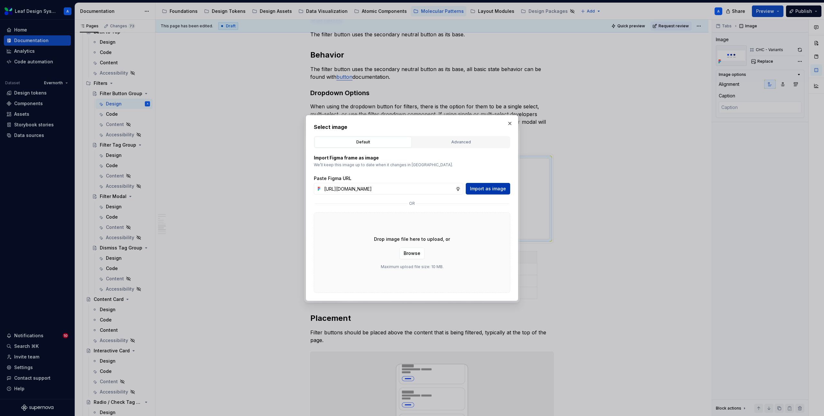
scroll to position [0, 190]
type input "https://www.figma.com/design/R5FNMiBYdBSXRtfBEXZGMx/Design-Documentation-Assets…"
click at [480, 189] on span "Import as image" at bounding box center [488, 189] width 36 height 6
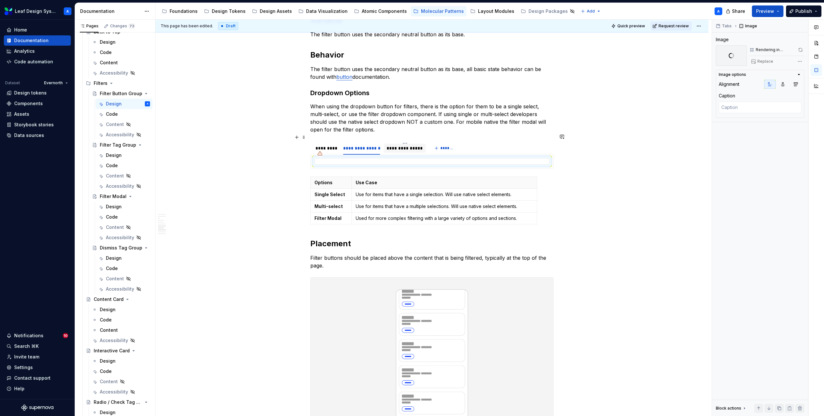
click at [407, 145] on div "**********" at bounding box center [404, 148] width 36 height 6
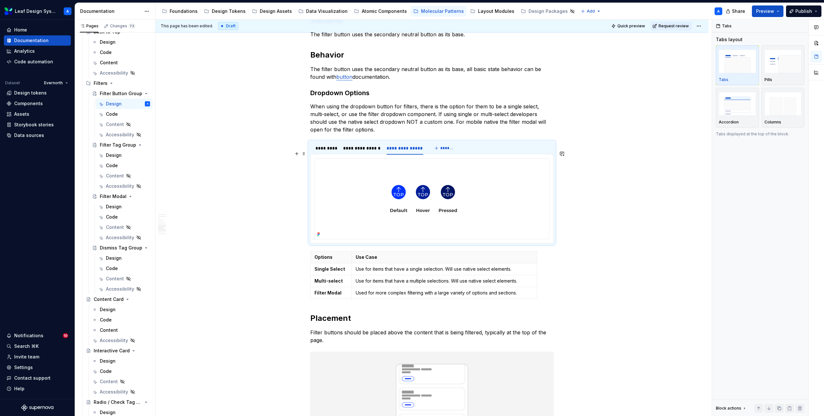
click at [407, 166] on img at bounding box center [423, 199] width 217 height 80
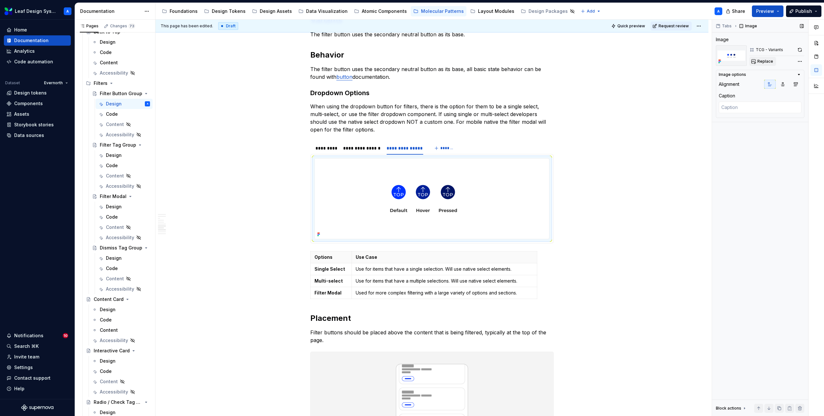
click at [773, 59] on button "Replace" at bounding box center [762, 61] width 27 height 9
type textarea "*"
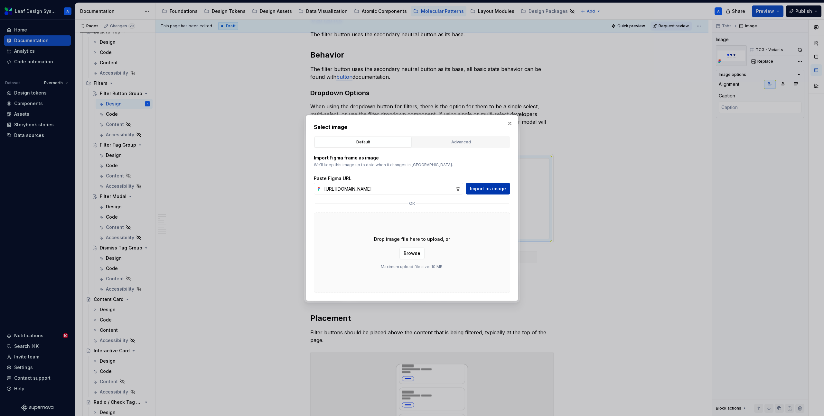
scroll to position [0, 190]
type input "https://www.figma.com/design/R5FNMiBYdBSXRtfBEXZGMx/Design-Documentation-Assets…"
click at [491, 187] on span "Import as image" at bounding box center [488, 189] width 36 height 6
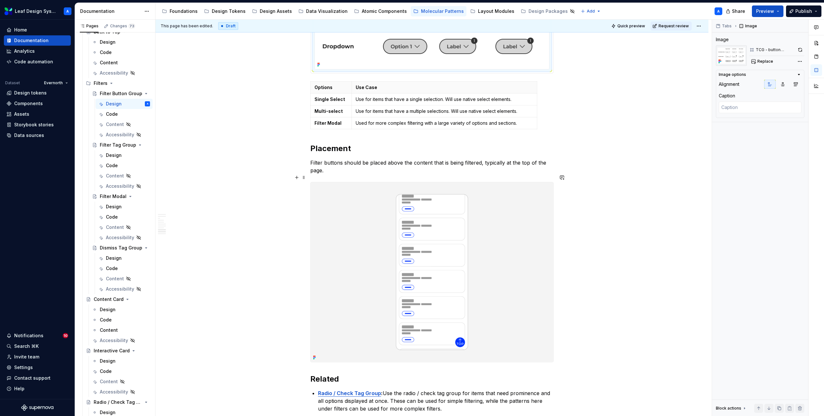
scroll to position [1137, 0]
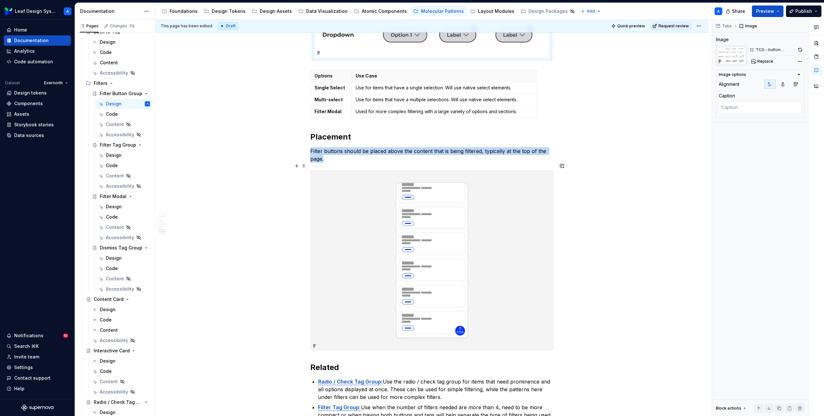
click at [439, 230] on img at bounding box center [431, 261] width 243 height 180
click at [766, 61] on span "Replace" at bounding box center [765, 61] width 16 height 5
type textarea "*"
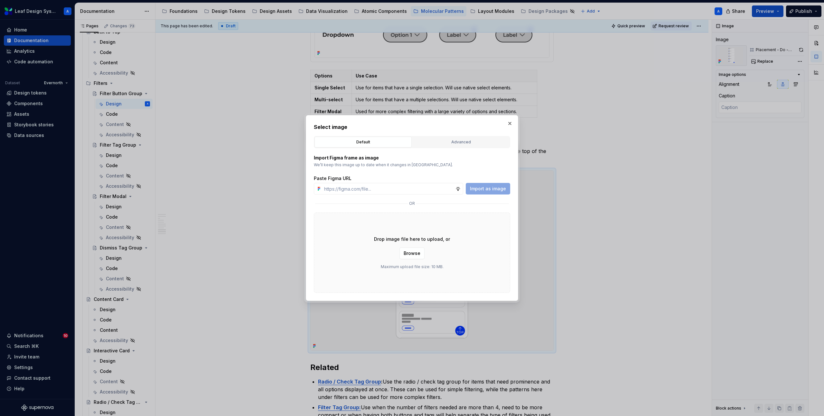
type input "https://www.figma.com/design/R5FNMiBYdBSXRtfBEXZGMx/Design-Documentation-Assets…"
type textarea "*"
type input "https://www.figma.com/design/R5FNMiBYdBSXRtfBEXZGMx/Design-Documentation-Assets…"
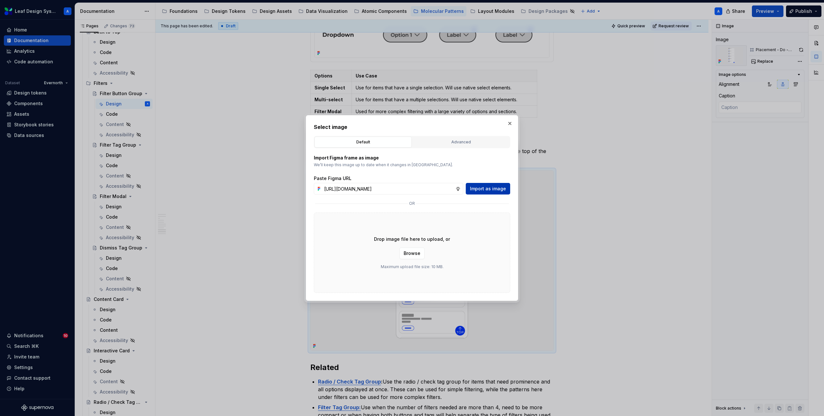
click at [490, 190] on span "Import as image" at bounding box center [488, 189] width 36 height 6
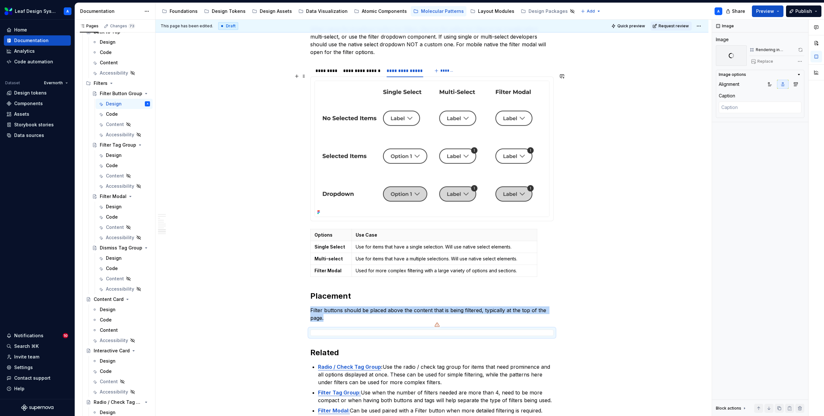
scroll to position [971, 0]
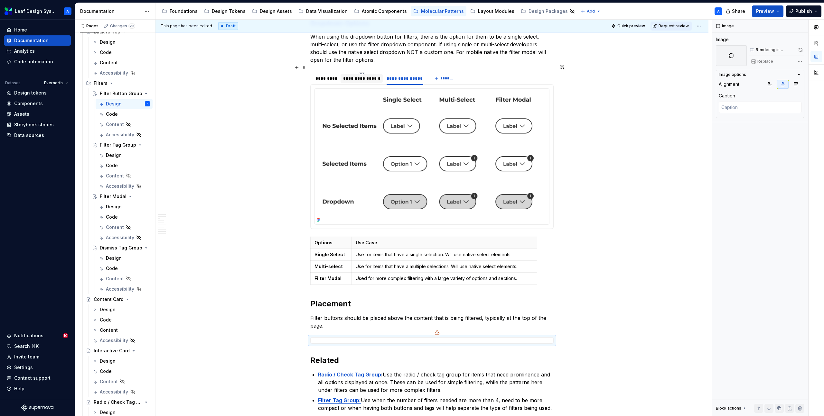
click at [371, 75] on div "**********" at bounding box center [361, 78] width 37 height 6
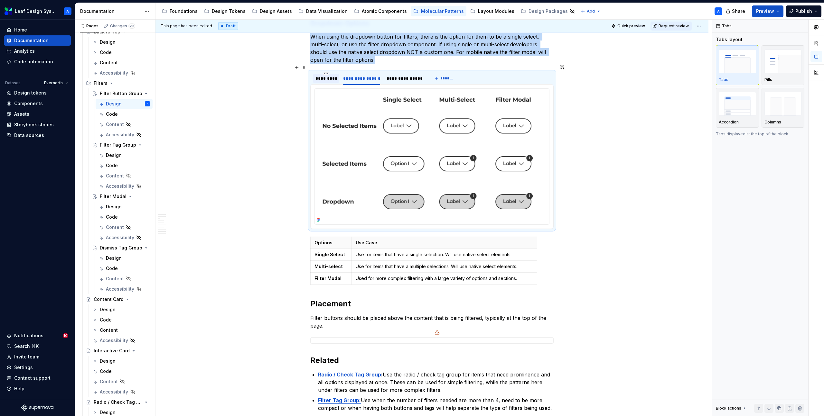
click at [324, 75] on div "*********" at bounding box center [325, 78] width 21 height 6
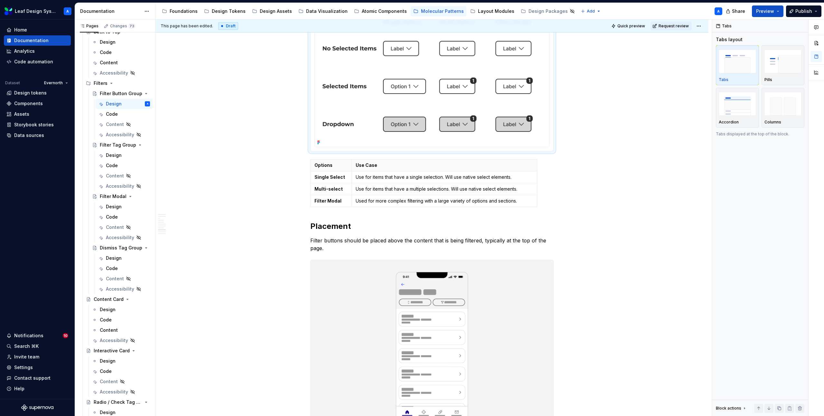
scroll to position [1042, 0]
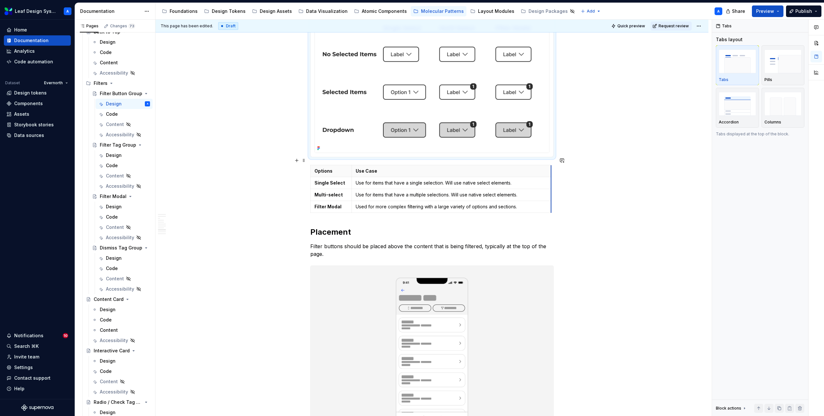
drag, startPoint x: 538, startPoint y: 173, endPoint x: 552, endPoint y: 172, distance: 14.2
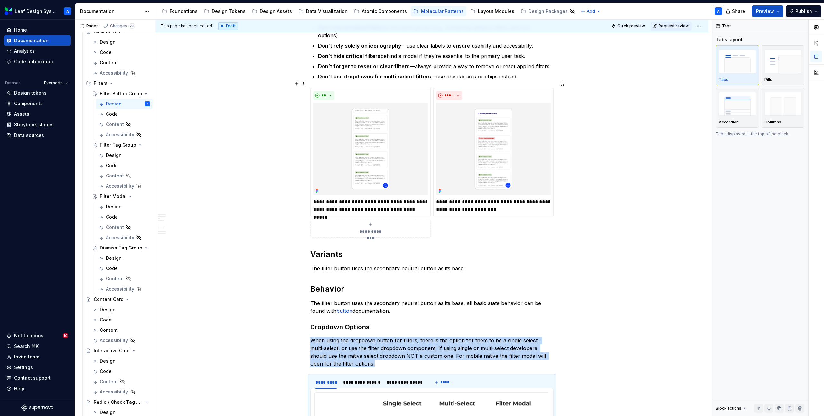
scroll to position [717, 0]
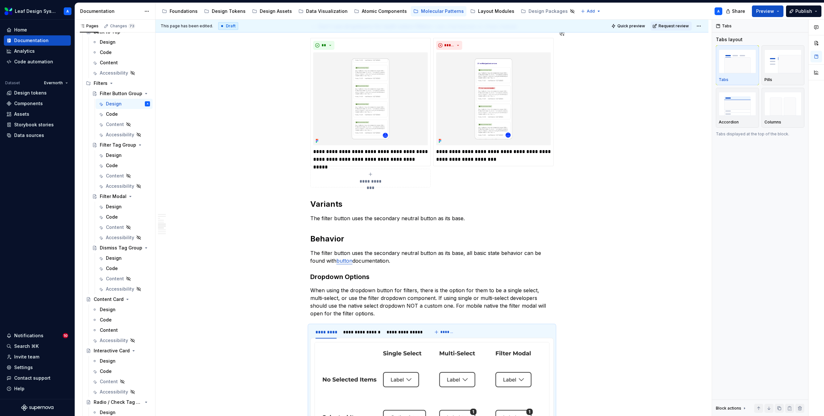
type textarea "*"
